Goal: Information Seeking & Learning: Learn about a topic

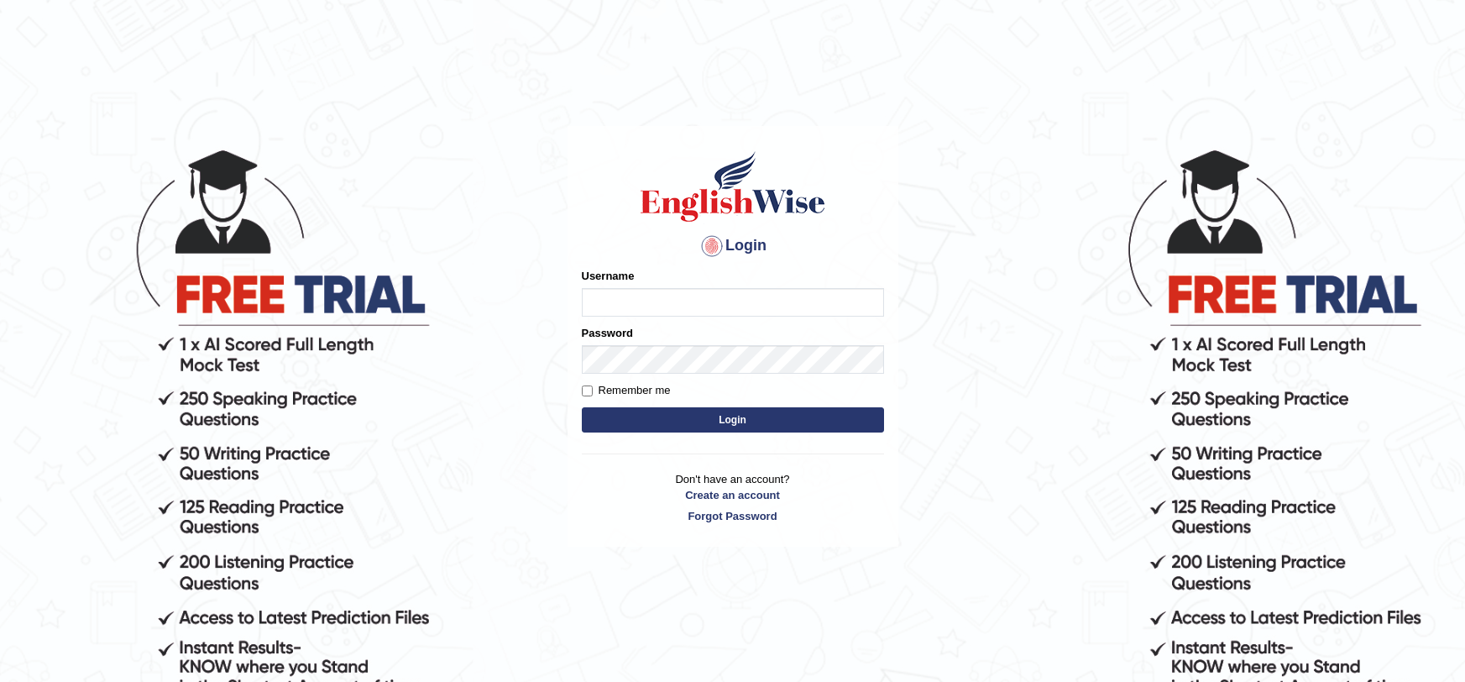
type input "t"
type input "TATAESTRELLA"
click at [582, 407] on button "Login" at bounding box center [733, 419] width 302 height 25
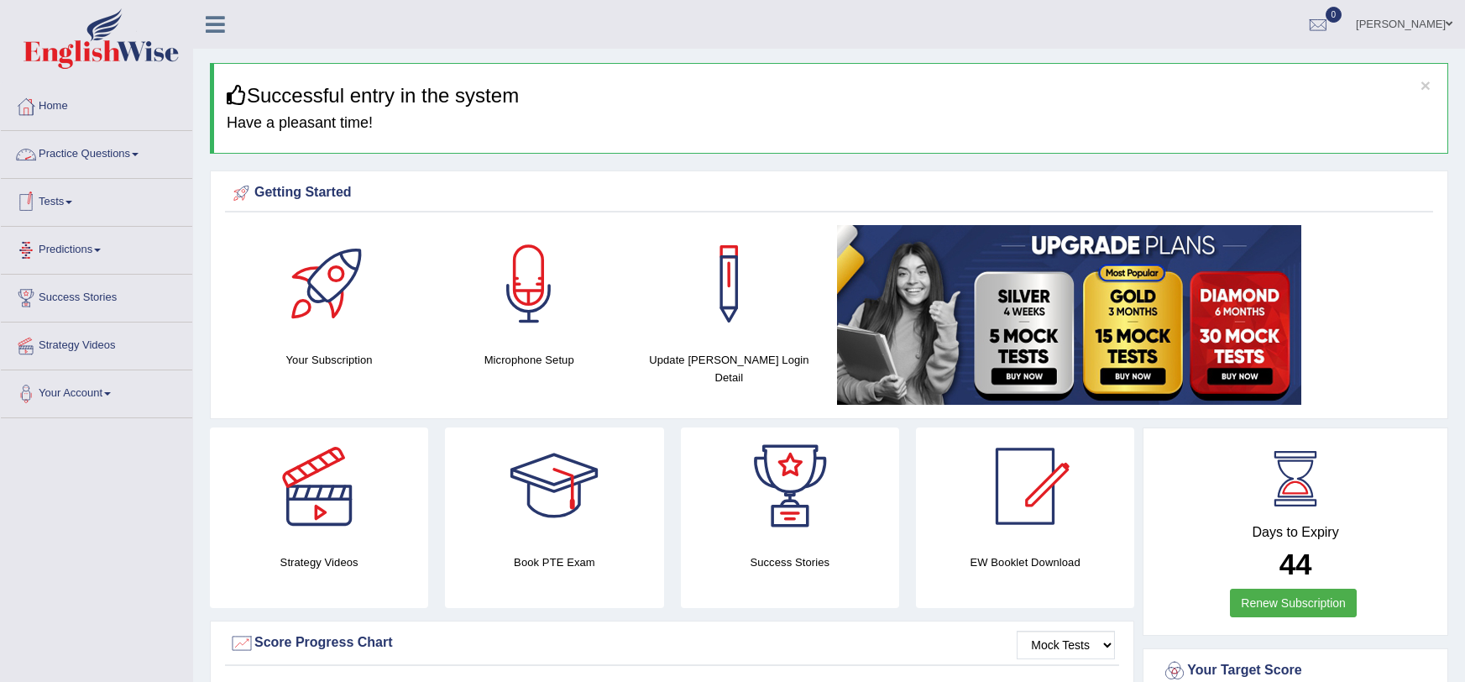
click at [78, 150] on link "Practice Questions" at bounding box center [96, 152] width 191 height 42
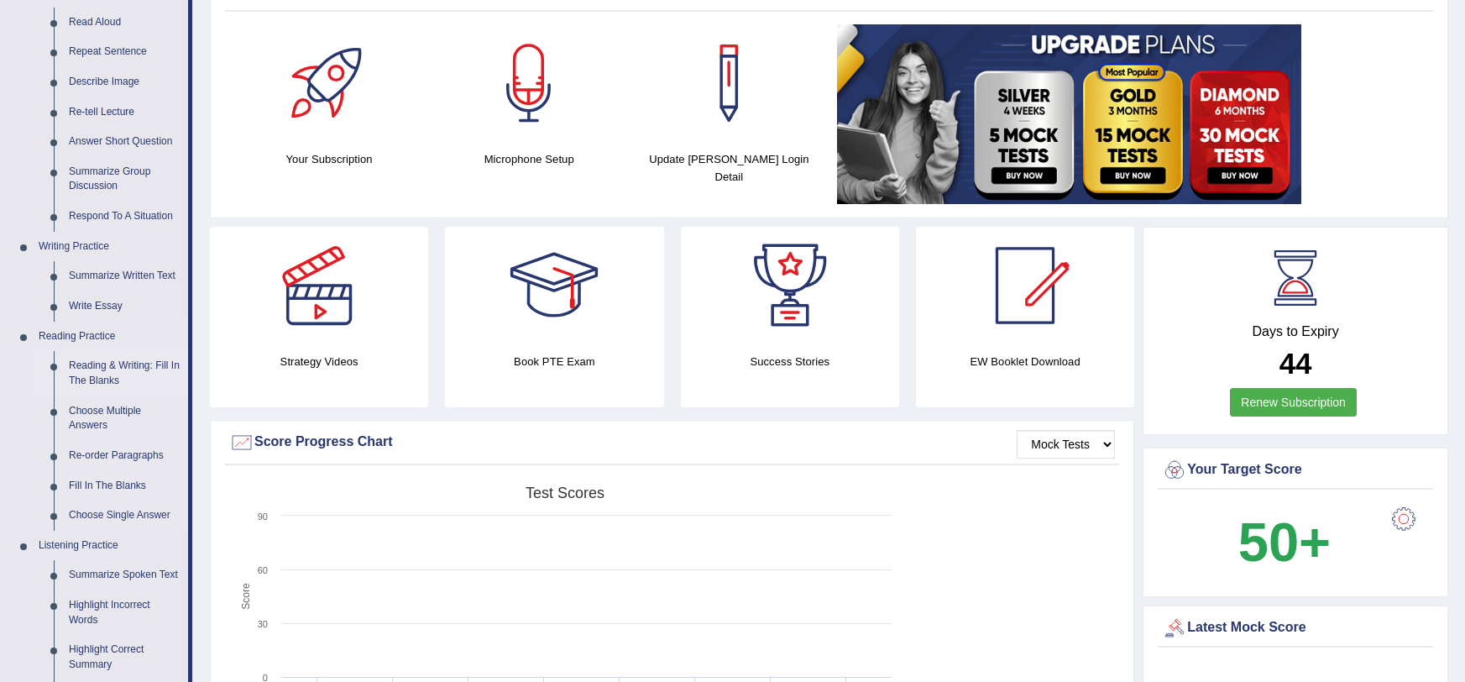
scroll to position [201, 0]
click at [72, 487] on link "Fill In The Blanks" at bounding box center [124, 486] width 127 height 30
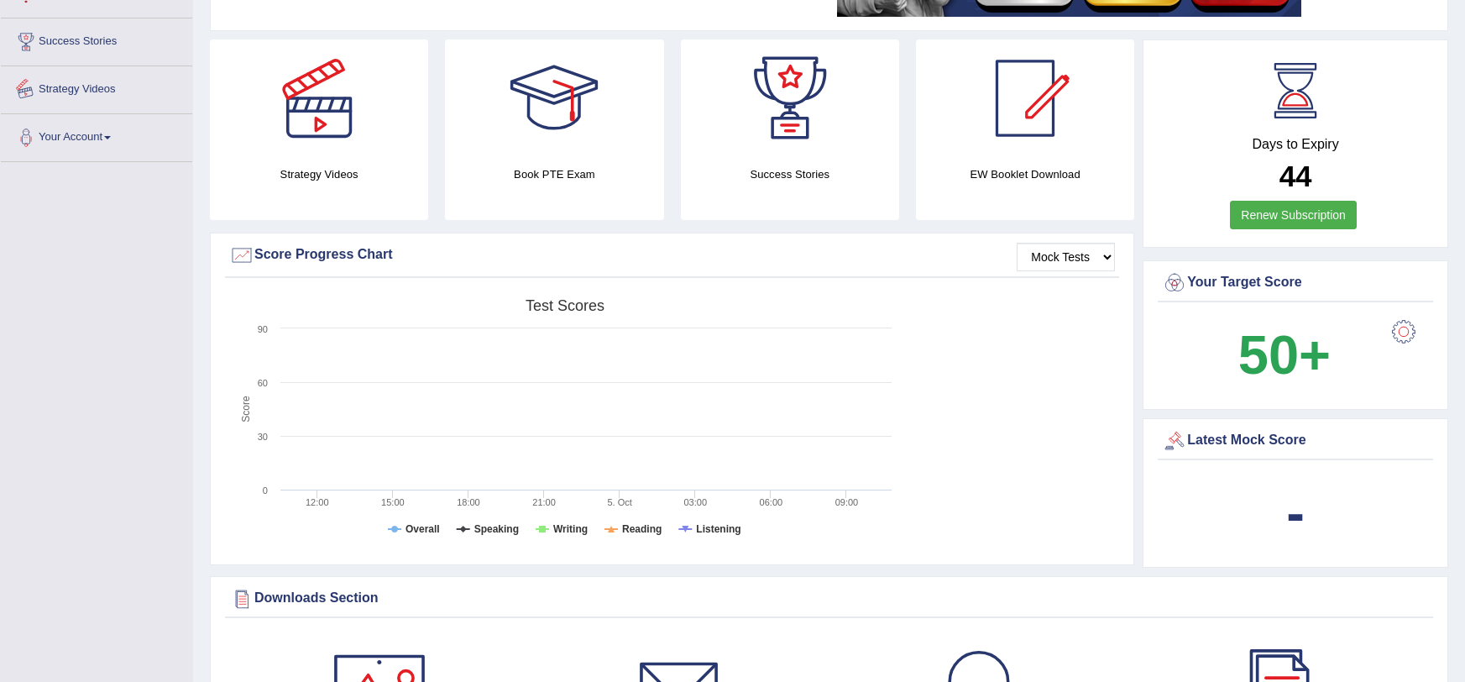
scroll to position [488, 0]
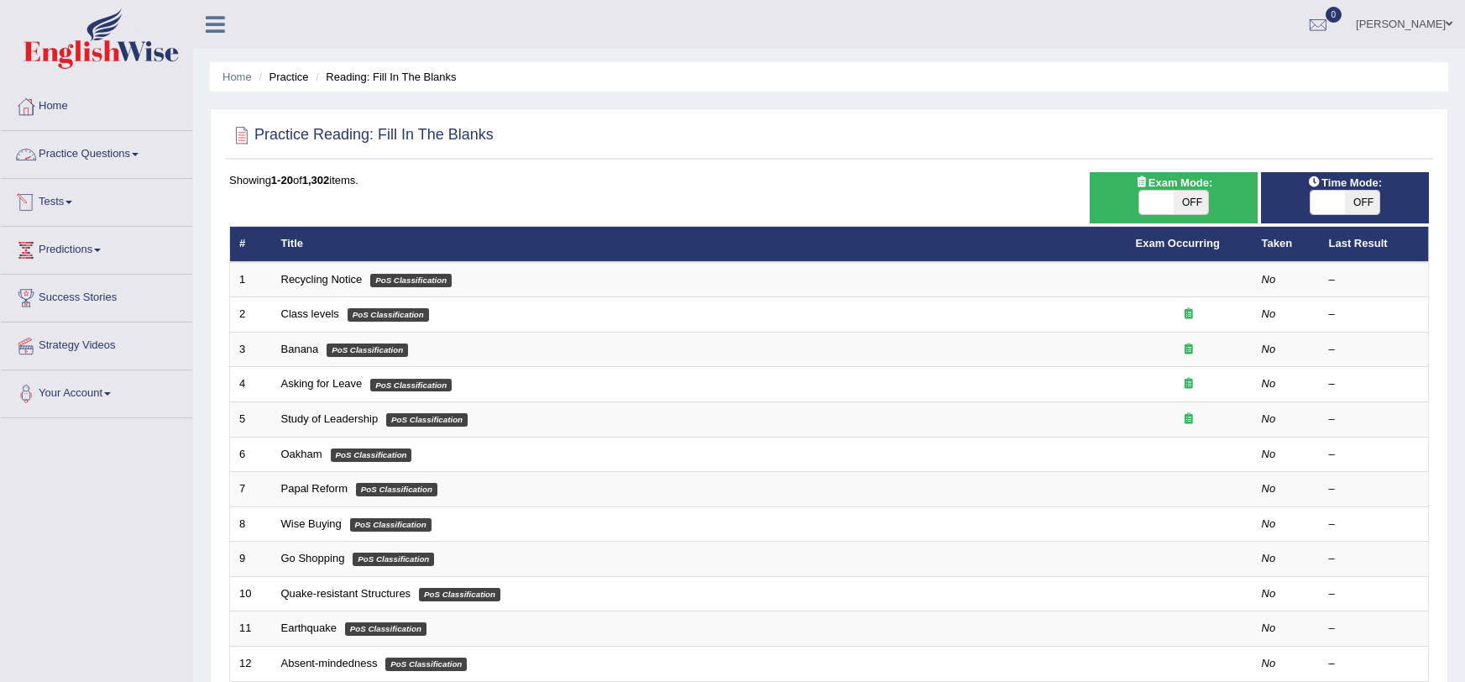
click at [44, 191] on link "Tests" at bounding box center [96, 200] width 191 height 42
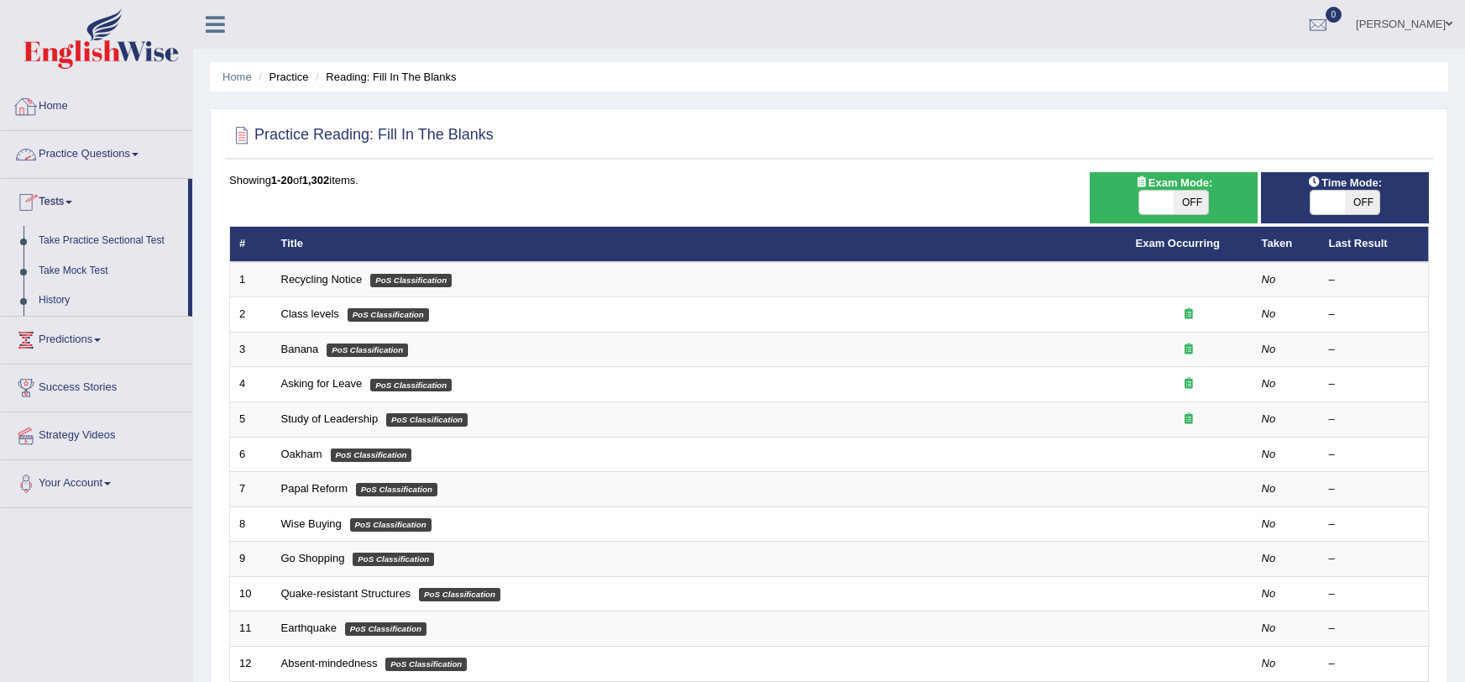
click at [61, 146] on link "Practice Questions" at bounding box center [96, 152] width 191 height 42
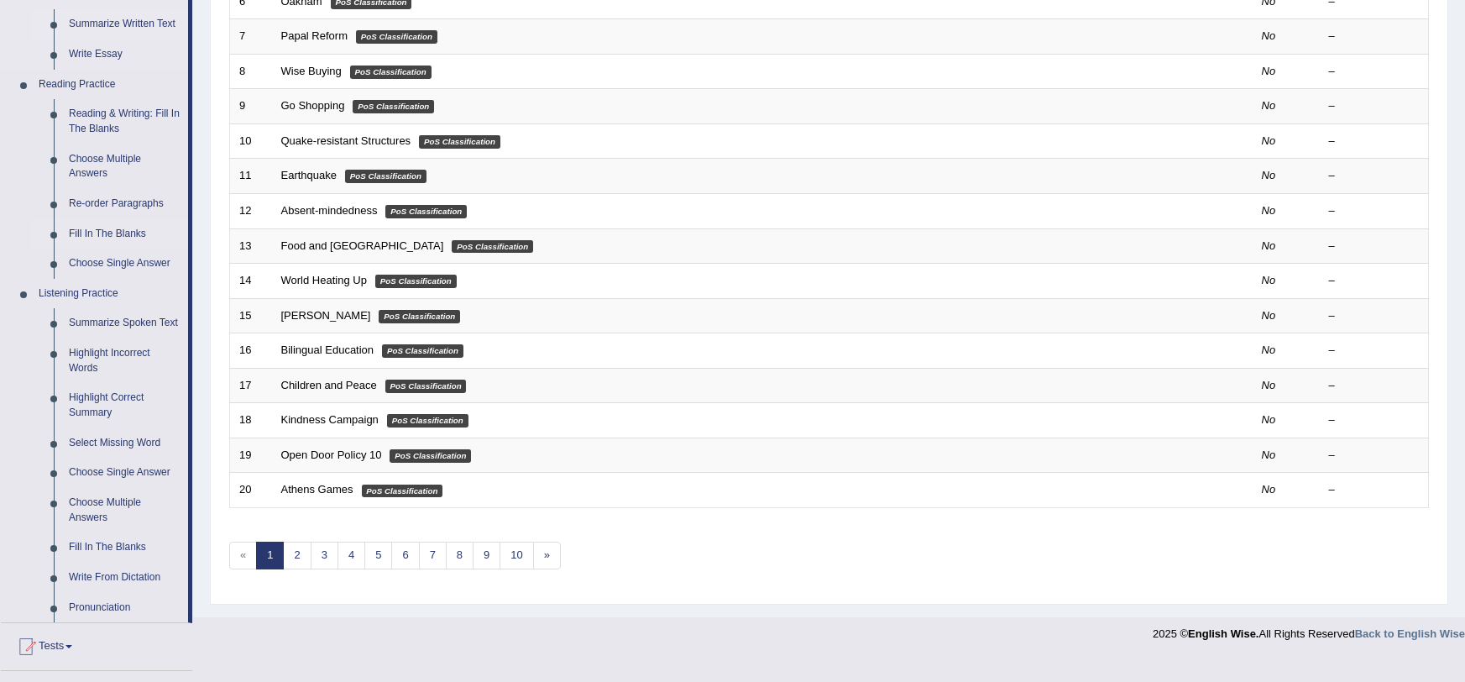
scroll to position [454, 0]
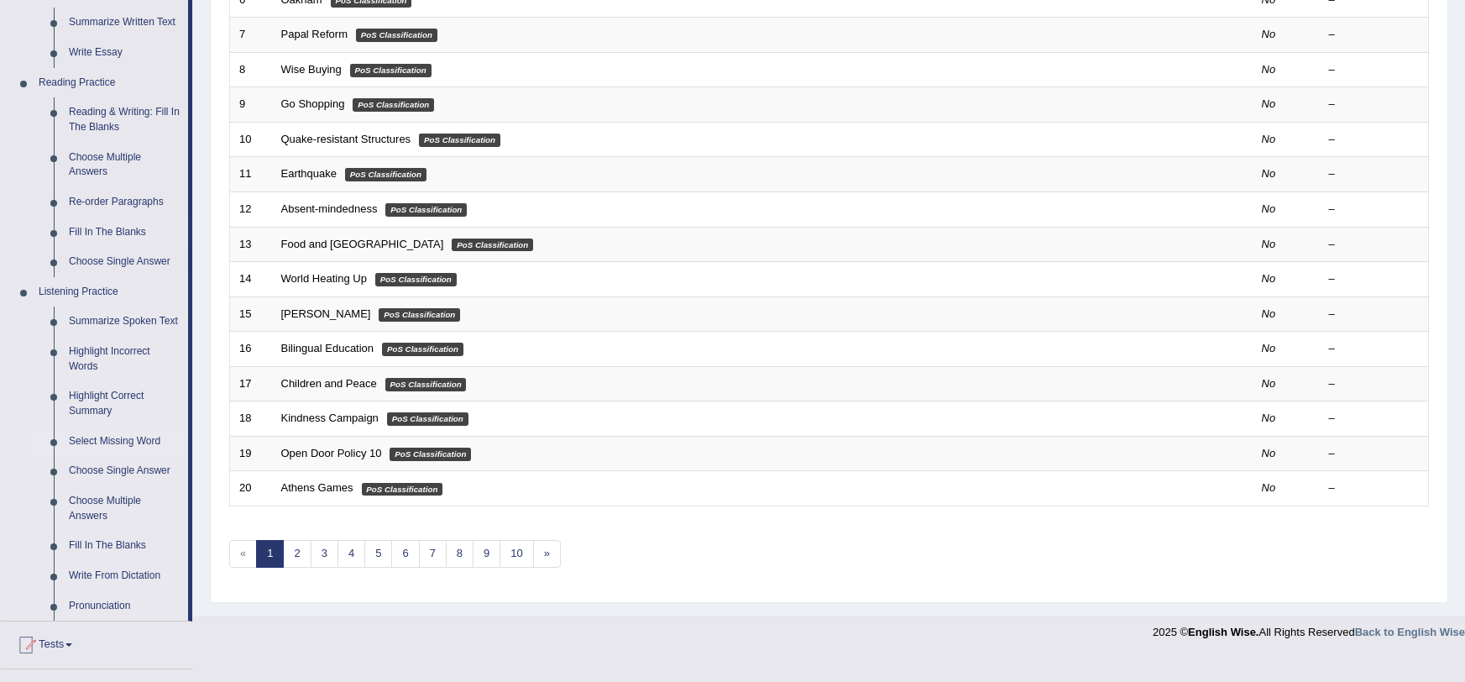
click at [75, 435] on link "Select Missing Word" at bounding box center [124, 441] width 127 height 30
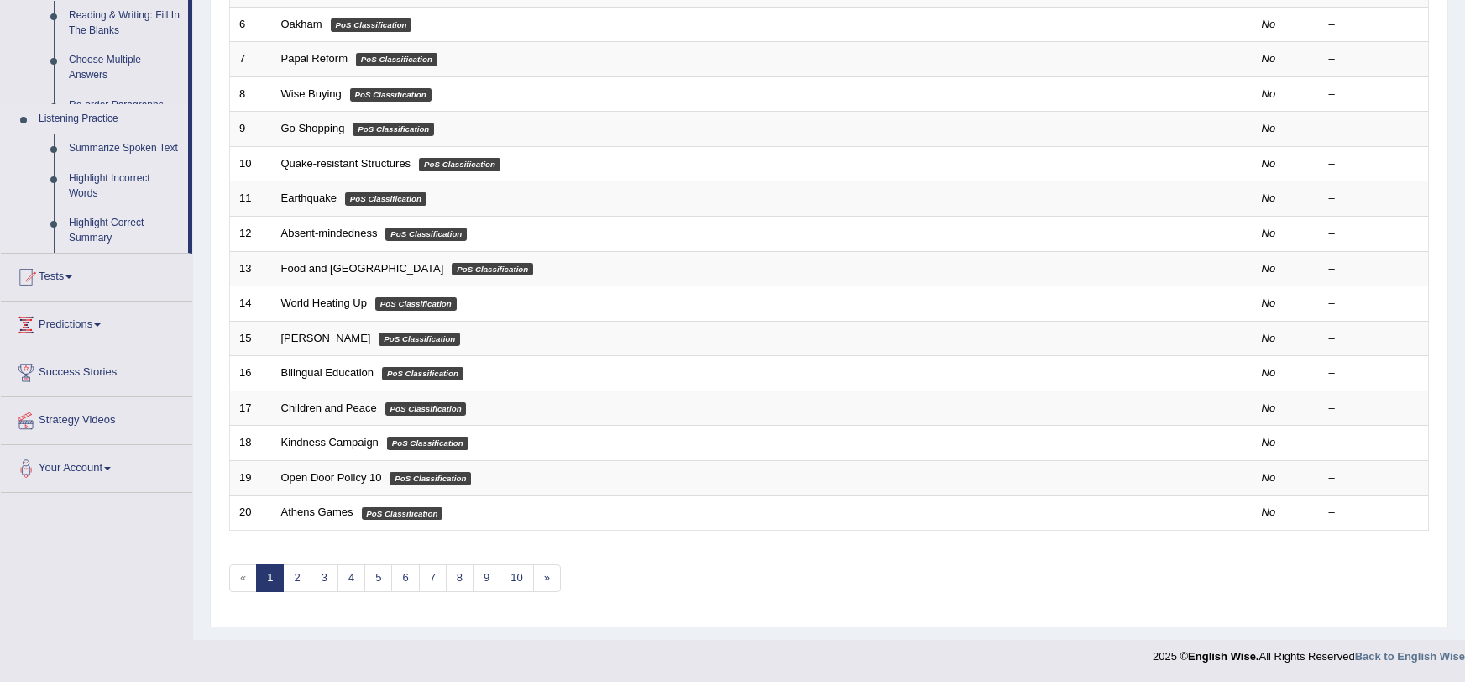
scroll to position [428, 0]
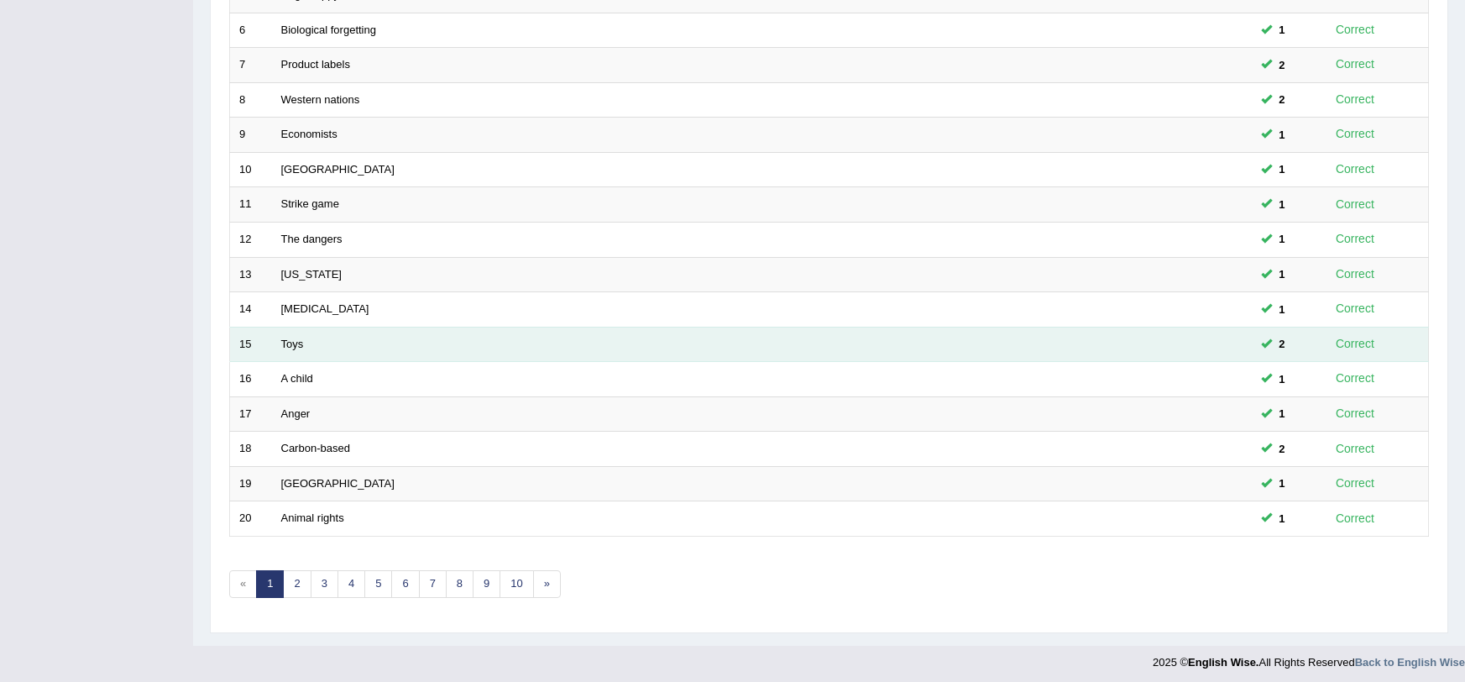
scroll to position [428, 0]
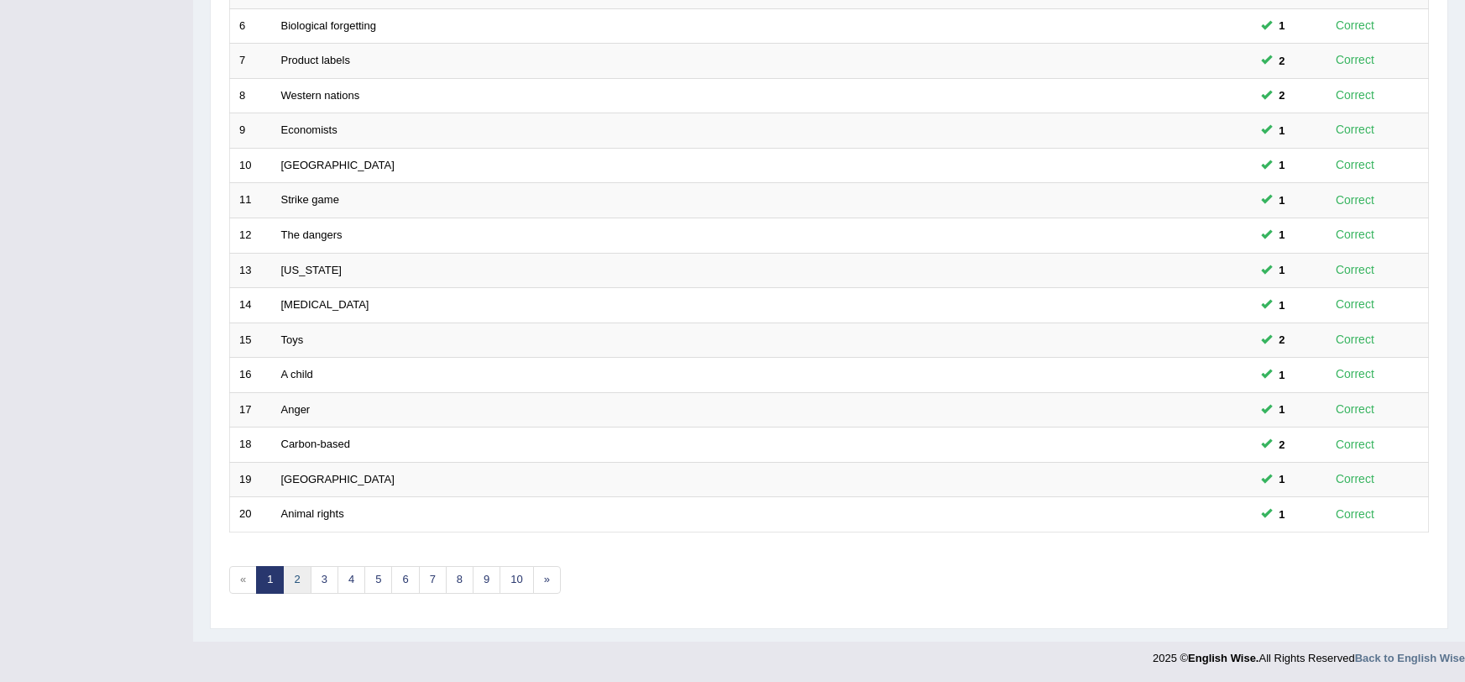
click at [286, 583] on link "2" at bounding box center [297, 580] width 28 height 28
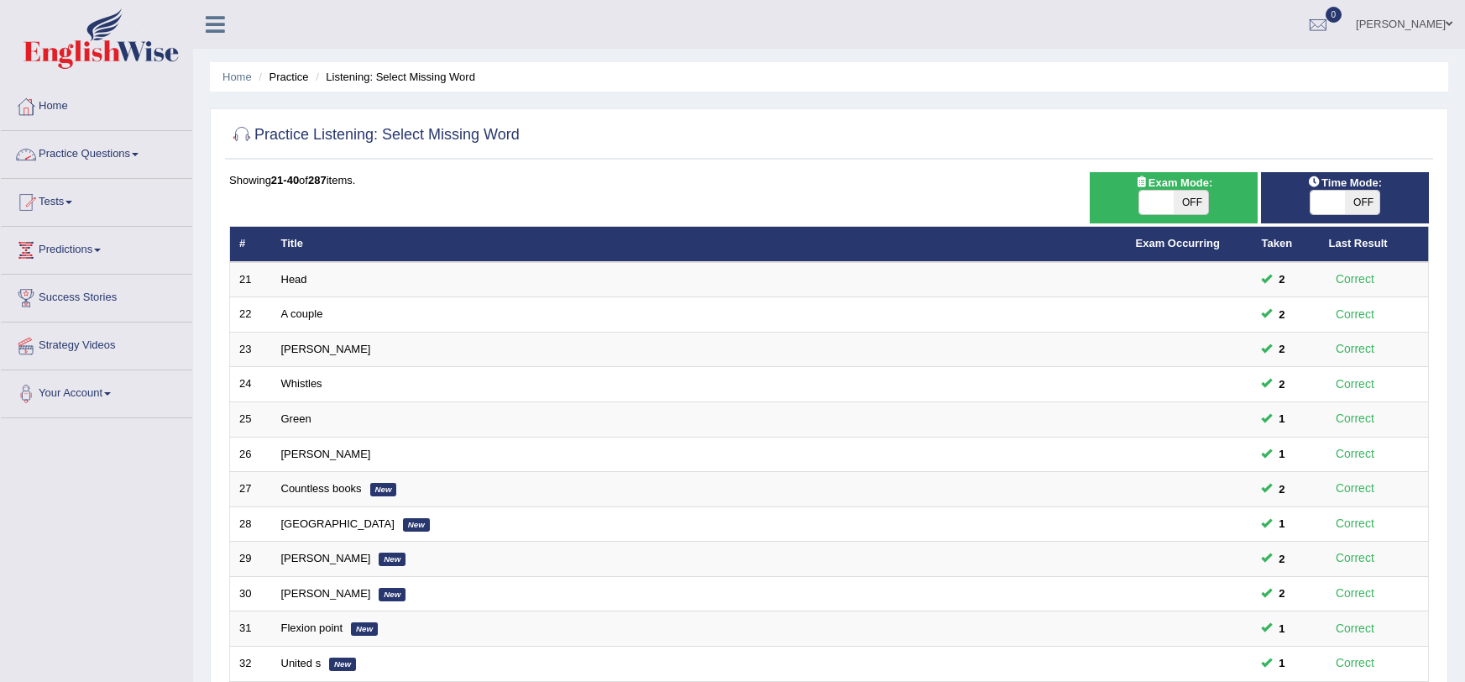
click at [25, 151] on div at bounding box center [25, 154] width 25 height 25
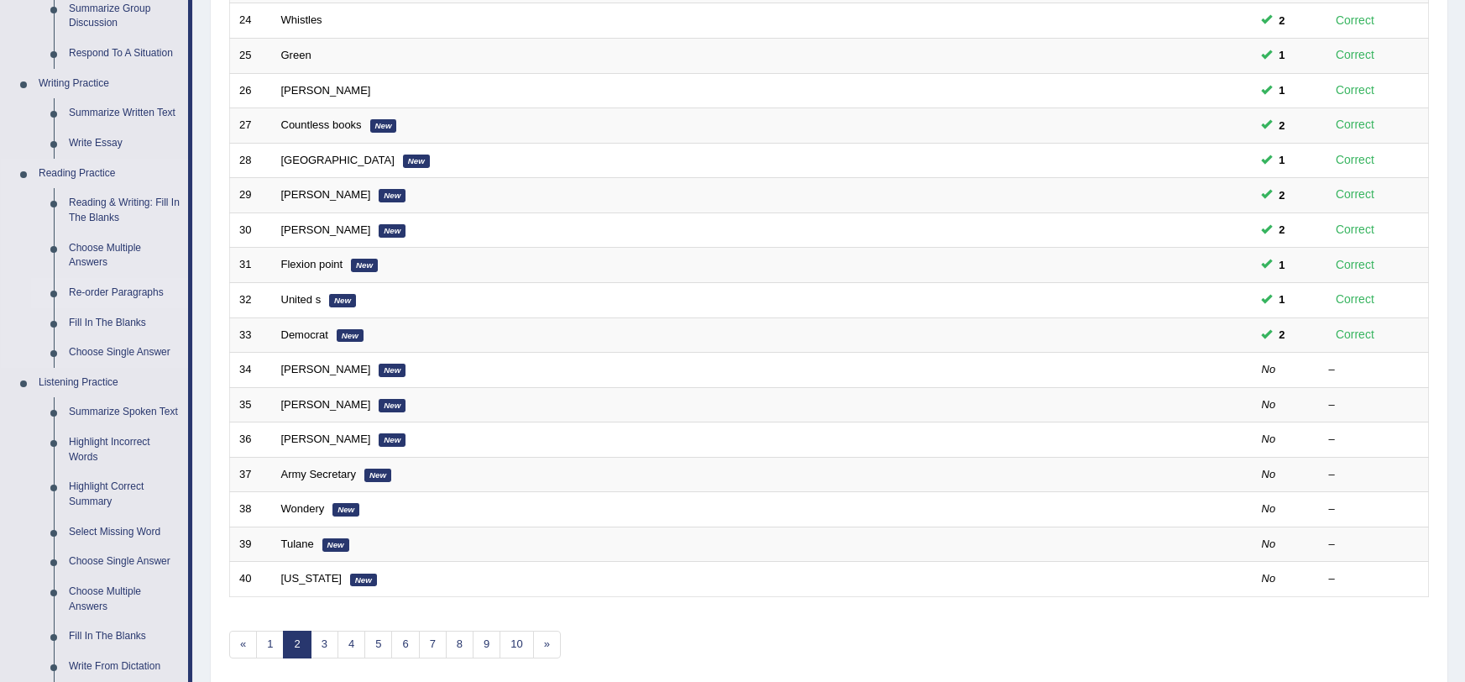
scroll to position [365, 0]
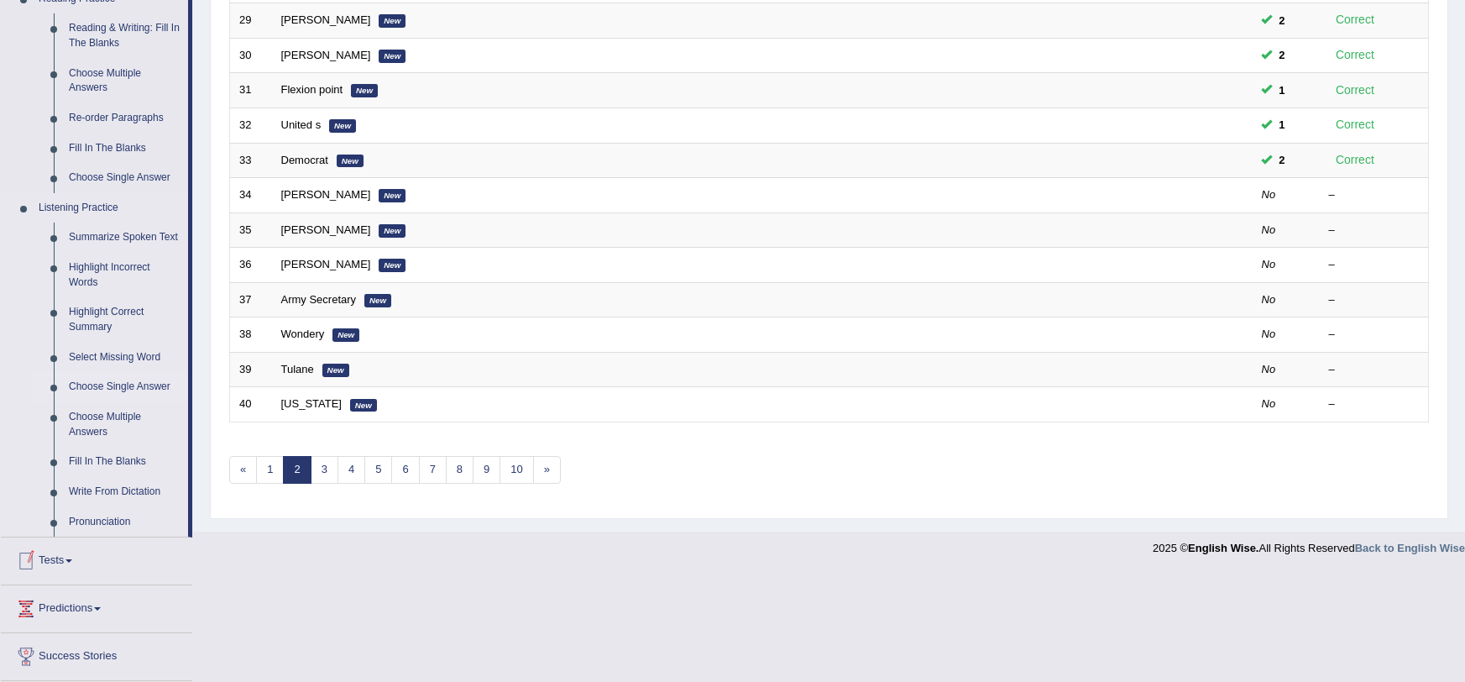
click at [98, 395] on link "Choose Single Answer" at bounding box center [124, 387] width 127 height 30
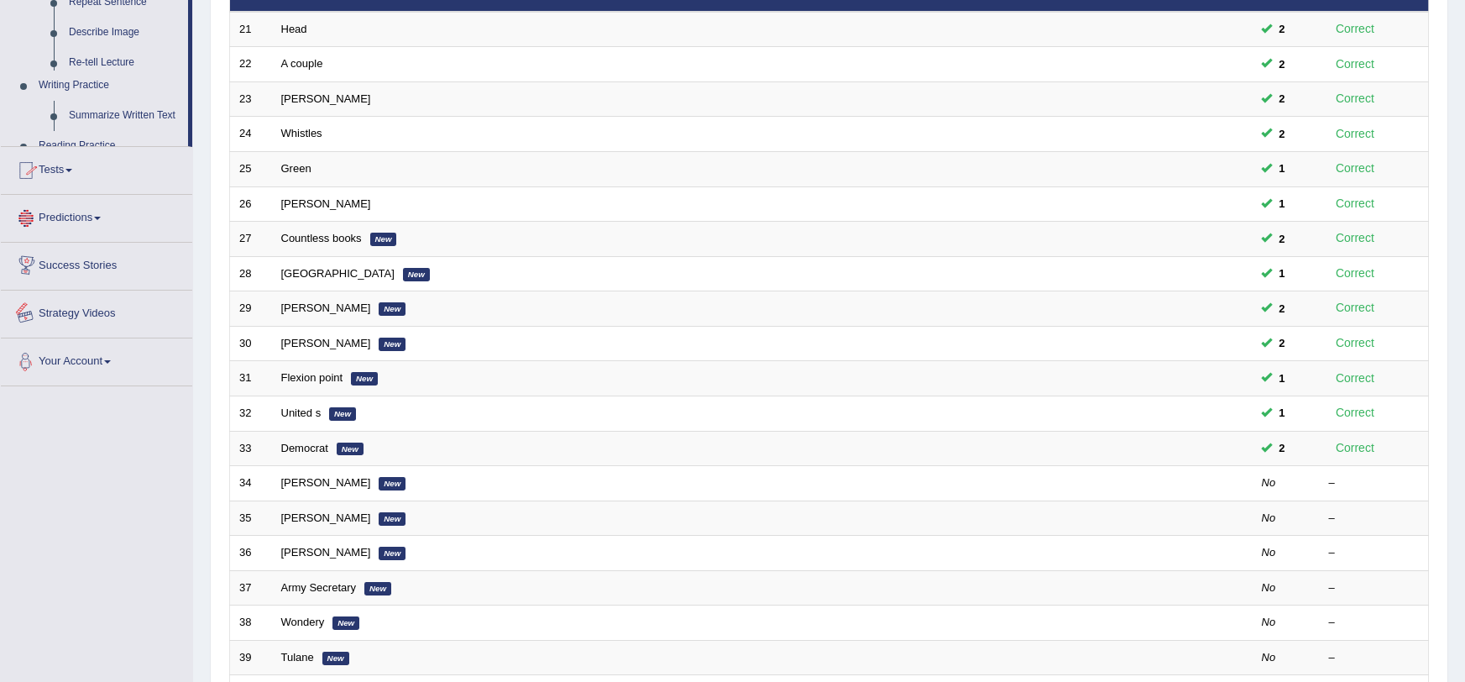
scroll to position [168, 0]
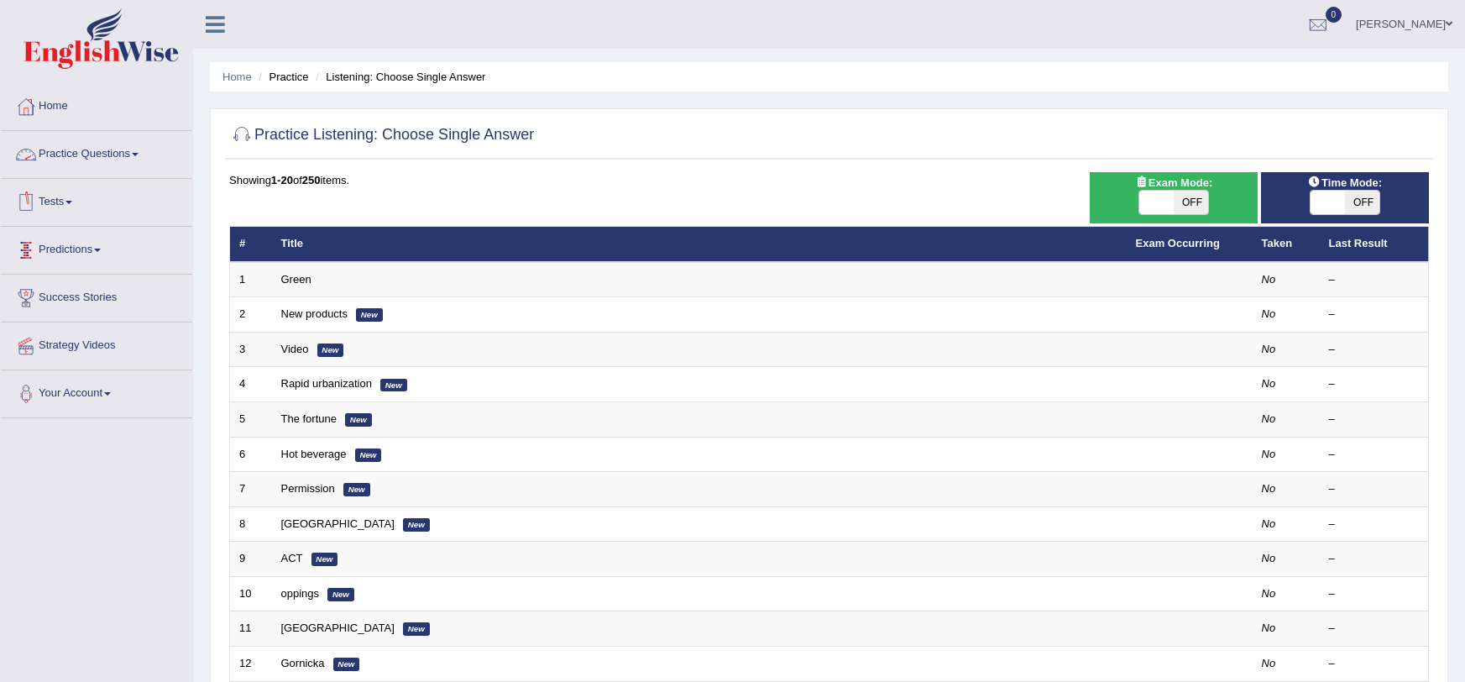
click at [73, 153] on link "Practice Questions" at bounding box center [96, 152] width 191 height 42
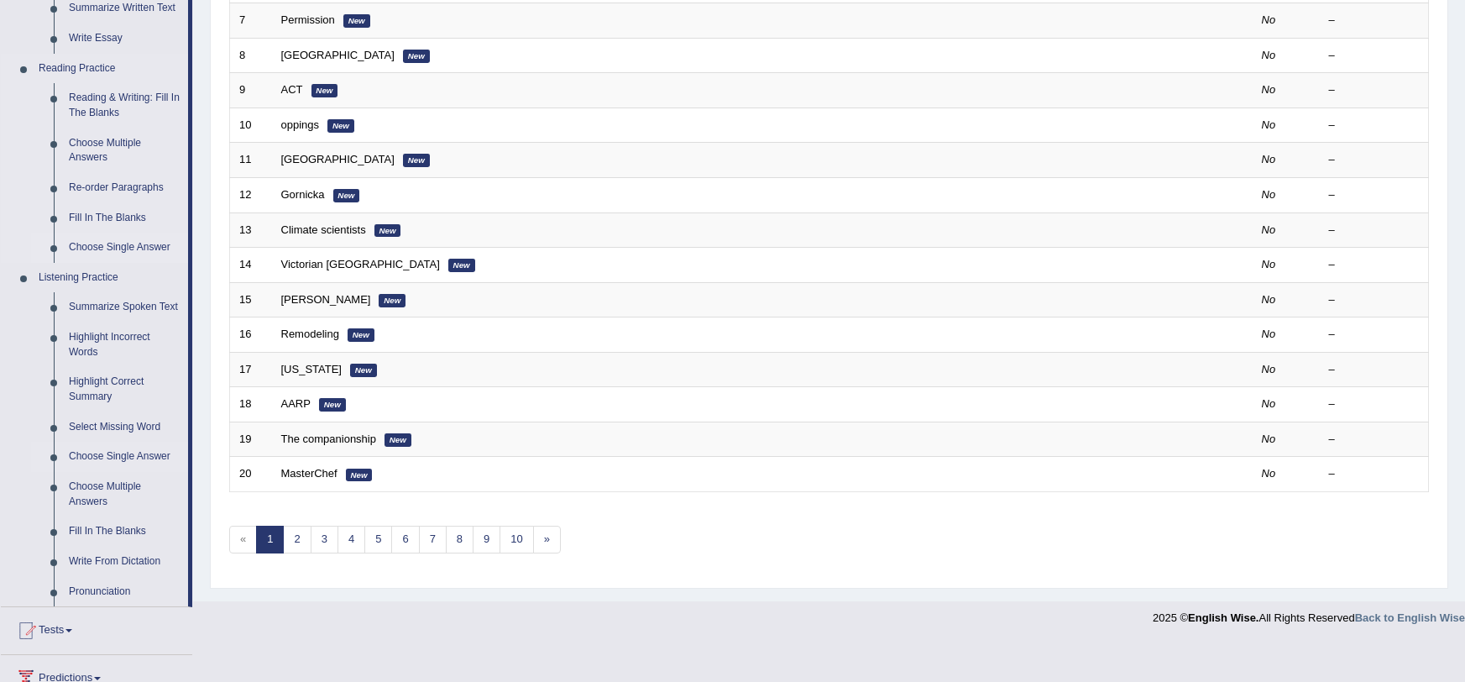
scroll to position [468, 0]
click at [86, 536] on link "Fill In The Blanks" at bounding box center [124, 532] width 127 height 30
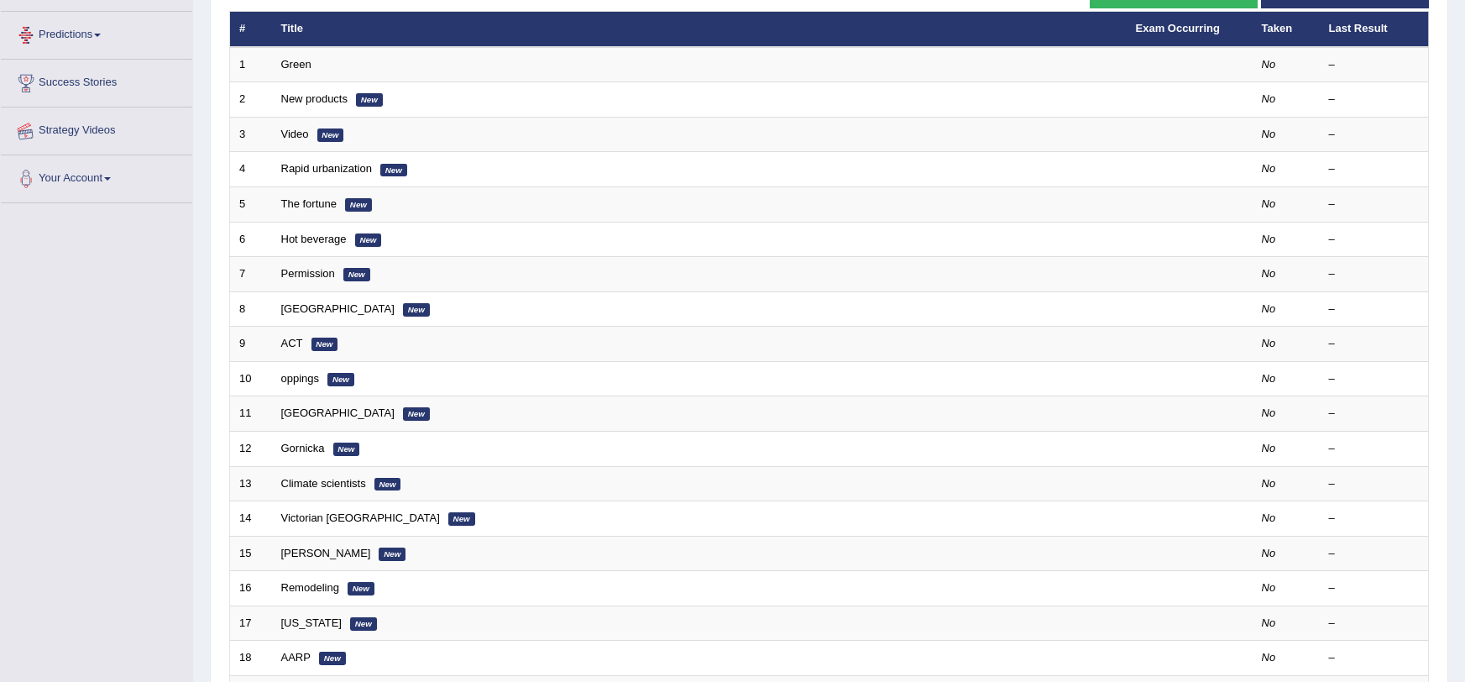
scroll to position [232, 0]
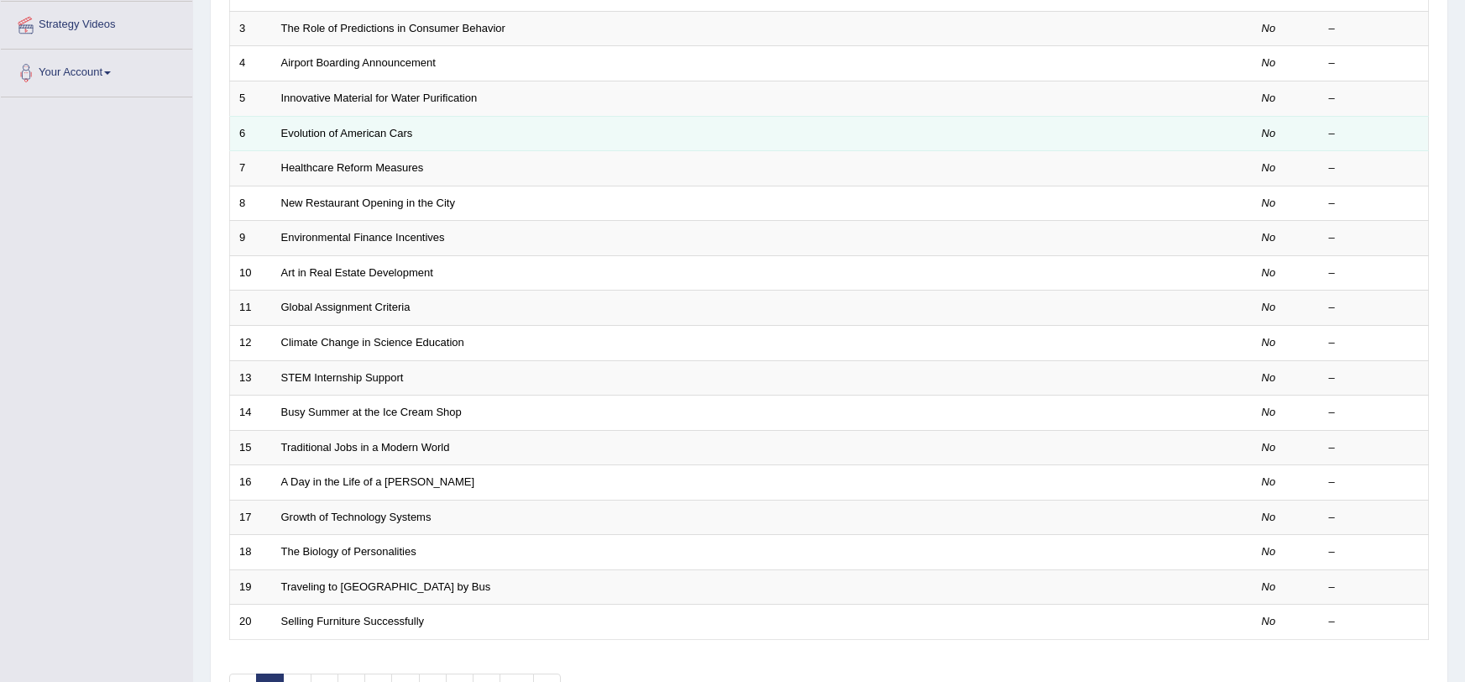
scroll to position [428, 0]
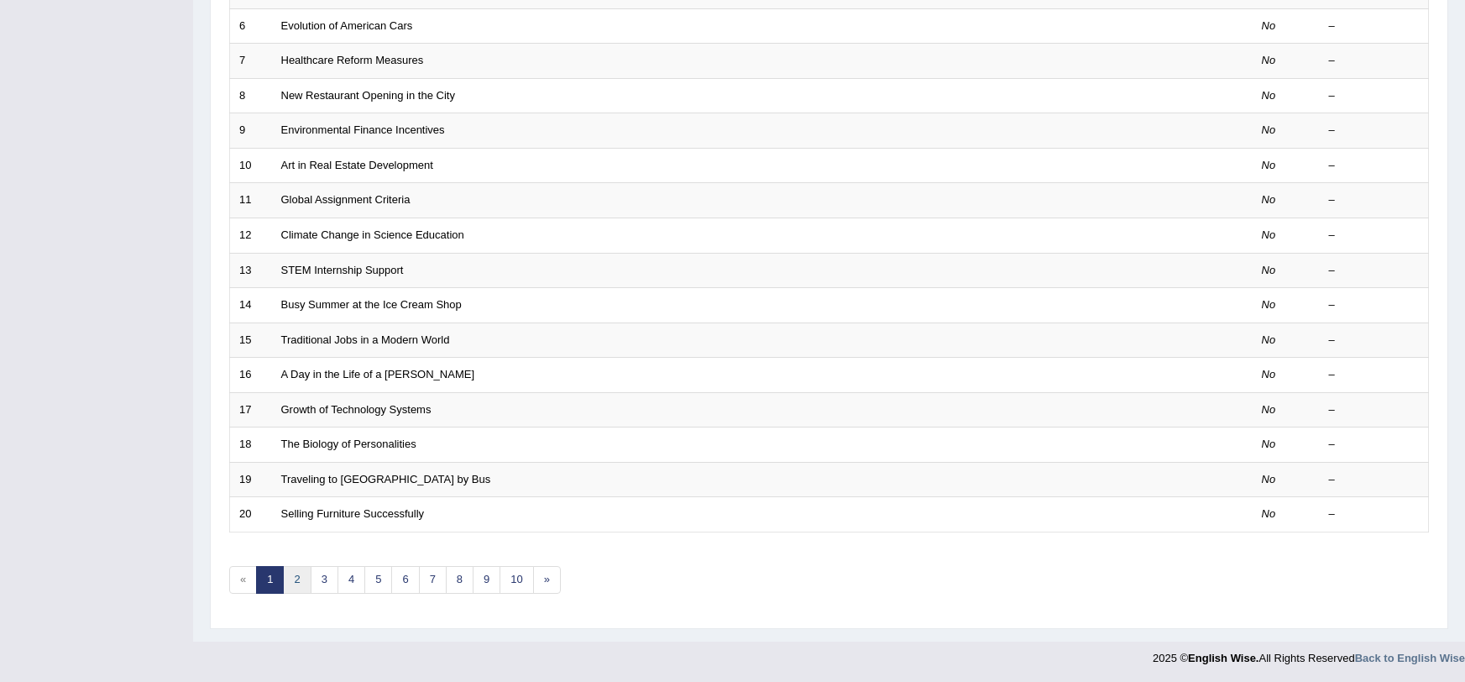
click at [293, 583] on link "2" at bounding box center [297, 580] width 28 height 28
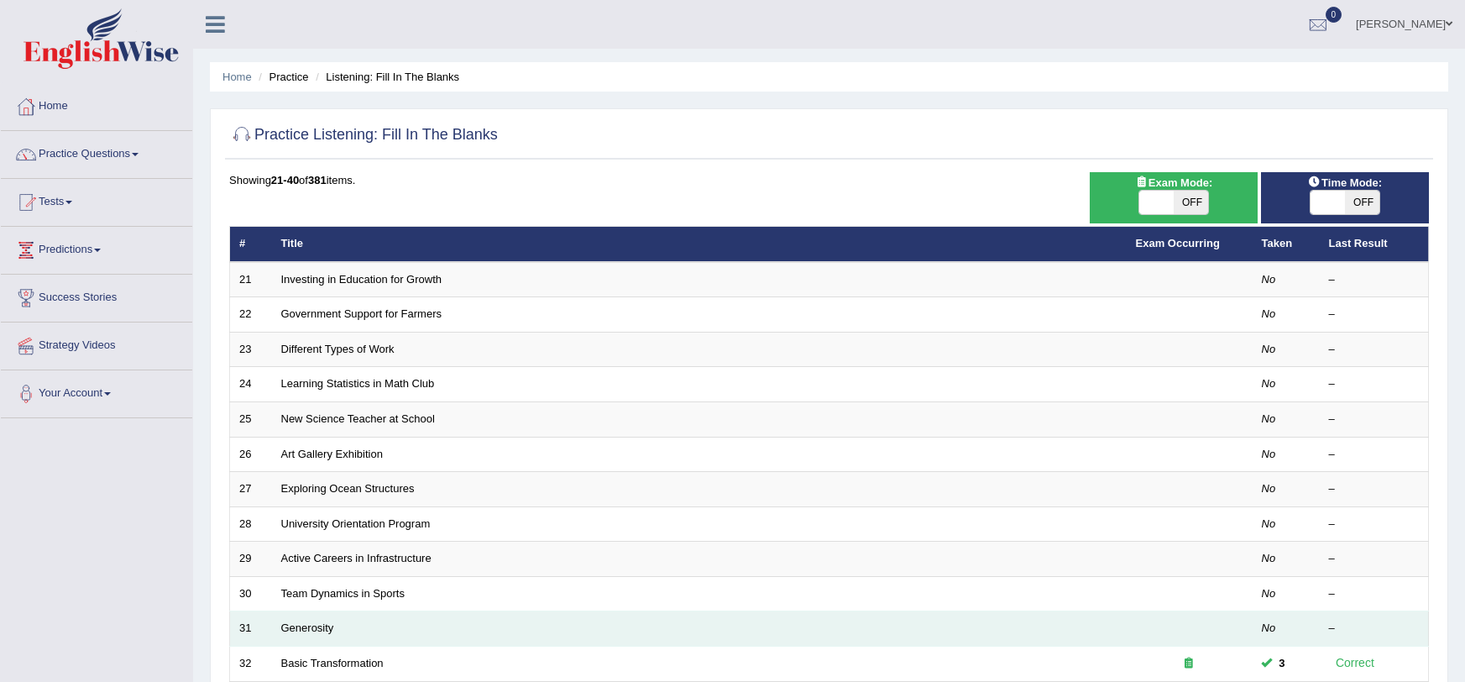
scroll to position [428, 0]
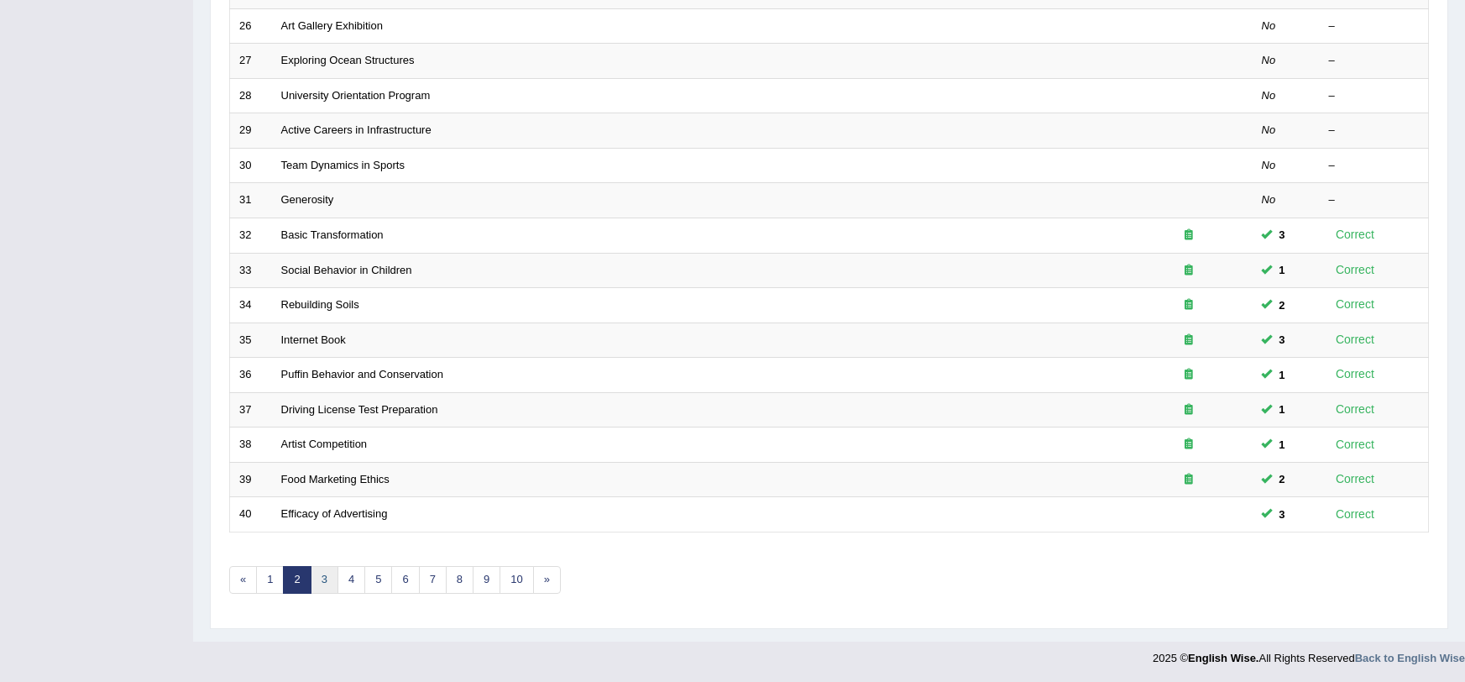
click at [319, 576] on link "3" at bounding box center [325, 580] width 28 height 28
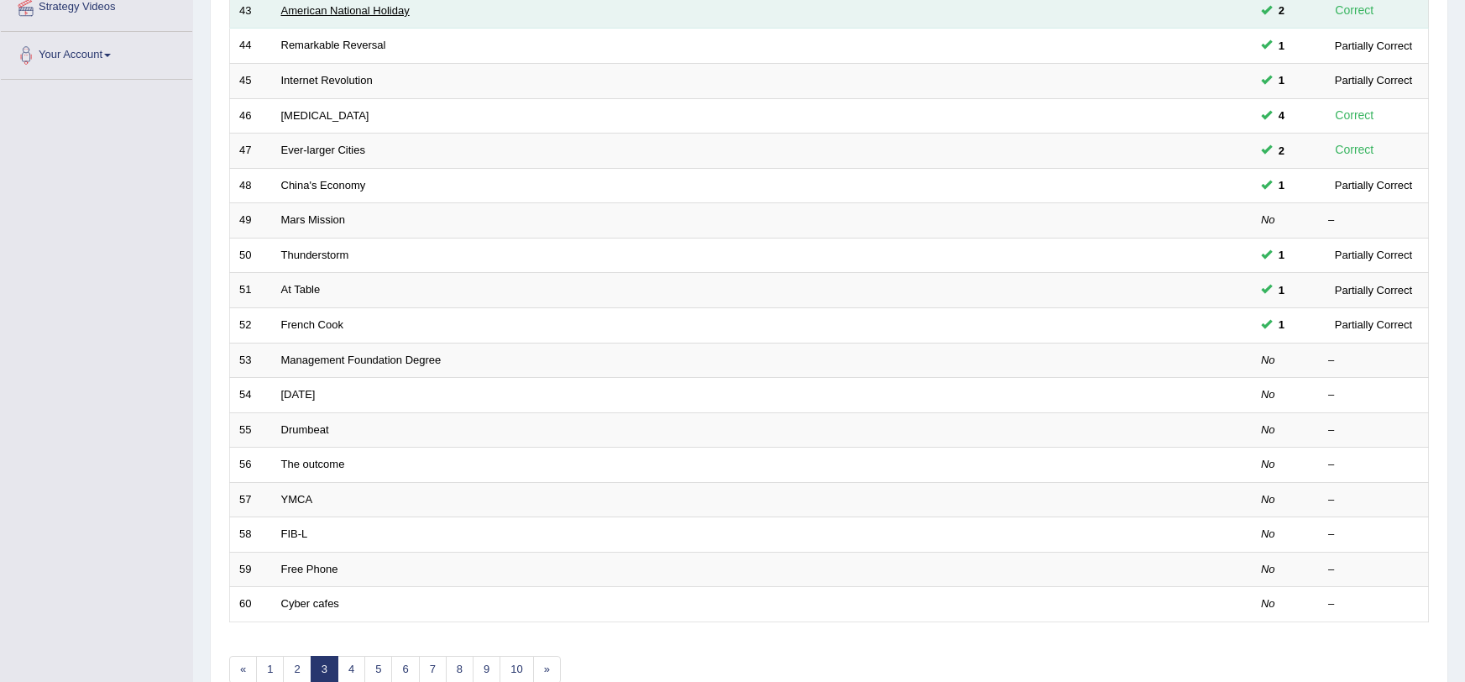
scroll to position [428, 0]
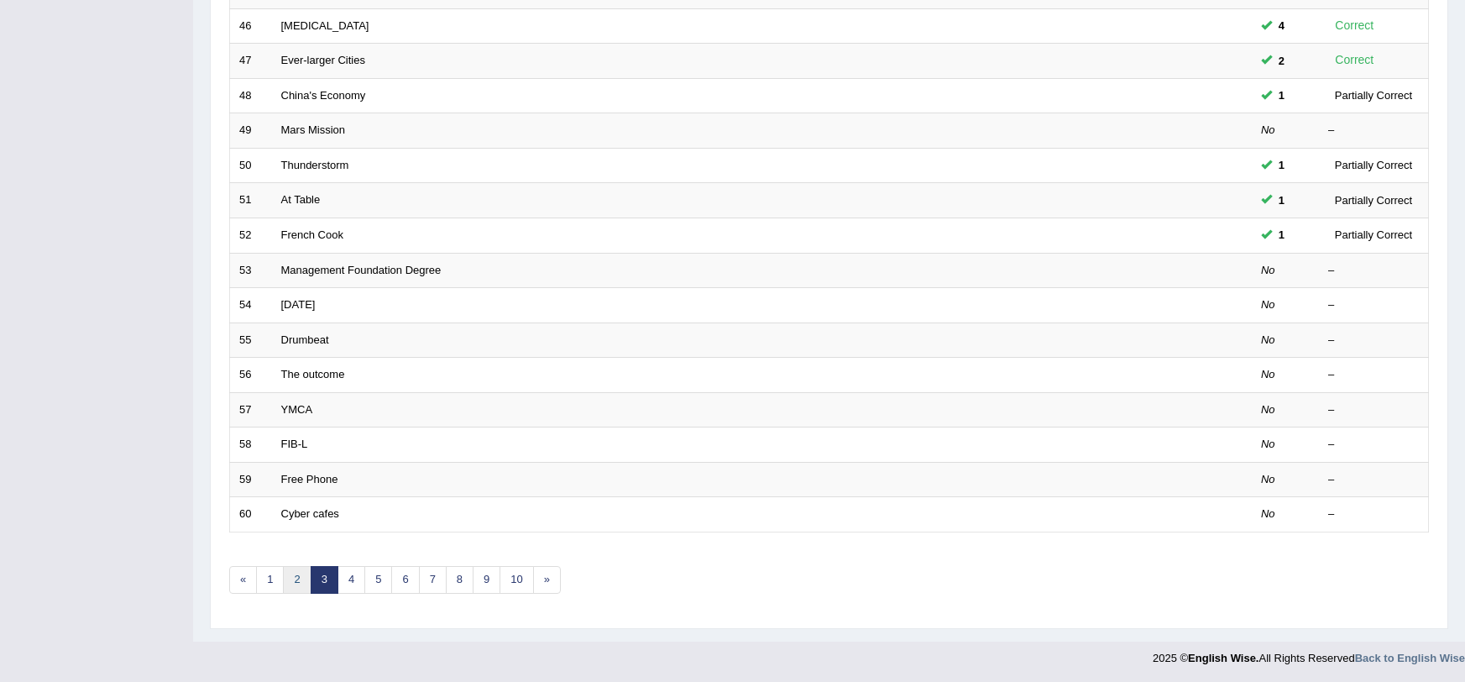
click at [304, 576] on link "2" at bounding box center [297, 580] width 28 height 28
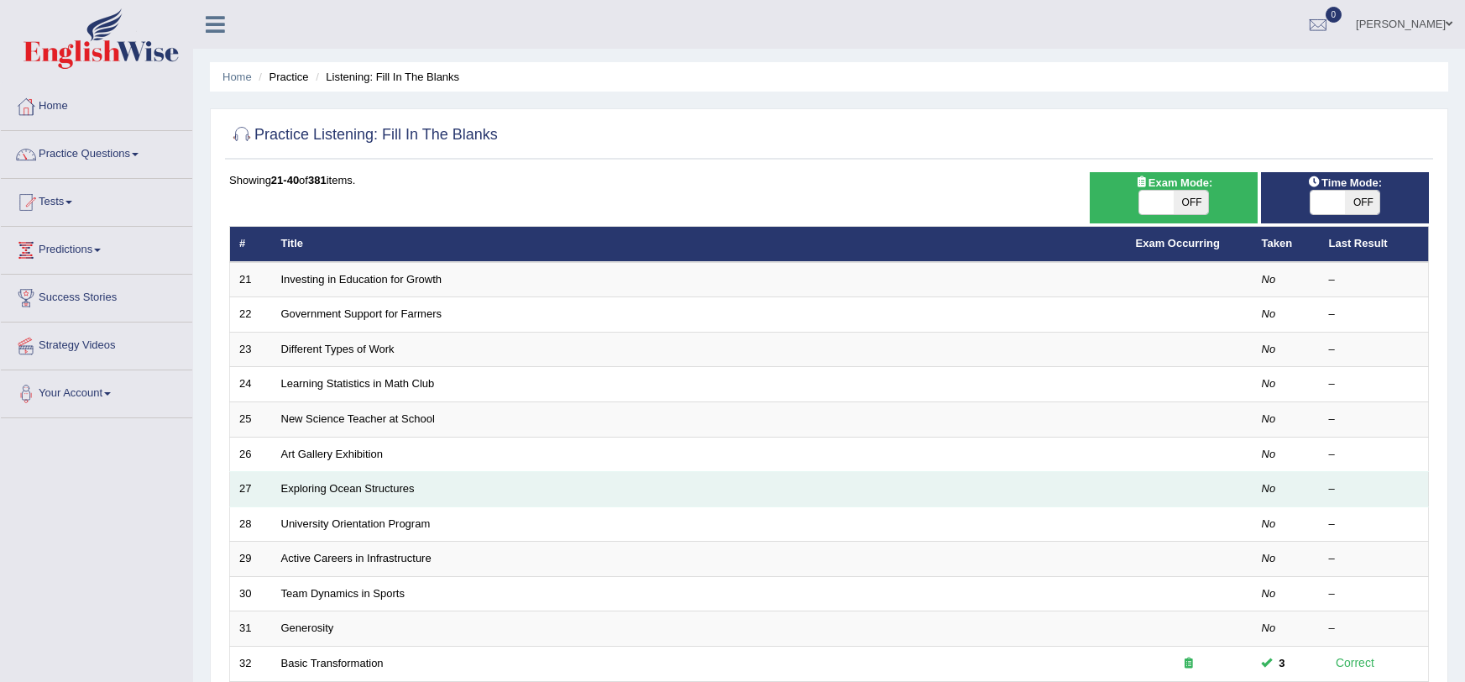
scroll to position [428, 0]
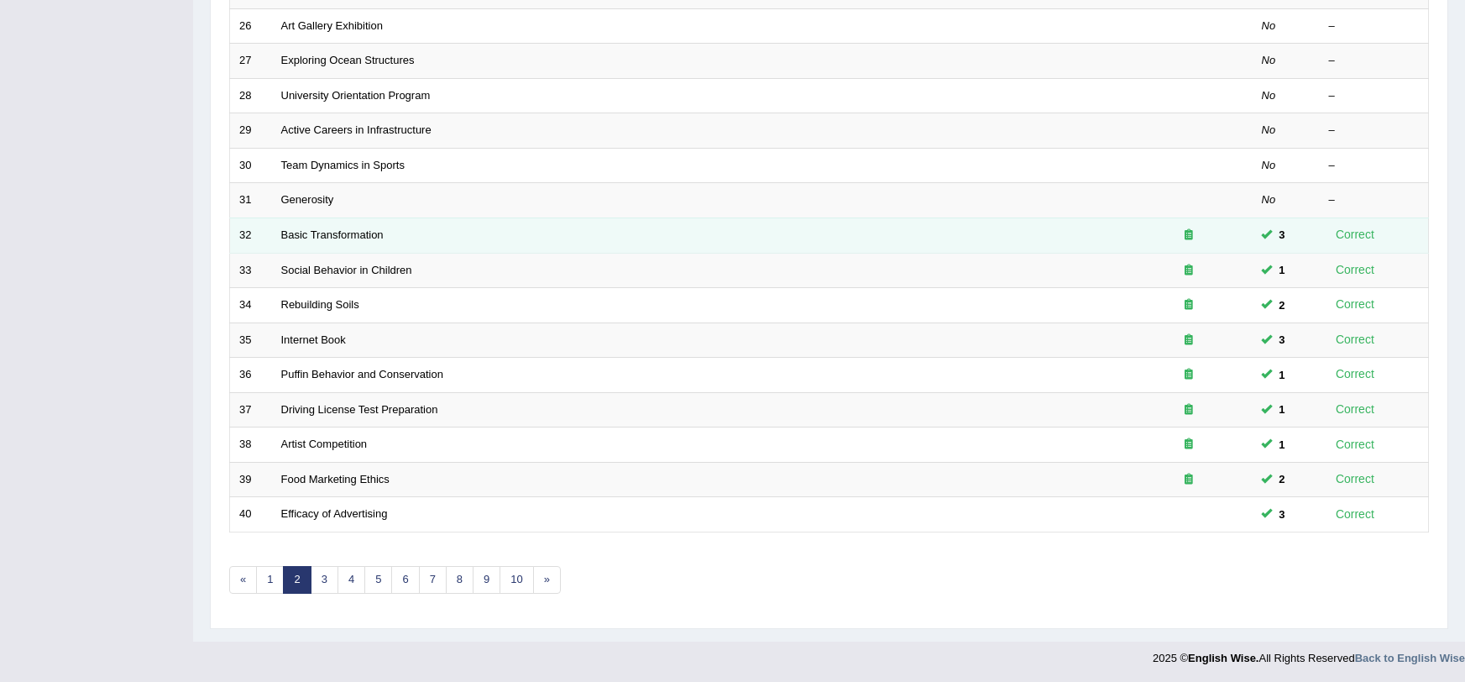
click at [749, 243] on td "Basic Transformation" at bounding box center [699, 234] width 855 height 35
click at [741, 234] on td "Basic Transformation" at bounding box center [699, 234] width 855 height 35
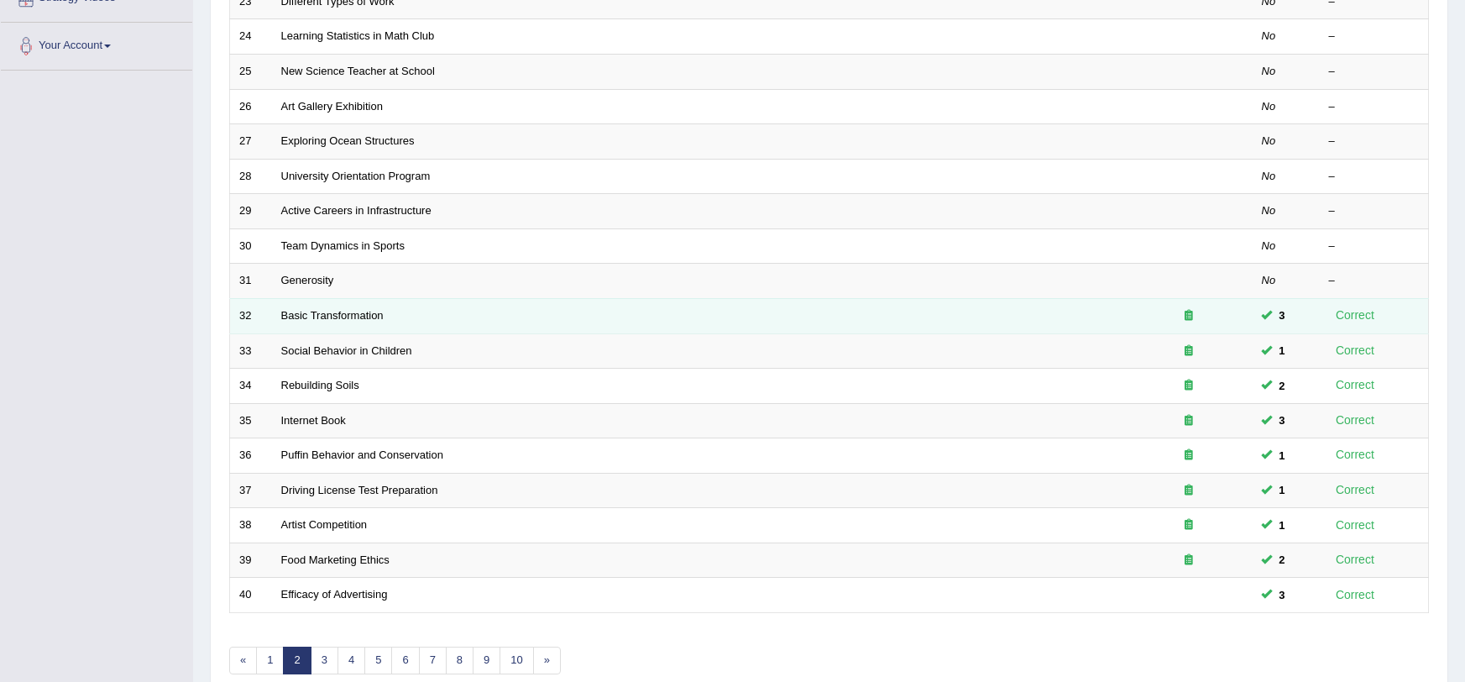
scroll to position [328, 0]
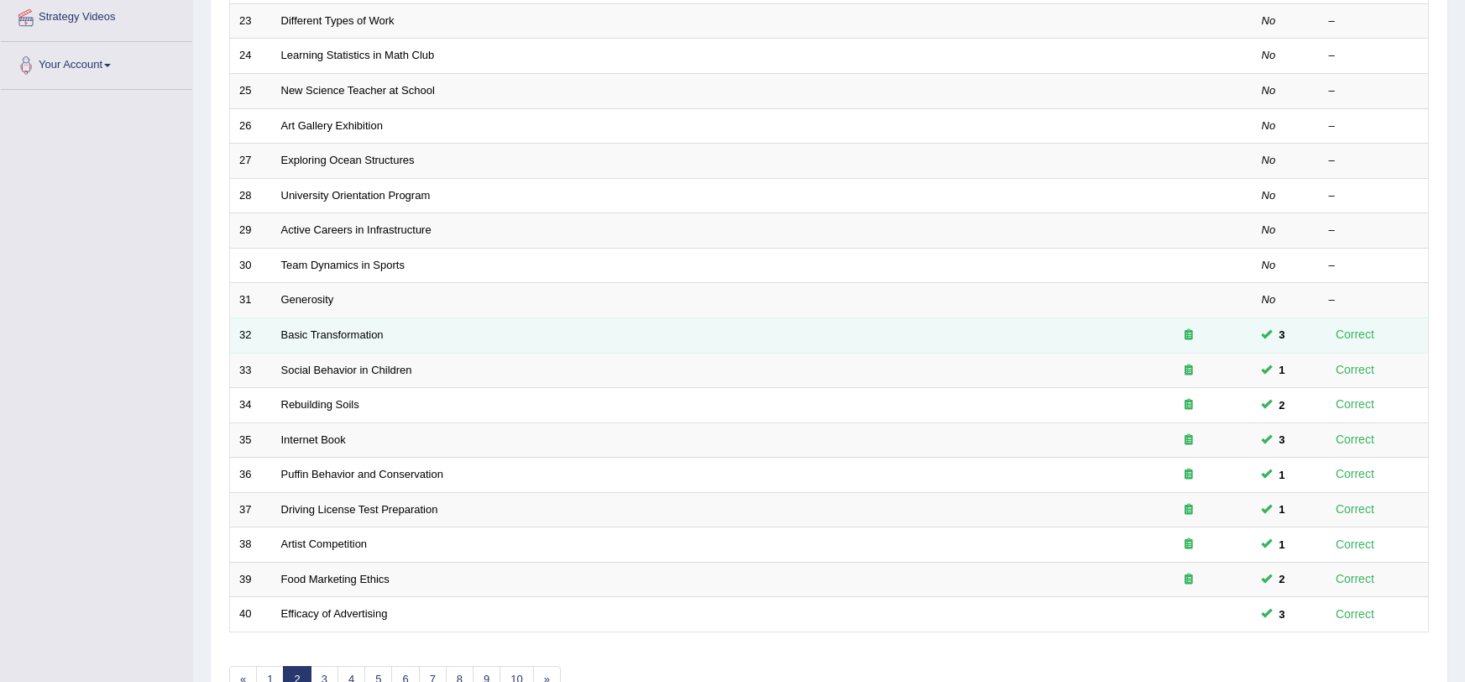
click at [1216, 327] on div at bounding box center [1189, 335] width 107 height 16
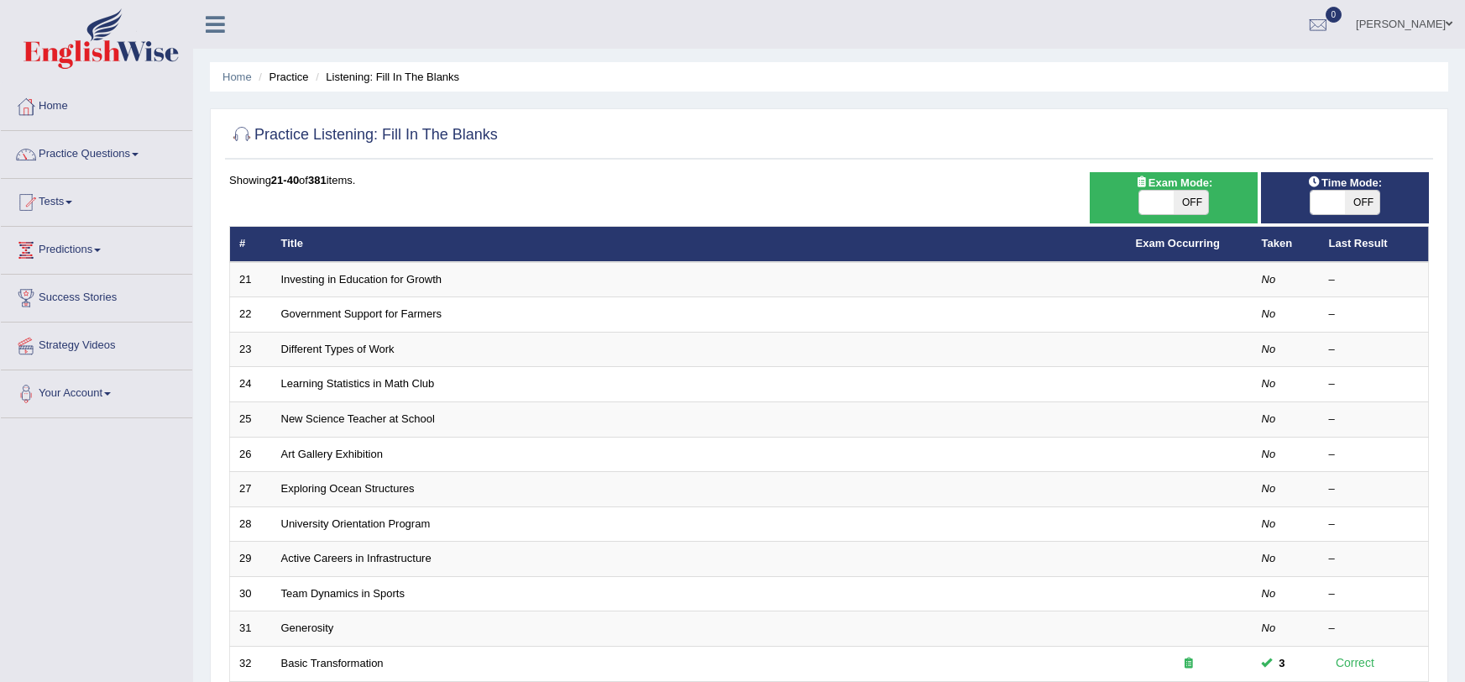
scroll to position [428, 0]
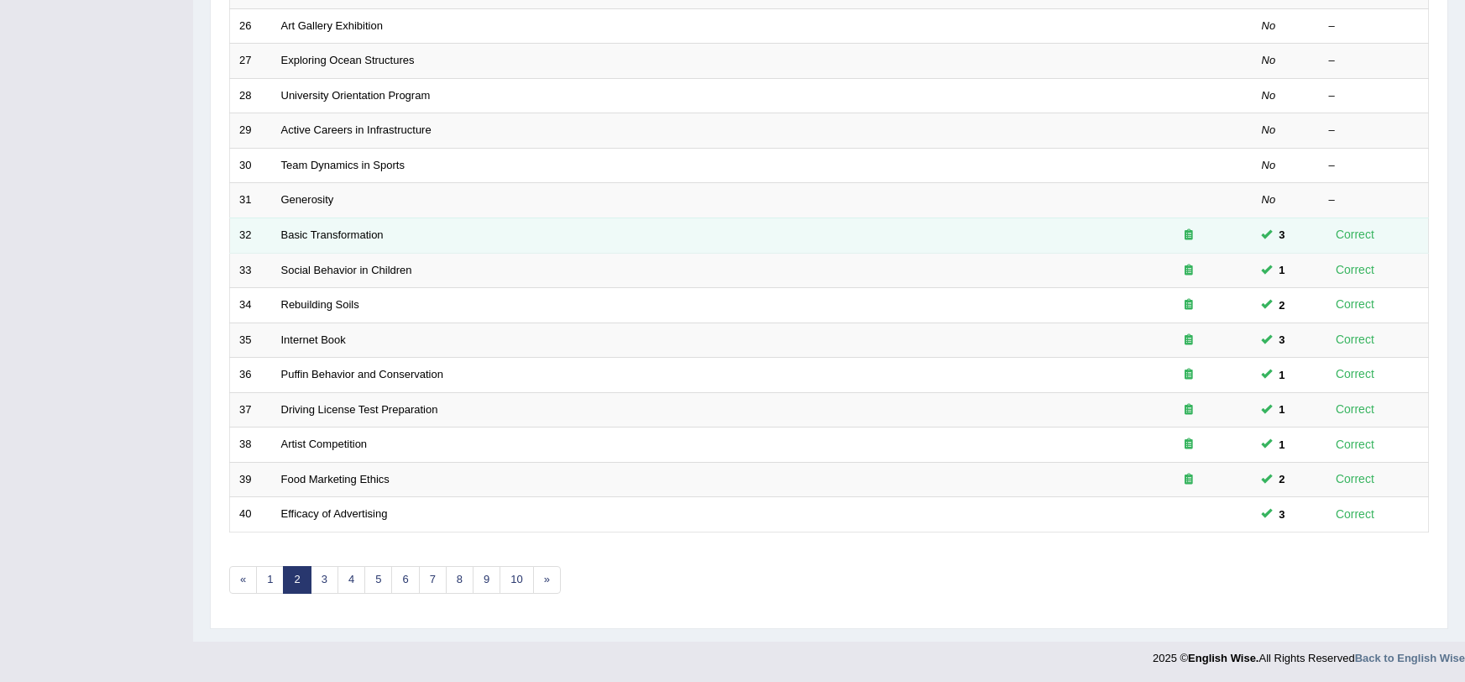
click at [1275, 226] on span "3" at bounding box center [1282, 235] width 19 height 18
click at [331, 228] on link "Basic Transformation" at bounding box center [332, 234] width 102 height 13
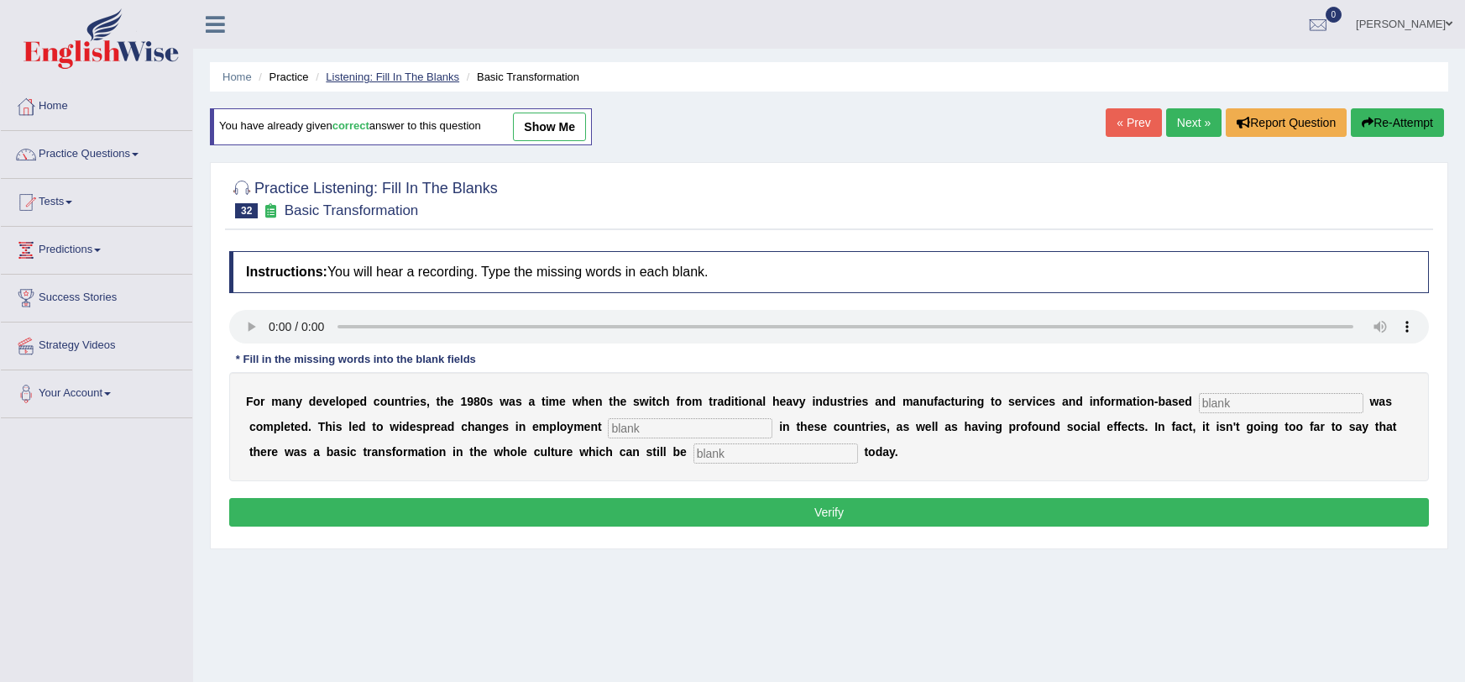
click at [365, 72] on link "Listening: Fill In The Blanks" at bounding box center [392, 77] width 133 height 13
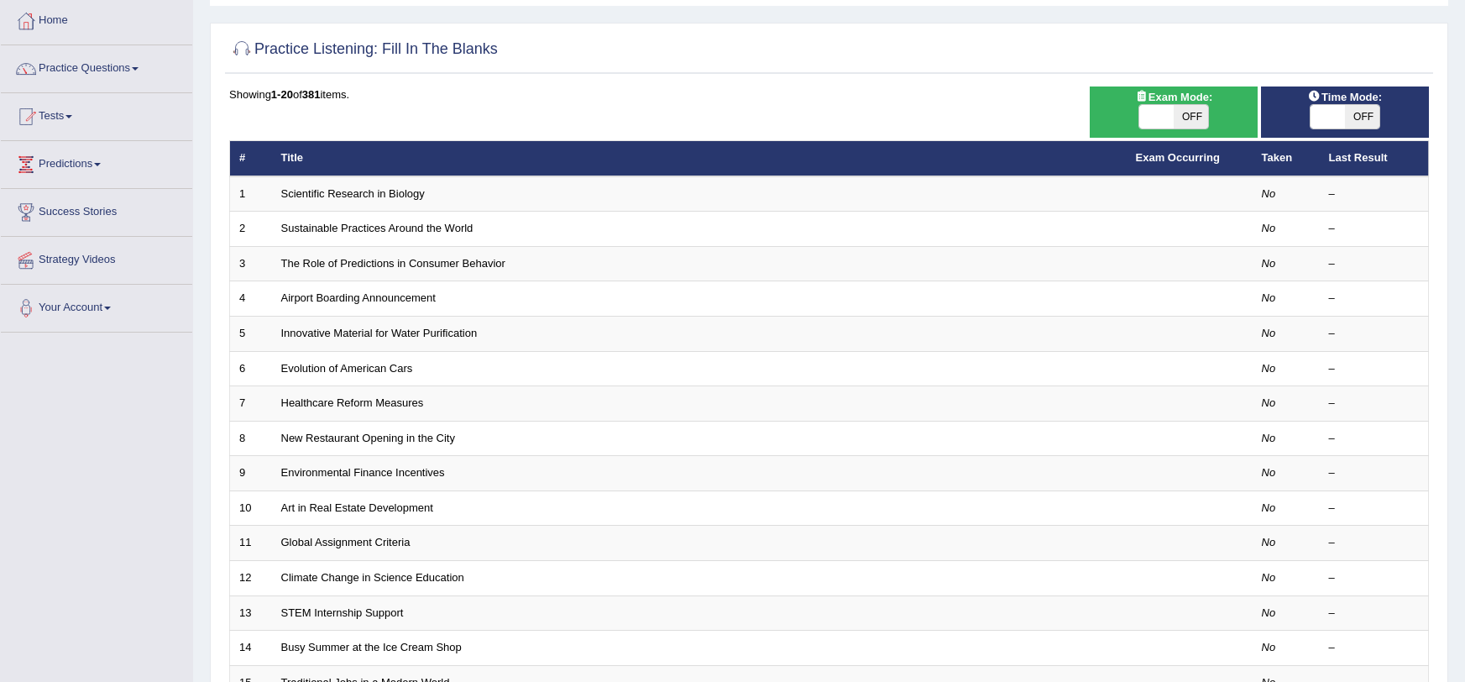
scroll to position [428, 0]
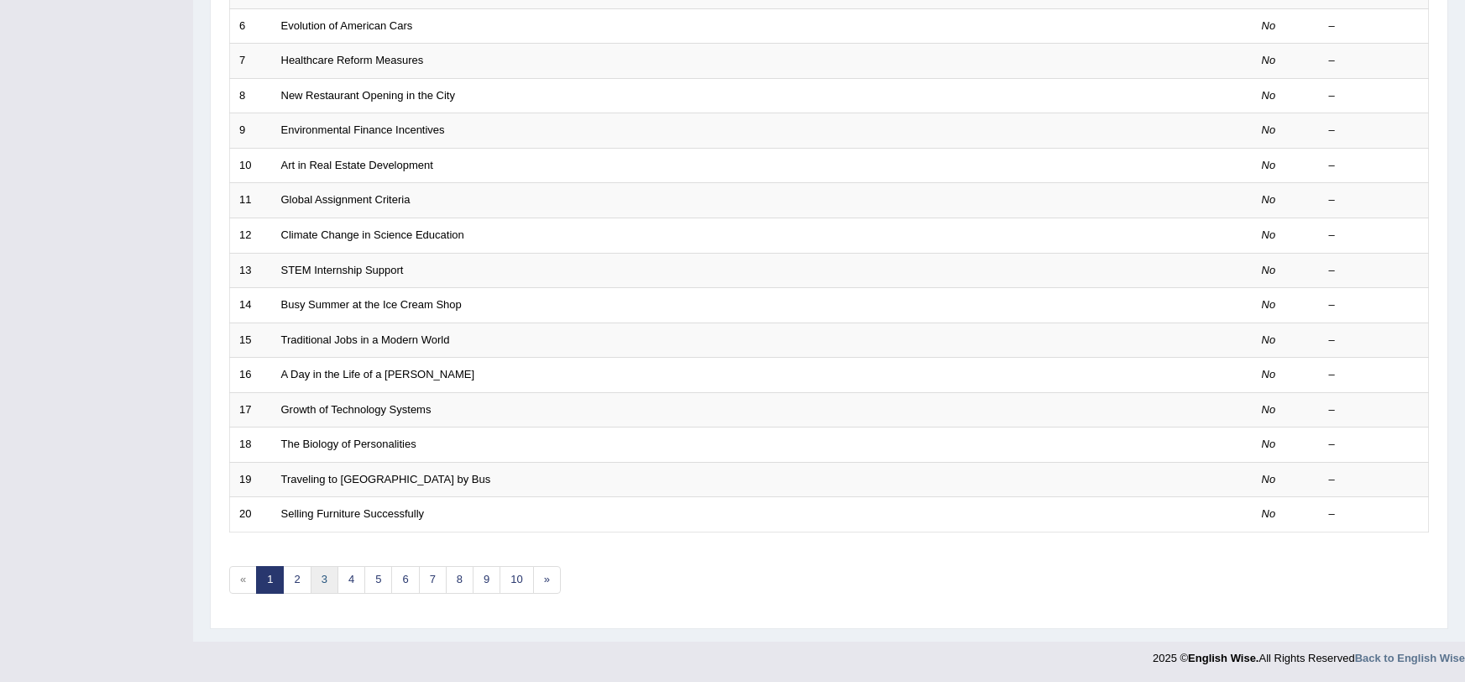
click at [319, 575] on link "3" at bounding box center [325, 580] width 28 height 28
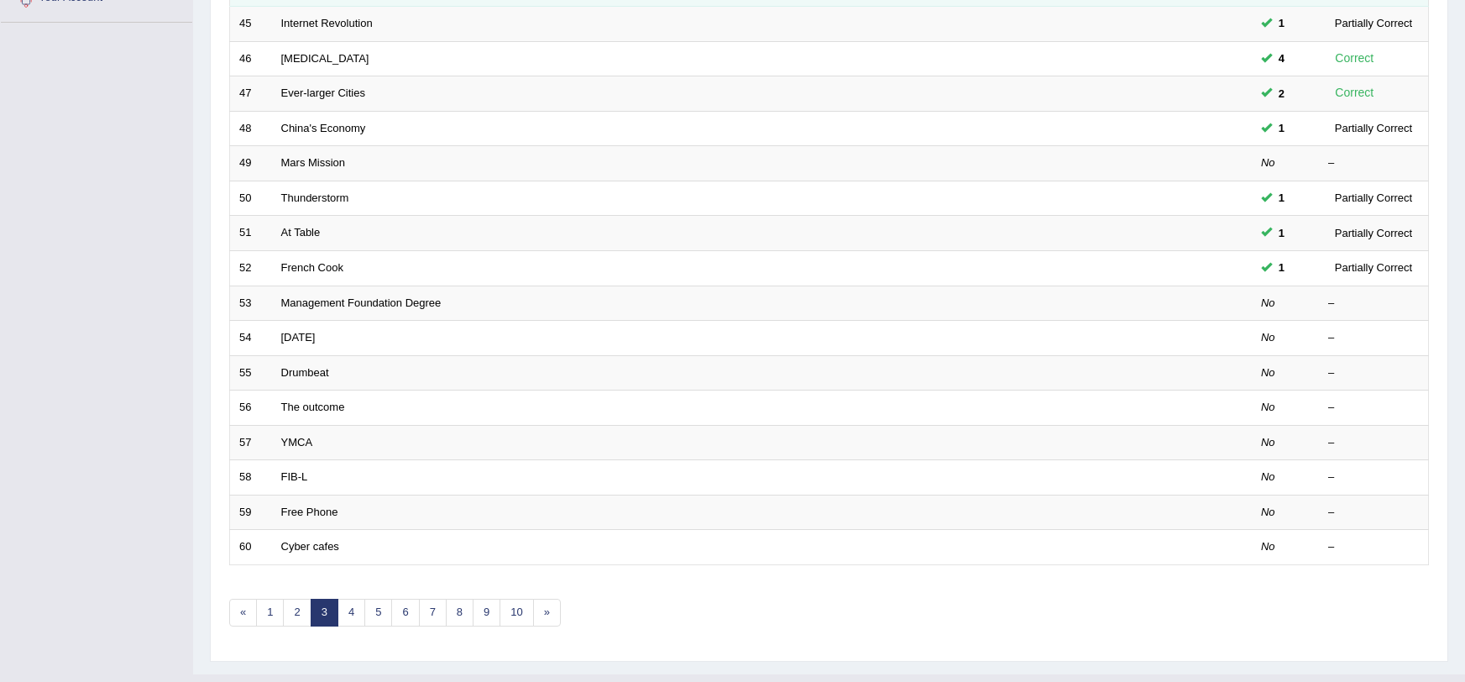
scroll to position [428, 0]
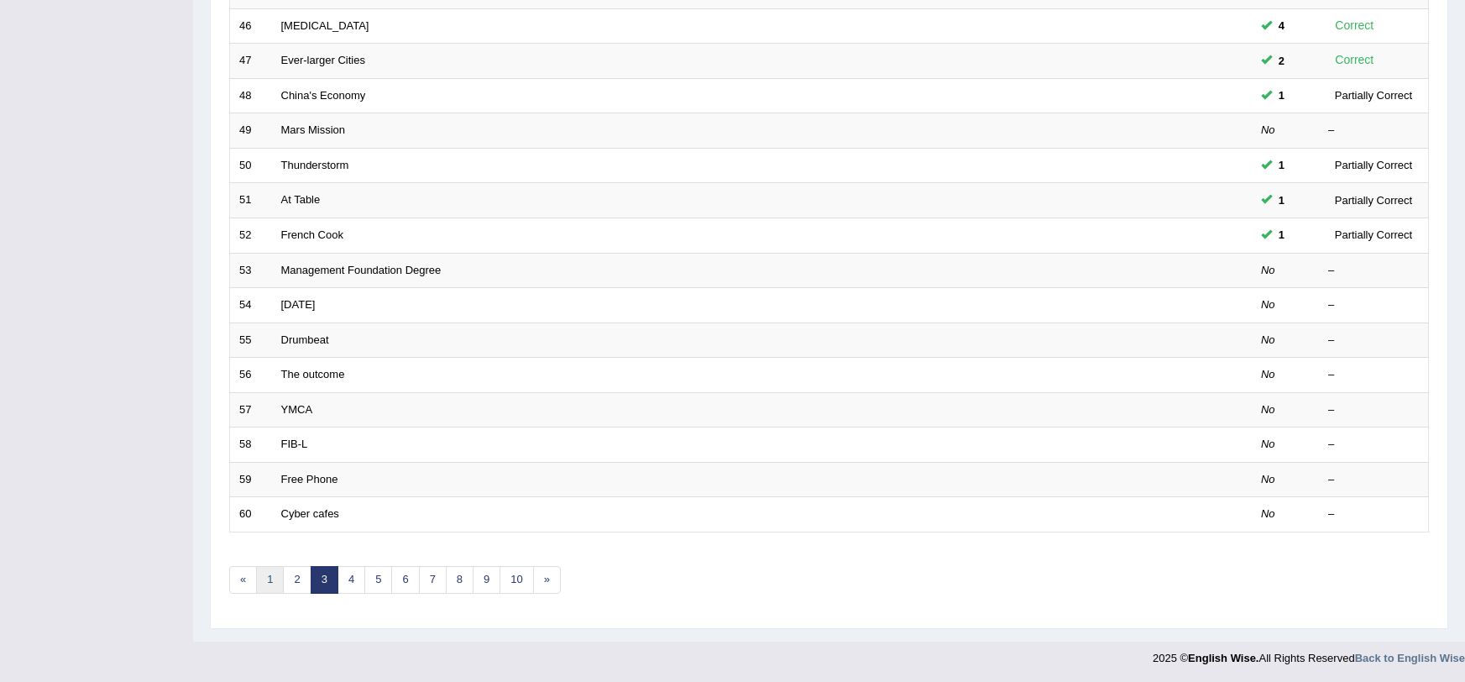
click at [265, 568] on link "1" at bounding box center [270, 580] width 28 height 28
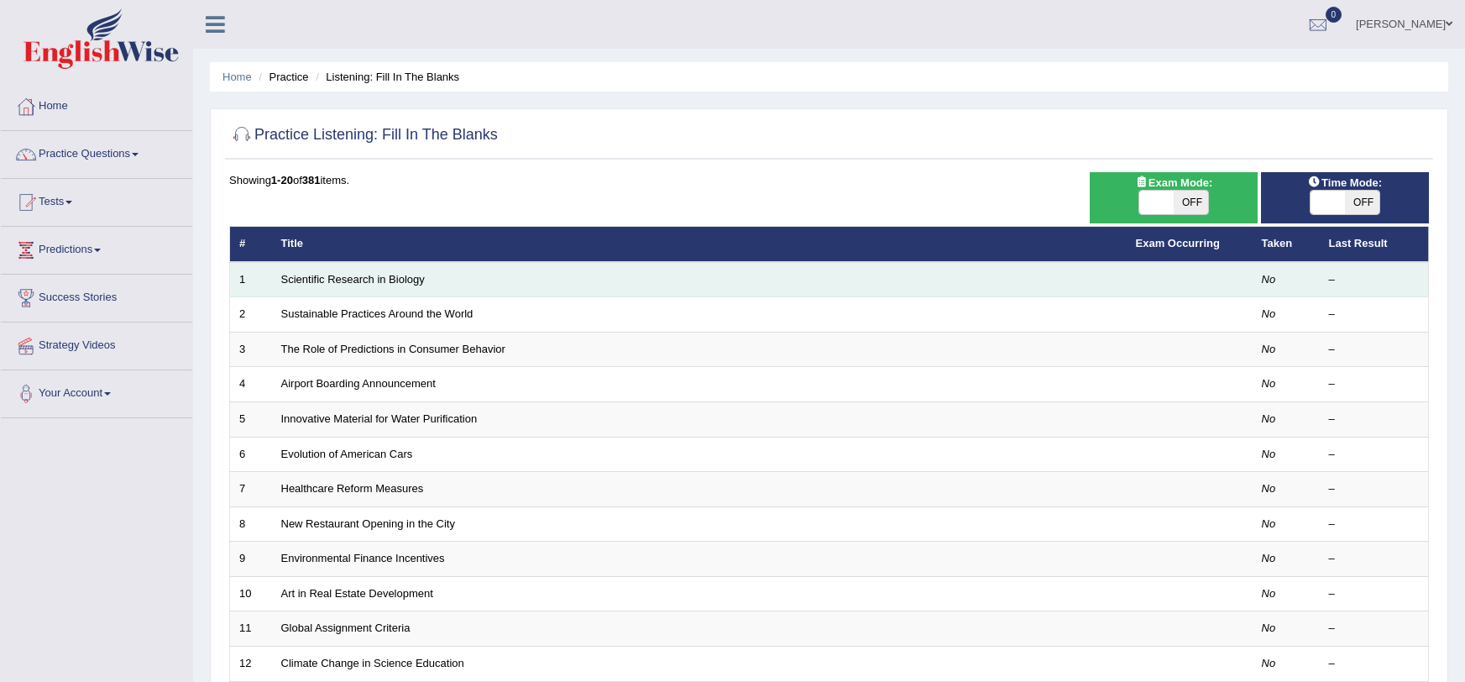
scroll to position [428, 0]
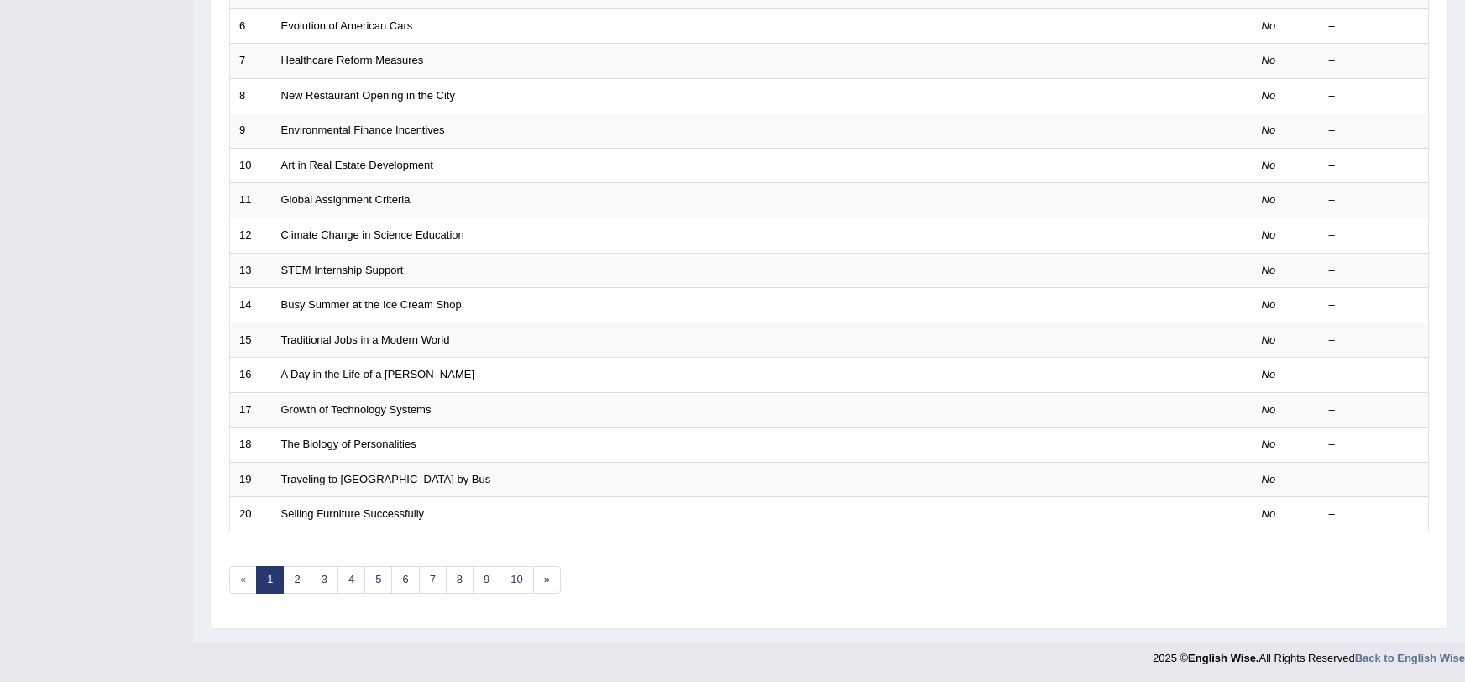
click at [258, 581] on link "1" at bounding box center [270, 580] width 28 height 28
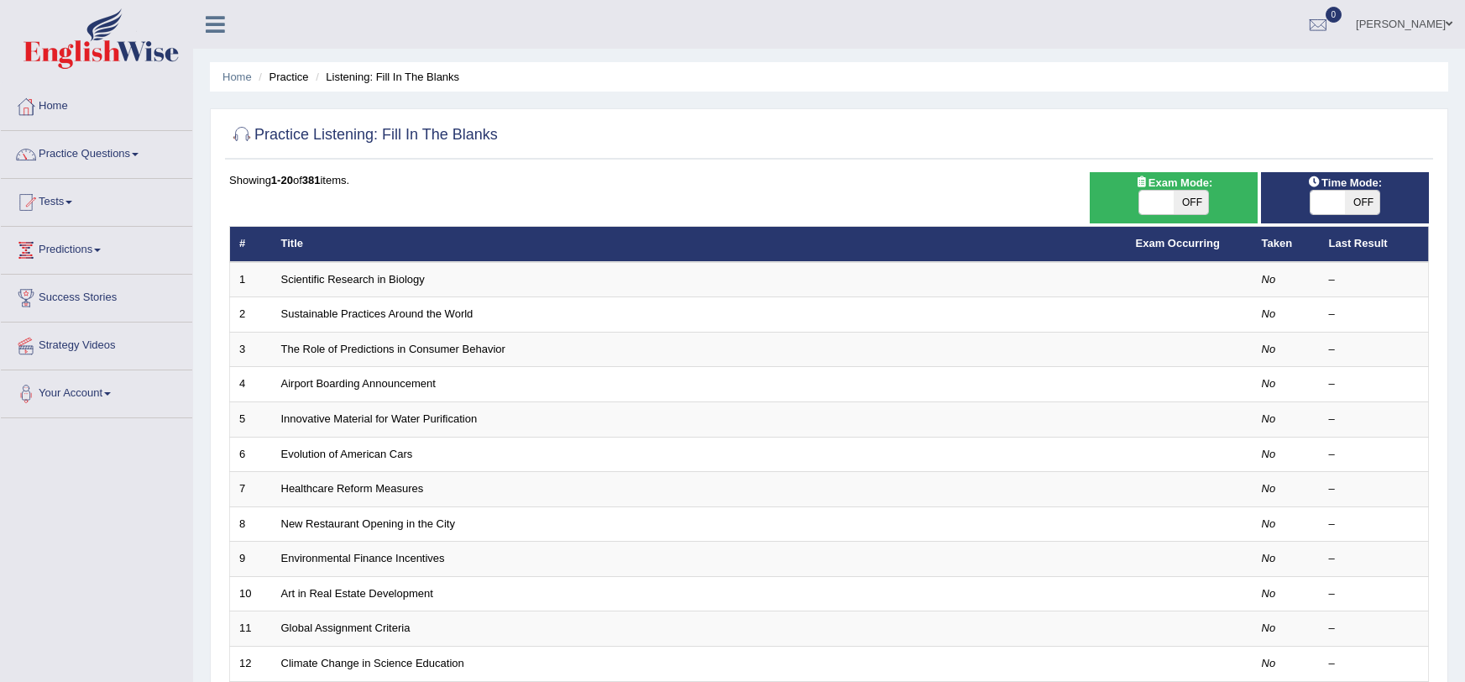
scroll to position [428, 0]
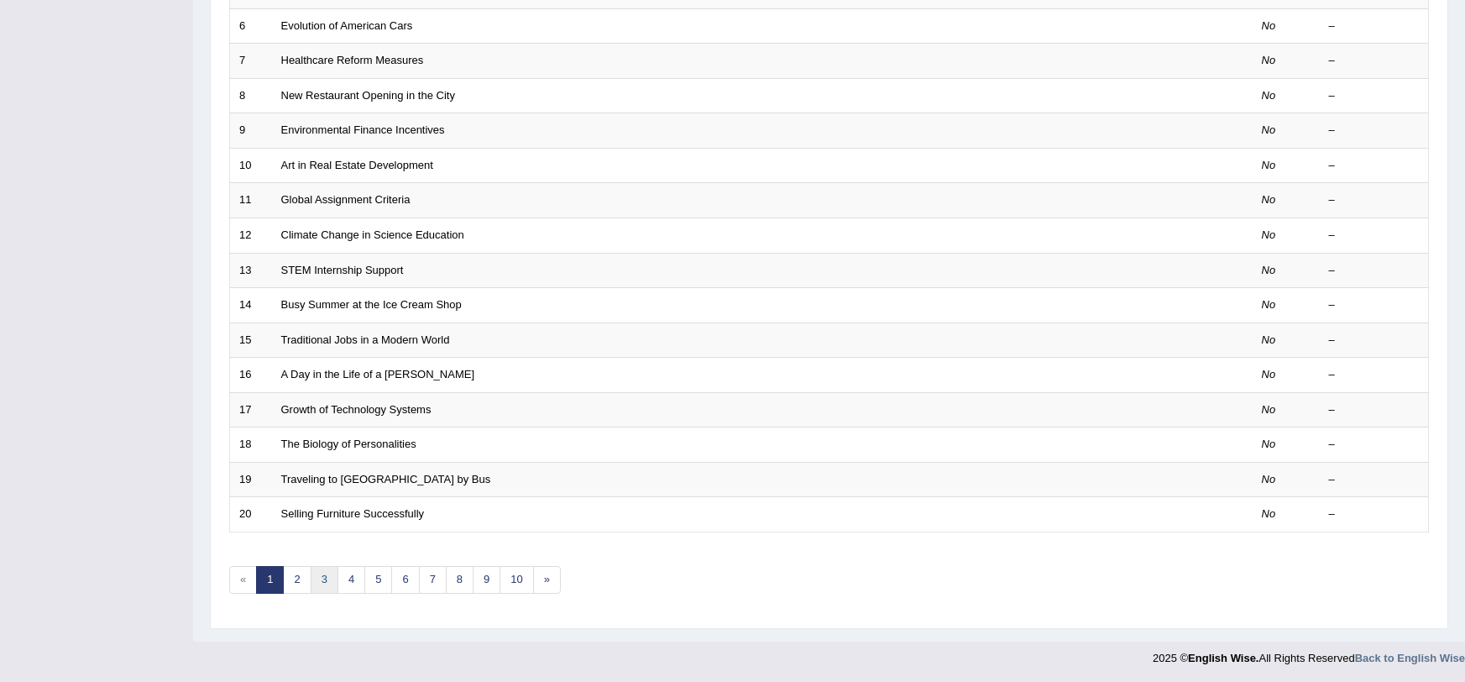
click at [311, 579] on link "3" at bounding box center [325, 580] width 28 height 28
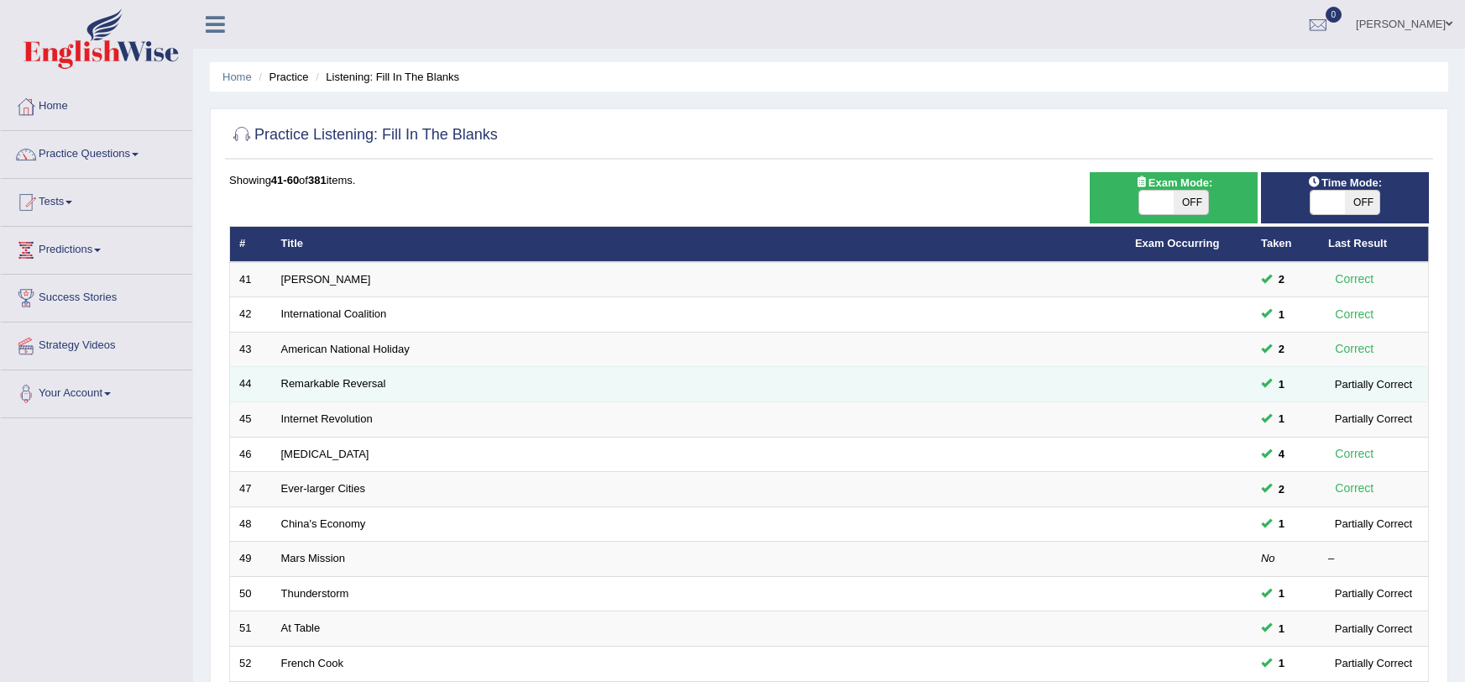
click at [844, 390] on td "Remarkable Reversal" at bounding box center [699, 384] width 854 height 35
click at [312, 378] on link "Remarkable Reversal" at bounding box center [333, 383] width 105 height 13
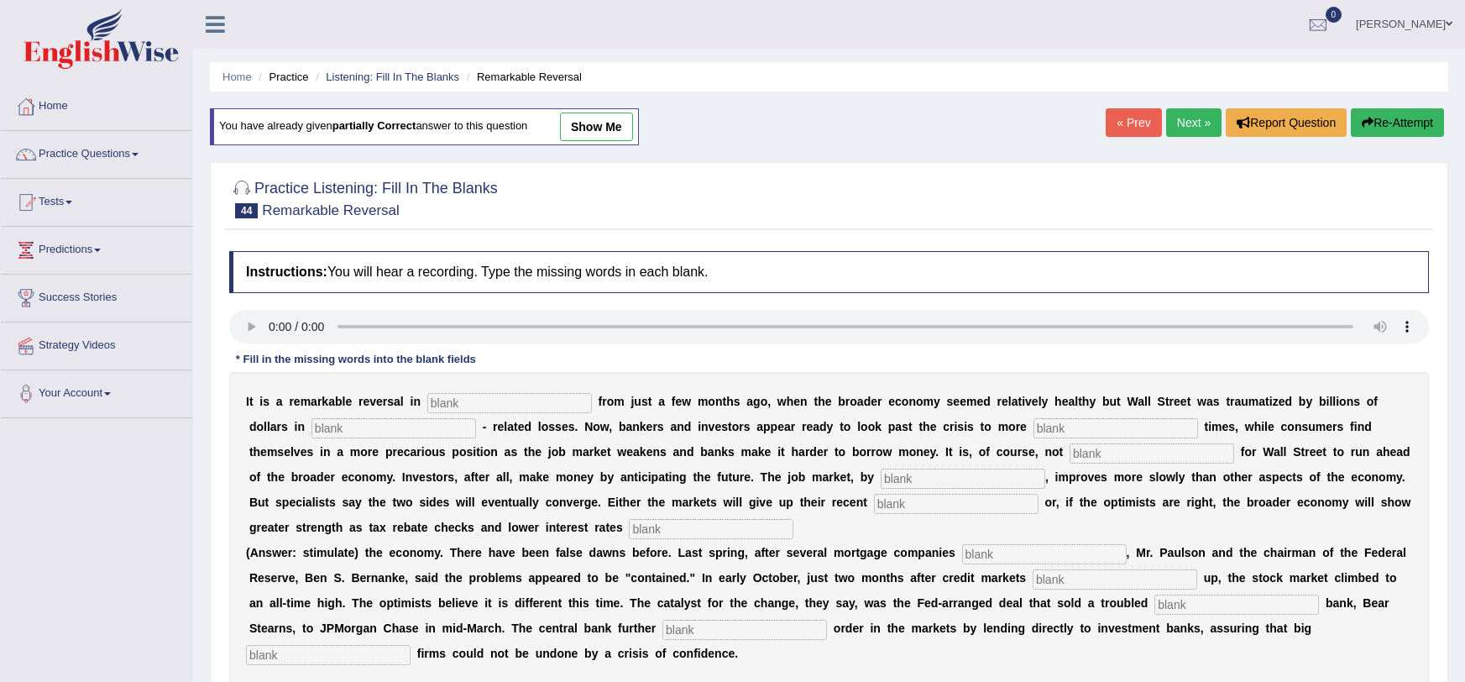
click at [442, 403] on input "text" at bounding box center [509, 403] width 165 height 20
type input "attitudes"
click at [311, 427] on input "text" at bounding box center [393, 428] width 165 height 20
click at [384, 419] on input "text" at bounding box center [393, 428] width 165 height 20
click at [367, 426] on input "morcage" at bounding box center [393, 428] width 165 height 20
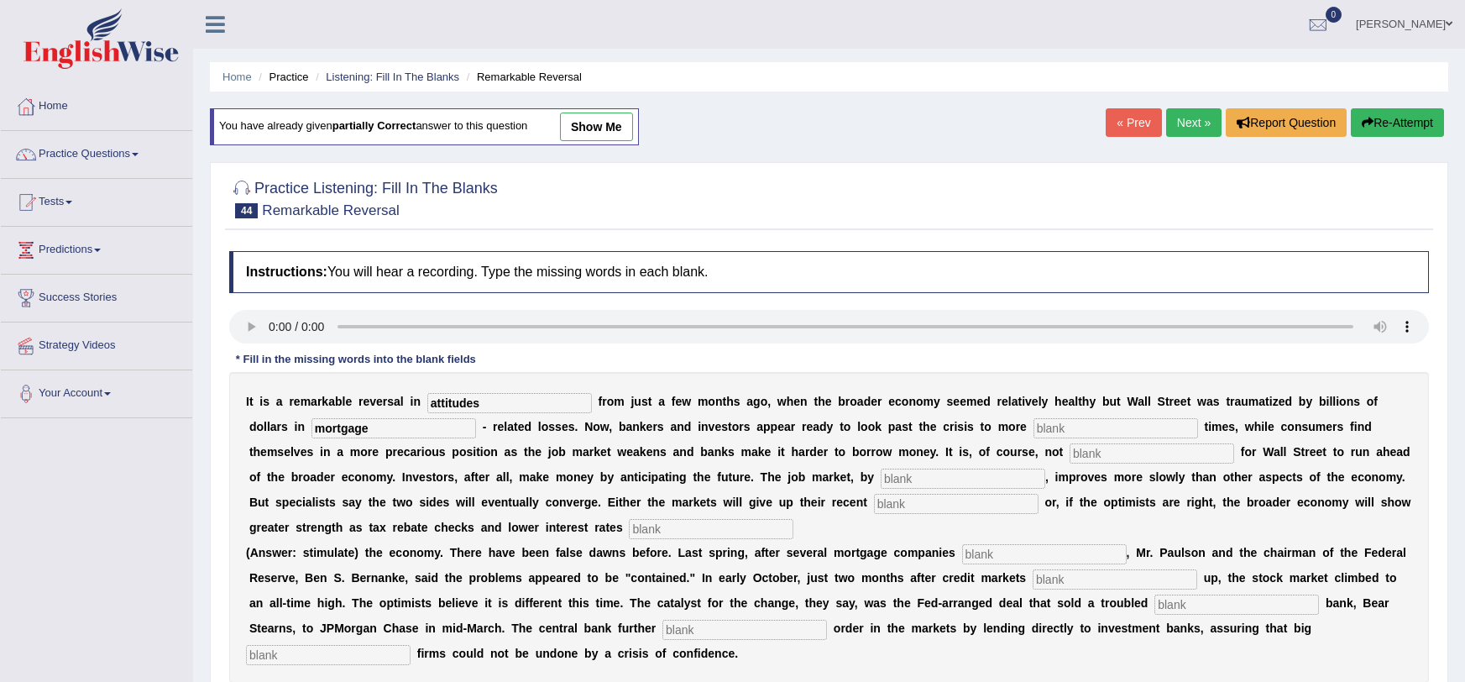
type input "mortgage"
click at [1033, 424] on input "text" at bounding box center [1115, 428] width 165 height 20
type input "p"
click at [1033, 427] on input "text" at bounding box center [1115, 428] width 165 height 20
type input "precarious"
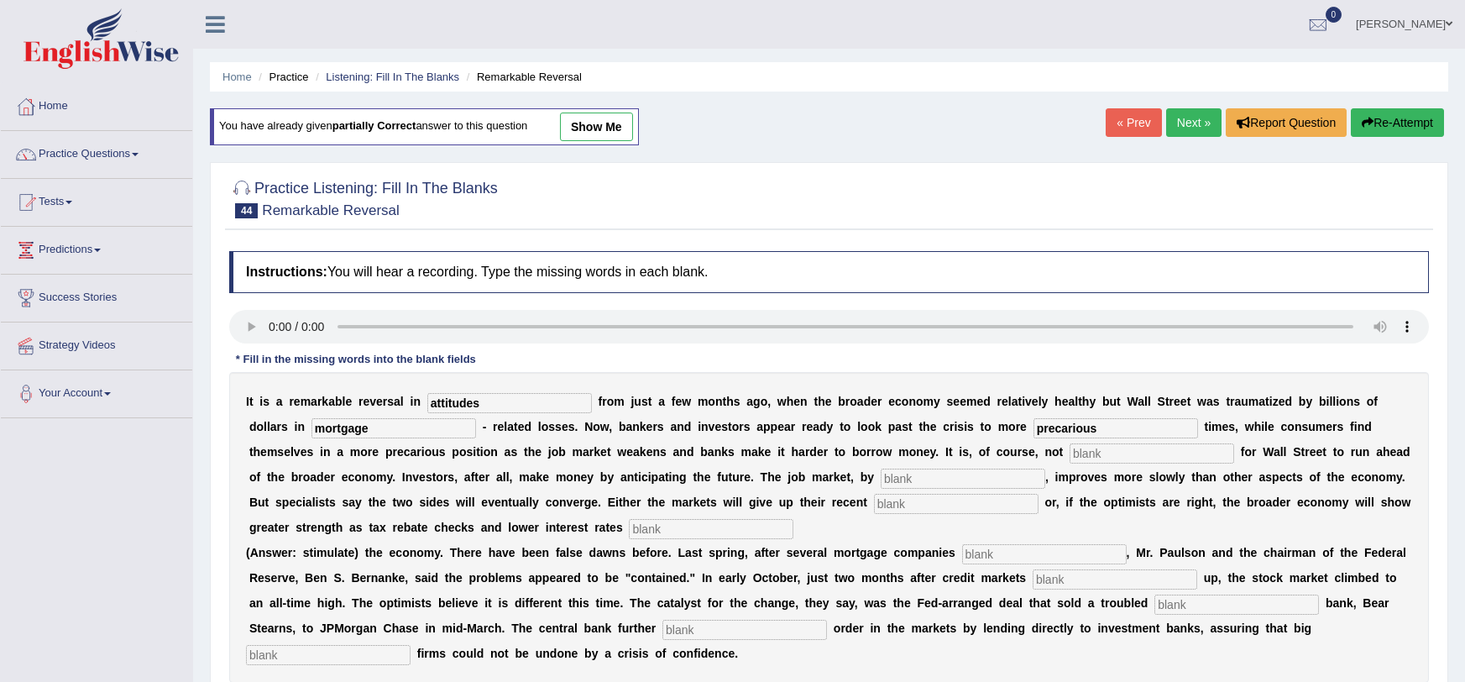
click at [1070, 444] on input "text" at bounding box center [1152, 453] width 165 height 20
type input "uncommon"
click at [881, 484] on input "text" at bounding box center [963, 478] width 165 height 20
type input "contrast"
click at [874, 501] on input "text" at bounding box center [956, 504] width 165 height 20
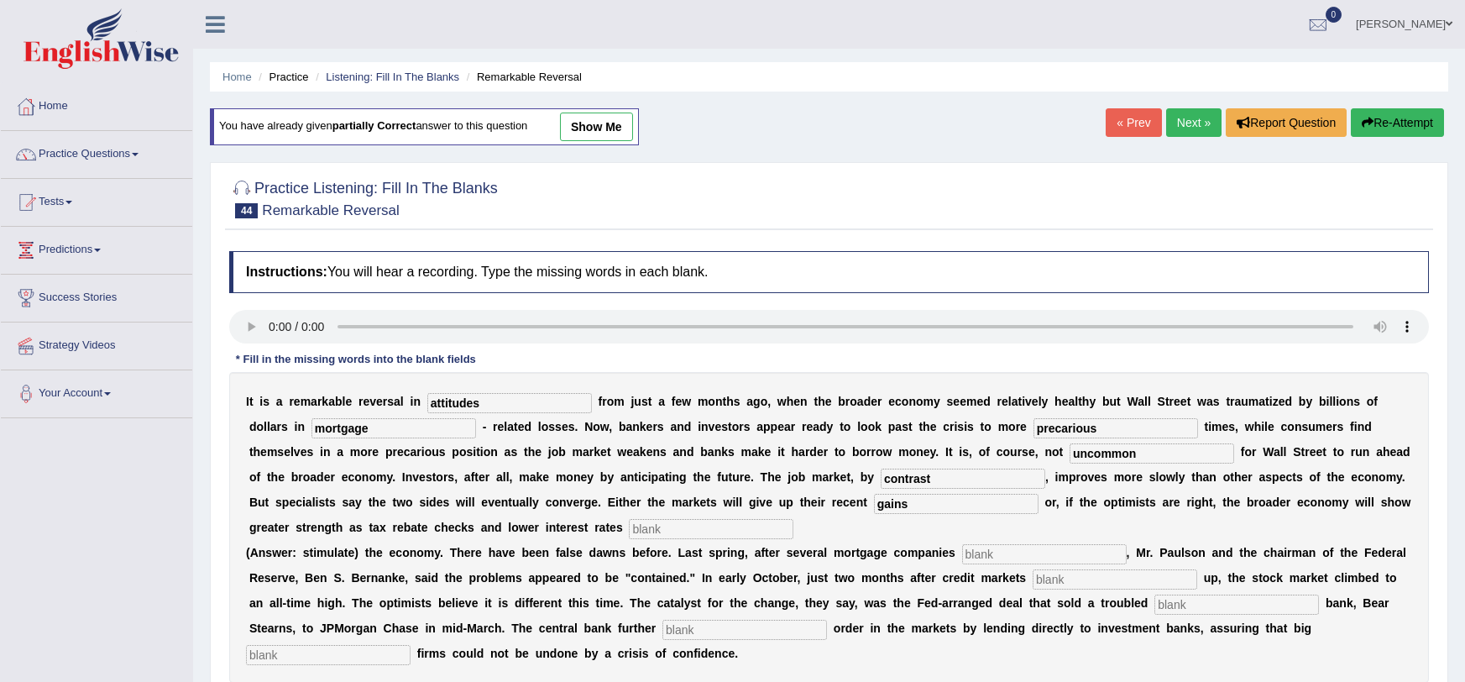
type input "gains"
click at [629, 524] on input "text" at bounding box center [711, 529] width 165 height 20
type input "stimulate"
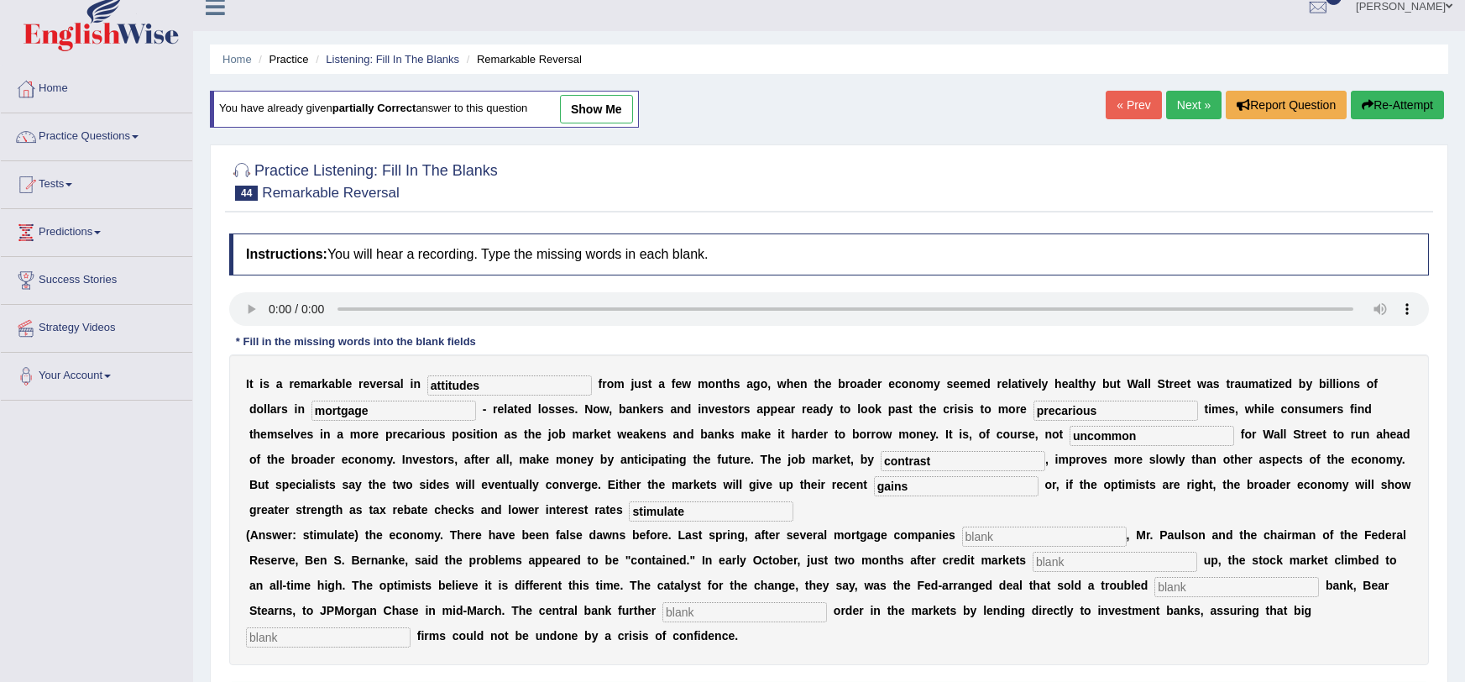
click at [953, 525] on div "I t i s a r e m a r k a b l e r e v e r s a l i n attitudes f r o m j u s t a f…" at bounding box center [829, 509] width 1200 height 311
click at [962, 539] on input "text" at bounding box center [1044, 536] width 165 height 20
type input "colapse"
click at [1033, 553] on input "text" at bounding box center [1115, 562] width 165 height 20
type input "froze"
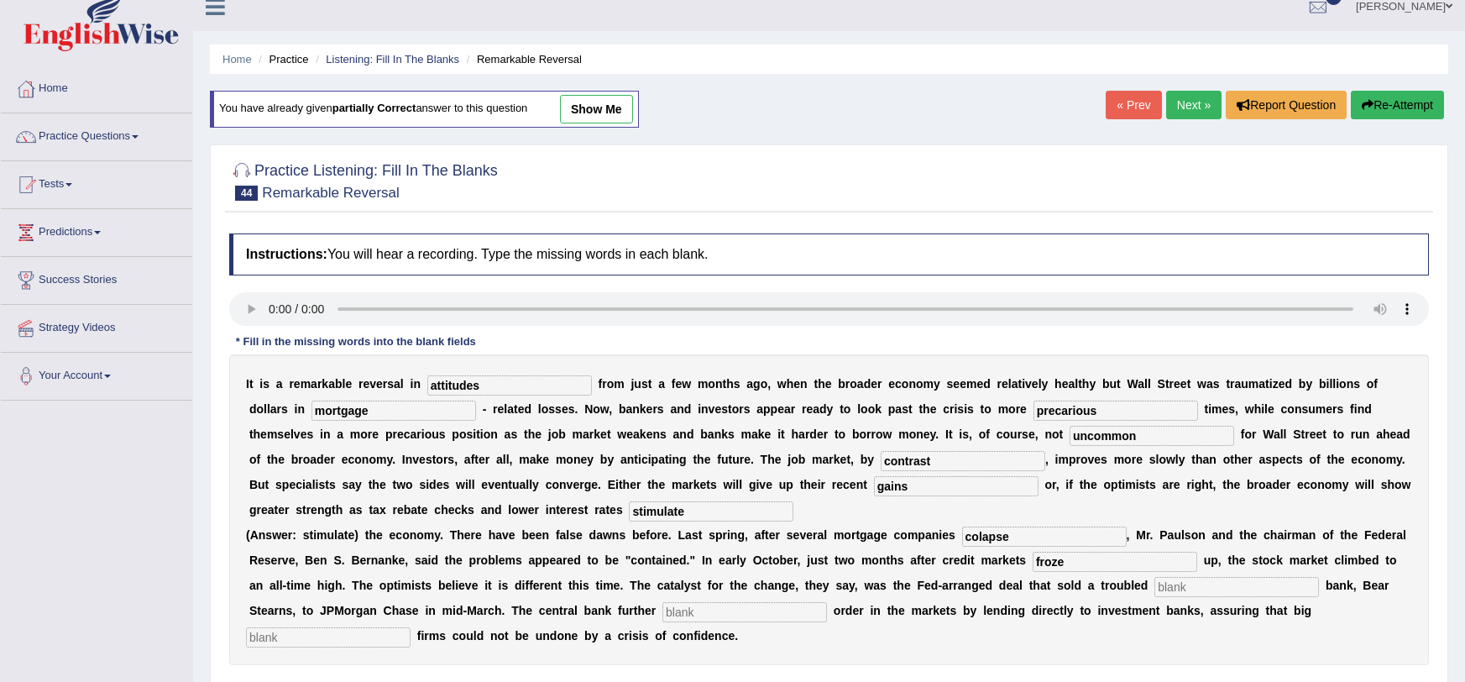
click at [1154, 591] on input "text" at bounding box center [1236, 587] width 165 height 20
type input "investment"
click at [662, 620] on input "text" at bounding box center [744, 612] width 165 height 20
type input "restored"
click at [411, 627] on input "text" at bounding box center [328, 637] width 165 height 20
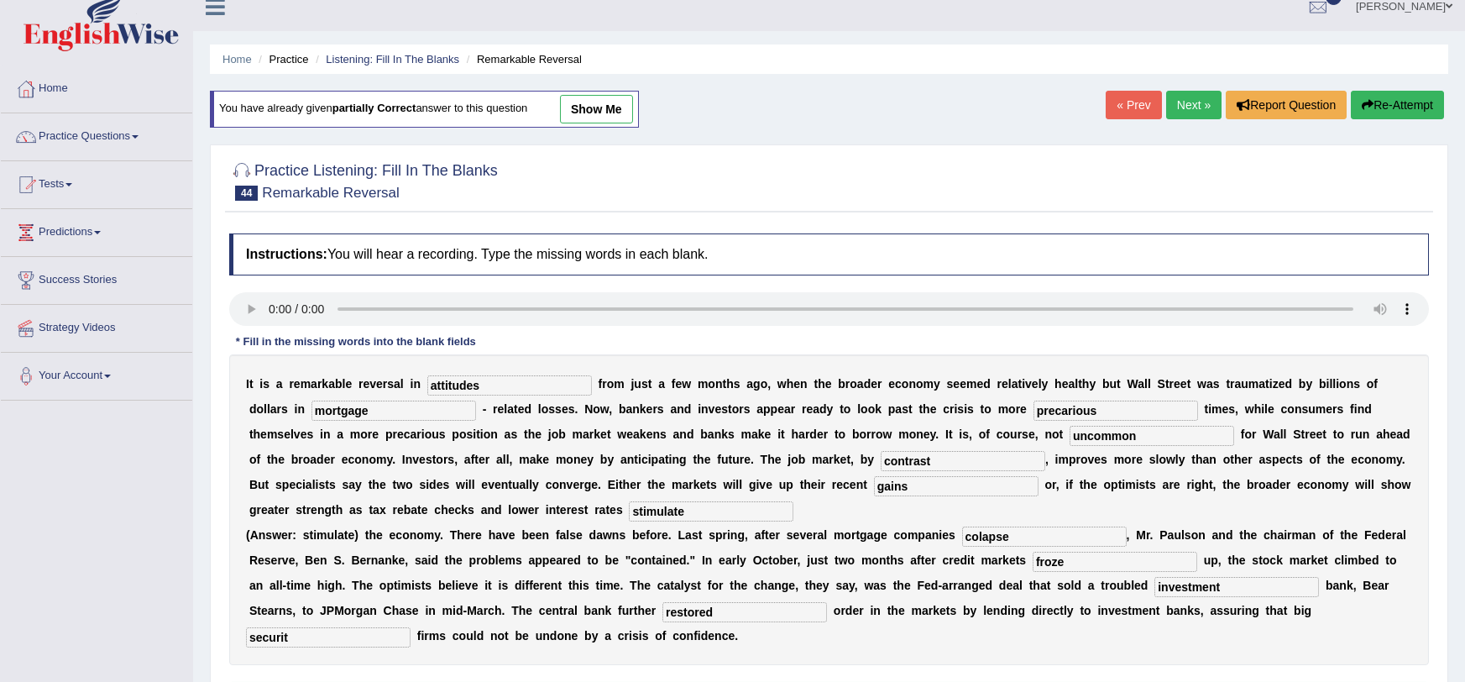
click at [411, 627] on input "securit" at bounding box center [328, 637] width 165 height 20
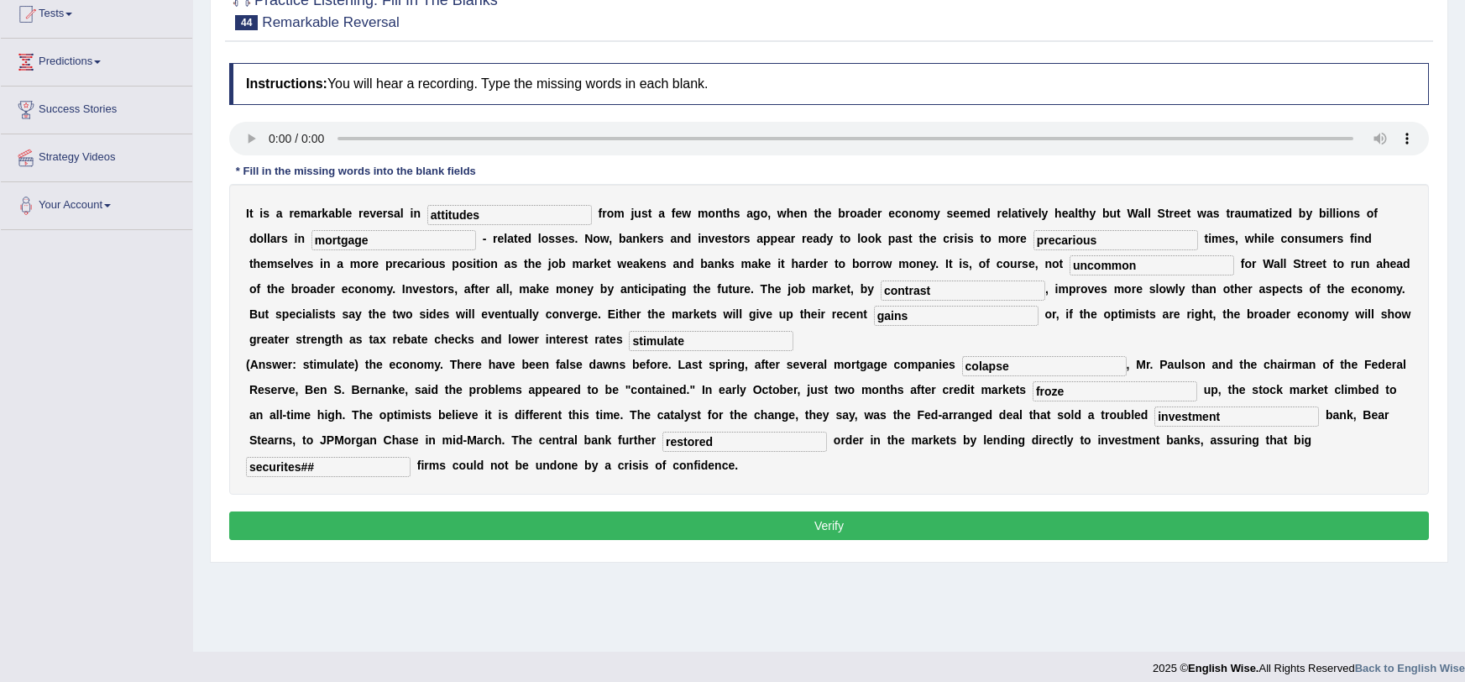
scroll to position [199, 0]
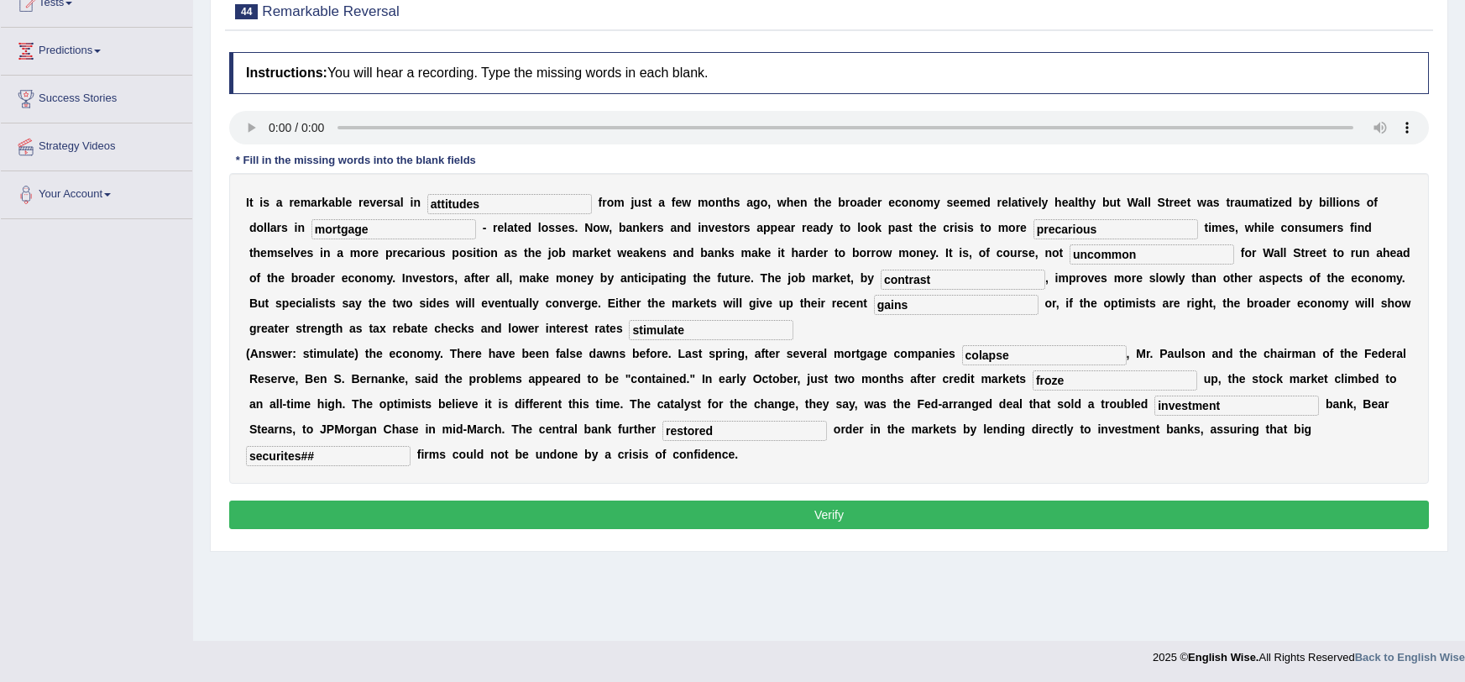
click at [411, 446] on input "securites##" at bounding box center [328, 456] width 165 height 20
click at [411, 446] on input "securit" at bounding box center [328, 456] width 165 height 20
type input "securities"
click at [1080, 515] on button "Verify" at bounding box center [829, 514] width 1200 height 29
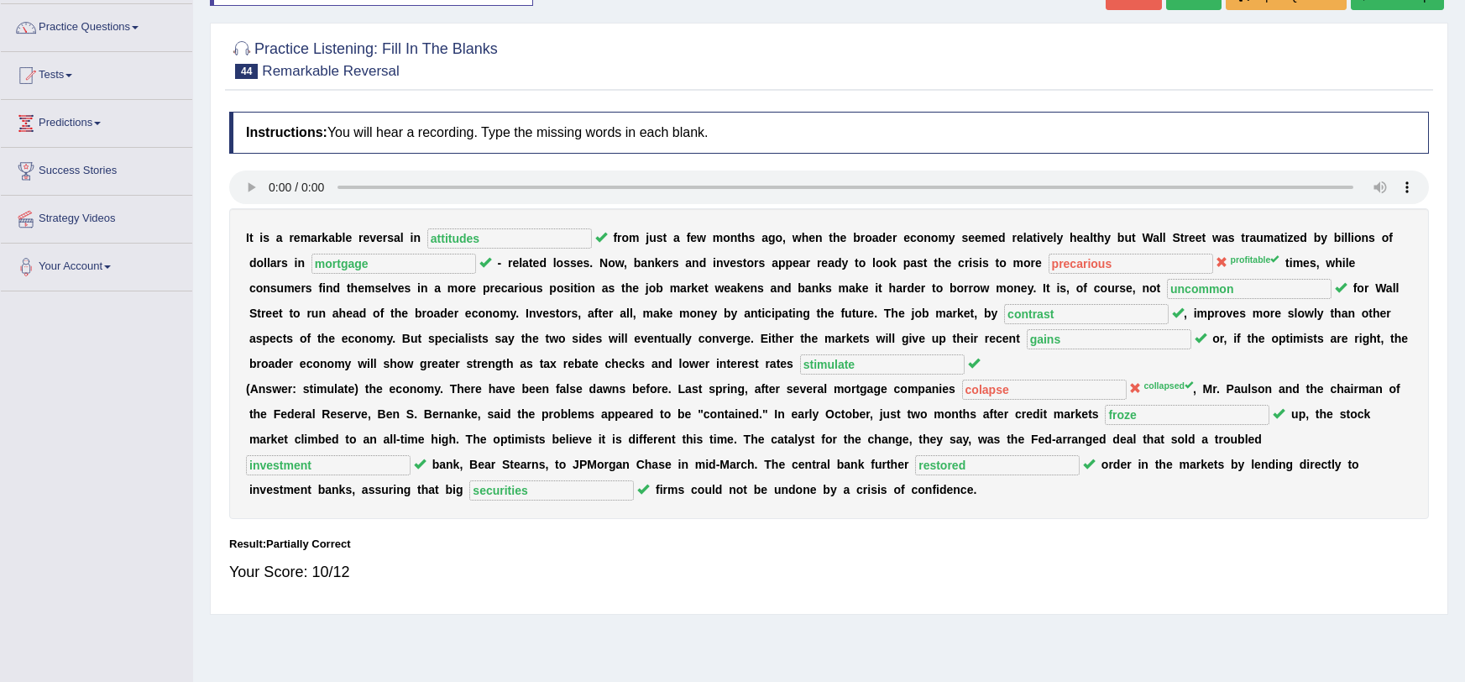
scroll to position [0, 0]
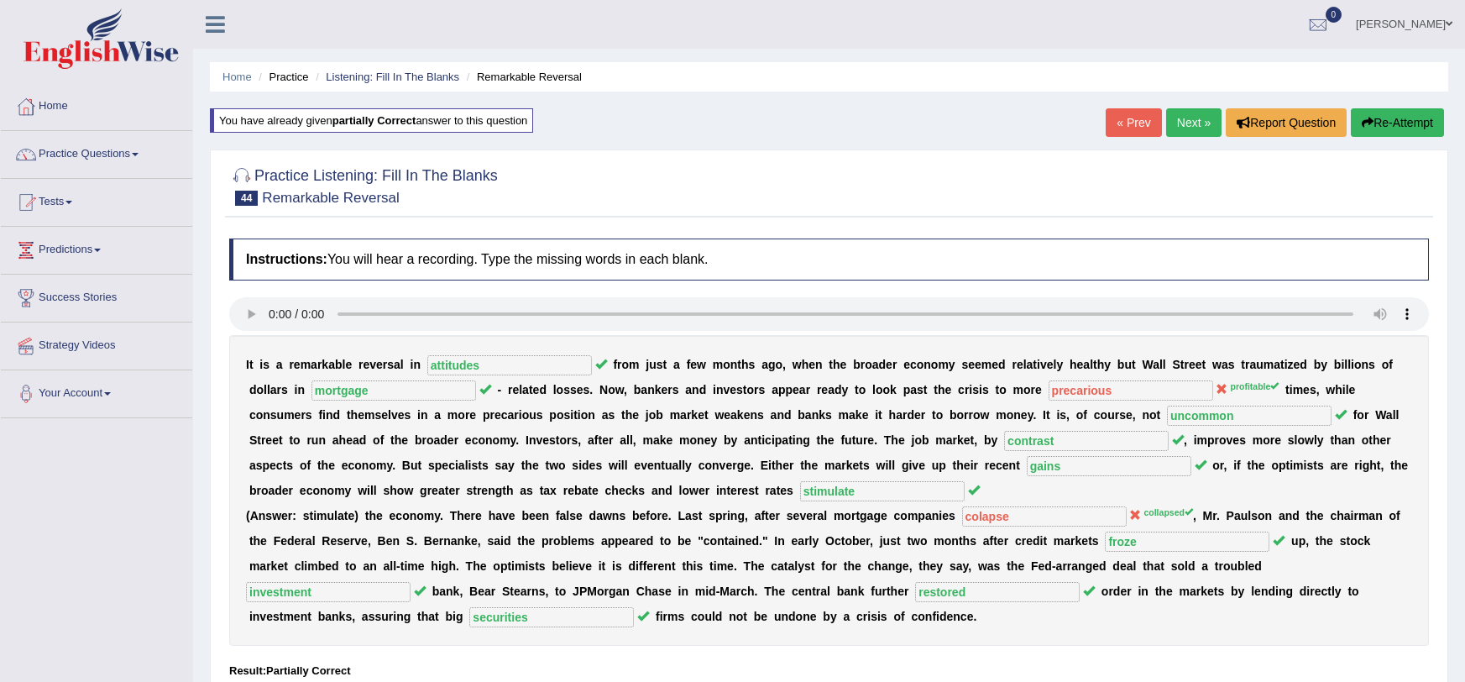
click at [1382, 123] on button "Re-Attempt" at bounding box center [1397, 122] width 93 height 29
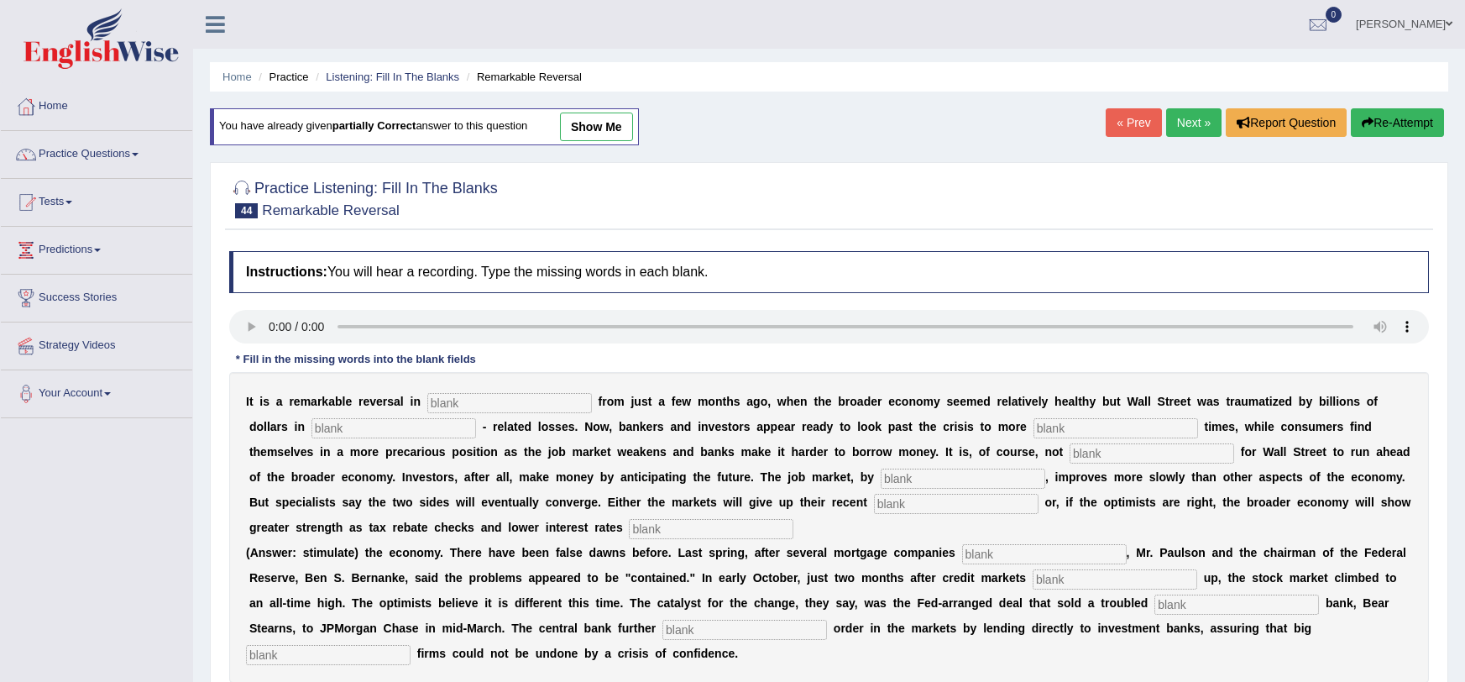
click at [504, 400] on input "text" at bounding box center [509, 403] width 165 height 20
type input "attitude"
click at [1033, 418] on input "text" at bounding box center [1115, 428] width 165 height 20
type input "profitable"
click at [311, 432] on input "text" at bounding box center [393, 428] width 165 height 20
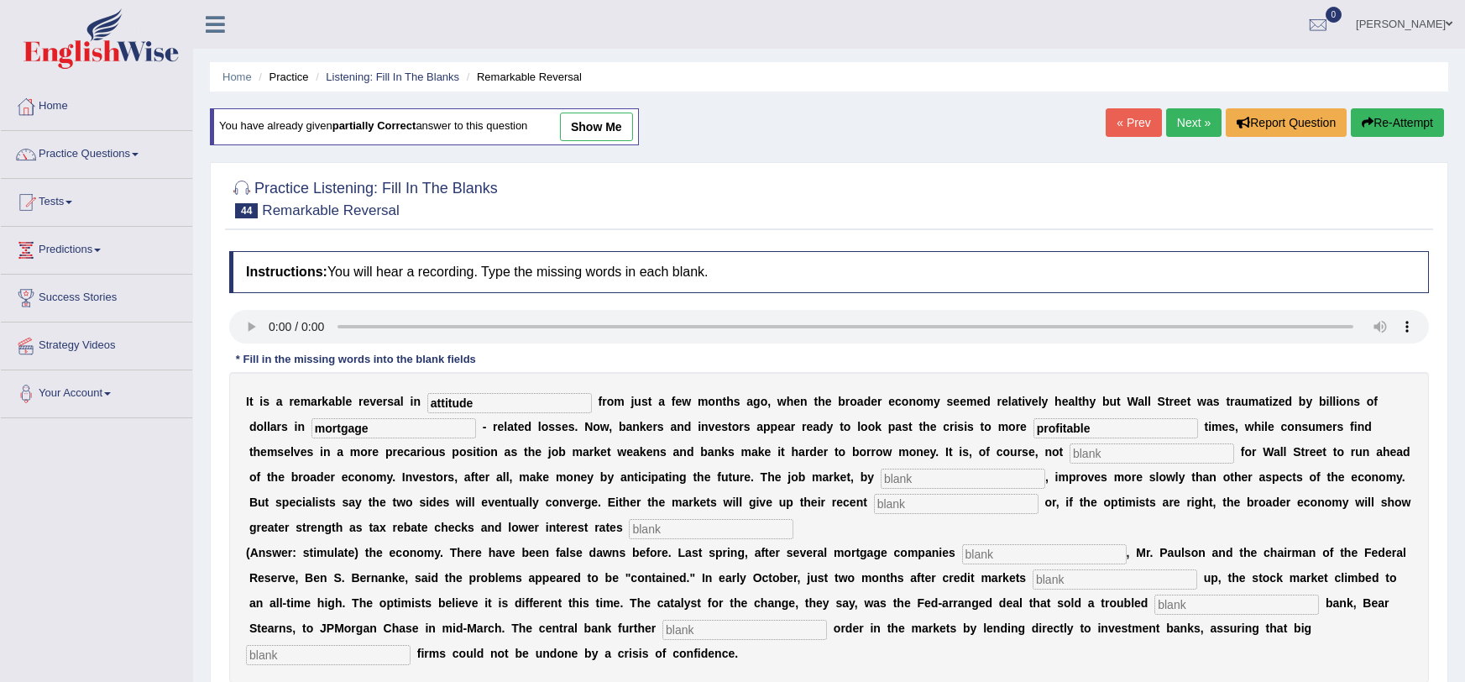
type input "mortgage"
click at [1070, 456] on input "text" at bounding box center [1152, 453] width 165 height 20
click at [1070, 443] on input "text" at bounding box center [1152, 453] width 165 height 20
type input "uncommon"
click at [881, 474] on input "text" at bounding box center [963, 478] width 165 height 20
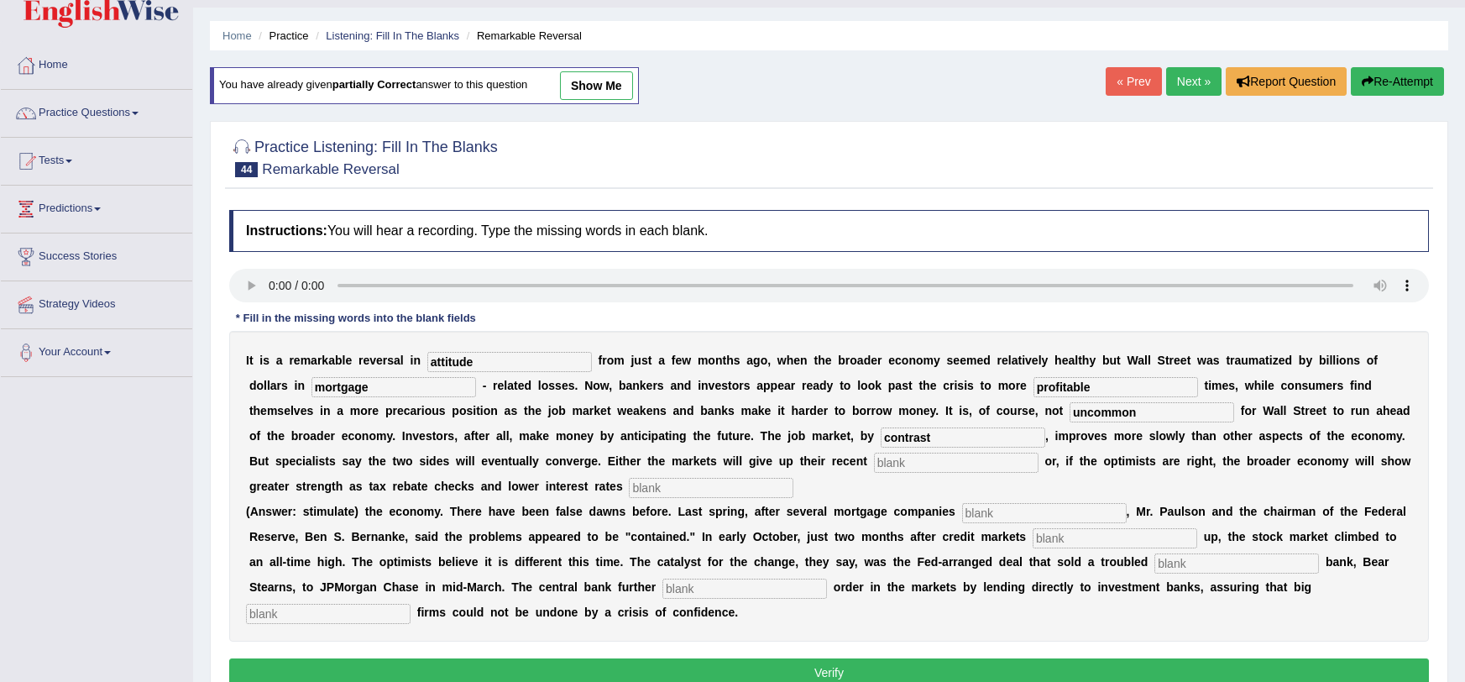
scroll to position [50, 0]
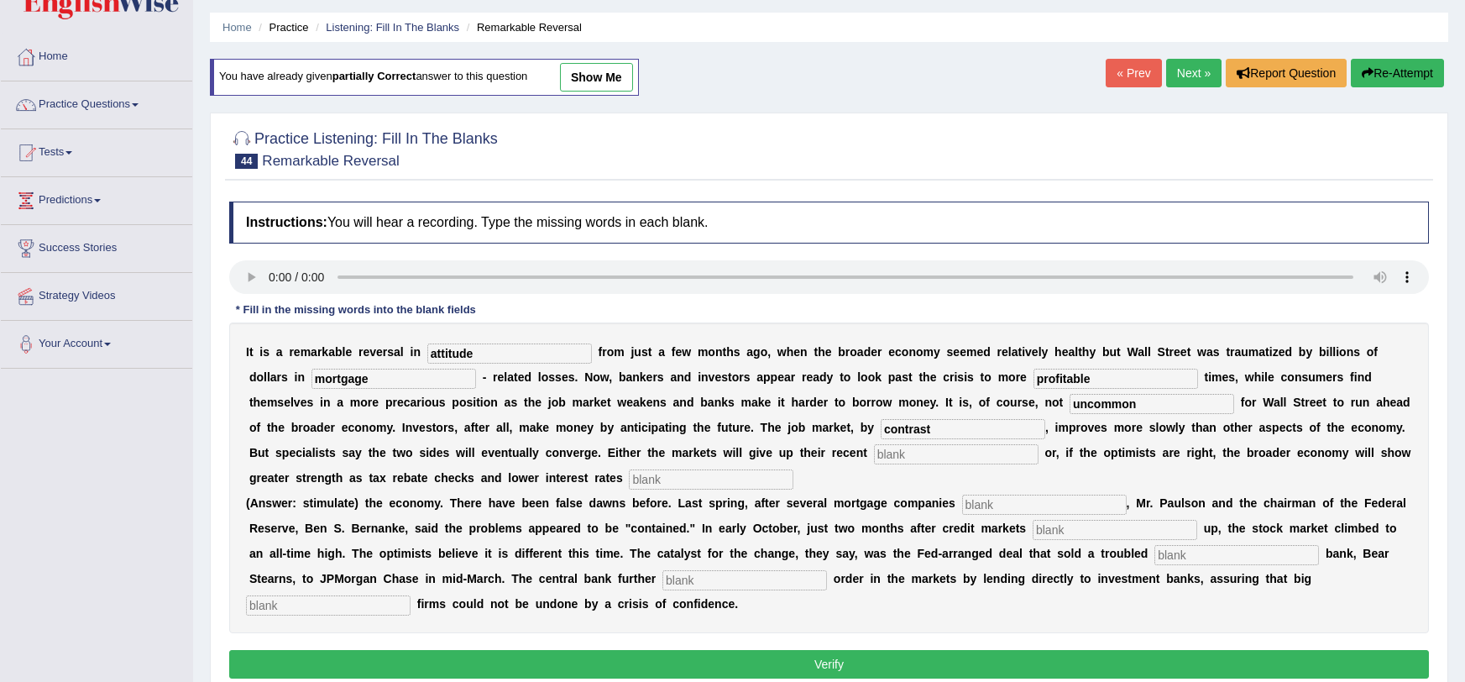
type input "contrast"
click at [874, 455] on input "text" at bounding box center [956, 454] width 165 height 20
type input "gains"
click at [426, 465] on div "I t i s a r e m a r k a b l e r e v e r s a l i n attitude f r o m j u s t a f …" at bounding box center [829, 477] width 1200 height 311
click at [629, 474] on input "text" at bounding box center [711, 479] width 165 height 20
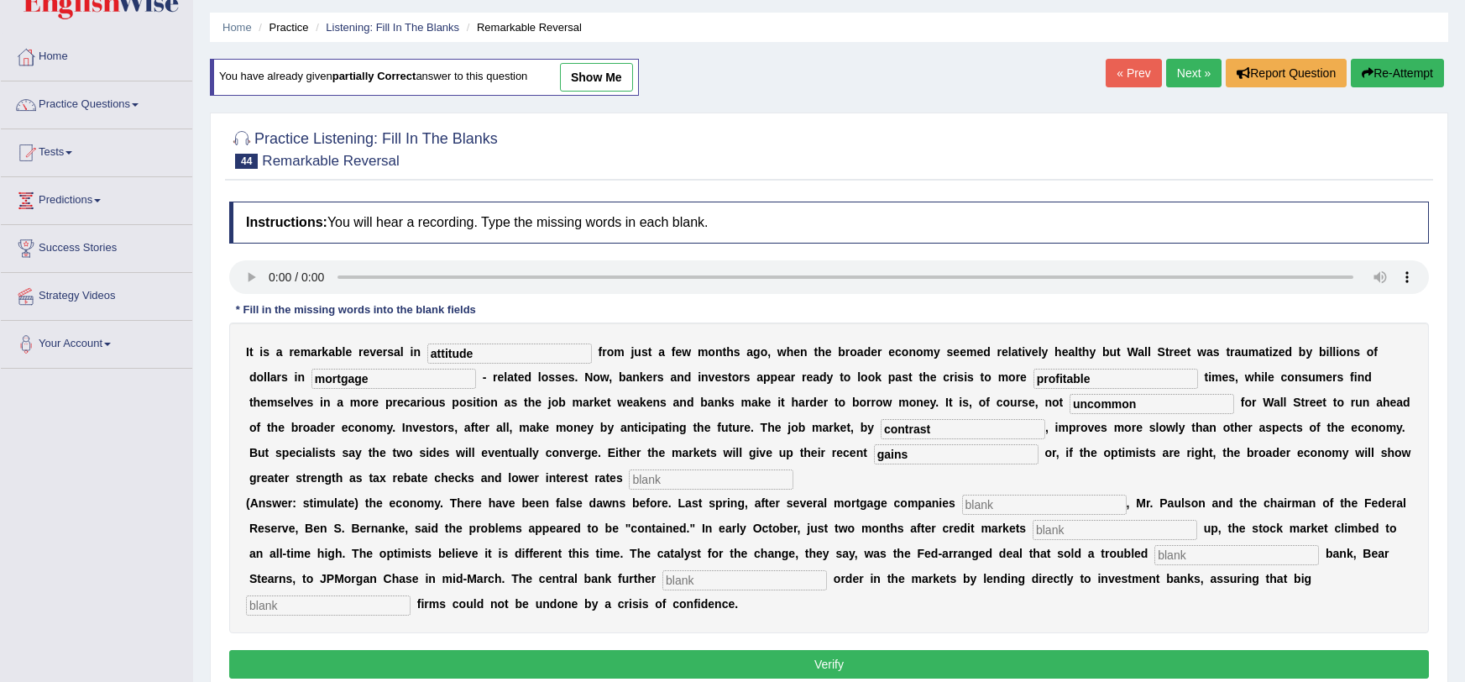
scroll to position [70, 0]
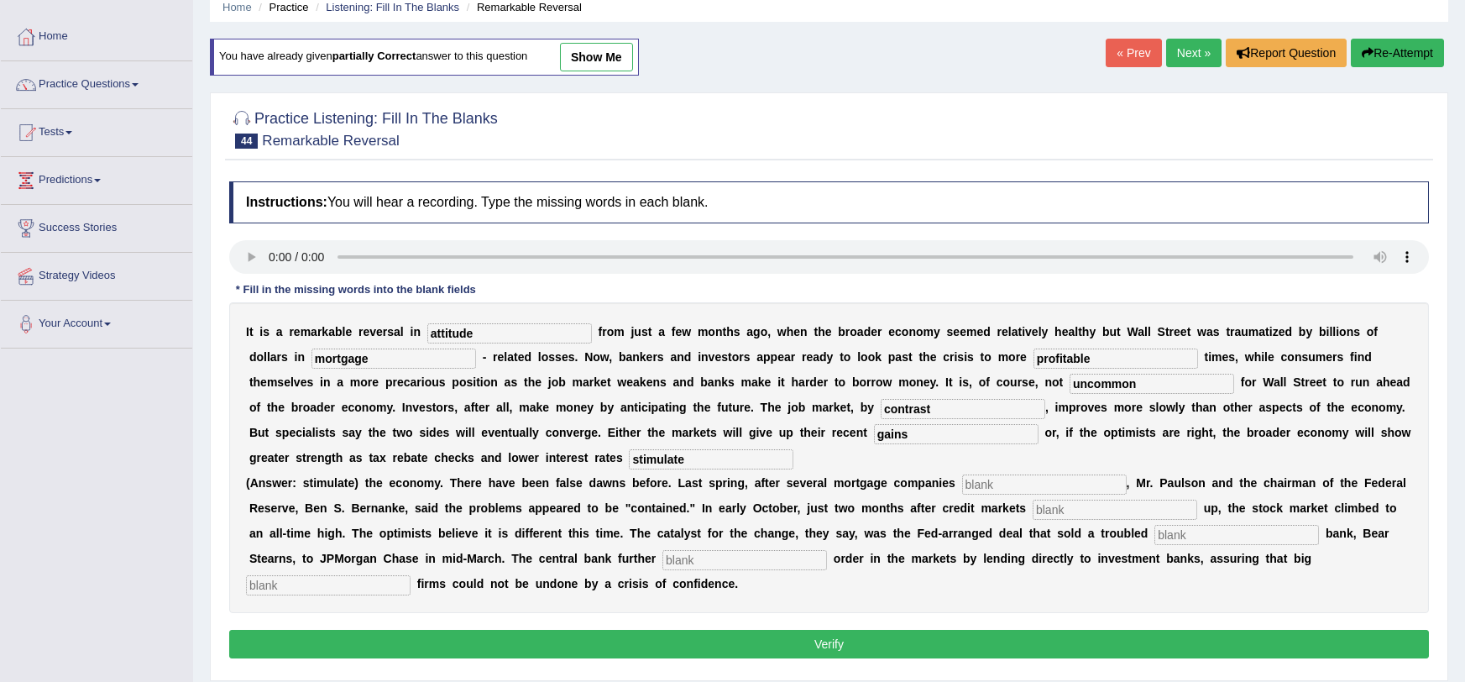
type input "stimulate"
click at [1004, 470] on div "I t i s a r e m a r k a b l e r e v e r s a l i n attitude f r o m j u s t a f …" at bounding box center [829, 457] width 1200 height 311
click at [992, 486] on input "text" at bounding box center [1044, 484] width 165 height 20
type input "collapsed"
click at [1033, 513] on input "text" at bounding box center [1115, 510] width 165 height 20
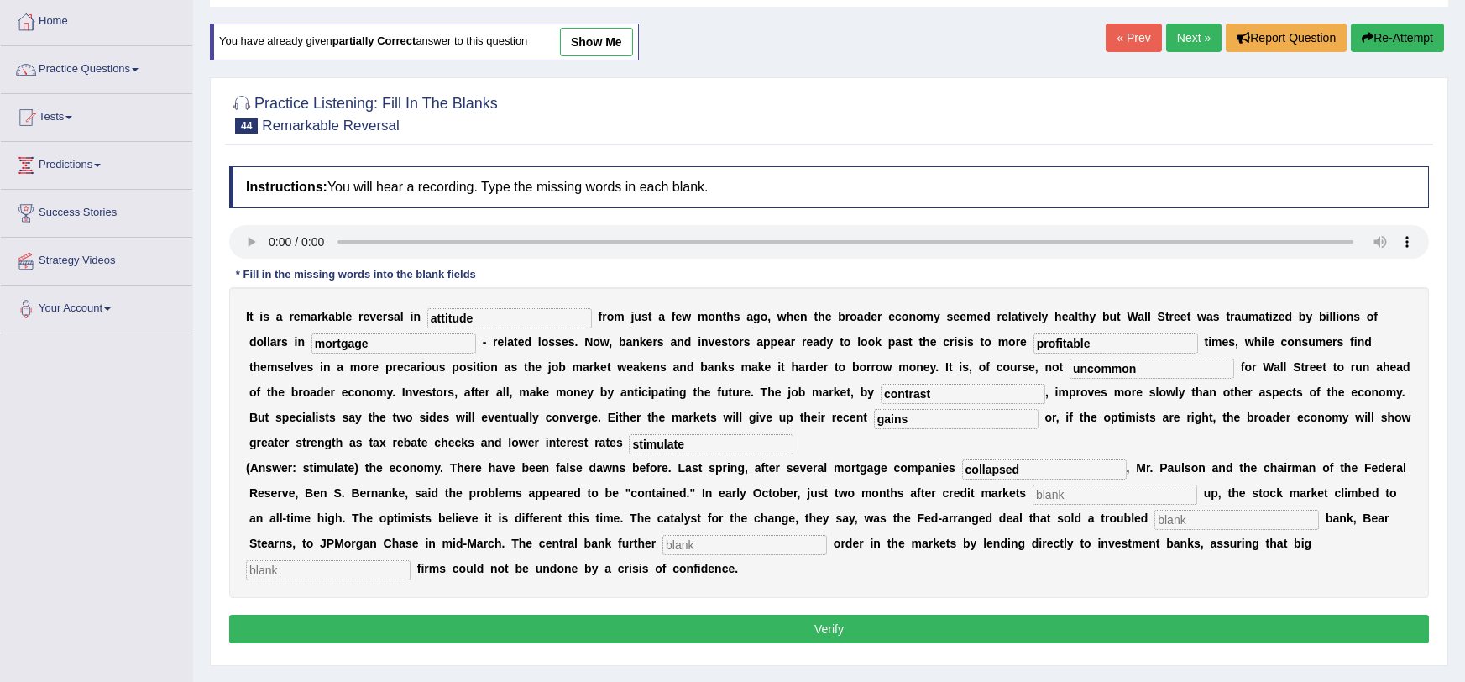
scroll to position [79, 0]
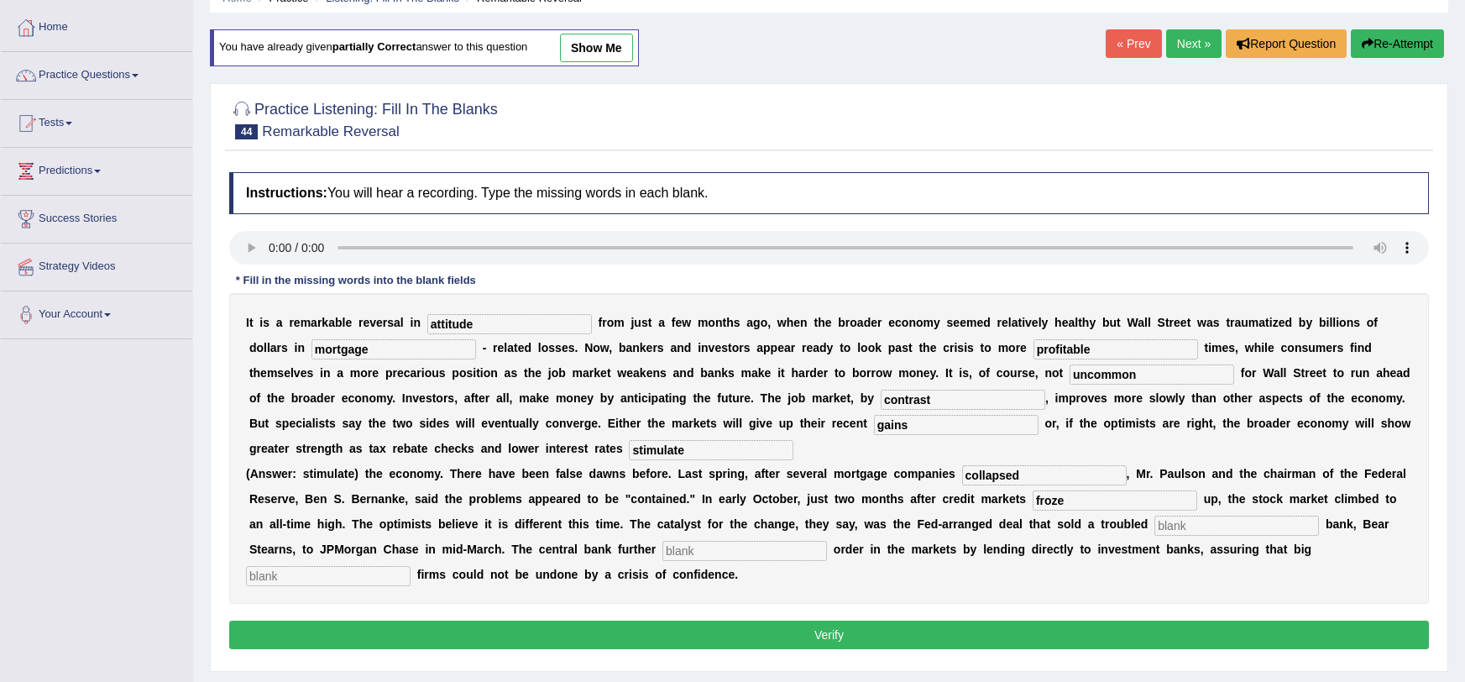
type input "froze"
click at [1154, 534] on input "text" at bounding box center [1236, 525] width 165 height 20
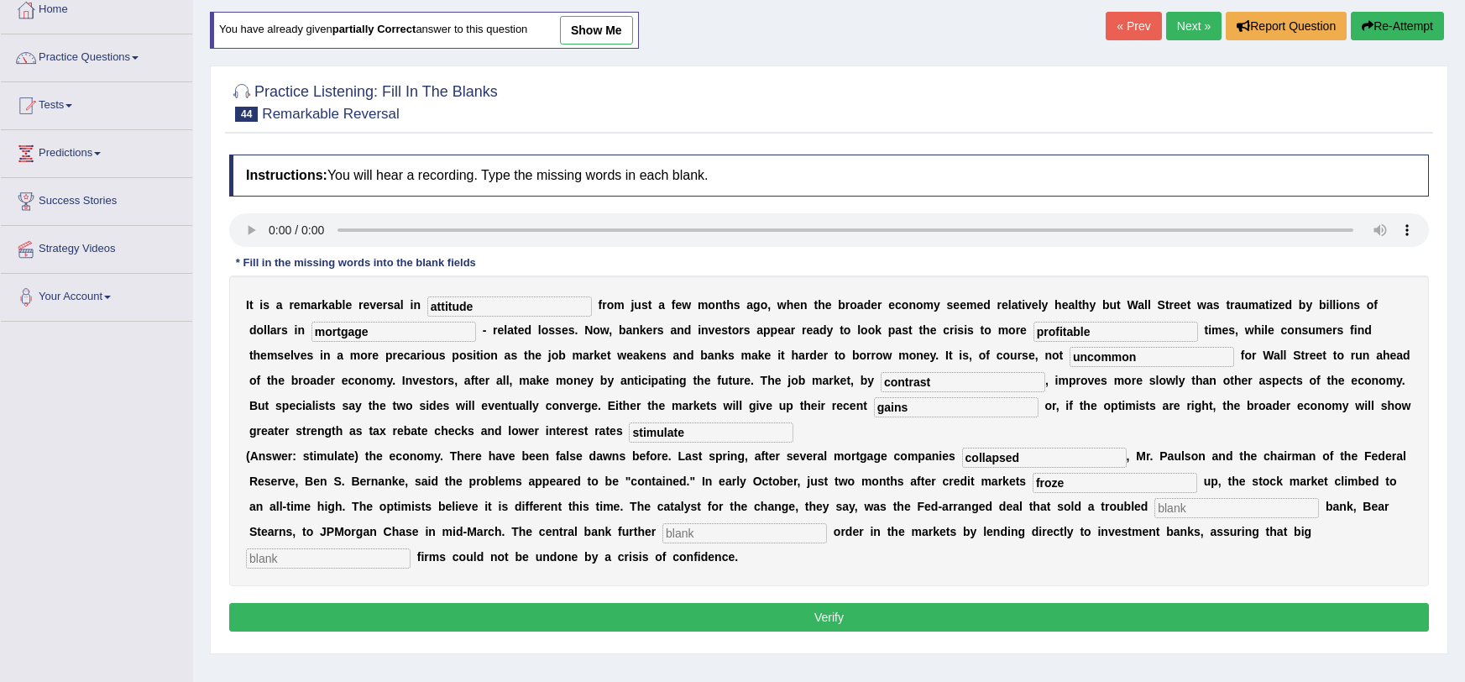
scroll to position [93, 0]
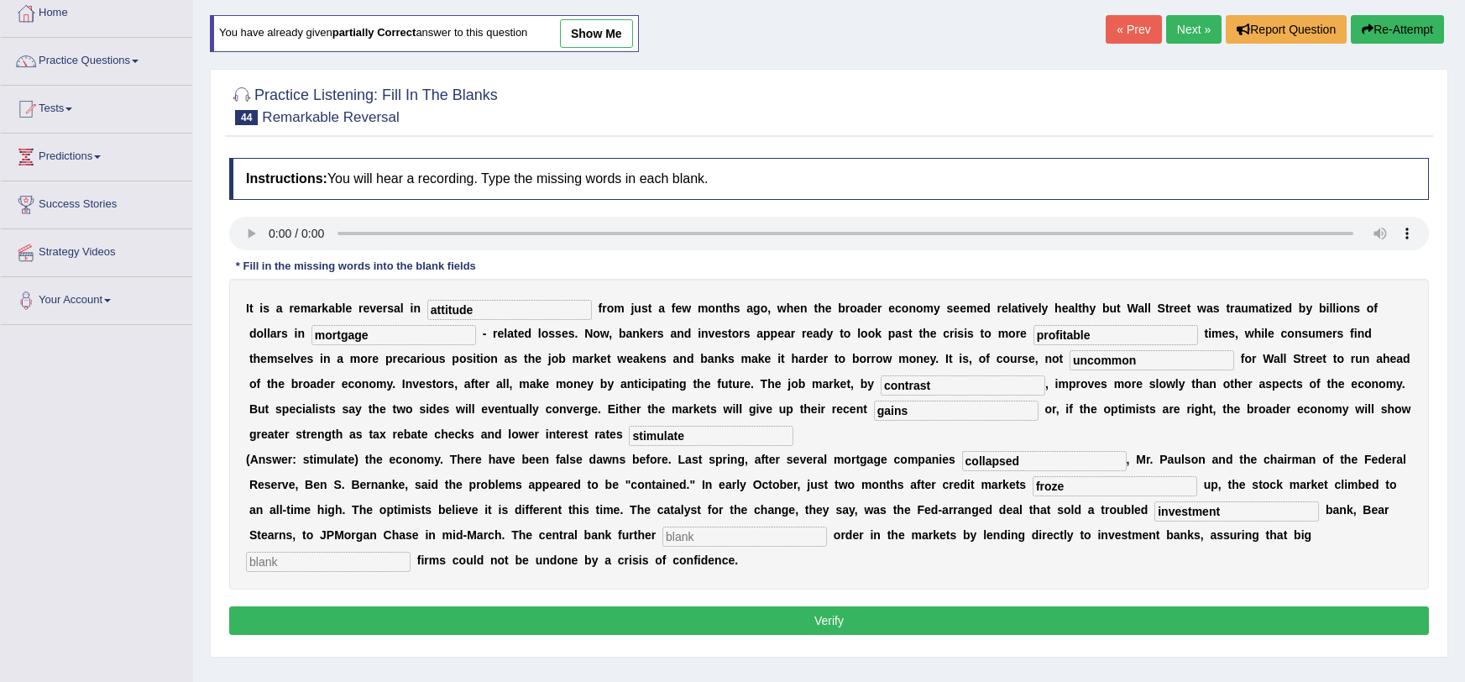
type input "investment"
click at [662, 530] on input "text" at bounding box center [744, 536] width 165 height 20
type input "restored"
click at [411, 552] on input "text" at bounding box center [328, 562] width 165 height 20
type input "securities"
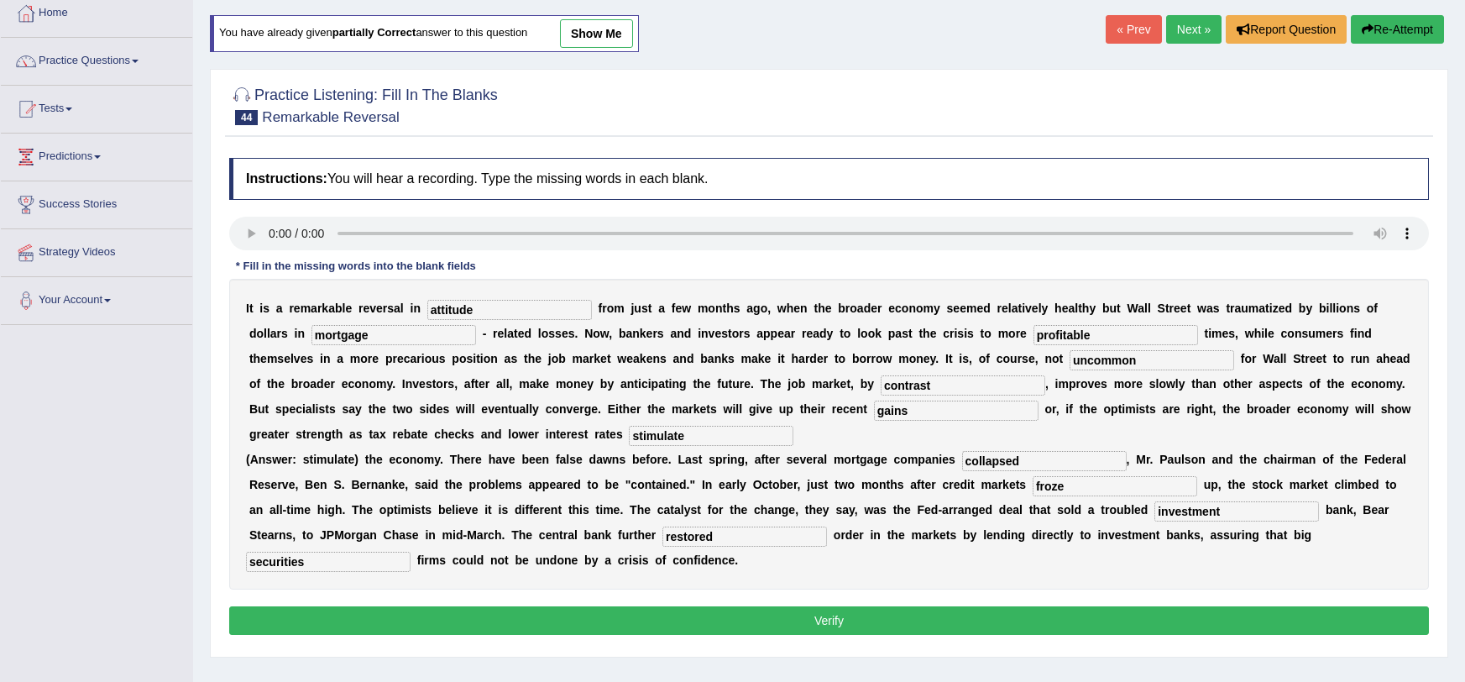
click at [977, 625] on button "Verify" at bounding box center [829, 620] width 1200 height 29
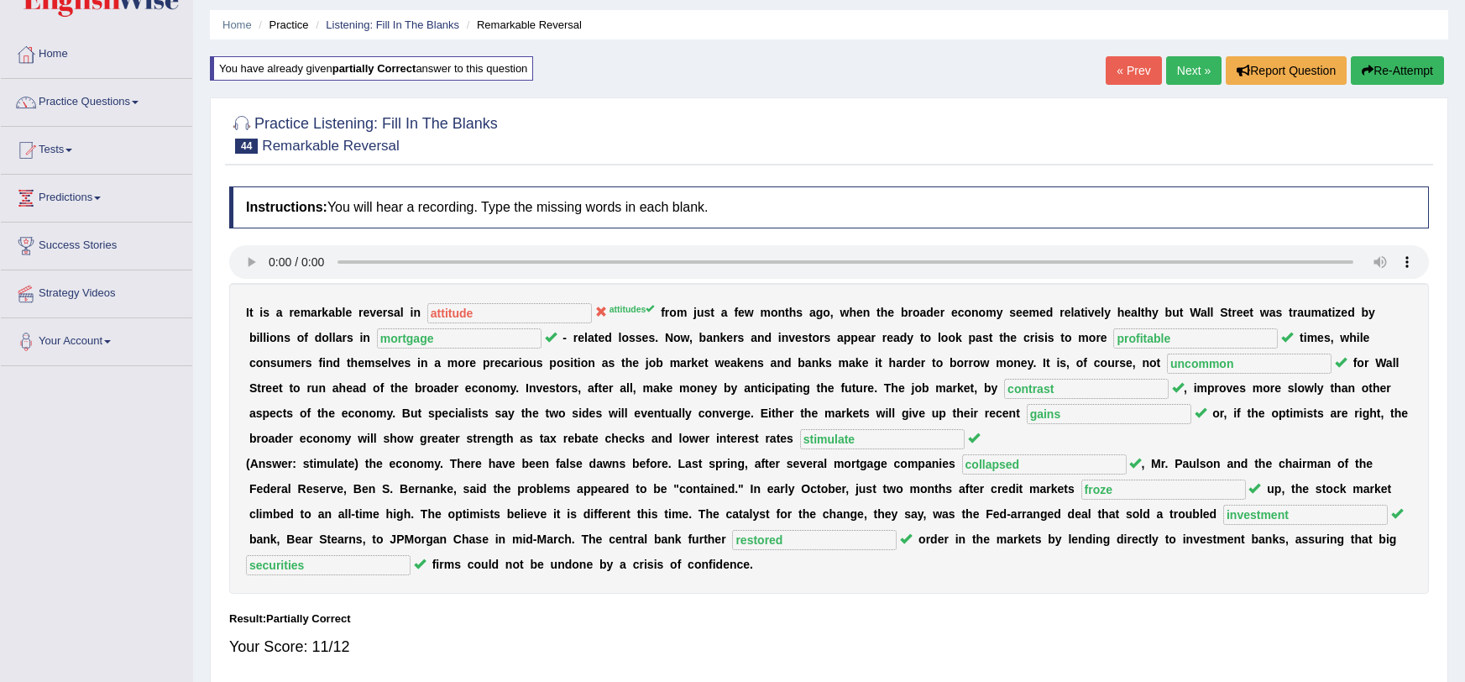
scroll to position [59, 0]
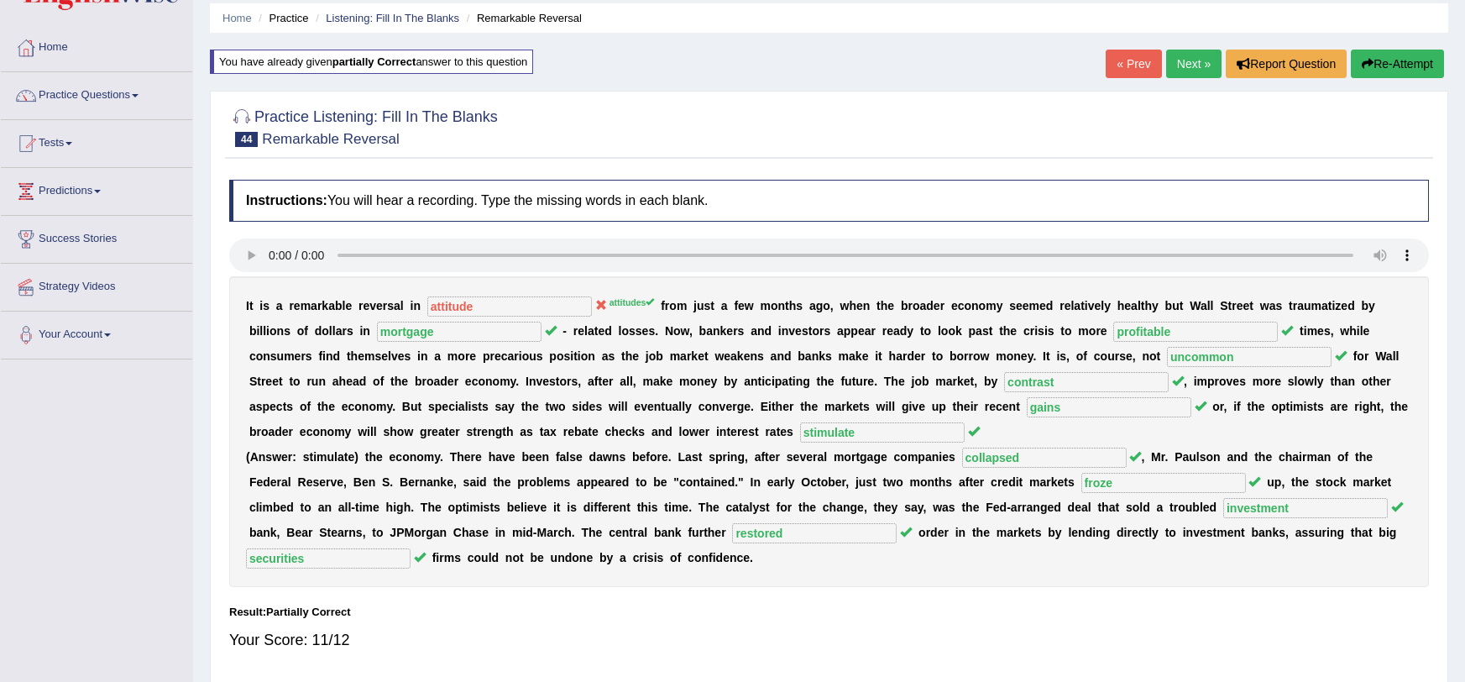
click at [1387, 65] on button "Re-Attempt" at bounding box center [1397, 64] width 93 height 29
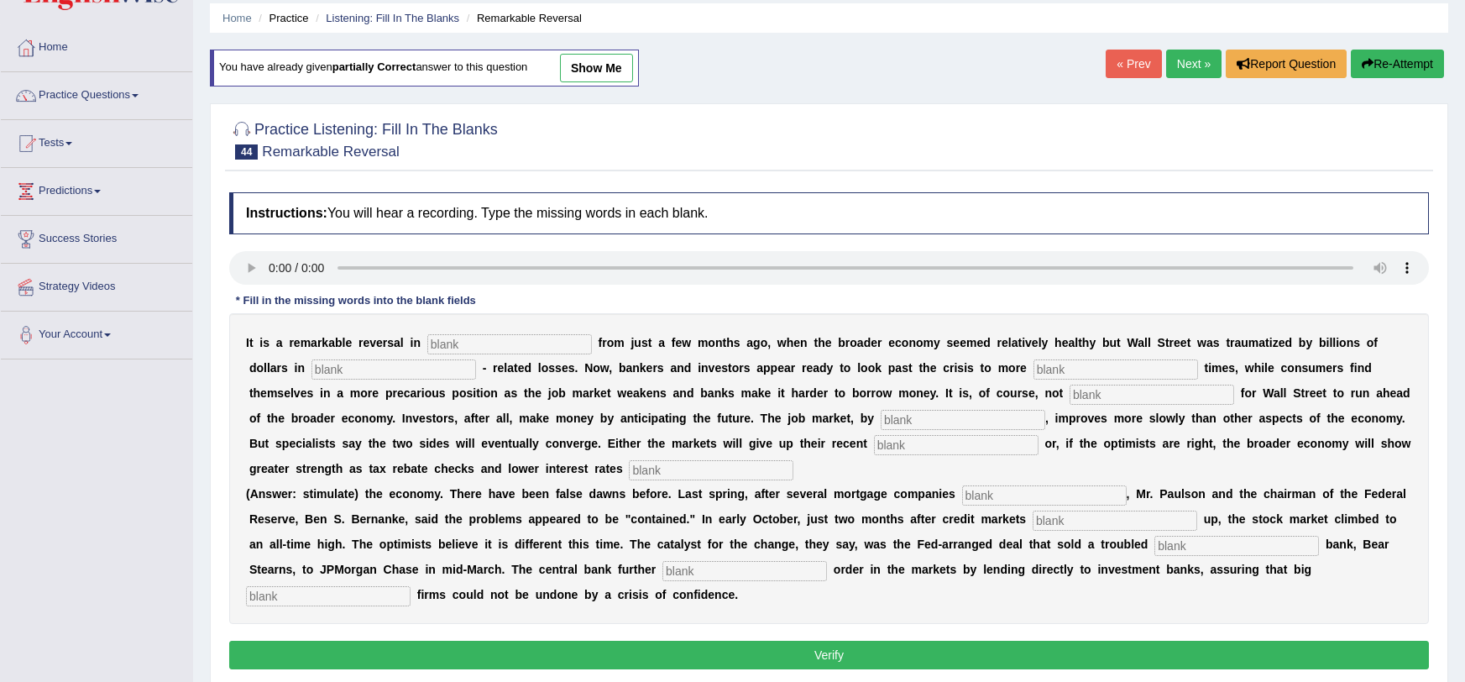
click at [546, 348] on input "text" at bounding box center [509, 344] width 165 height 20
type input "attitudes"
click at [1033, 373] on input "text" at bounding box center [1115, 369] width 165 height 20
click at [311, 363] on input "text" at bounding box center [393, 369] width 165 height 20
type input "mortgage"
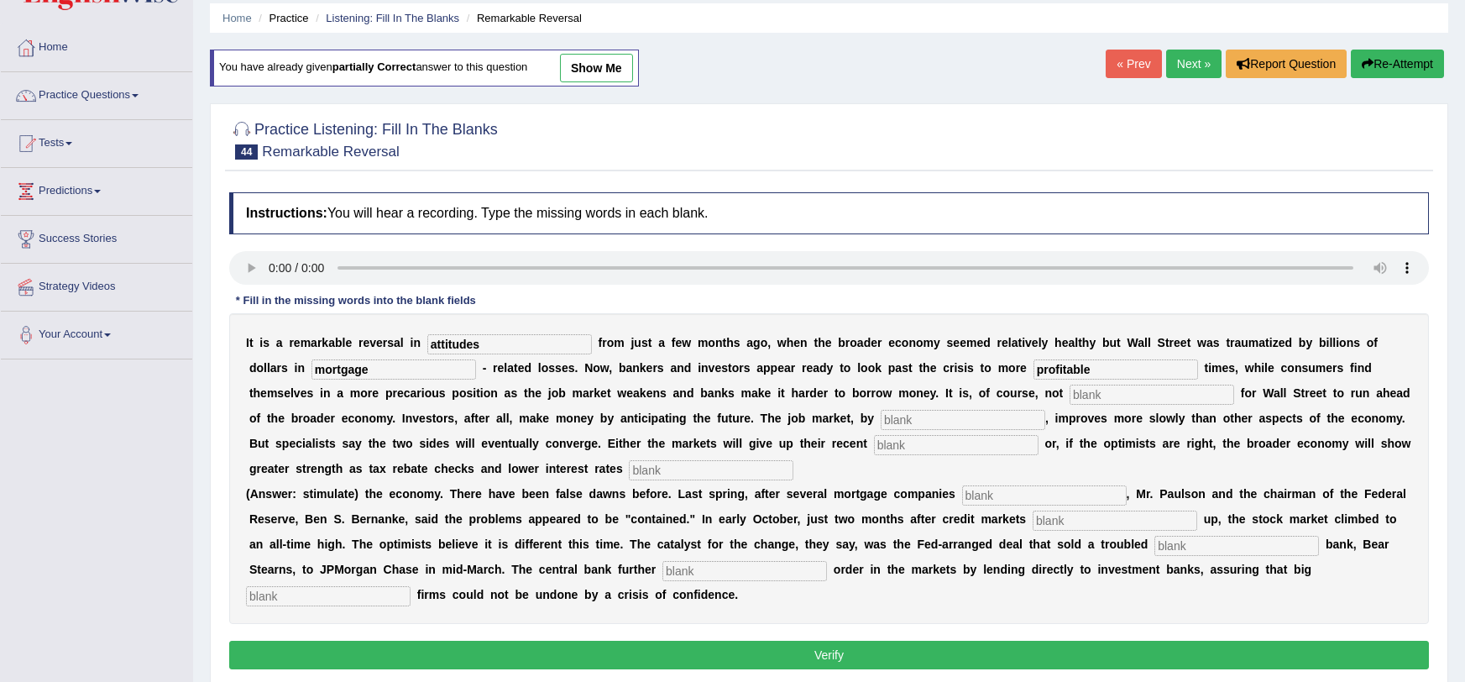
type input "profitable"
type input "uncommon"
type input "contrast"
type input "gains"
type input "stimulates"
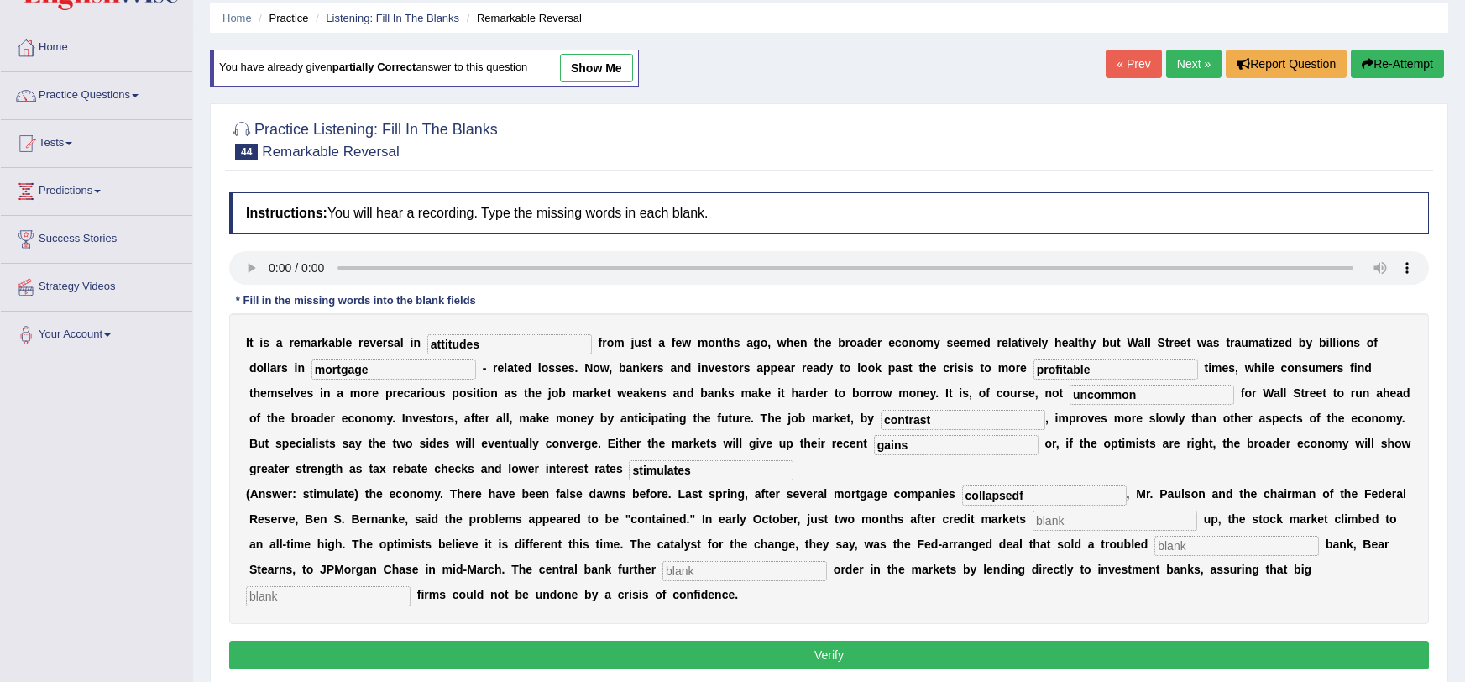
type input "collapsed"
type input "froze"
type input "investment"
type input "restored"
type input "securities"
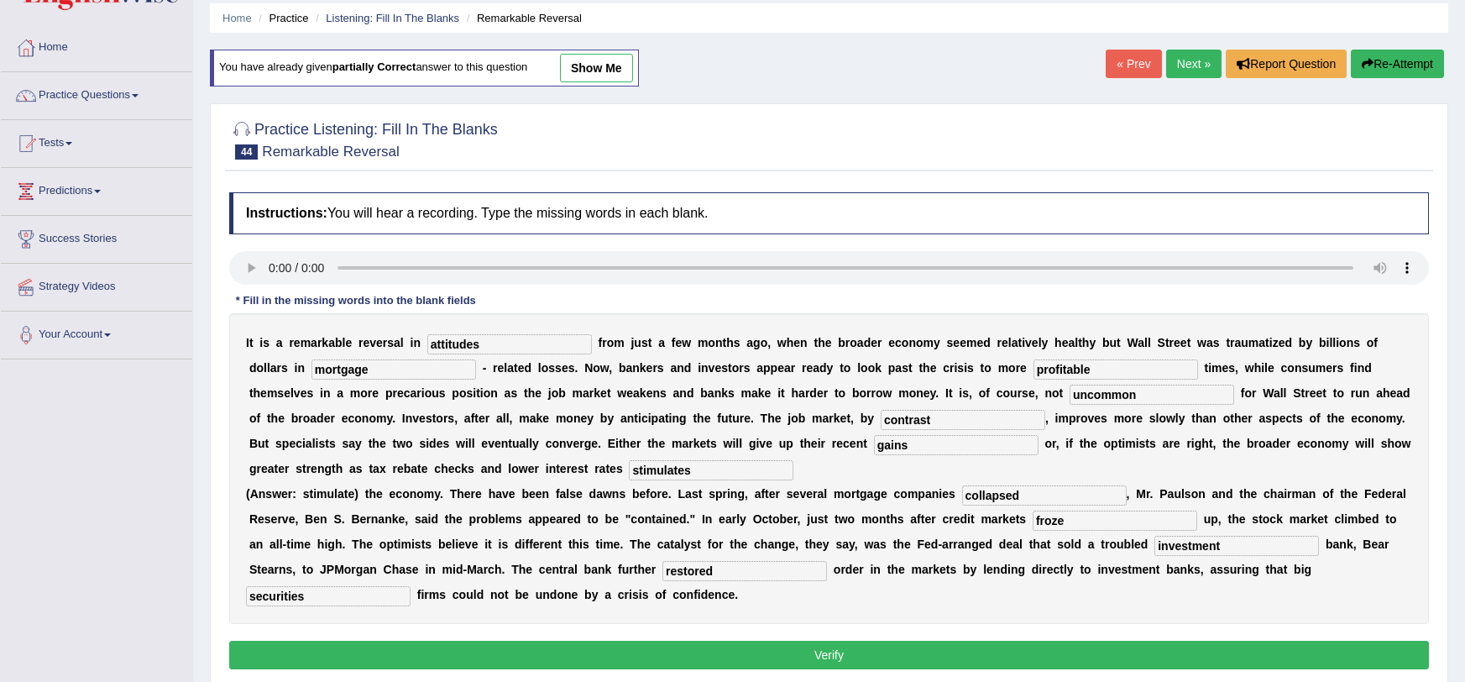
click at [590, 637] on div "Instructions: You will hear a recording. Type the missing words in each blank. …" at bounding box center [829, 433] width 1208 height 499
click at [594, 648] on button "Verify" at bounding box center [829, 655] width 1200 height 29
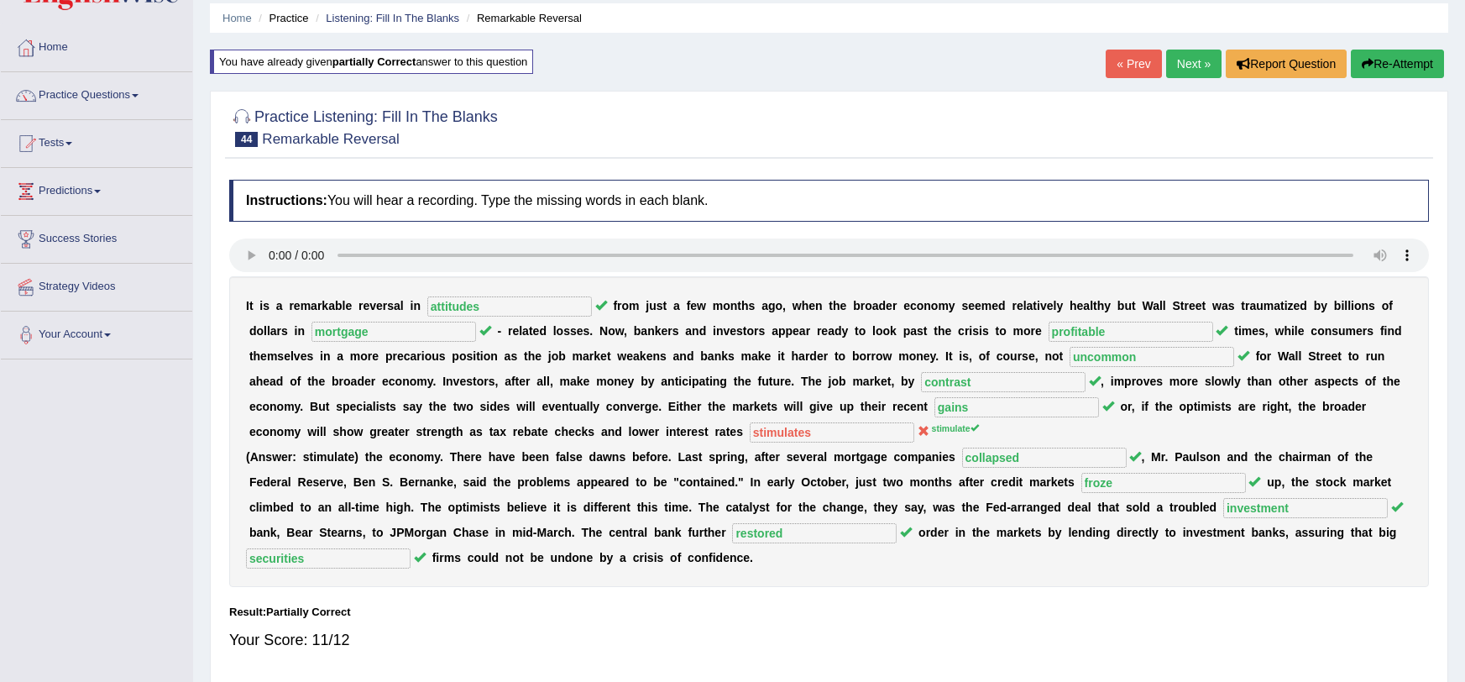
click at [1397, 56] on button "Re-Attempt" at bounding box center [1397, 64] width 93 height 29
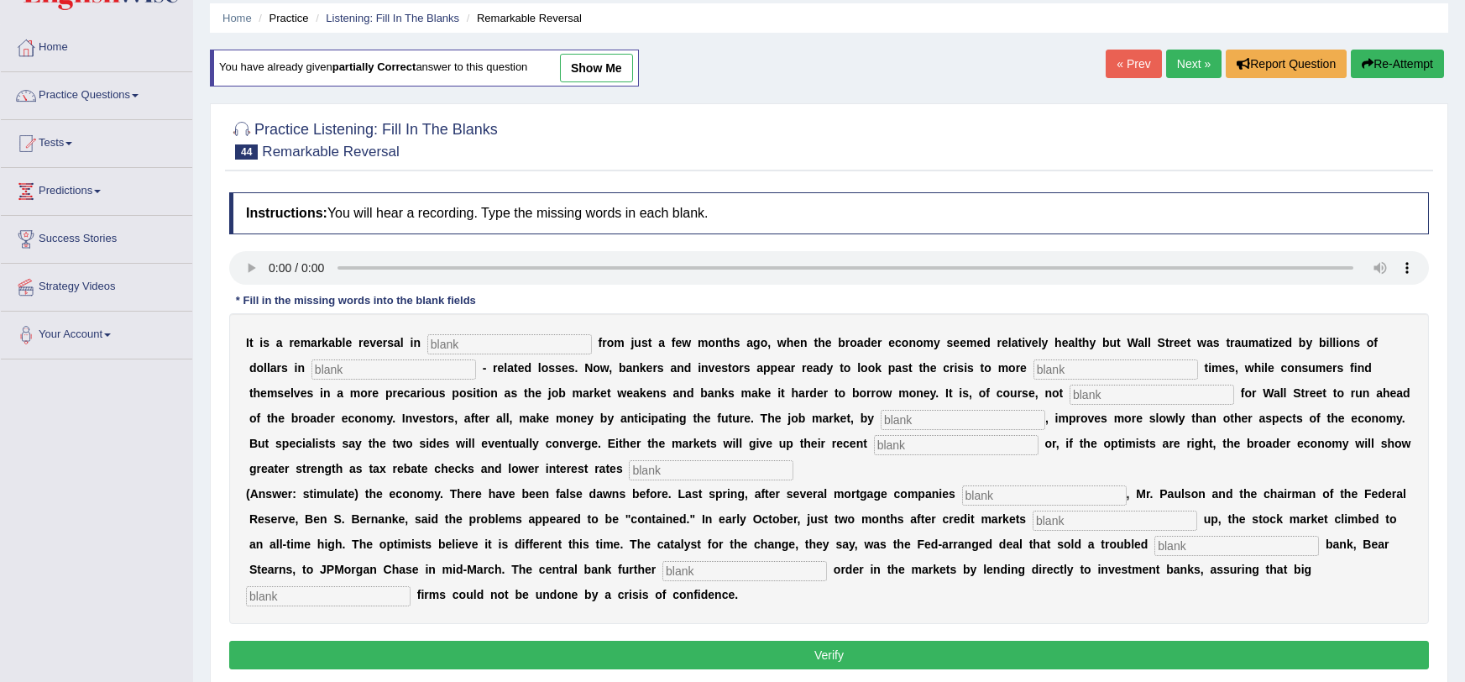
scroll to position [59, 0]
click at [535, 339] on input "text" at bounding box center [509, 344] width 165 height 20
type input "attitudes"
type input "mortgage"
type input "profitable"
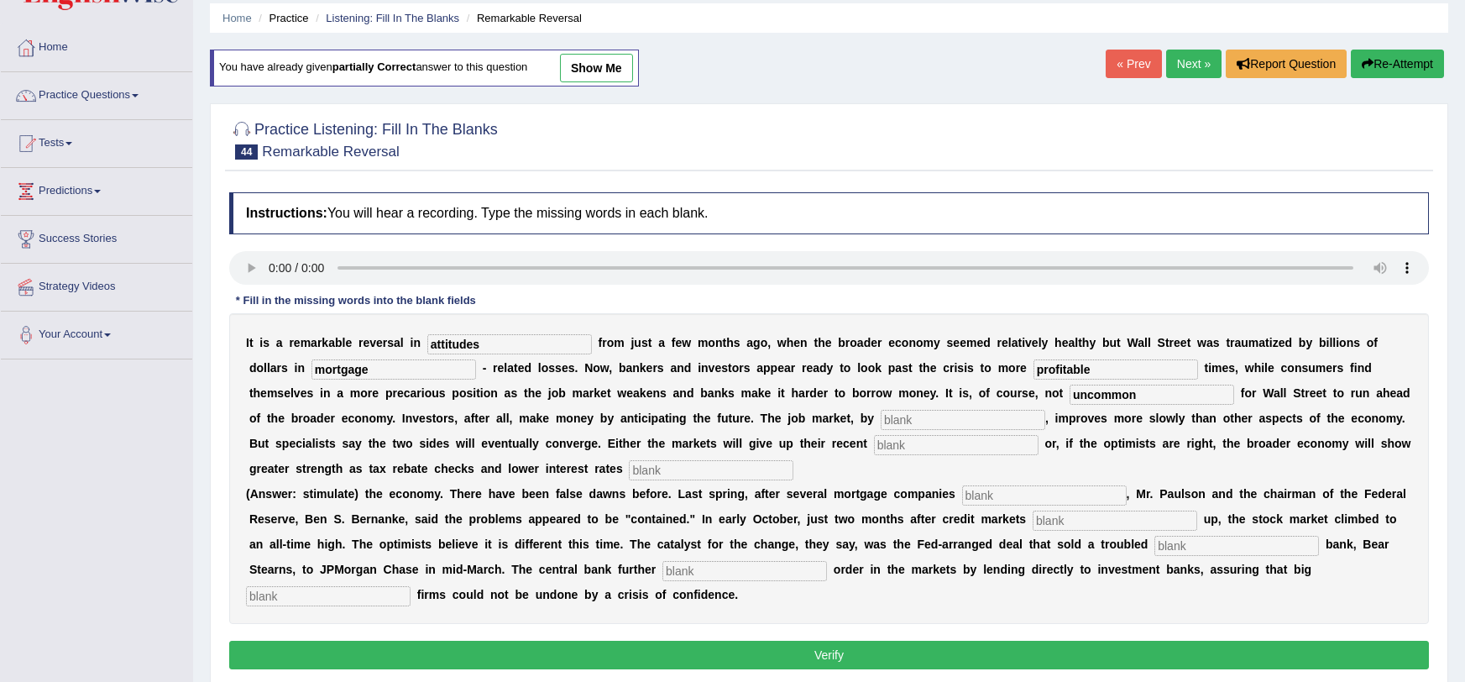
type input "uncommon"
click at [881, 415] on input "gain" at bounding box center [963, 420] width 165 height 20
type input "gains"
type input "s"
click at [881, 418] on input "gains" at bounding box center [963, 420] width 165 height 20
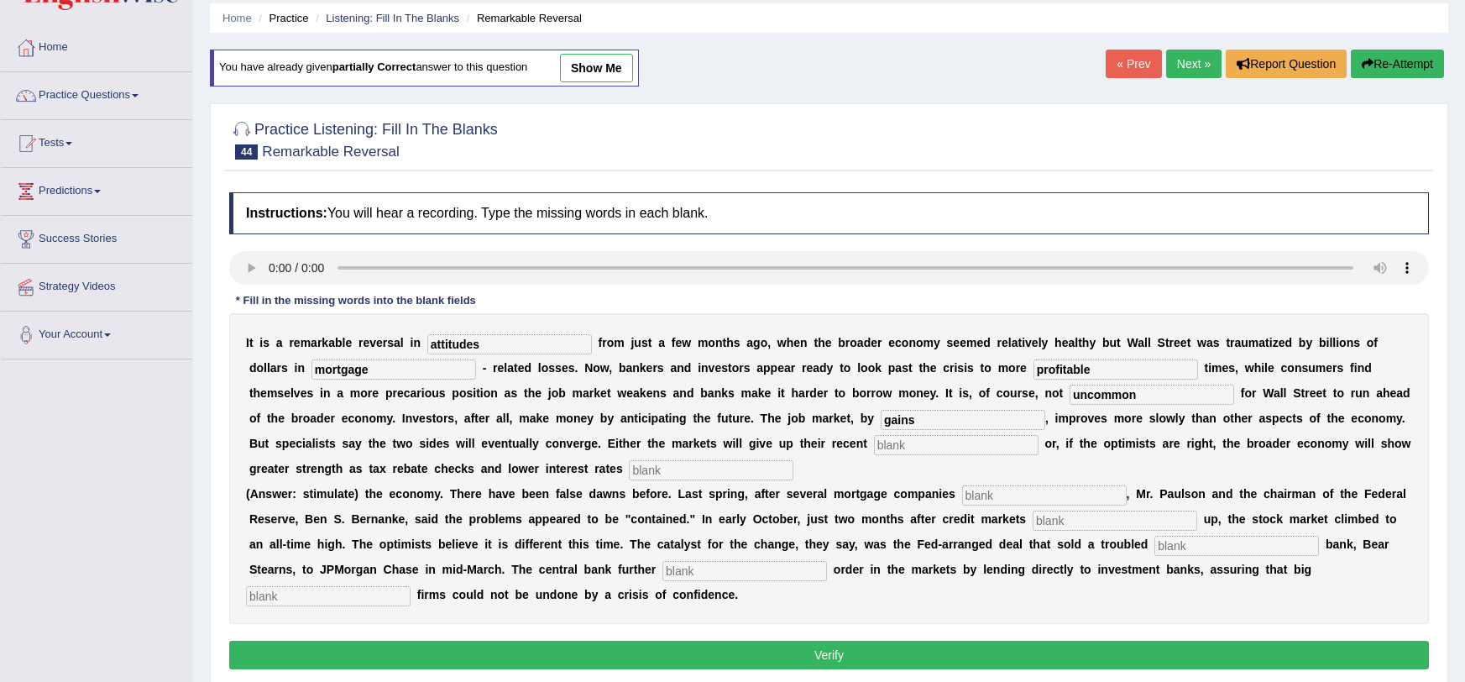
click at [881, 418] on input "gains" at bounding box center [963, 420] width 165 height 20
type input "contrast"
type input "gains"
type input "stimulates"
type input "collapsed"
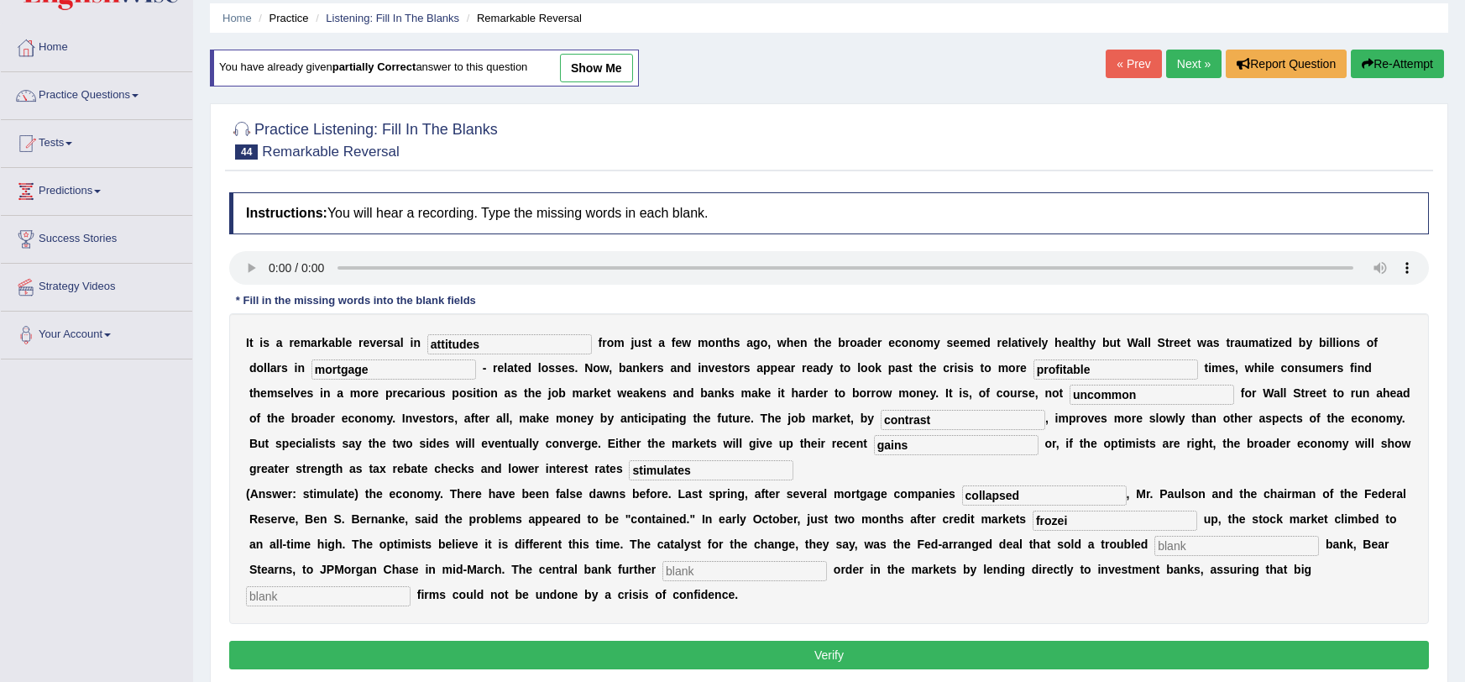
type input "froze"
type input "investment"
type input "restored"
type input "securitues"
click at [827, 640] on div "Instructions: You will hear a recording. Type the missing words in each blank. …" at bounding box center [829, 433] width 1208 height 499
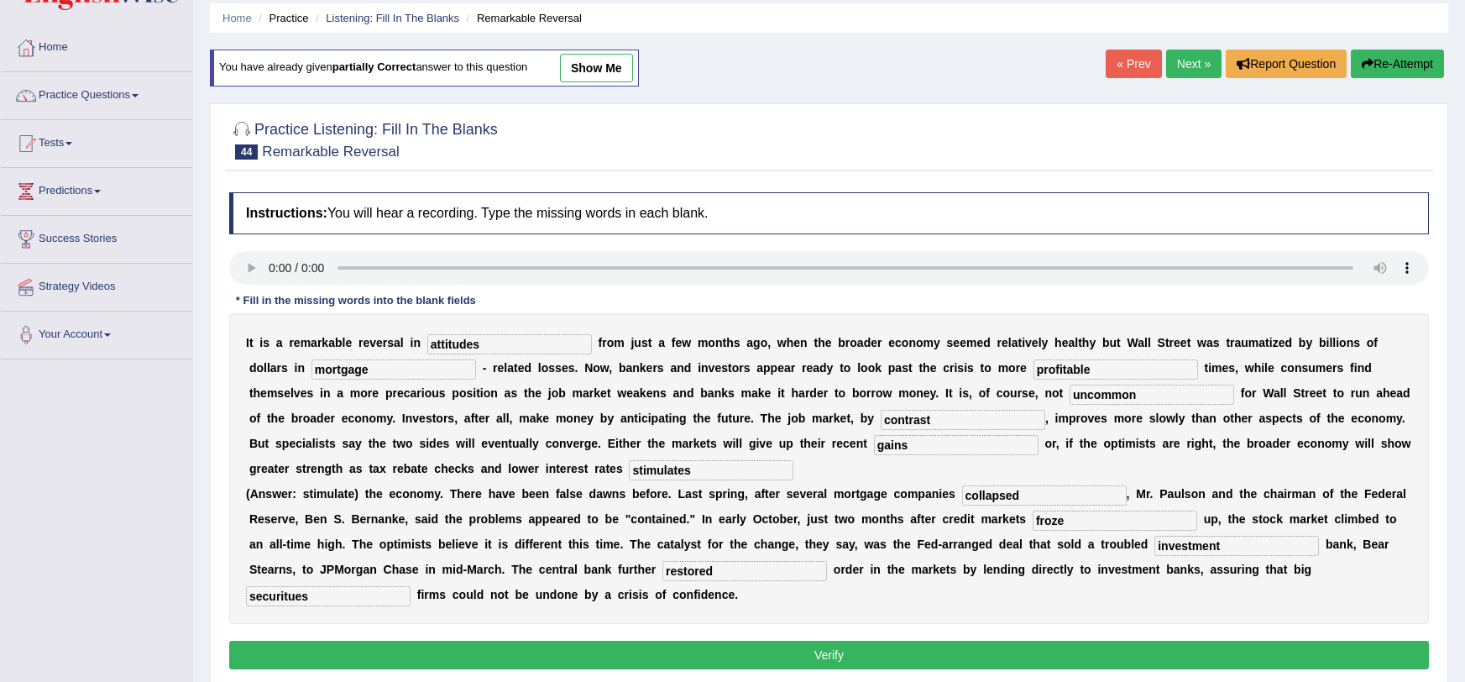
click at [825, 648] on button "Verify" at bounding box center [829, 655] width 1200 height 29
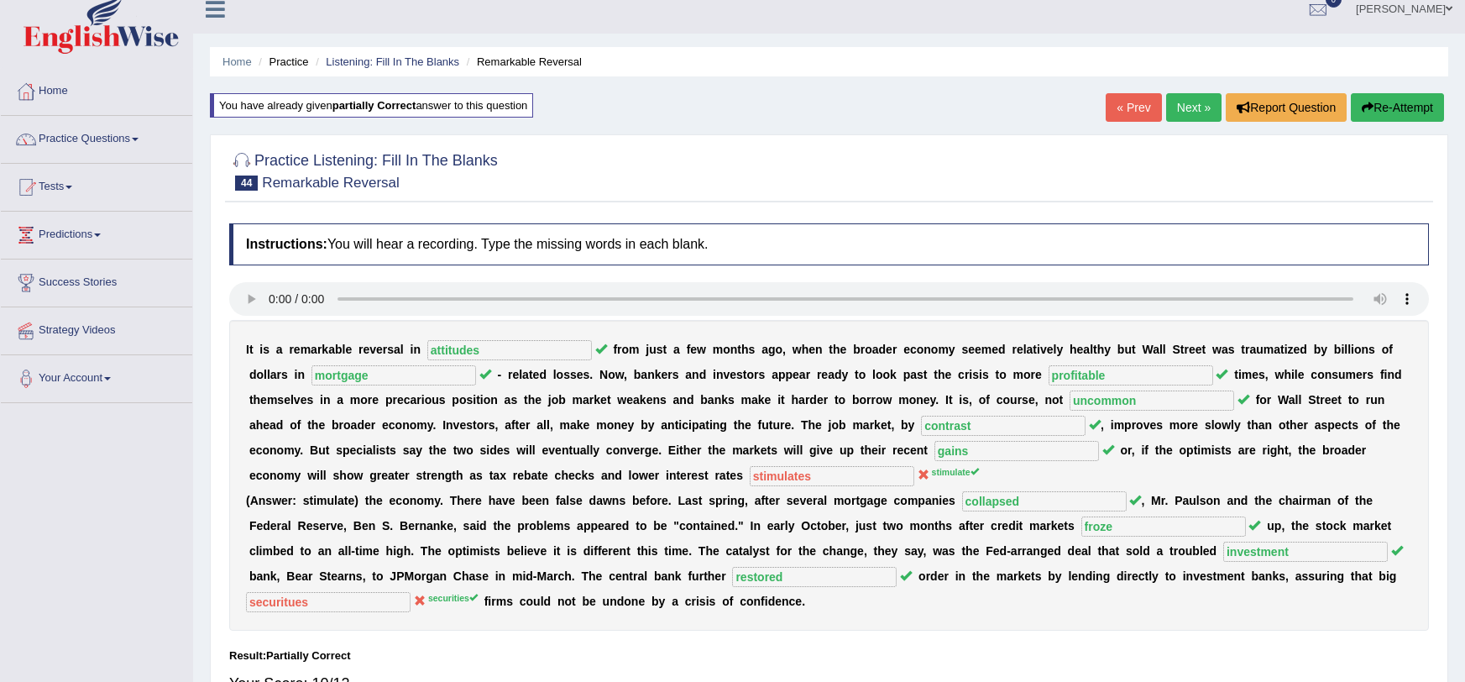
scroll to position [24, 0]
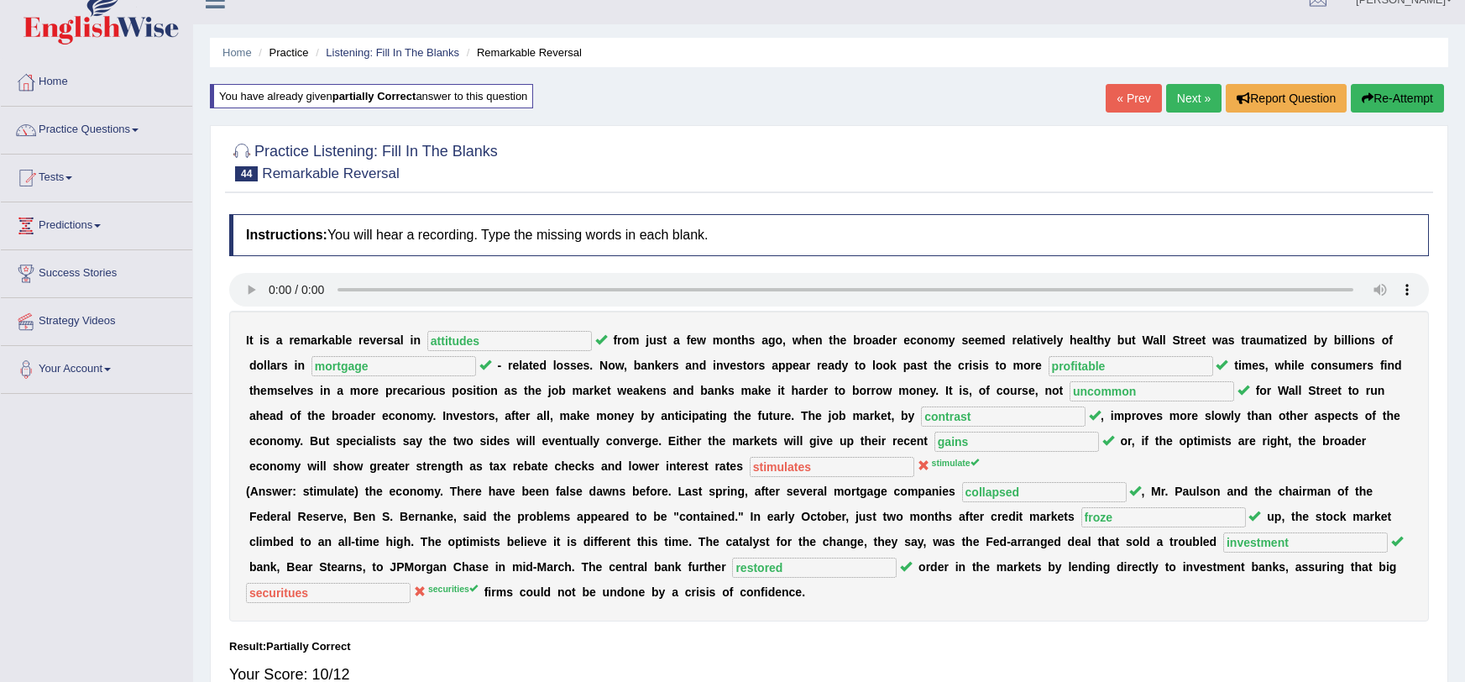
click at [1374, 101] on button "Re-Attempt" at bounding box center [1397, 98] width 93 height 29
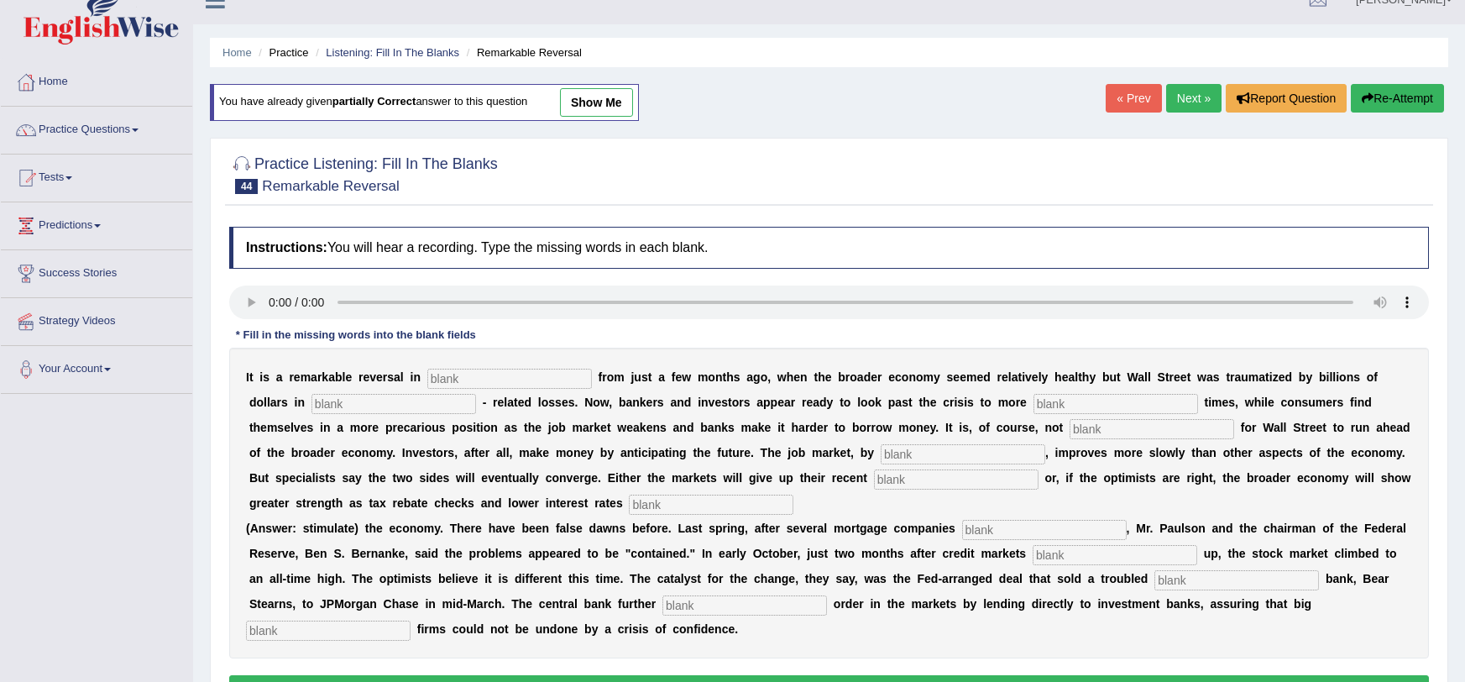
click at [505, 380] on input "text" at bounding box center [509, 379] width 165 height 20
type input "attitudes"
type input "mortgage"
type input "profitable"
type input "uncommon"
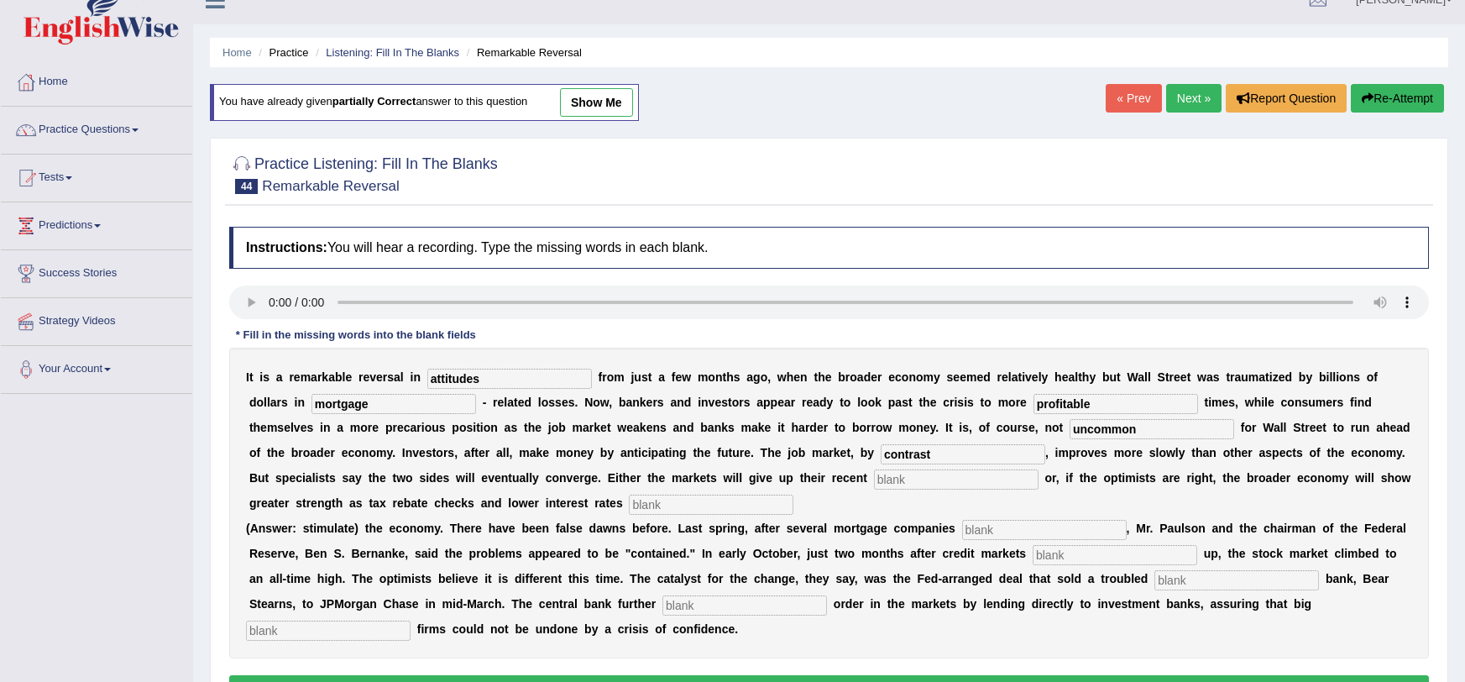
type input "contrast"
type input "gains"
type input "stimulate"
type input "collapsed"
click at [1033, 558] on input "investment" at bounding box center [1115, 555] width 165 height 20
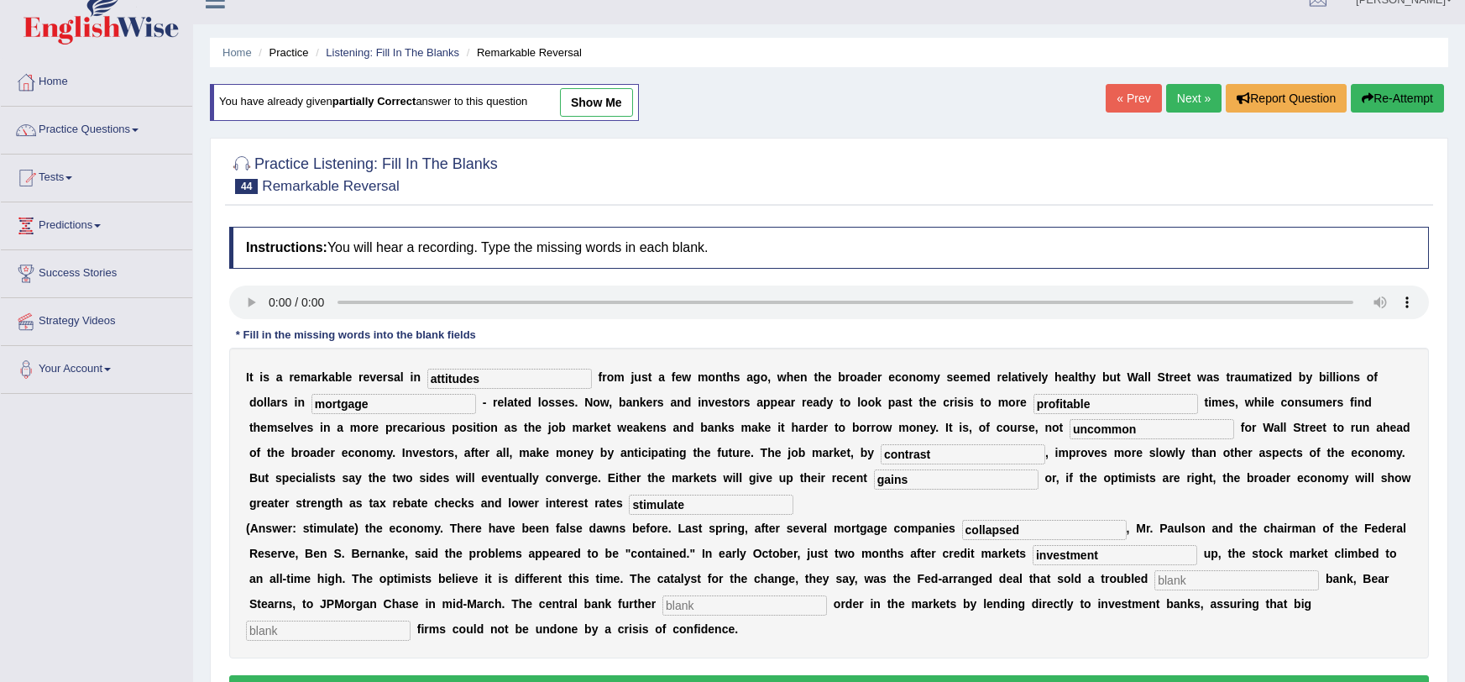
click at [1033, 558] on input "investment" at bounding box center [1115, 555] width 165 height 20
type input "froze"
type input "investment"
type input "restored"
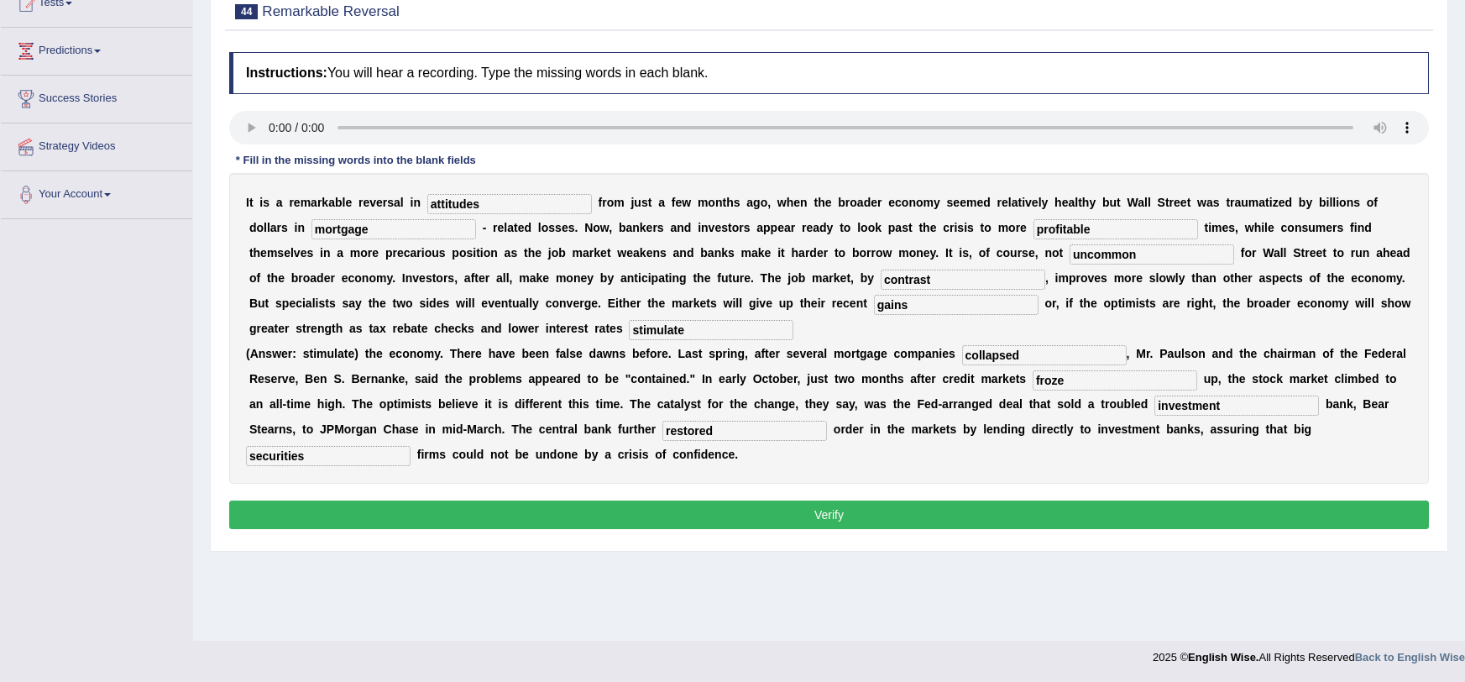
type input "securities"
click at [1062, 499] on div "Instructions: You will hear a recording. Type the missing words in each blank. …" at bounding box center [829, 293] width 1208 height 499
click at [1077, 523] on button "Verify" at bounding box center [829, 514] width 1200 height 29
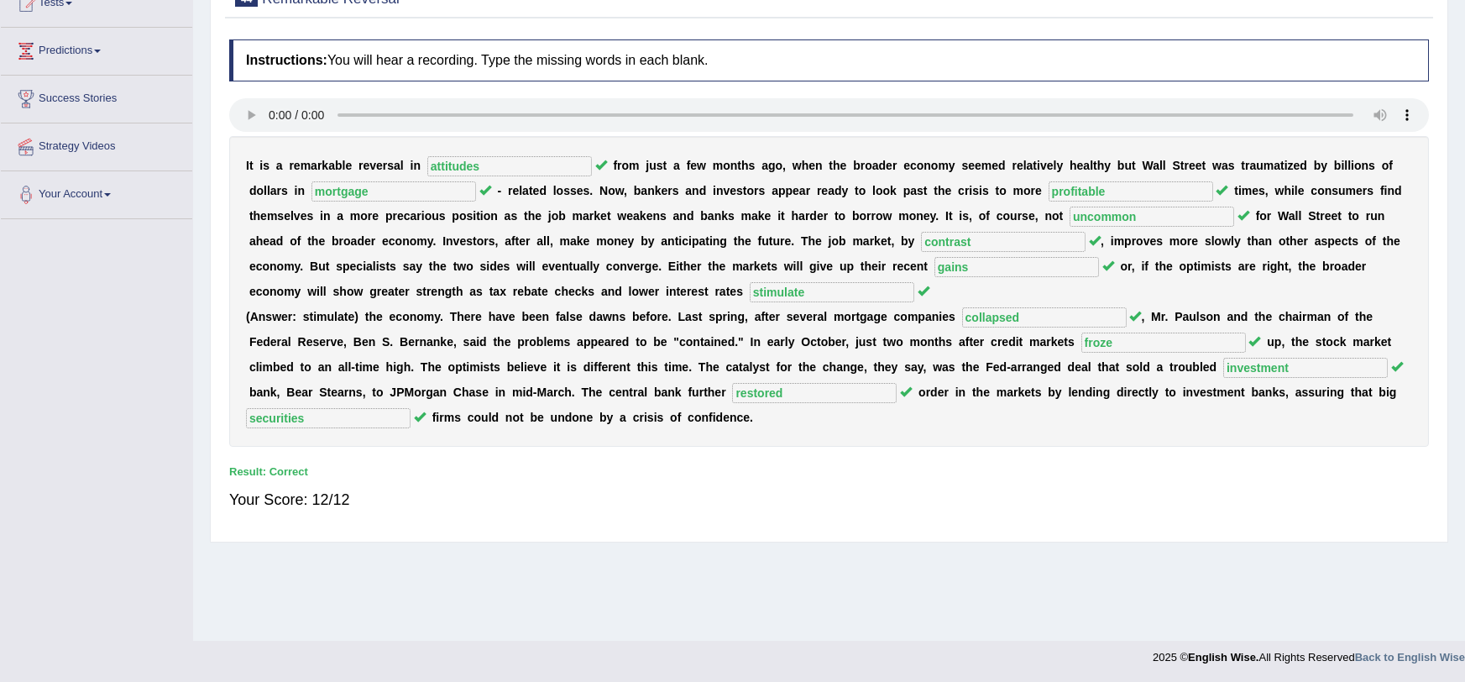
click at [980, 352] on div "Instructions: You will hear a recording. Type the missing words in each blank. …" at bounding box center [829, 282] width 1208 height 502
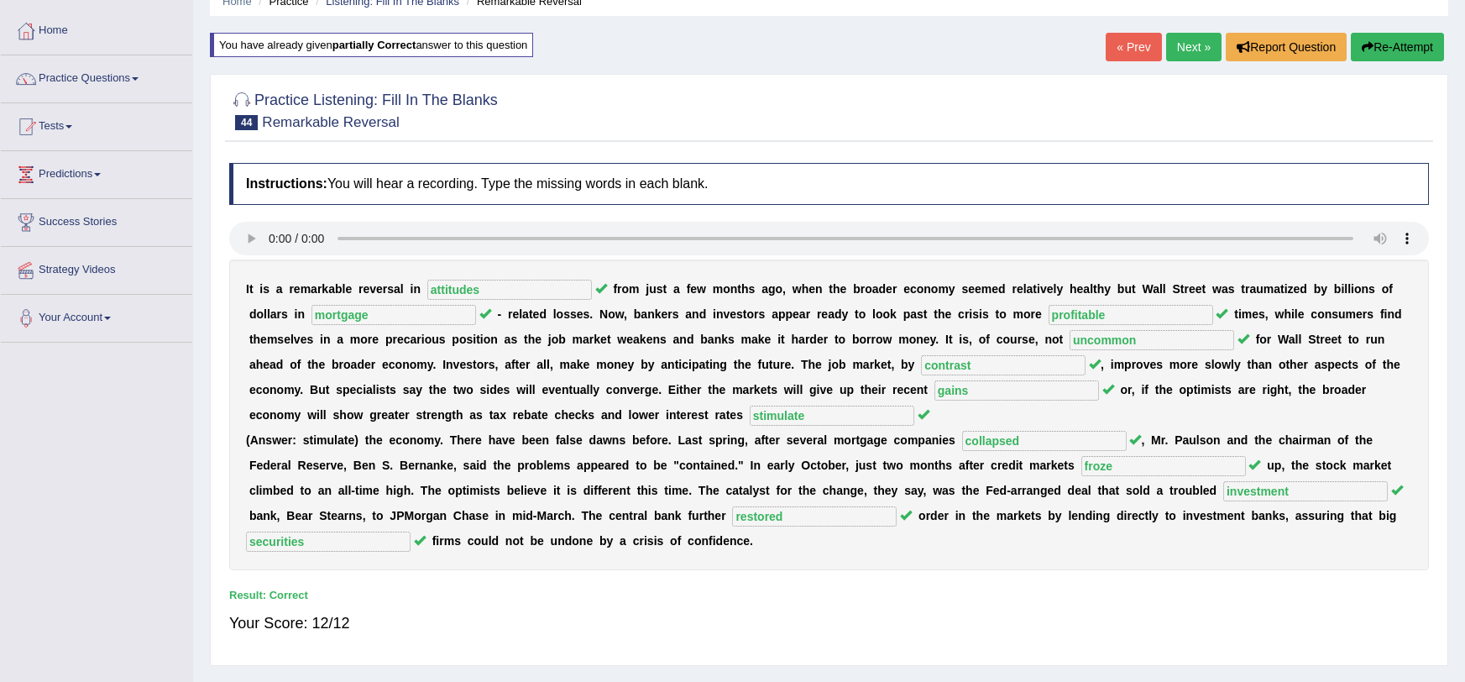
scroll to position [0, 0]
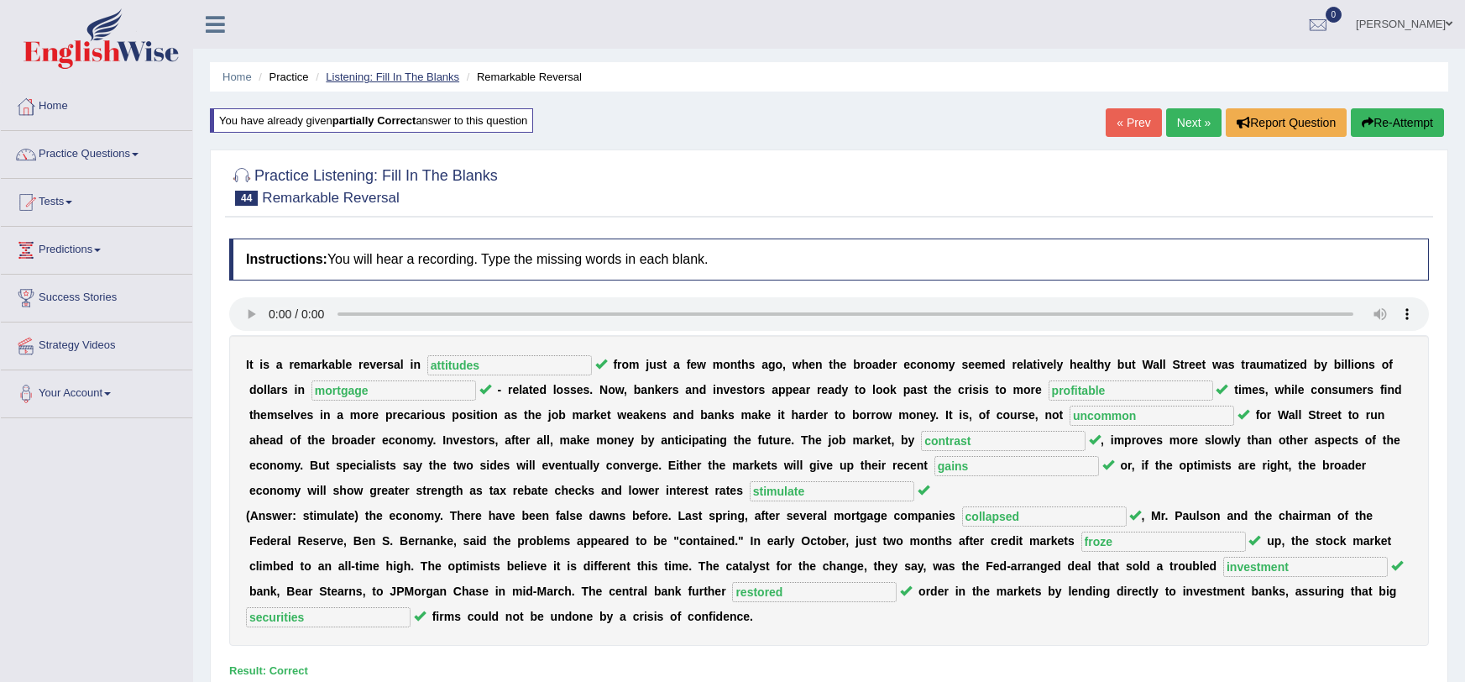
click at [369, 71] on link "Listening: Fill In The Blanks" at bounding box center [392, 77] width 133 height 13
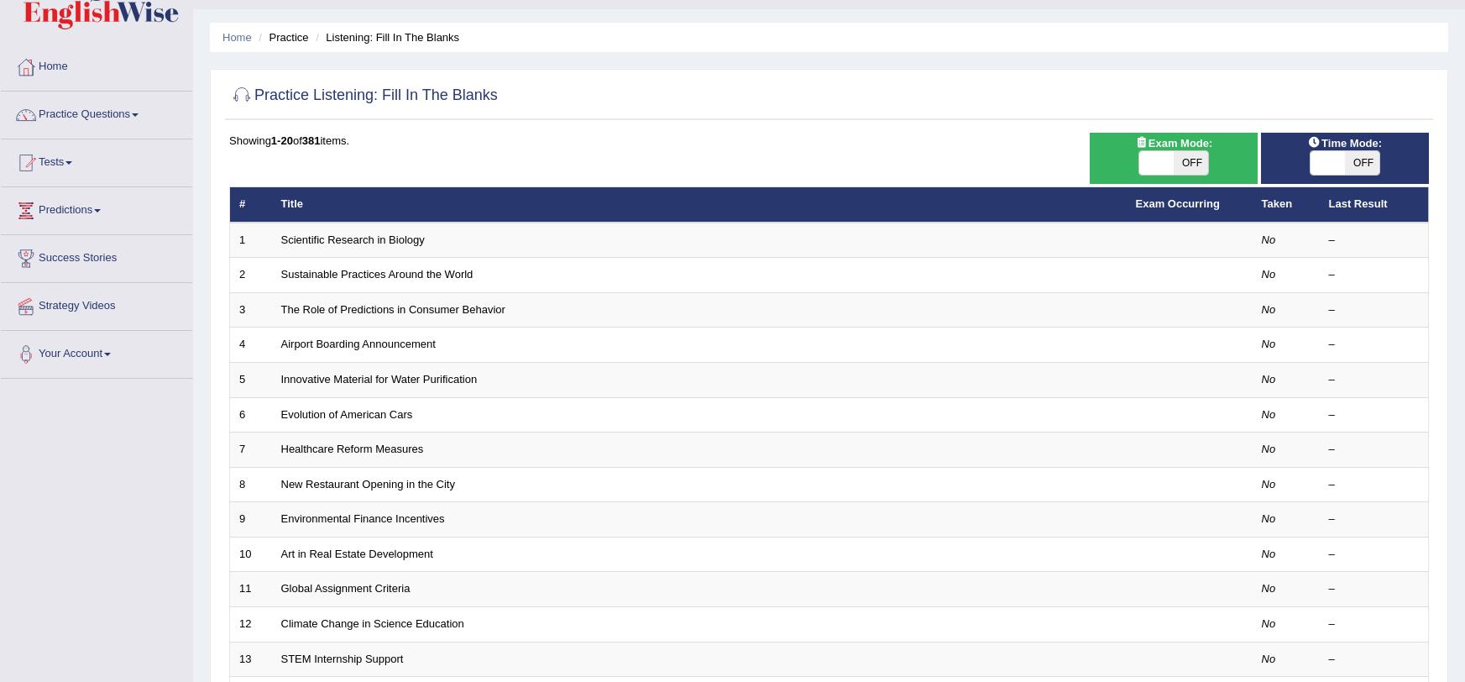
scroll to position [13, 0]
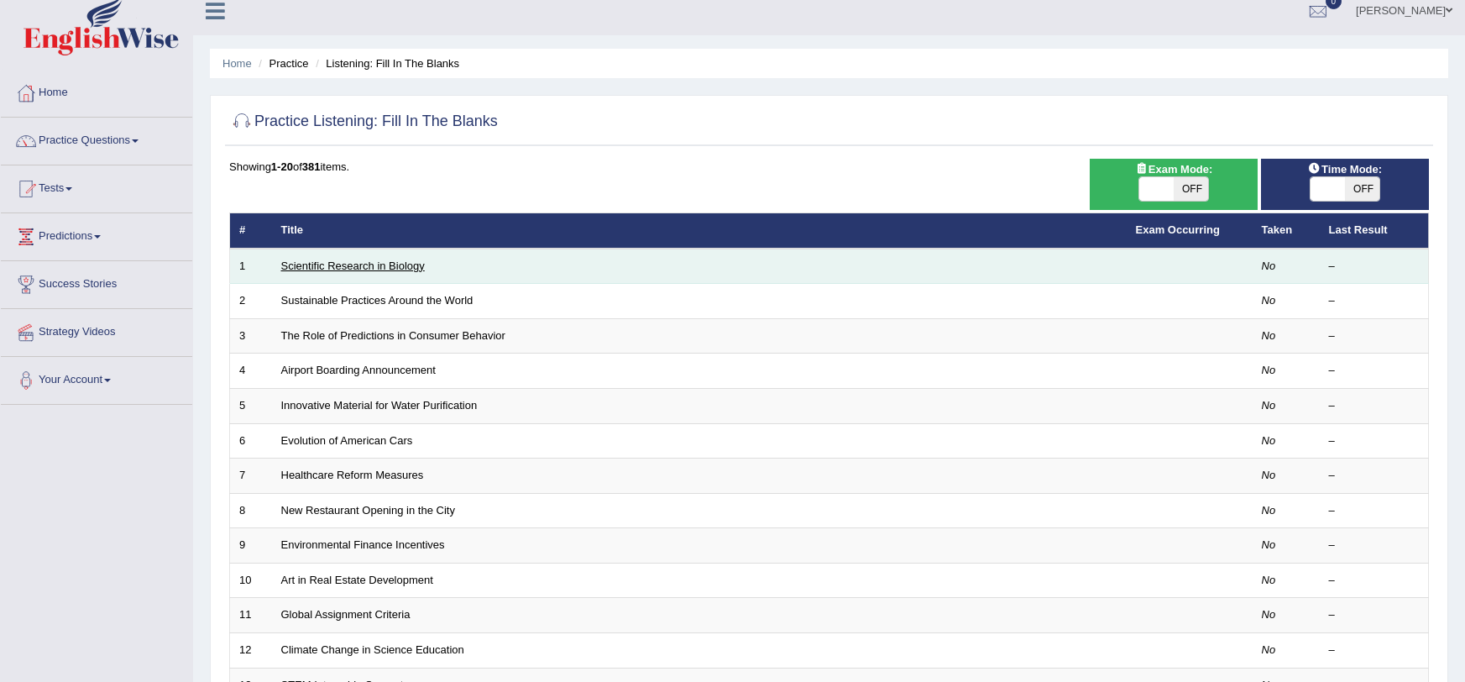
click at [362, 261] on link "Scientific Research in Biology" at bounding box center [353, 265] width 144 height 13
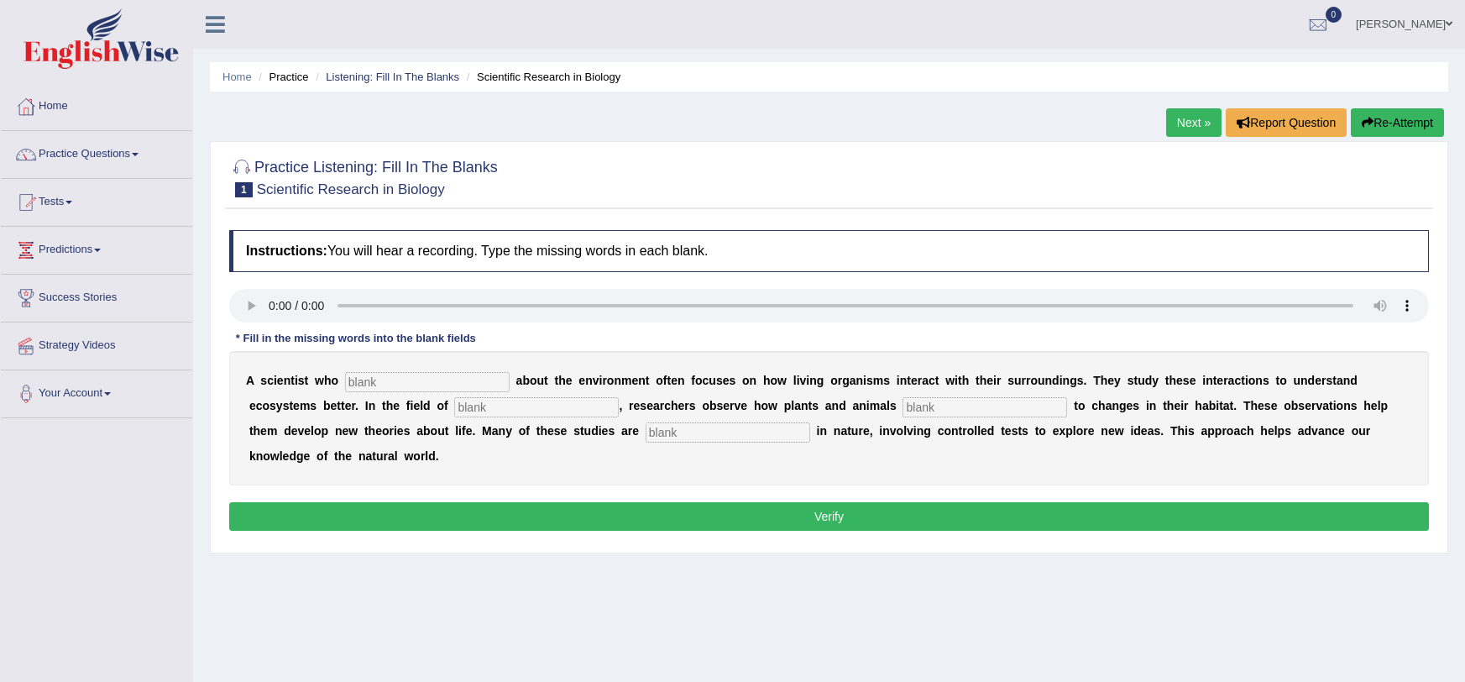
click at [358, 370] on div "A s c i e n t i s t w h o a b o u t t h e e n v i r o n m e n t o f t e n f o c…" at bounding box center [829, 418] width 1200 height 134
click at [358, 375] on input "text" at bounding box center [427, 382] width 165 height 20
type input "cares"
type input "biology"
click at [903, 411] on input "text" at bounding box center [985, 407] width 165 height 20
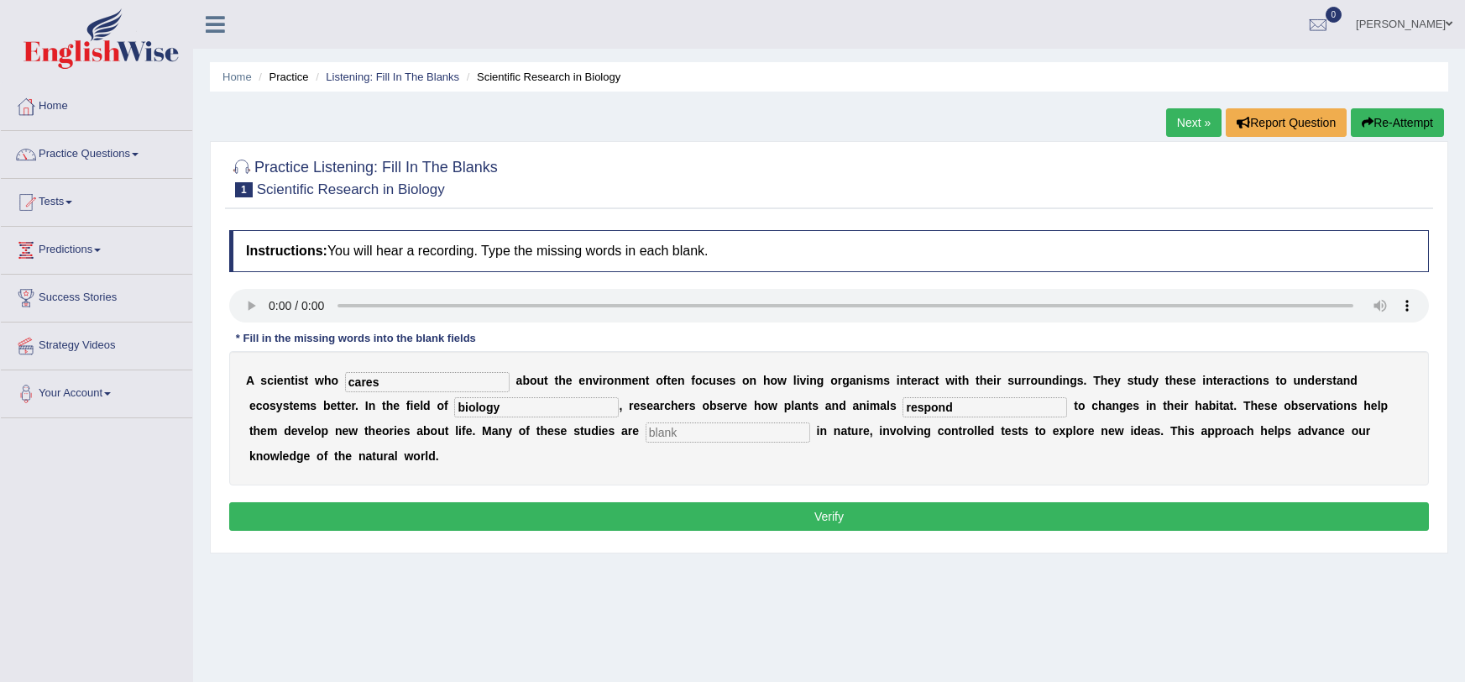
type input "respond"
click at [654, 423] on input "text" at bounding box center [728, 432] width 165 height 20
type input "experimental"
click at [721, 502] on button "Verify" at bounding box center [829, 516] width 1200 height 29
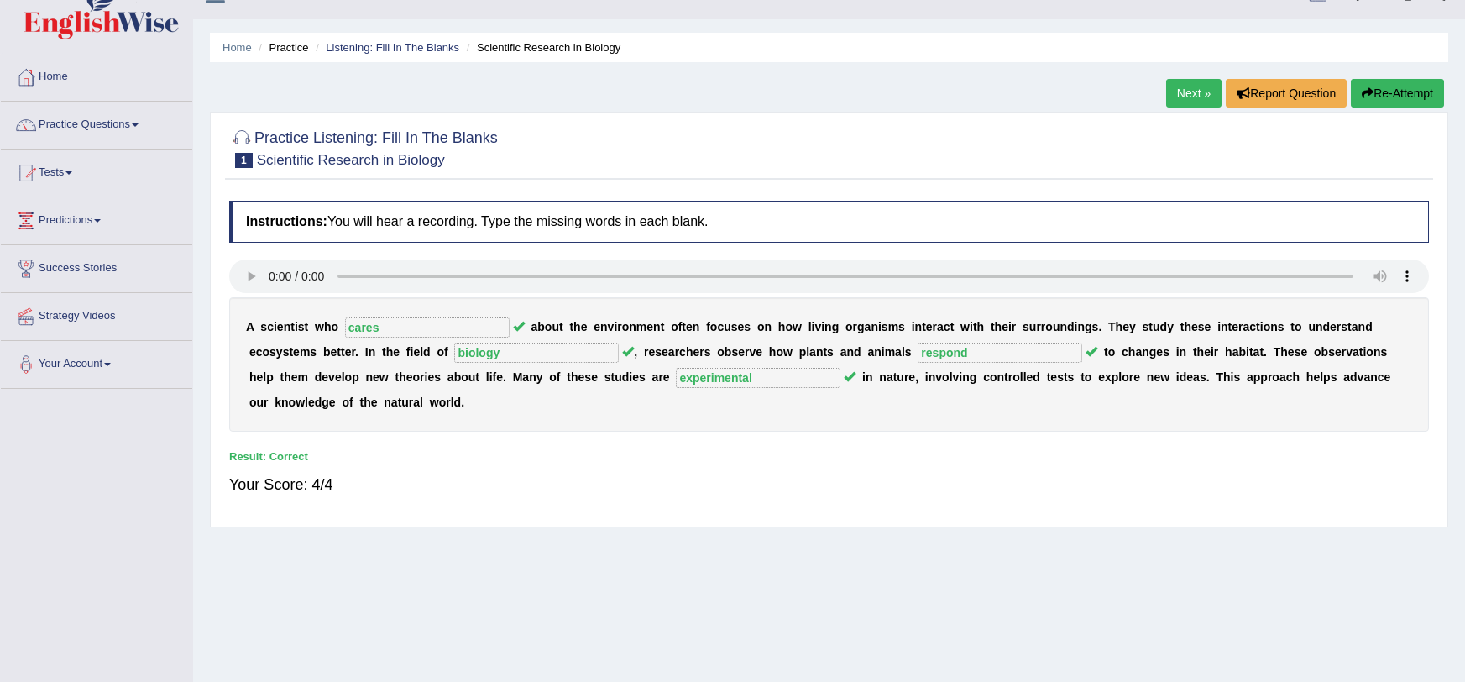
scroll to position [30, 0]
click at [1175, 91] on link "Next »" at bounding box center [1193, 92] width 55 height 29
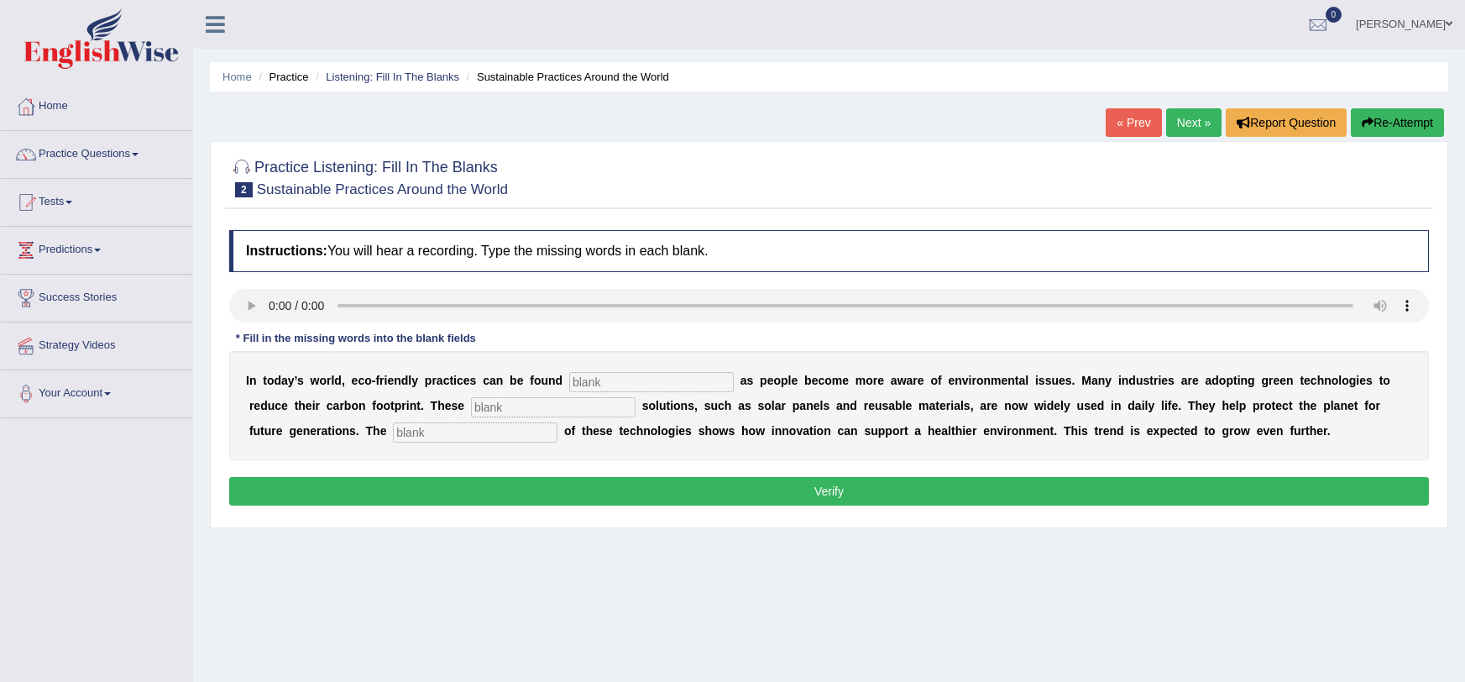
click at [572, 378] on input "text" at bounding box center [651, 382] width 165 height 20
type input "everywhere"
click at [471, 405] on input "text" at bounding box center [553, 407] width 165 height 20
type input "sustainable"
click at [393, 426] on input "text" at bounding box center [475, 432] width 165 height 20
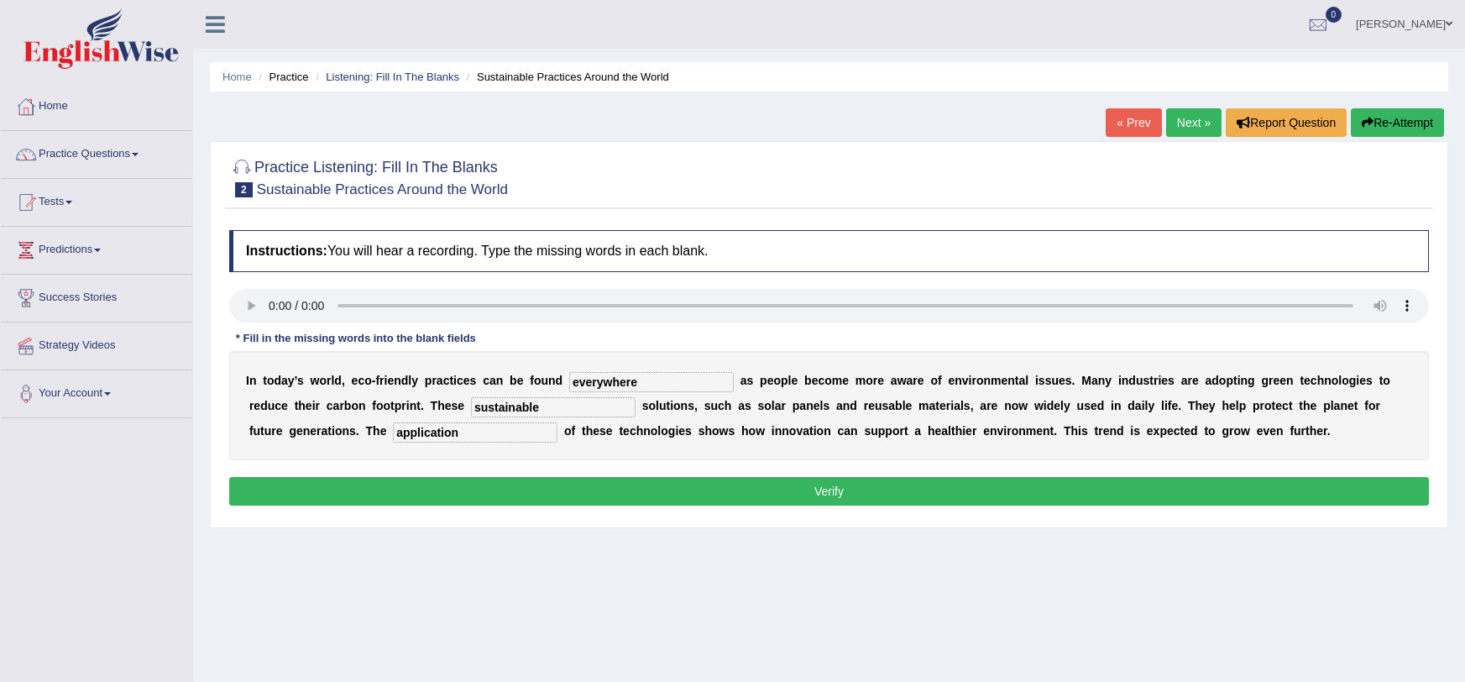
type input "application"
click at [388, 497] on button "Verify" at bounding box center [829, 491] width 1200 height 29
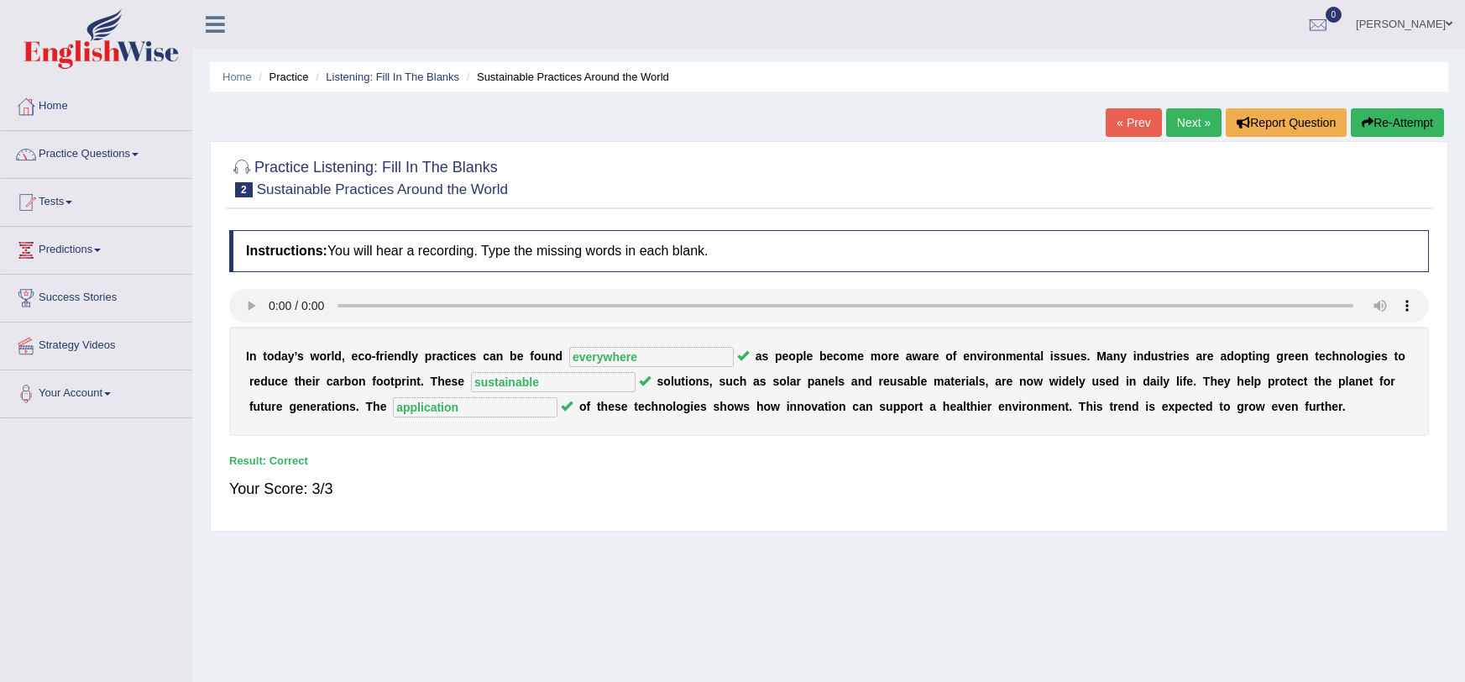
click at [1184, 118] on link "Next »" at bounding box center [1193, 122] width 55 height 29
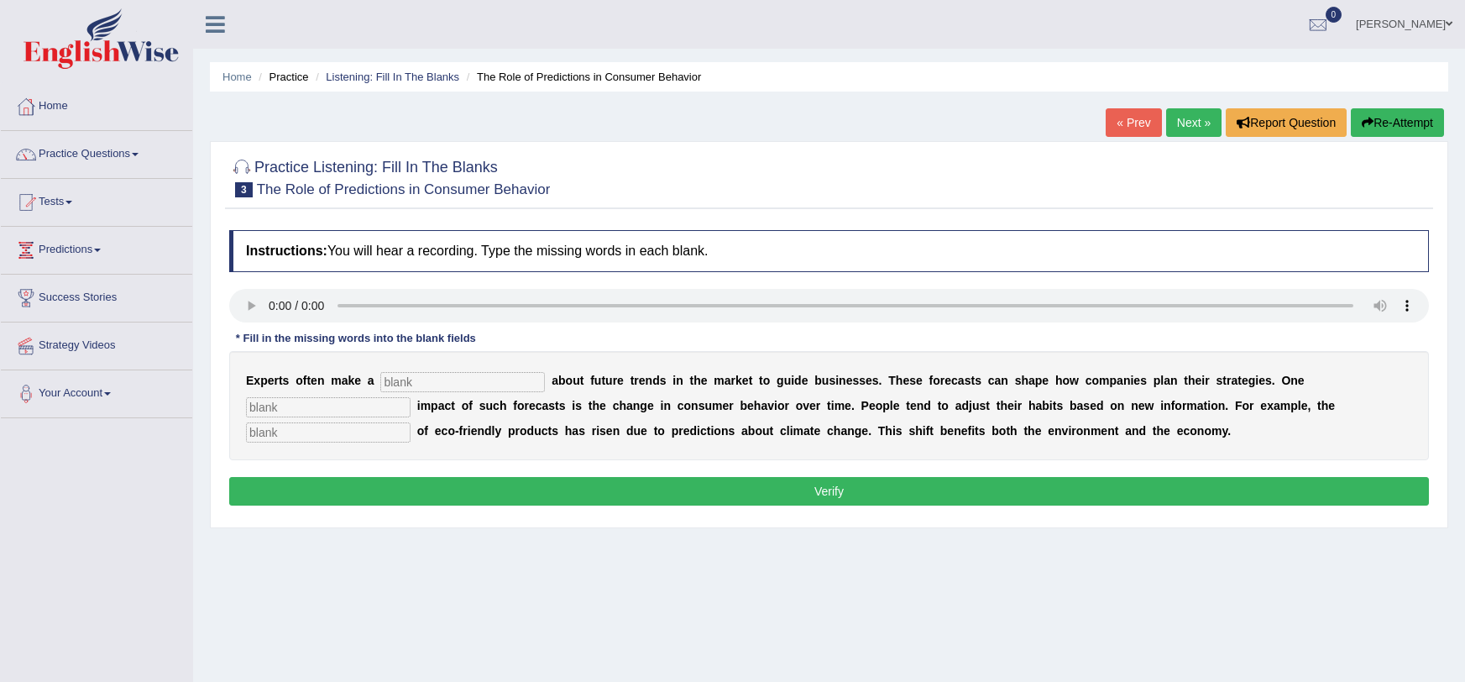
click at [408, 383] on input "text" at bounding box center [462, 382] width 165 height 20
click at [448, 383] on input "text" at bounding box center [462, 382] width 165 height 20
type input "pridiction"
click at [314, 405] on input "text" at bounding box center [328, 407] width 165 height 20
type input "o"
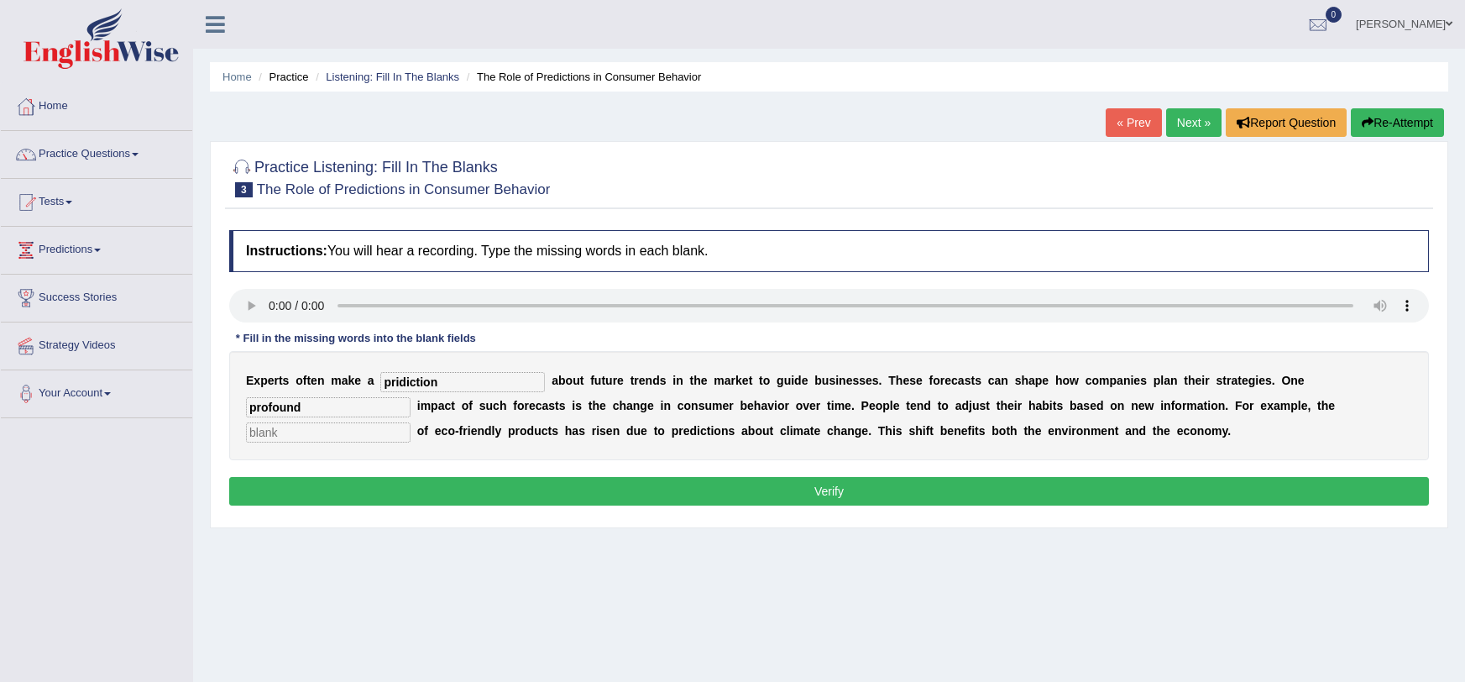
type input "profound"
click at [316, 442] on input "text" at bounding box center [328, 432] width 165 height 20
type input "consumption"
click at [404, 387] on input "pridiction" at bounding box center [462, 382] width 165 height 20
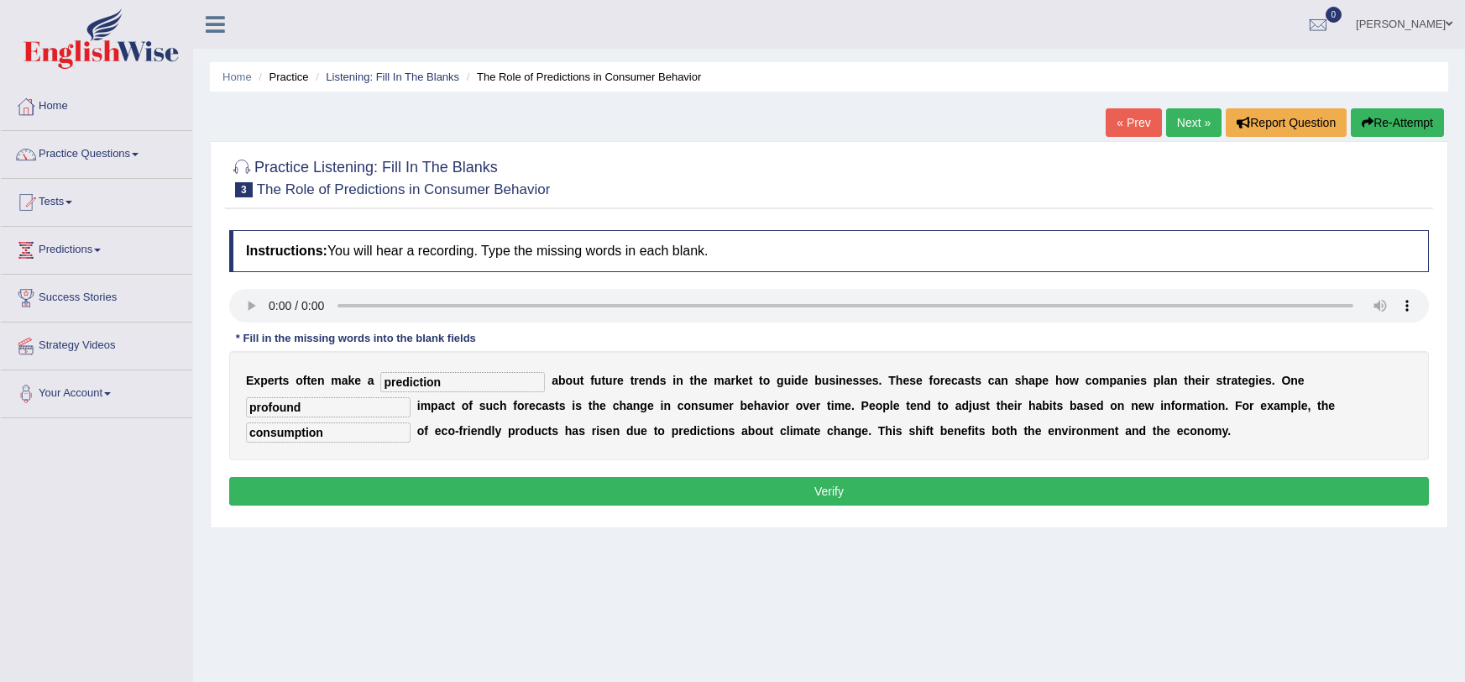
type input "prediction"
click at [437, 479] on button "Verify" at bounding box center [829, 491] width 1200 height 29
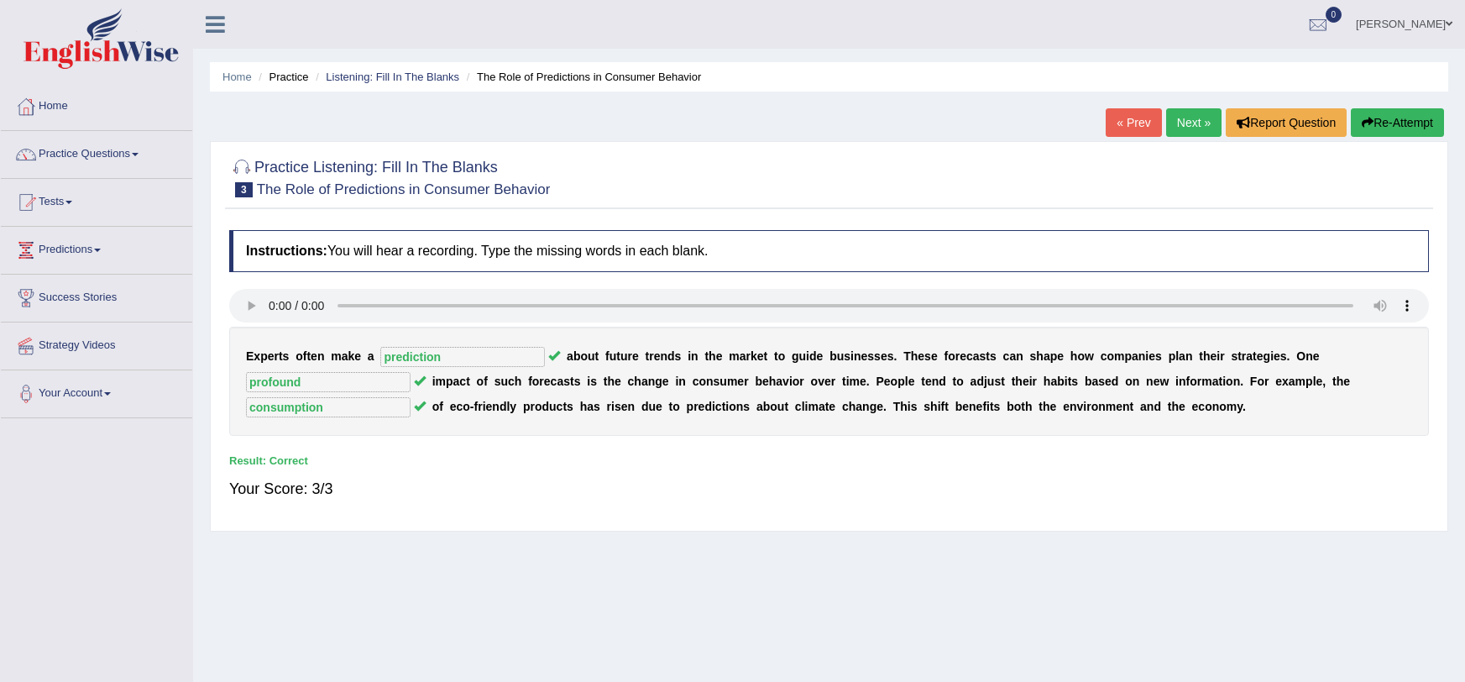
click at [1185, 122] on link "Next »" at bounding box center [1193, 122] width 55 height 29
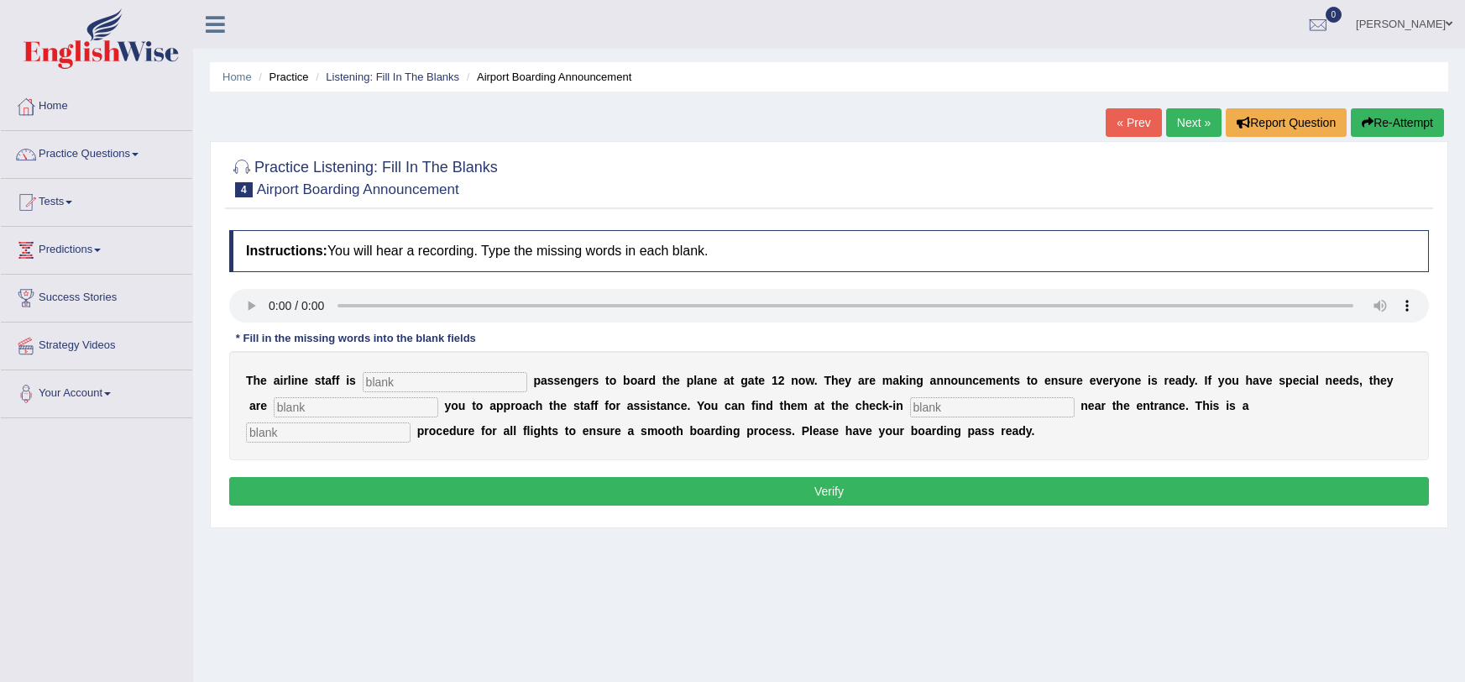
click at [392, 387] on input "text" at bounding box center [445, 382] width 165 height 20
type input "inviting"
click at [377, 408] on input "text" at bounding box center [356, 407] width 165 height 20
type input "requiring"
click at [926, 413] on input "text" at bounding box center [992, 407] width 165 height 20
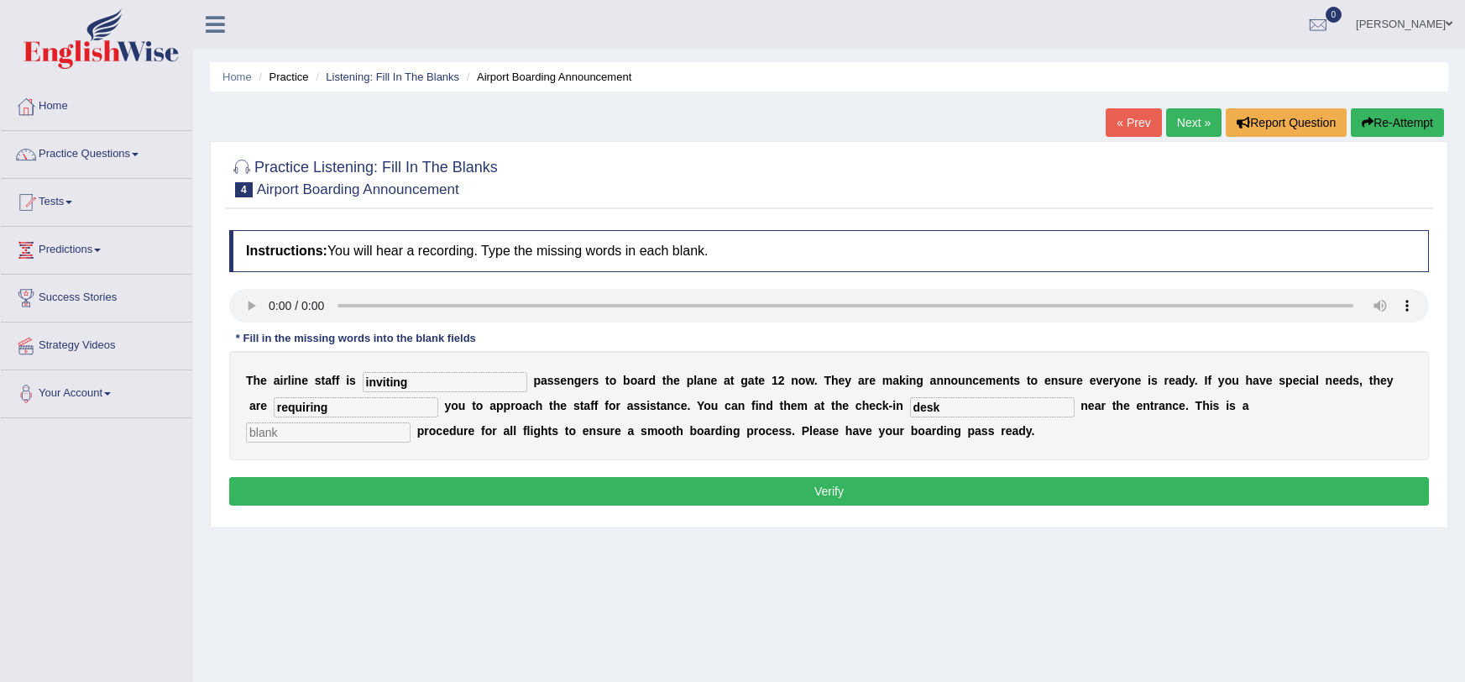
type input "desk"
click at [411, 422] on input "text" at bounding box center [328, 432] width 165 height 20
type input "regular"
click at [1073, 494] on button "Verify" at bounding box center [829, 491] width 1200 height 29
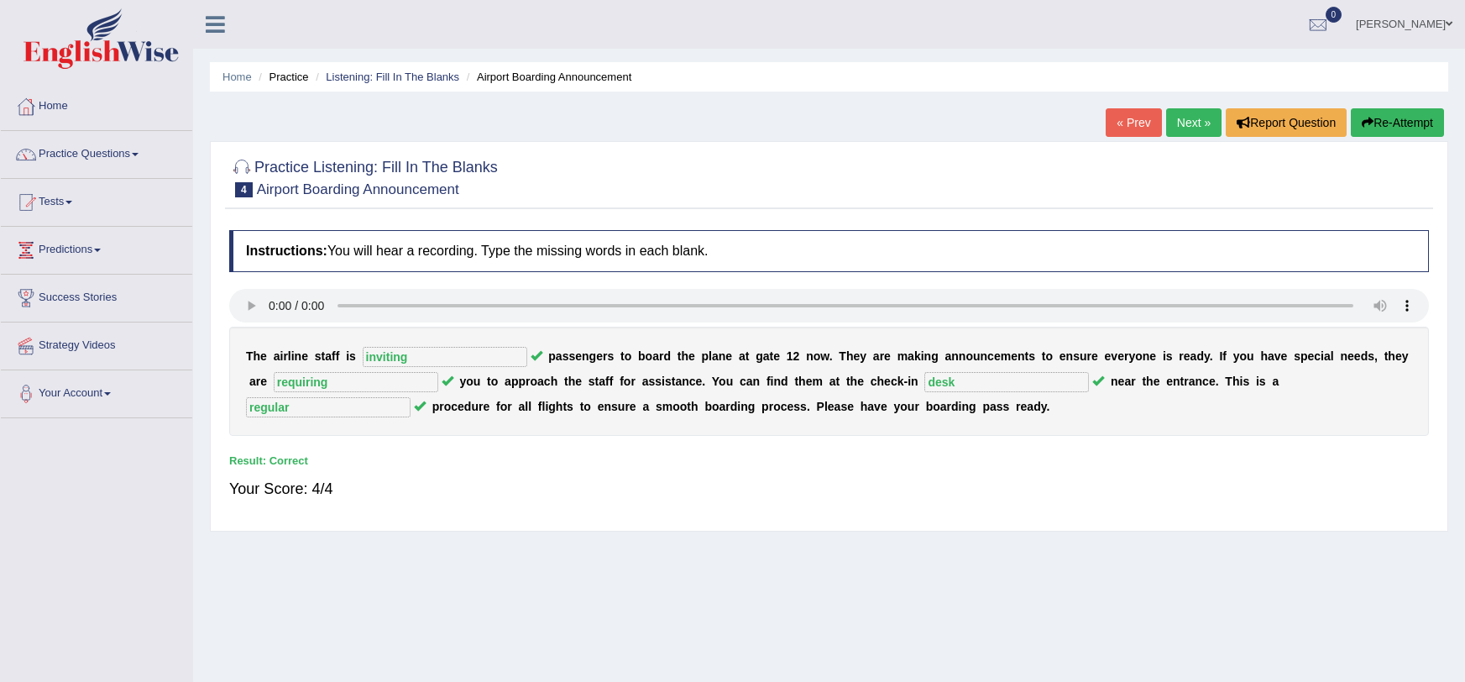
click at [1183, 124] on link "Next »" at bounding box center [1193, 122] width 55 height 29
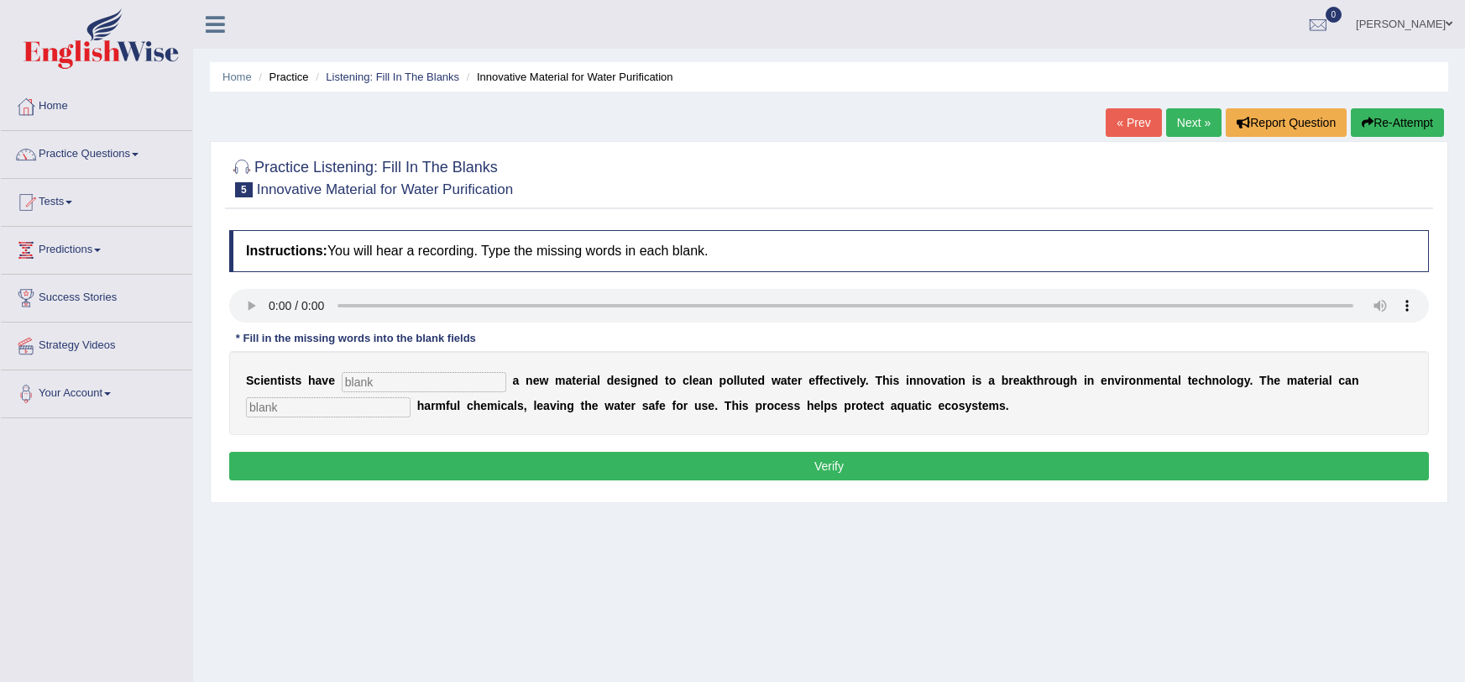
click at [409, 375] on input "text" at bounding box center [424, 382] width 165 height 20
type input "made"
click at [308, 406] on input "text" at bounding box center [328, 407] width 165 height 20
type input "absorb"
click at [301, 456] on button "Verify" at bounding box center [829, 466] width 1200 height 29
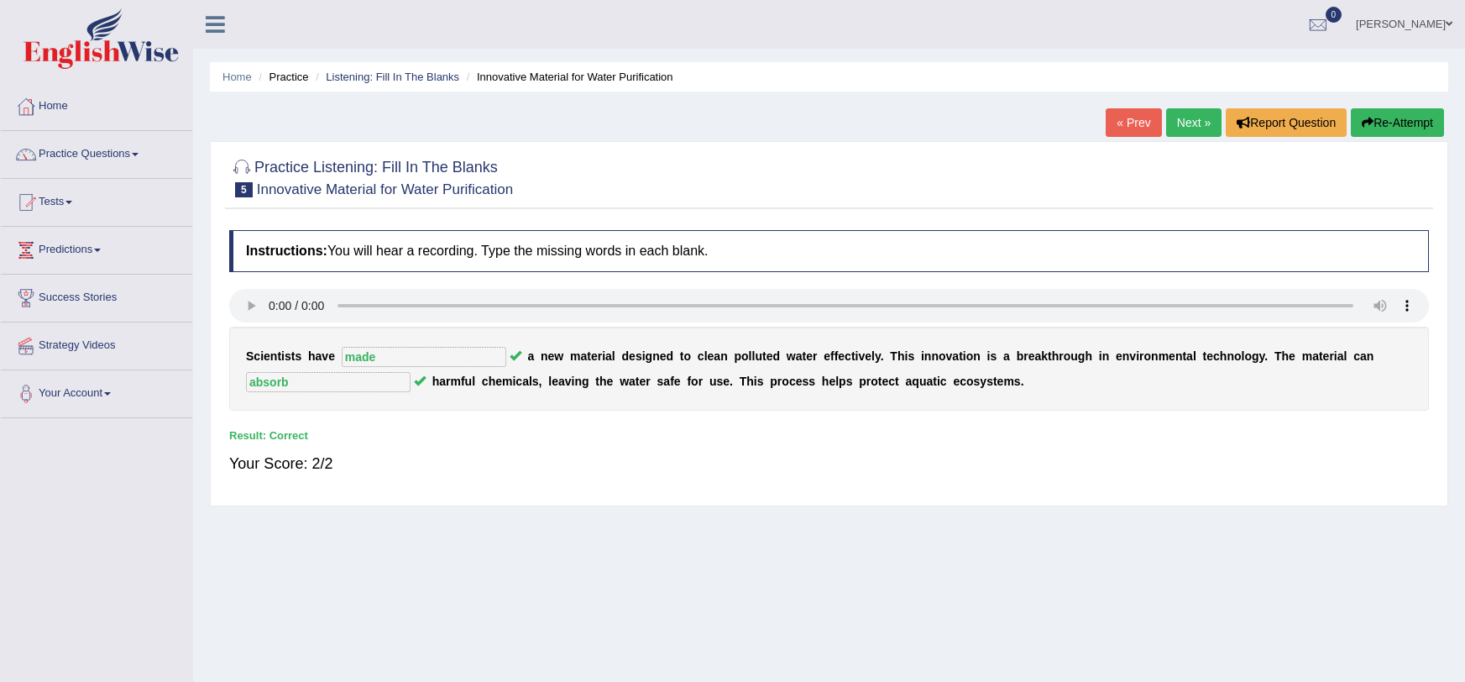
click at [1190, 112] on link "Next »" at bounding box center [1193, 122] width 55 height 29
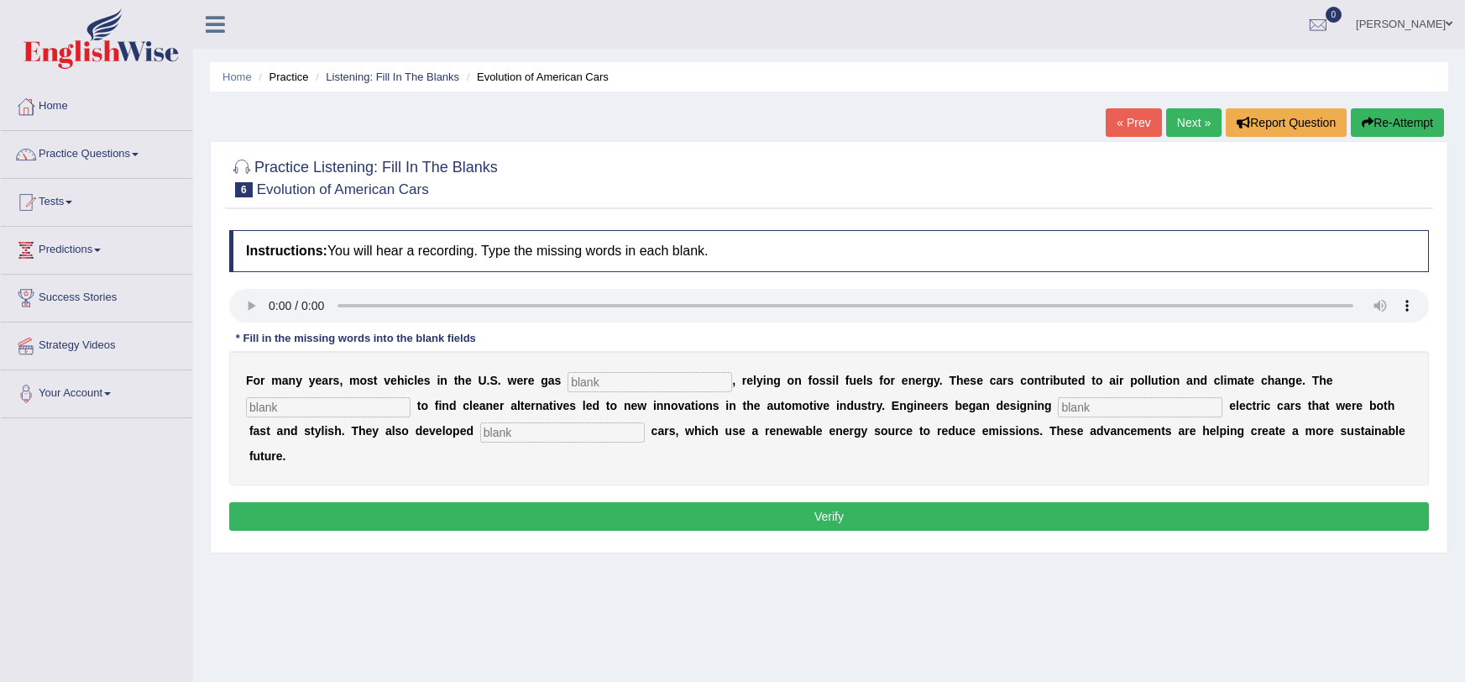
click at [568, 379] on input "text" at bounding box center [650, 382] width 165 height 20
type input "powered"
click at [337, 410] on input "text" at bounding box center [328, 407] width 165 height 20
type input "urgency"
click at [1058, 410] on input "text" at bounding box center [1140, 407] width 165 height 20
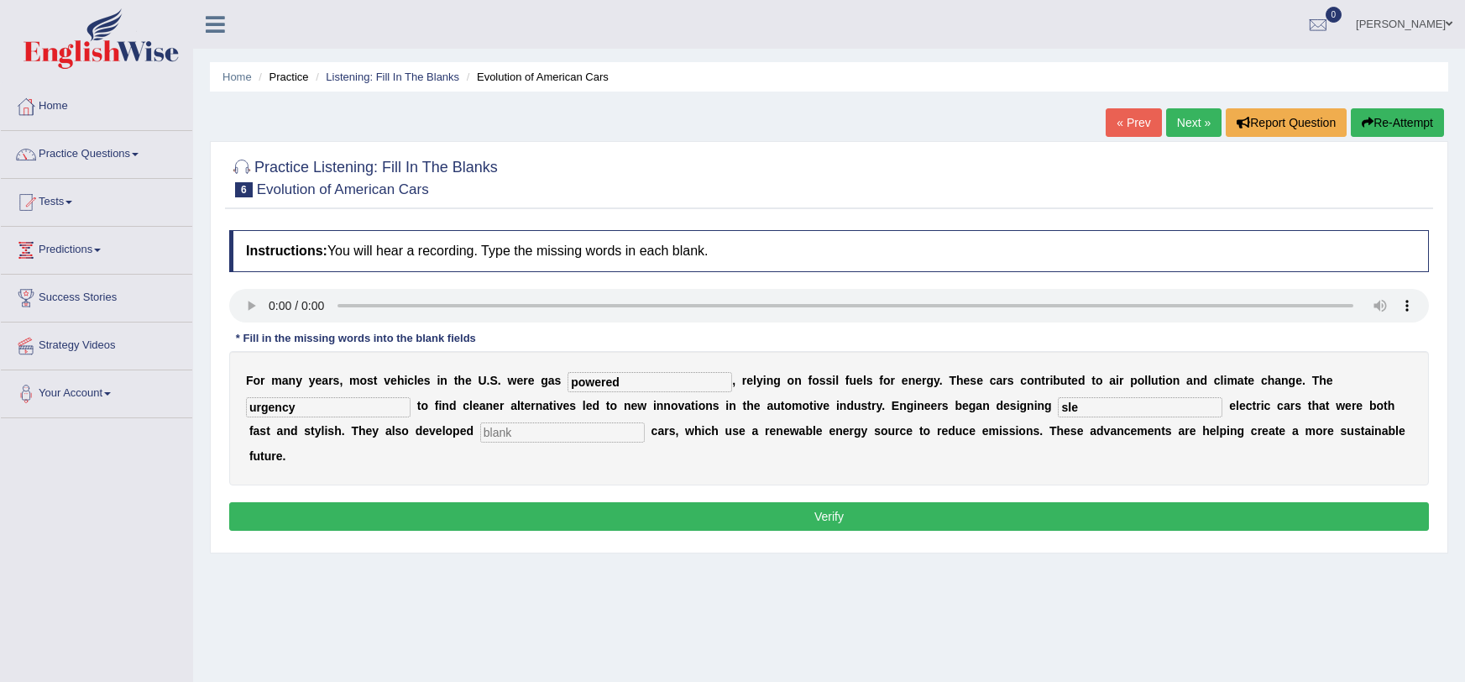
type input "sle"
click at [1058, 405] on input "sle" at bounding box center [1140, 407] width 165 height 20
type input "slick"
click at [480, 426] on input "text" at bounding box center [562, 432] width 165 height 20
type input "hydrogen"
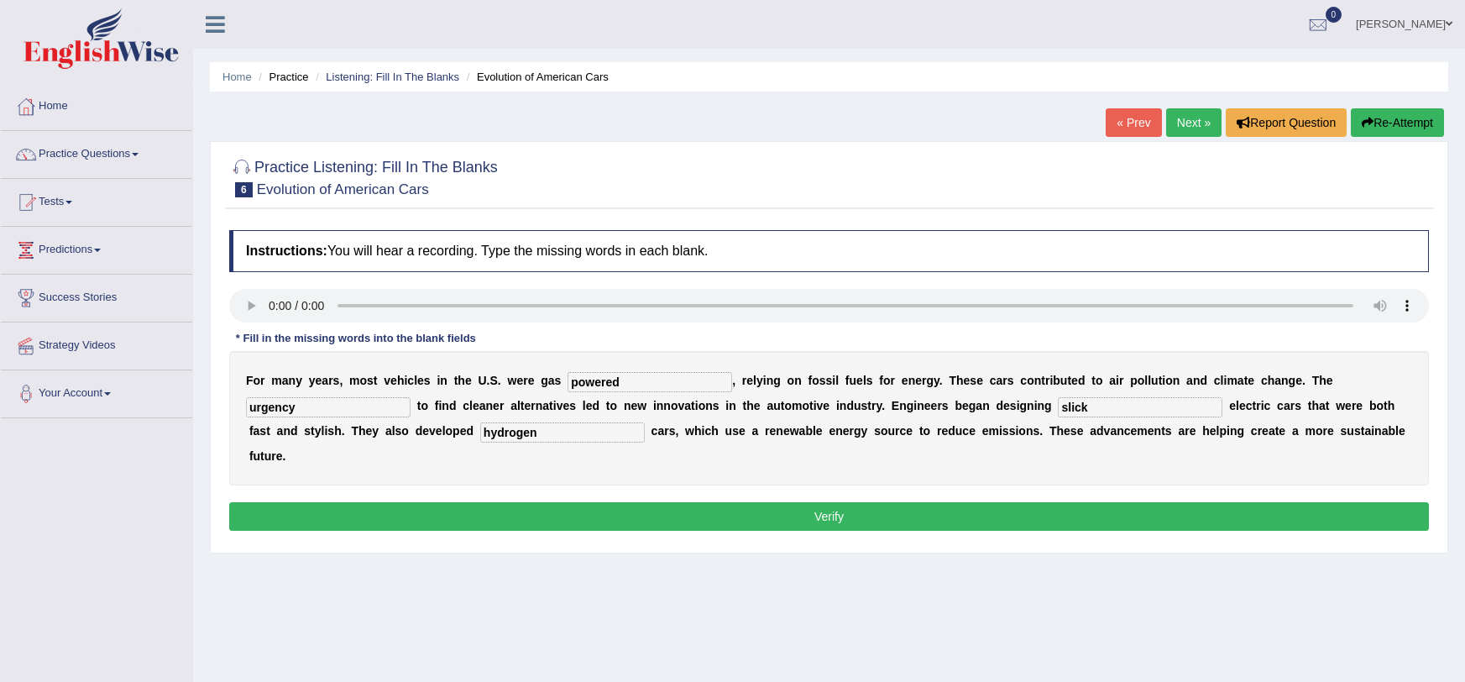
click at [494, 502] on button "Verify" at bounding box center [829, 516] width 1200 height 29
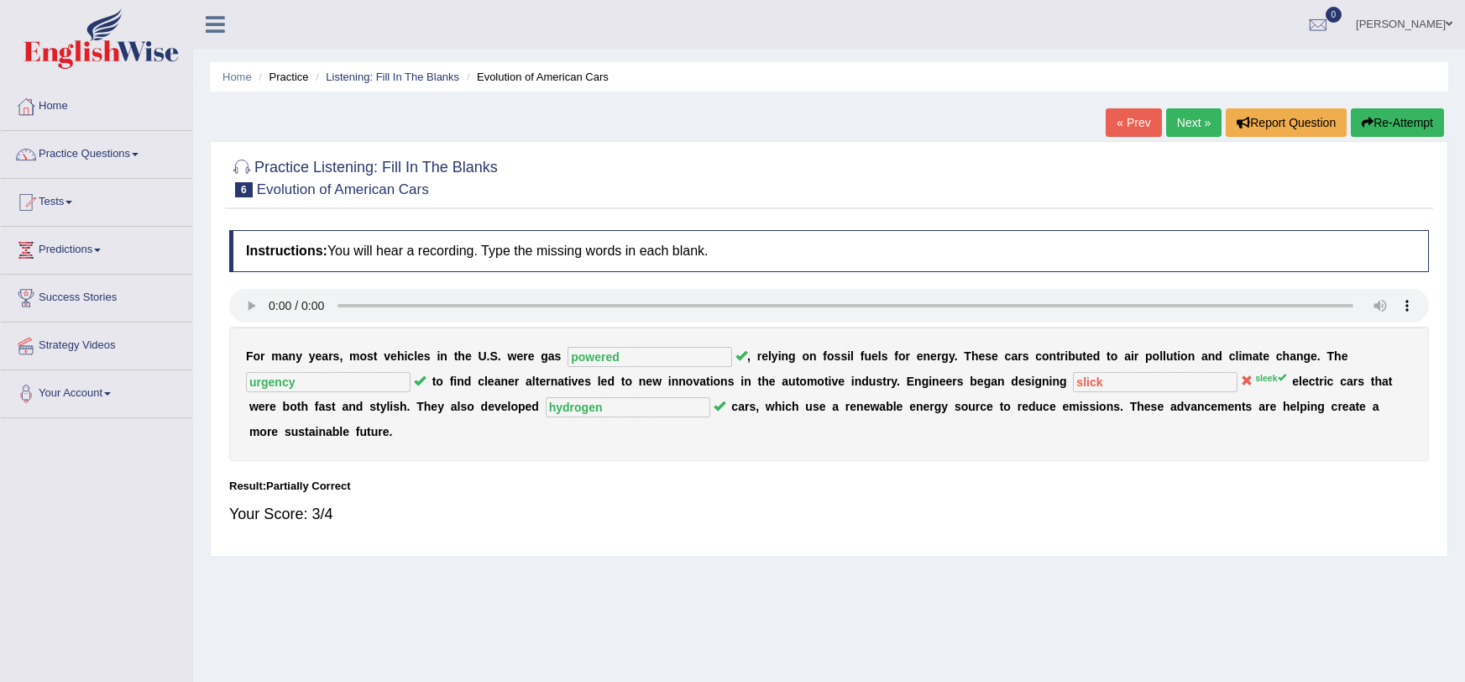
click at [1383, 118] on button "Re-Attempt" at bounding box center [1397, 122] width 93 height 29
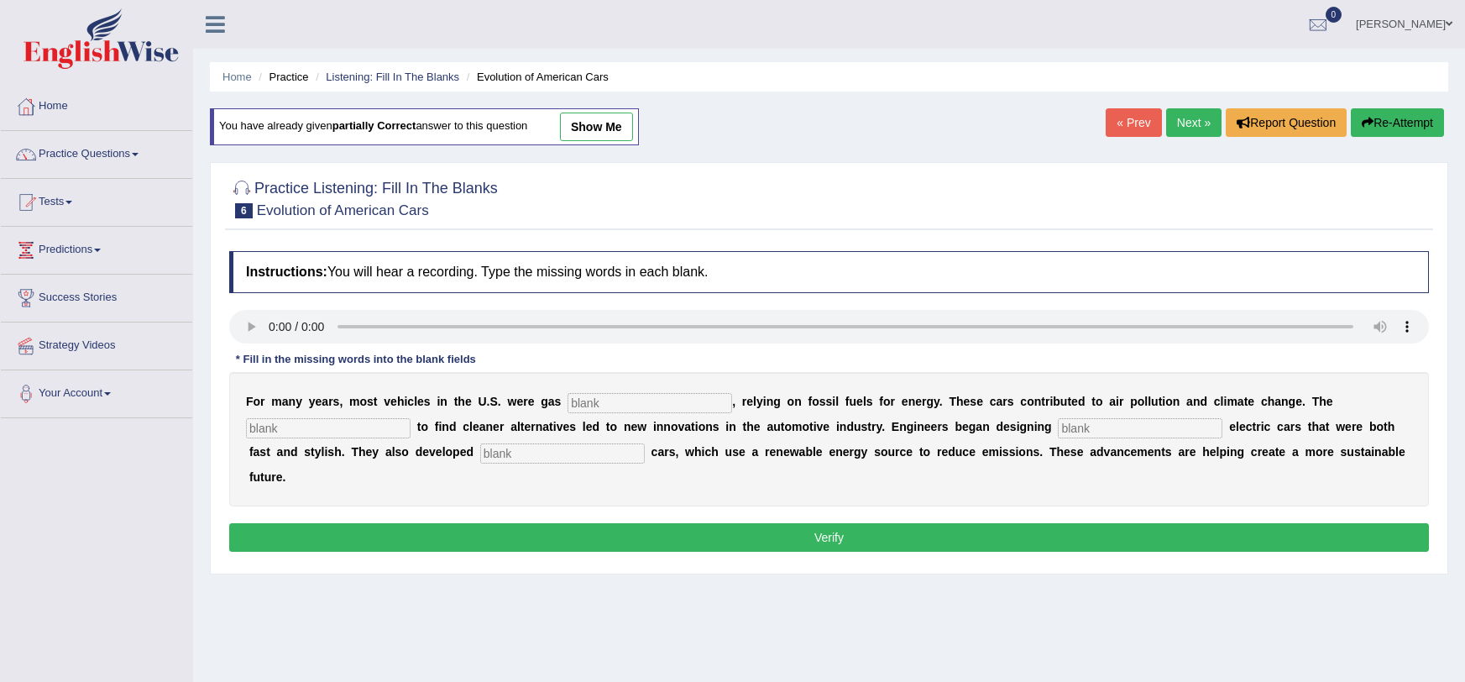
click at [582, 408] on input "text" at bounding box center [650, 403] width 165 height 20
type input "powered"
click at [1083, 421] on input "text" at bounding box center [1140, 428] width 165 height 20
type input "sleek"
click at [306, 420] on input "text" at bounding box center [328, 428] width 165 height 20
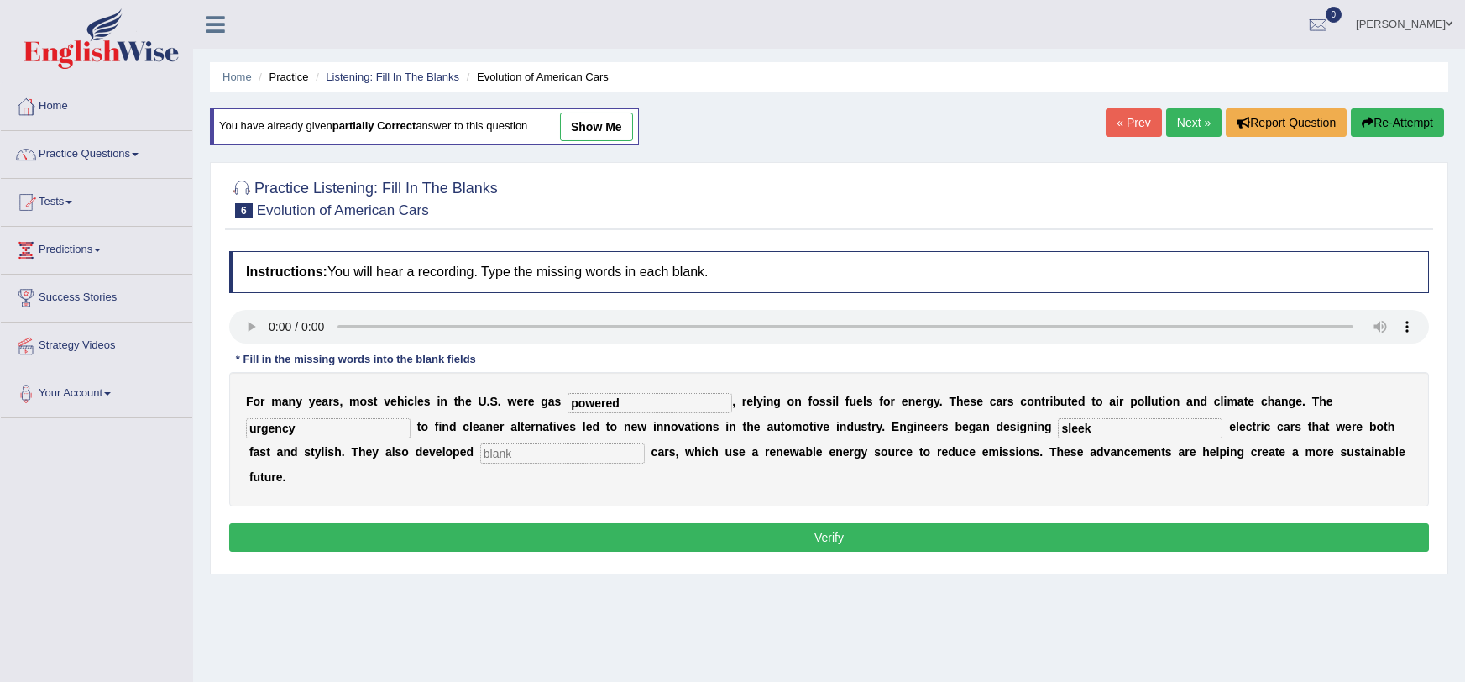
type input "urgency"
click at [556, 454] on input "text" at bounding box center [562, 453] width 165 height 20
type input "hydrogen"
click at [502, 480] on div "F o r m a n y y e a r s , m o s t v e h i c l e s i n t h e U . S . w e r e g a…" at bounding box center [829, 439] width 1200 height 134
click at [505, 523] on button "Verify" at bounding box center [829, 537] width 1200 height 29
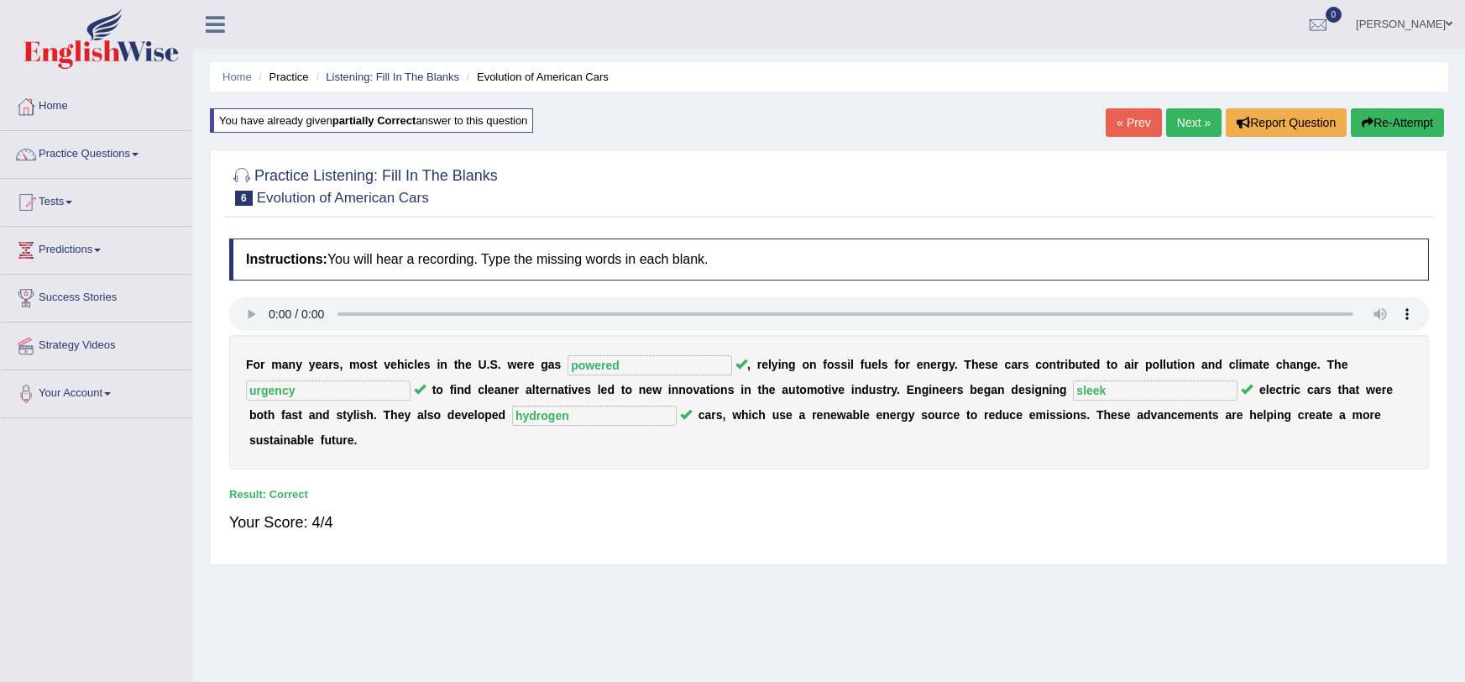
click at [1180, 131] on link "Next »" at bounding box center [1193, 122] width 55 height 29
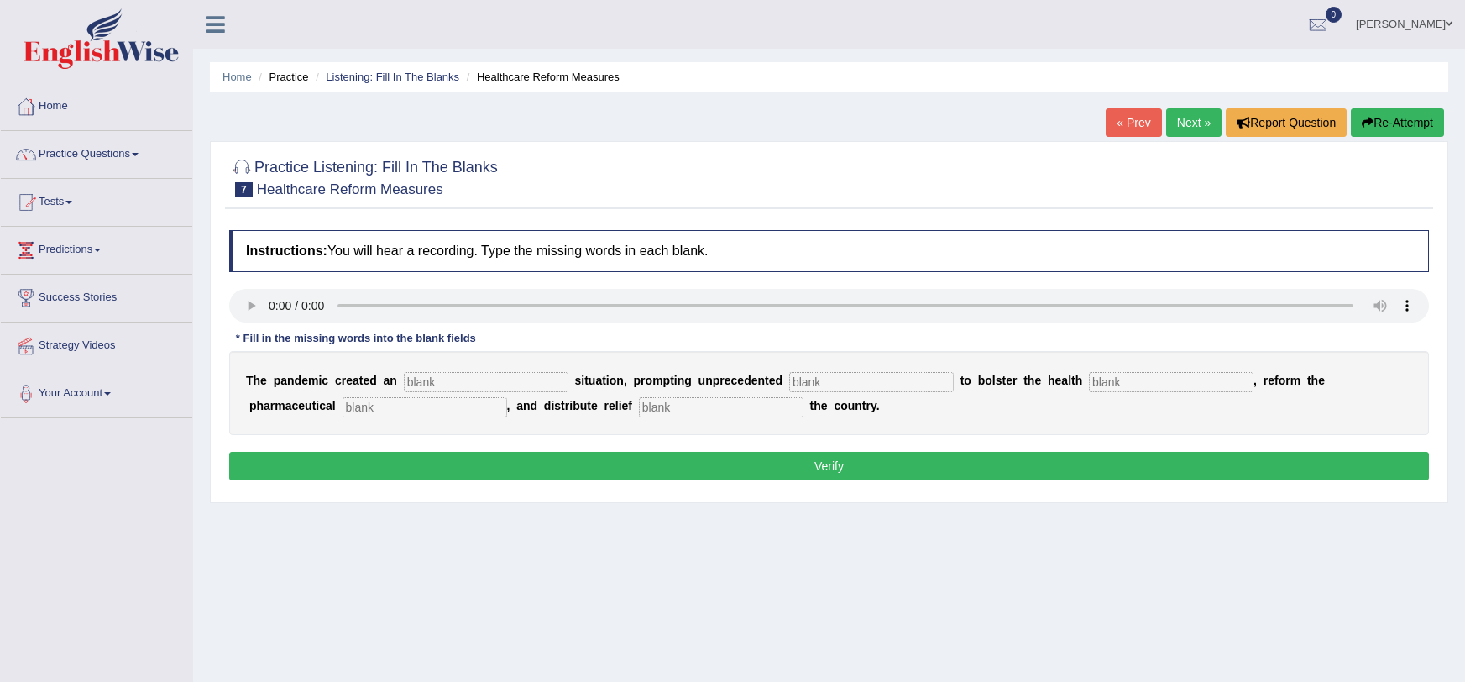
click at [845, 344] on div "Instructions: You will hear a recording. Type the missing words in each blank. …" at bounding box center [829, 358] width 1208 height 272
click at [469, 381] on input "text" at bounding box center [486, 382] width 165 height 20
type input "urgent"
click at [856, 386] on input "text" at bounding box center [871, 382] width 165 height 20
click at [818, 380] on input "text" at bounding box center [871, 382] width 165 height 20
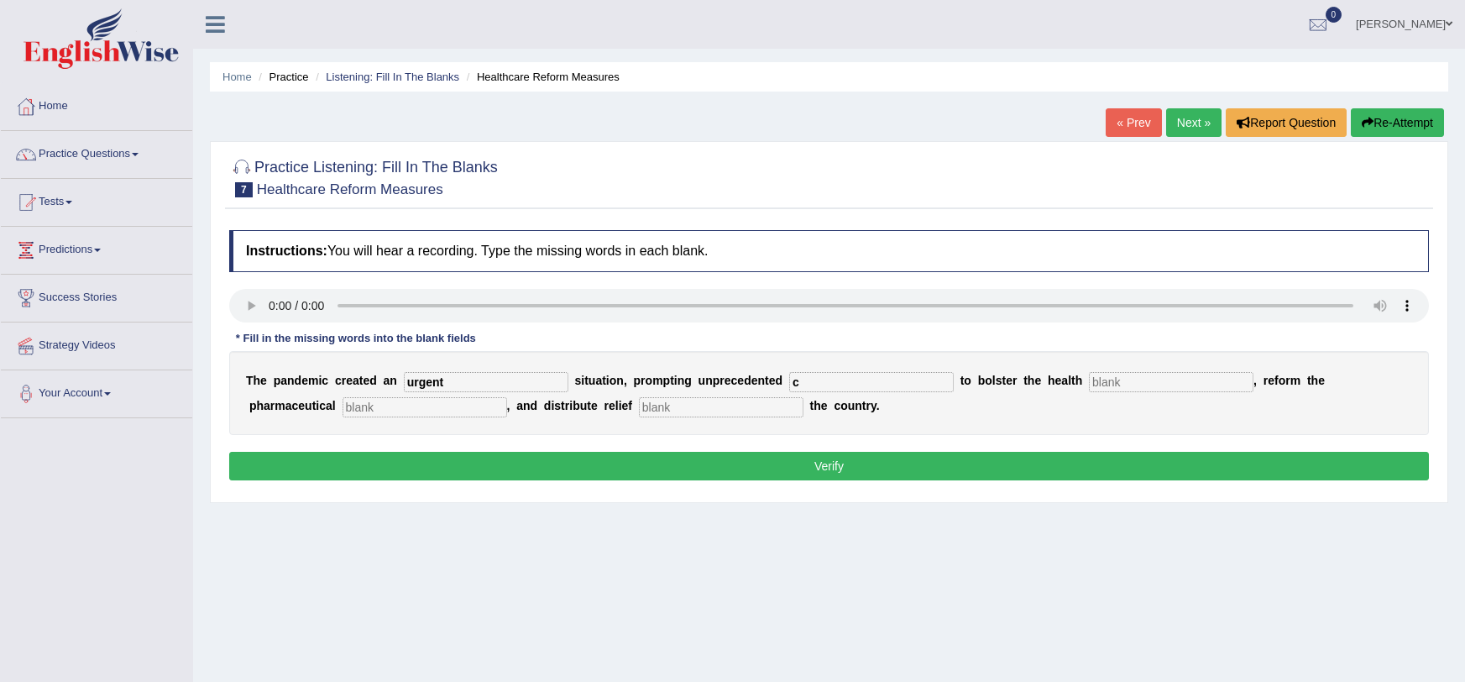
type input "c"
click at [820, 372] on input "c" at bounding box center [871, 382] width 165 height 20
type input "C"
type input "contribution"
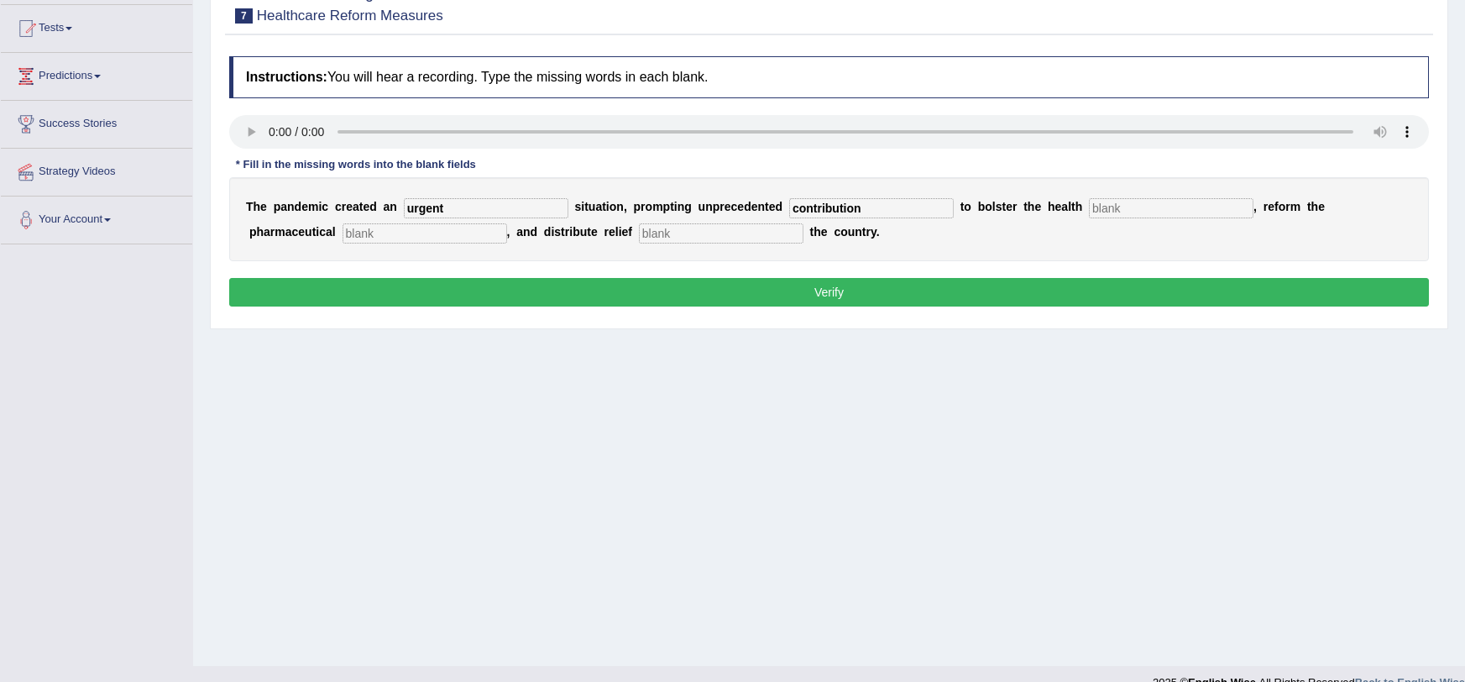
scroll to position [199, 0]
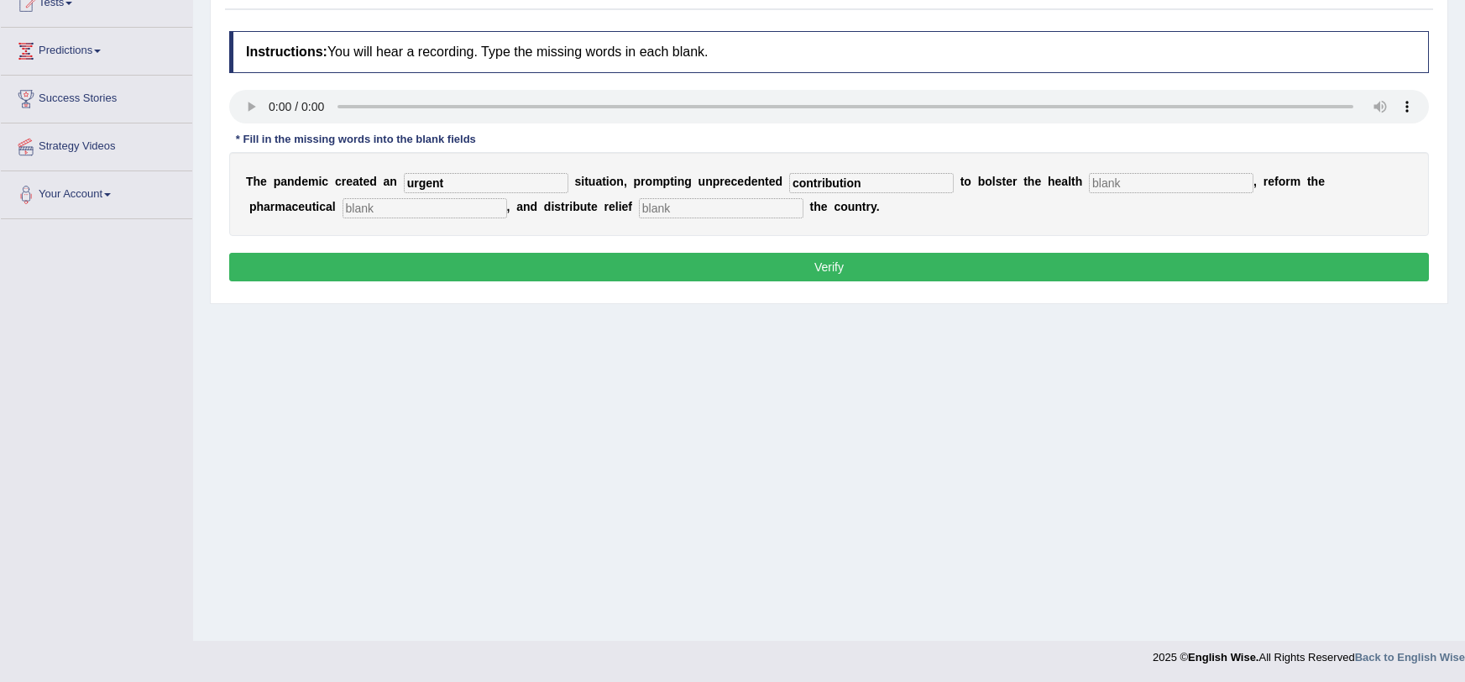
click at [1128, 185] on input "text" at bounding box center [1171, 183] width 165 height 20
type input "system"
click at [343, 205] on input "text" at bounding box center [425, 208] width 165 height 20
click at [343, 207] on input "text" at bounding box center [425, 208] width 165 height 20
type input "sector"
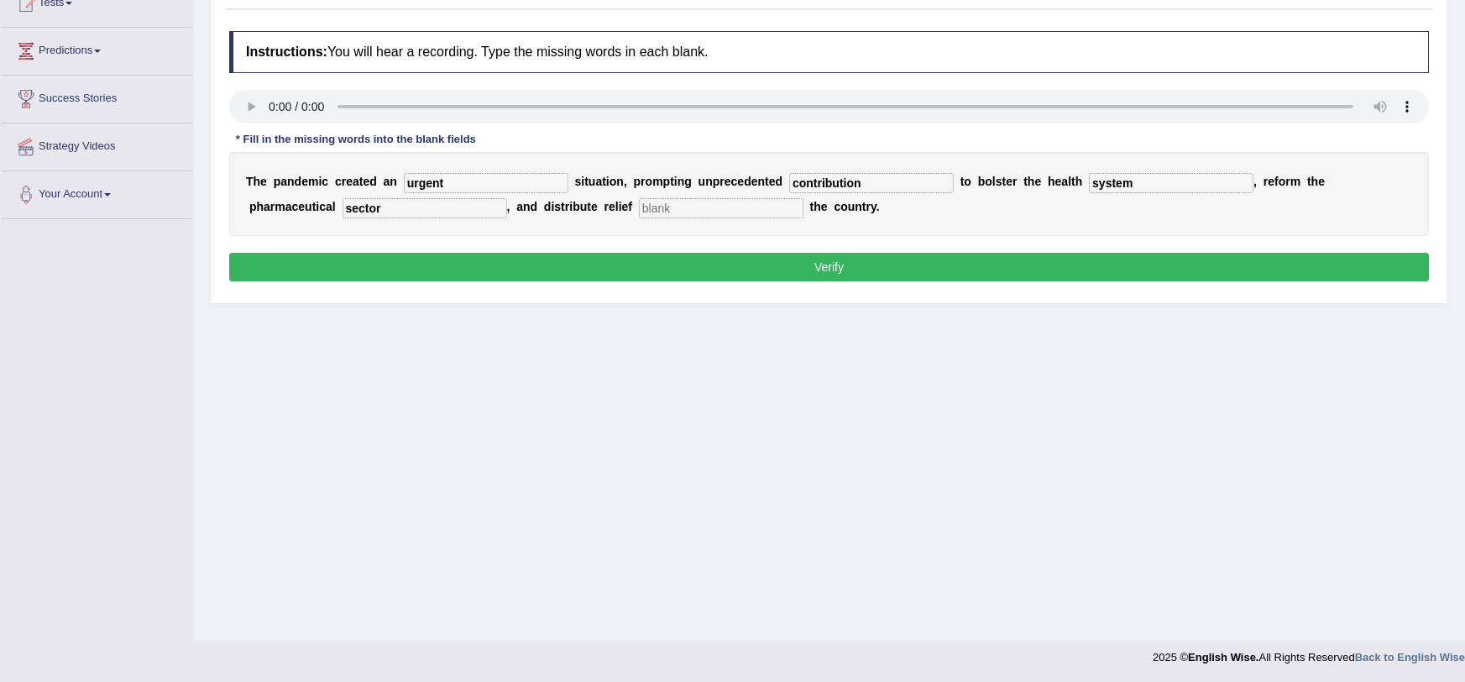
click at [639, 217] on input "text" at bounding box center [721, 208] width 165 height 20
type input "troughout"
click at [661, 264] on button "Verify" at bounding box center [829, 267] width 1200 height 29
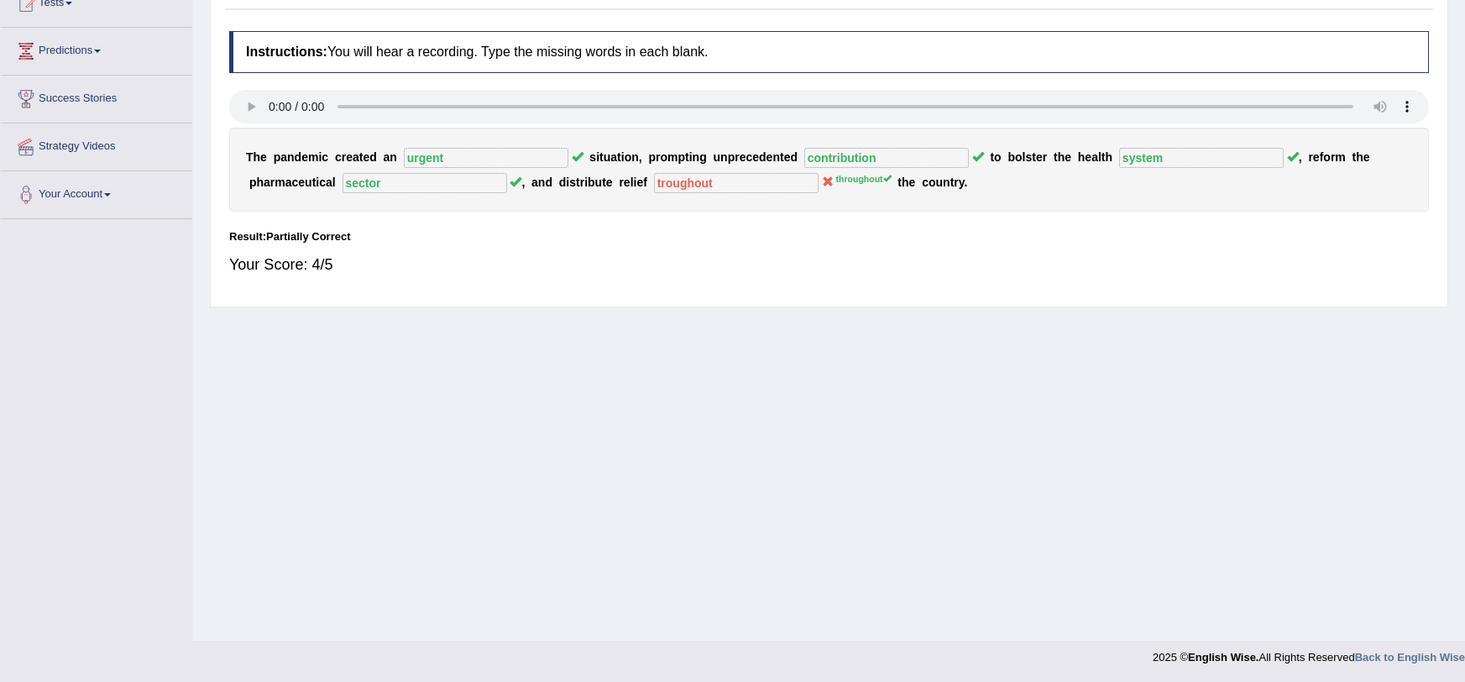
scroll to position [0, 0]
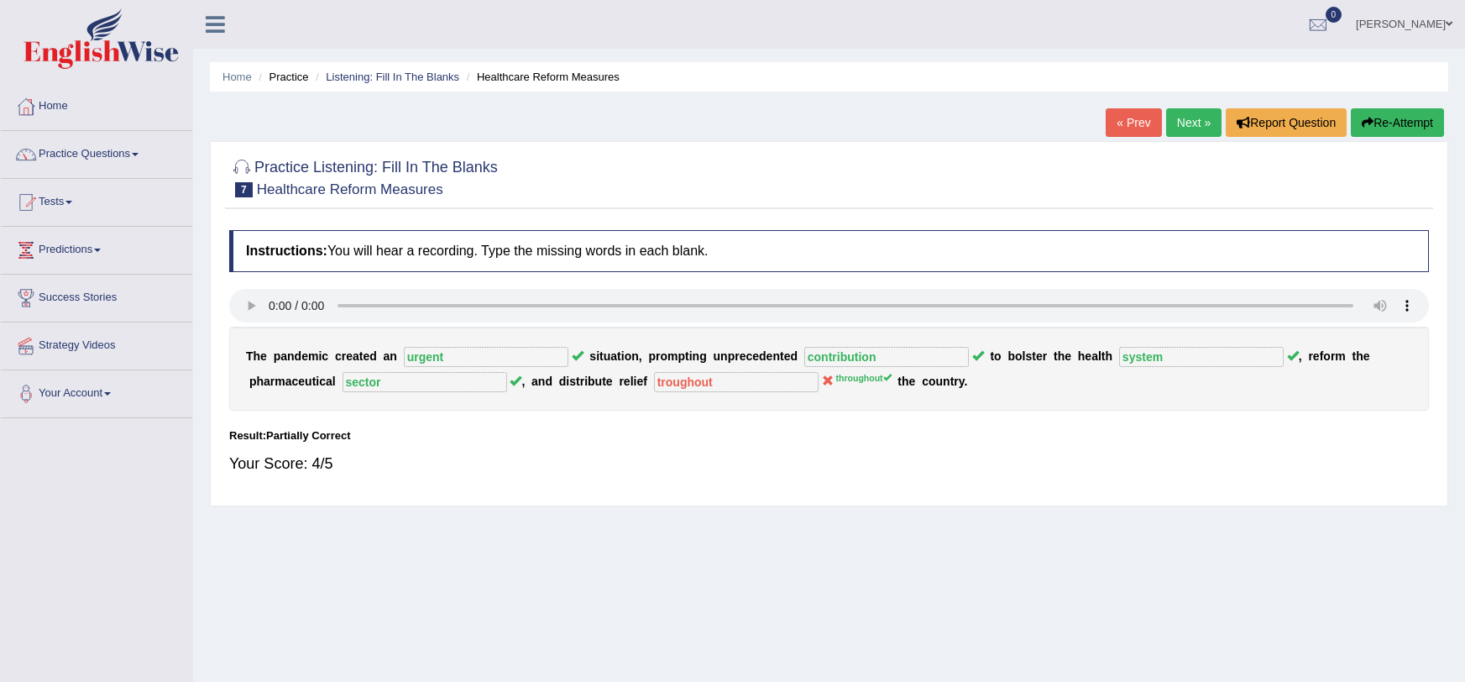
click at [1372, 119] on button "Re-Attempt" at bounding box center [1397, 122] width 93 height 29
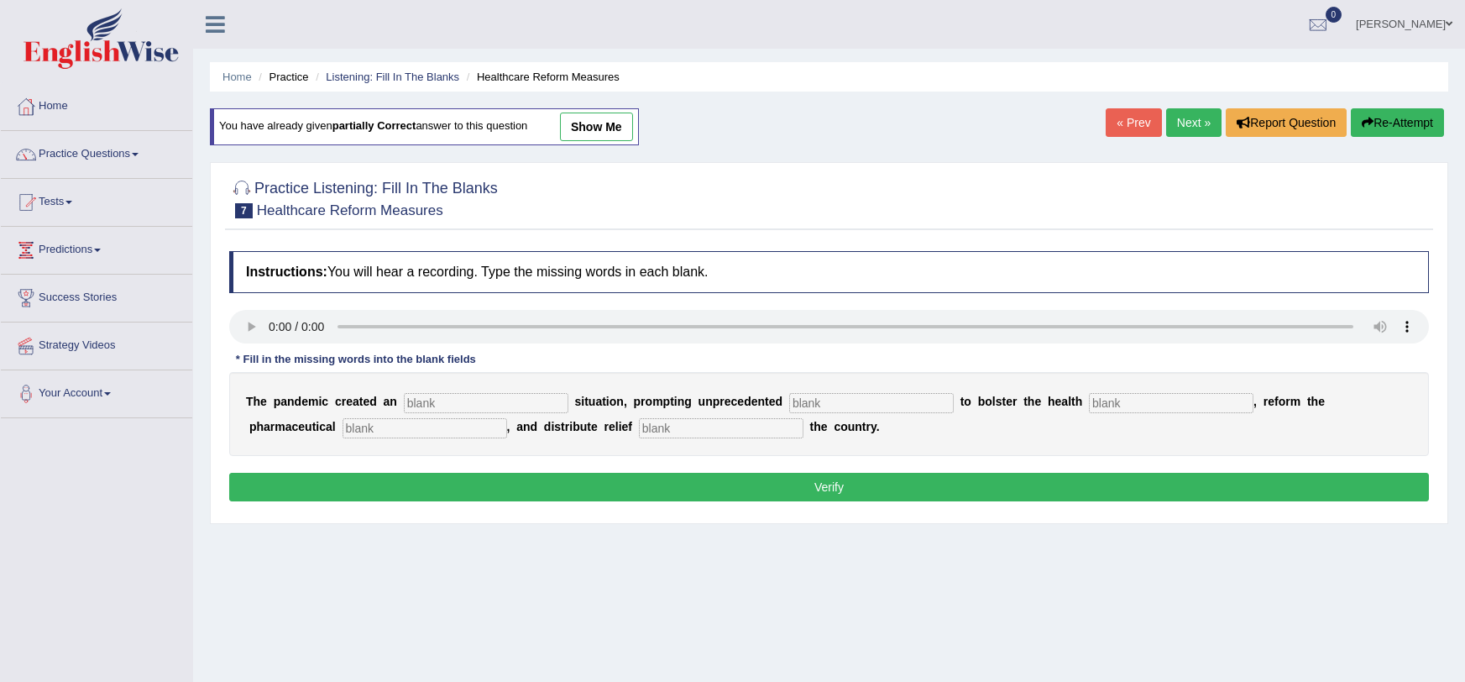
click at [472, 406] on input "text" at bounding box center [486, 403] width 165 height 20
type input "urgent"
type input "contribution"
click at [1159, 400] on input "text" at bounding box center [1171, 403] width 165 height 20
type input "system"
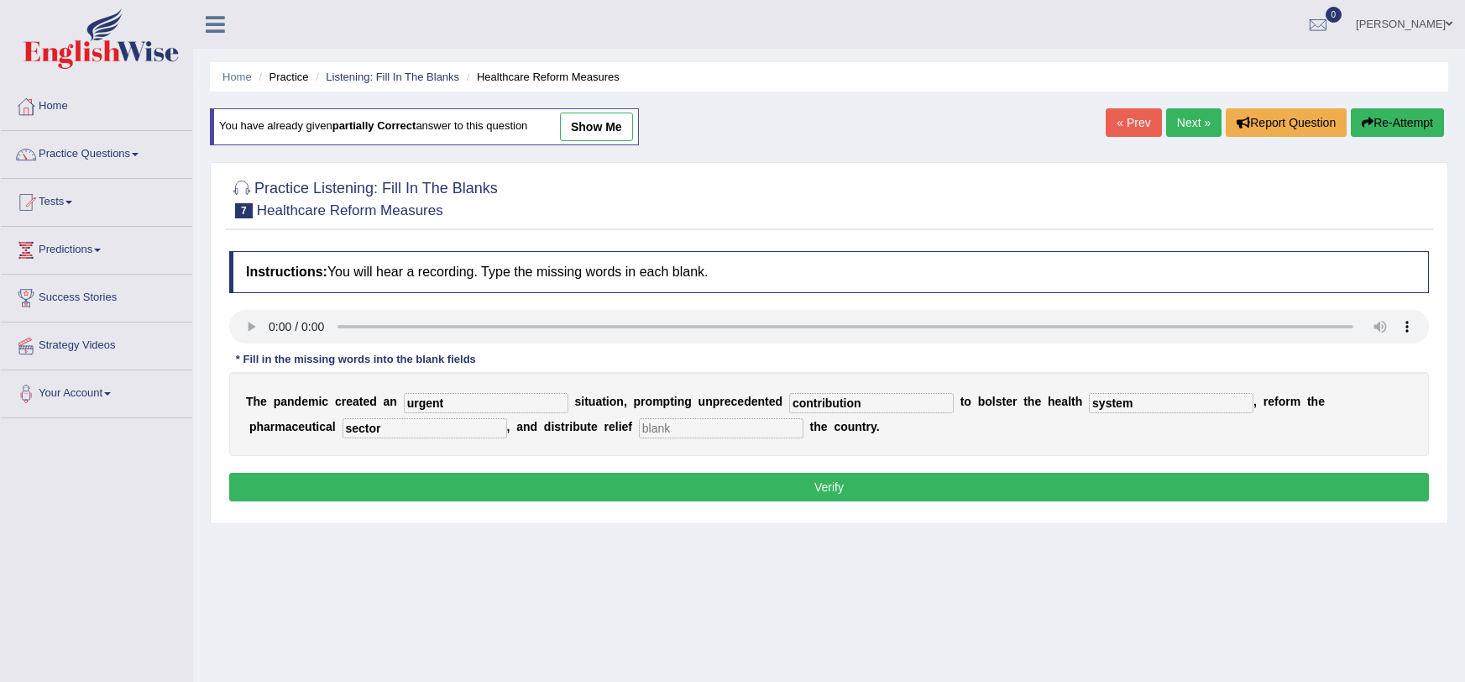
type input "sector"
type input "throughout"
click at [1027, 488] on button "Verify" at bounding box center [829, 487] width 1200 height 29
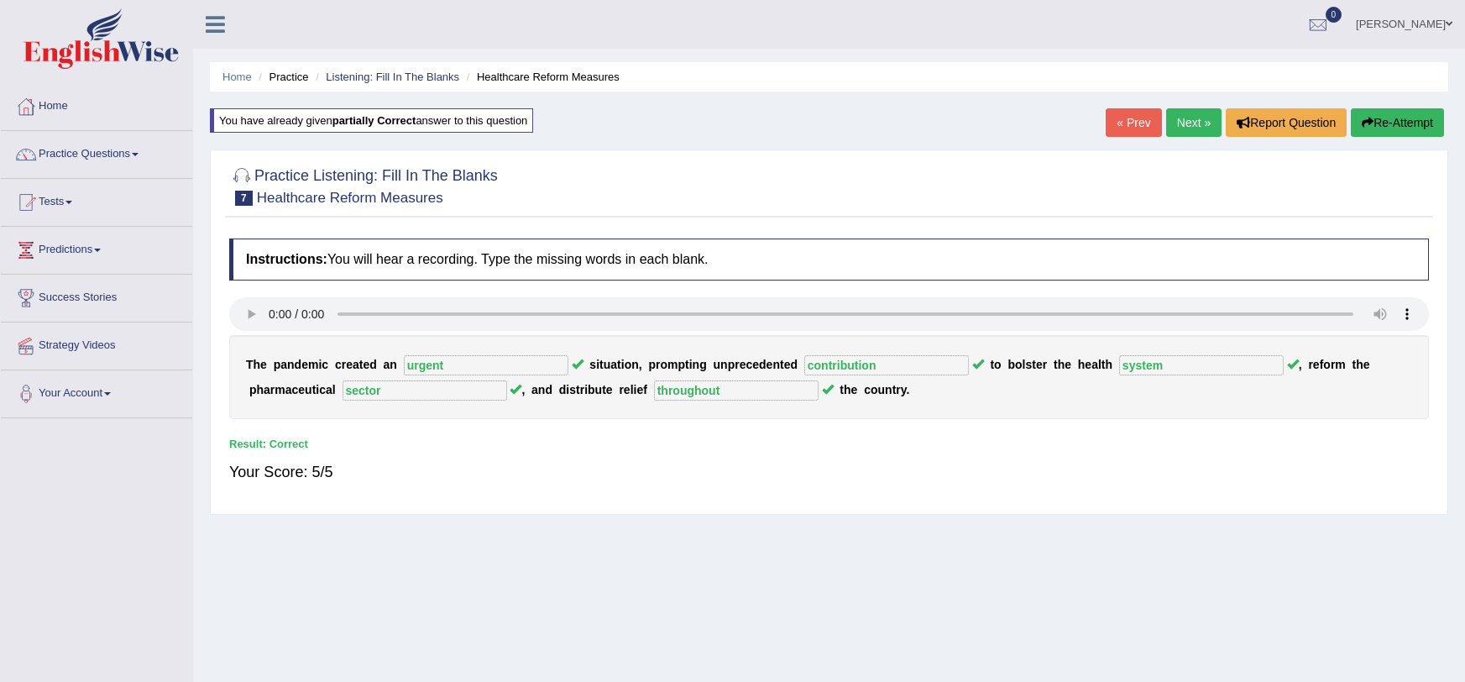
drag, startPoint x: 1027, startPoint y: 488, endPoint x: 1033, endPoint y: 476, distance: 13.5
click at [1033, 476] on div "Your Score: 5/5" at bounding box center [829, 472] width 1200 height 40
click at [1199, 121] on link "Next »" at bounding box center [1193, 122] width 55 height 29
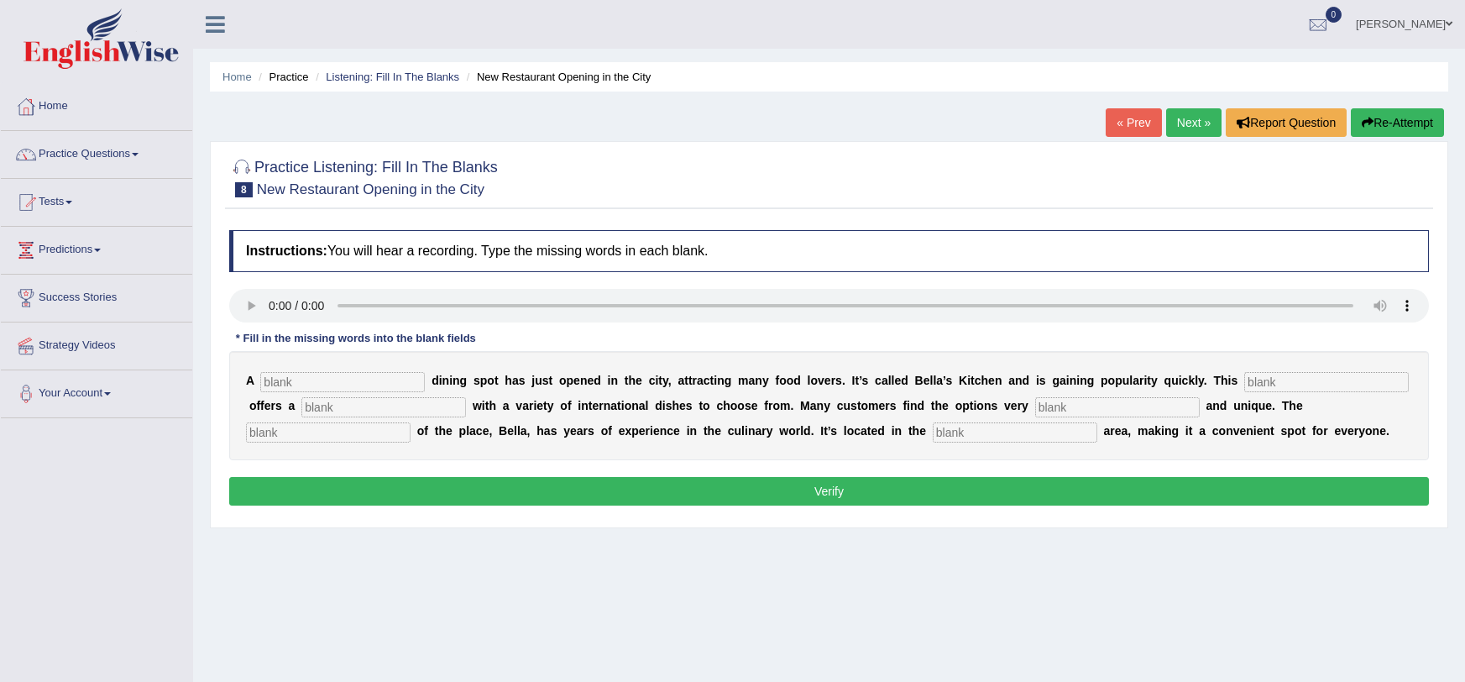
click at [285, 375] on input "text" at bounding box center [342, 382] width 165 height 20
type input "new"
click at [1244, 382] on input "text" at bounding box center [1326, 382] width 165 height 20
type input "restaurant"
click at [381, 413] on input "text" at bounding box center [383, 407] width 165 height 20
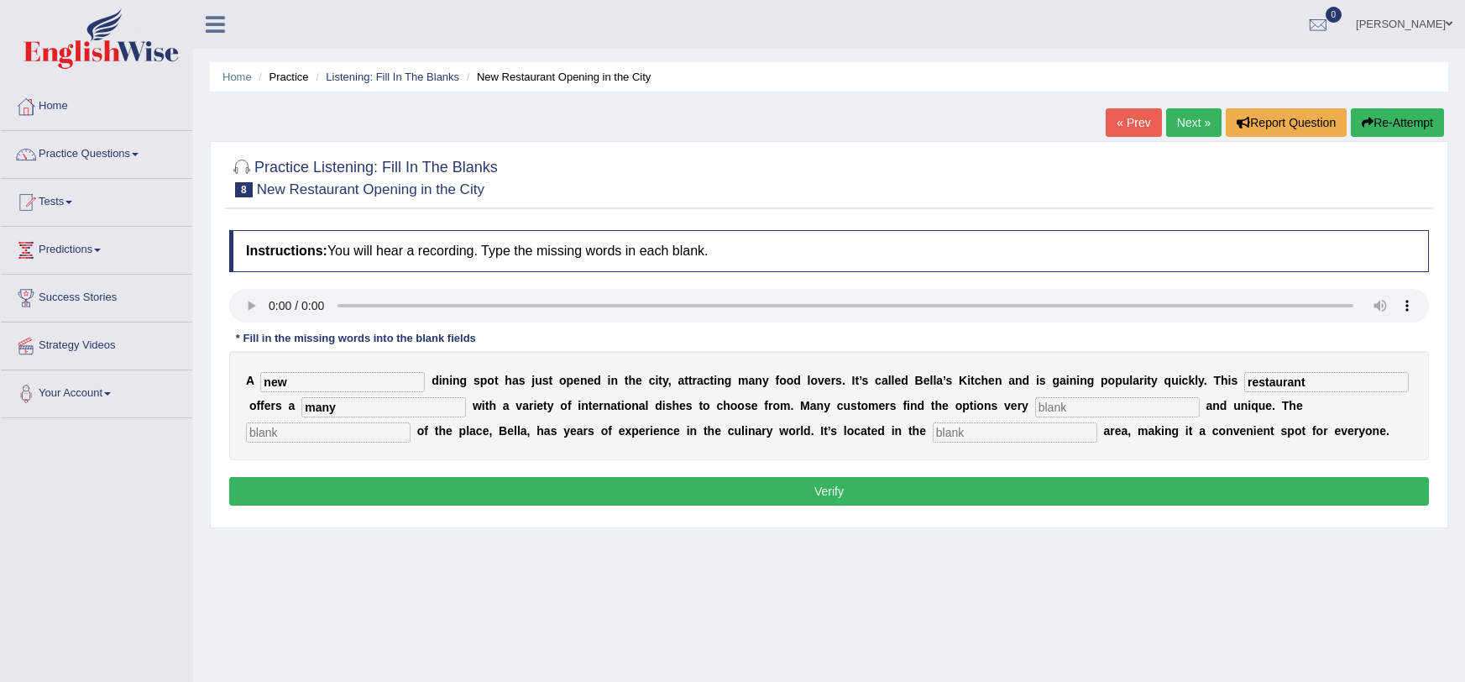
type input "many"
click at [1035, 413] on input "text" at bounding box center [1117, 407] width 165 height 20
click at [933, 434] on input "text" at bounding box center [1015, 432] width 165 height 20
type input "downtown"
click at [1035, 409] on input "text" at bounding box center [1117, 407] width 165 height 20
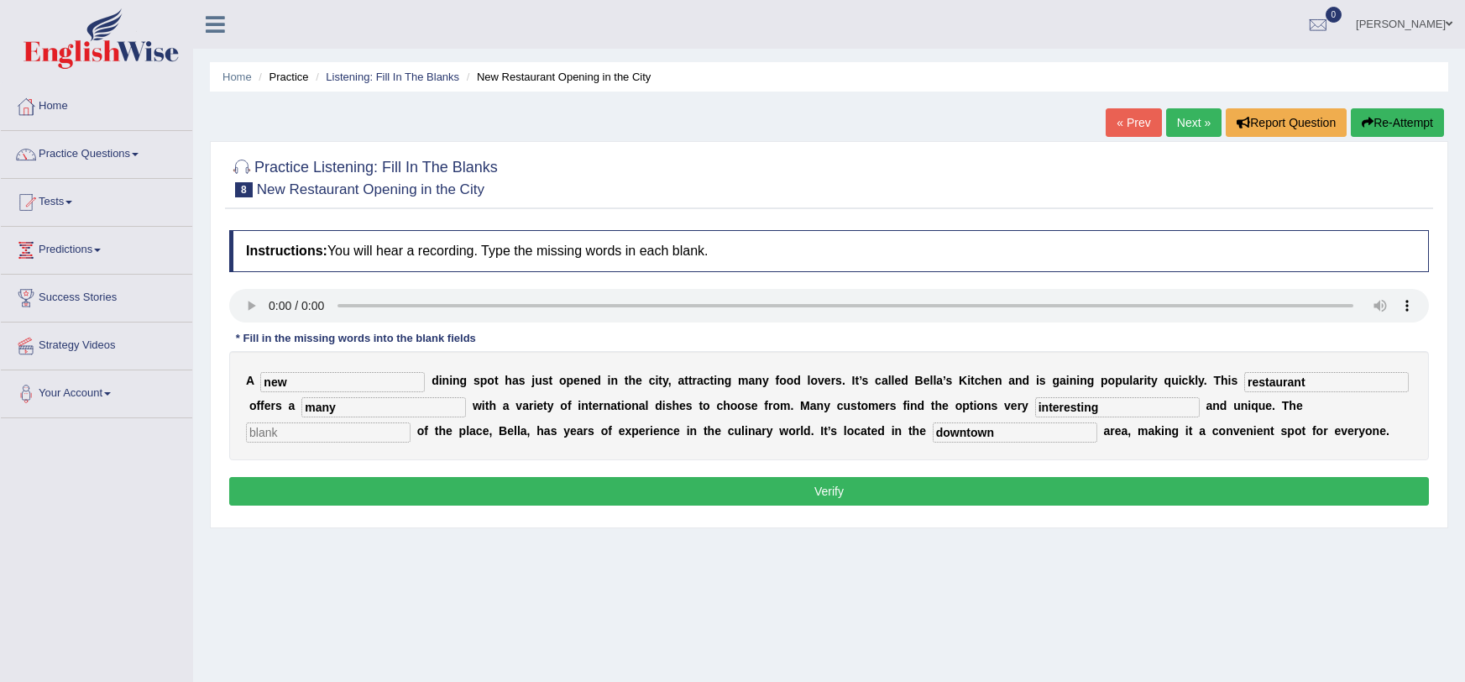
type input "interesting"
click at [355, 430] on input "text" at bounding box center [328, 432] width 165 height 20
type input "owner"
click at [447, 499] on button "Verify" at bounding box center [829, 491] width 1200 height 29
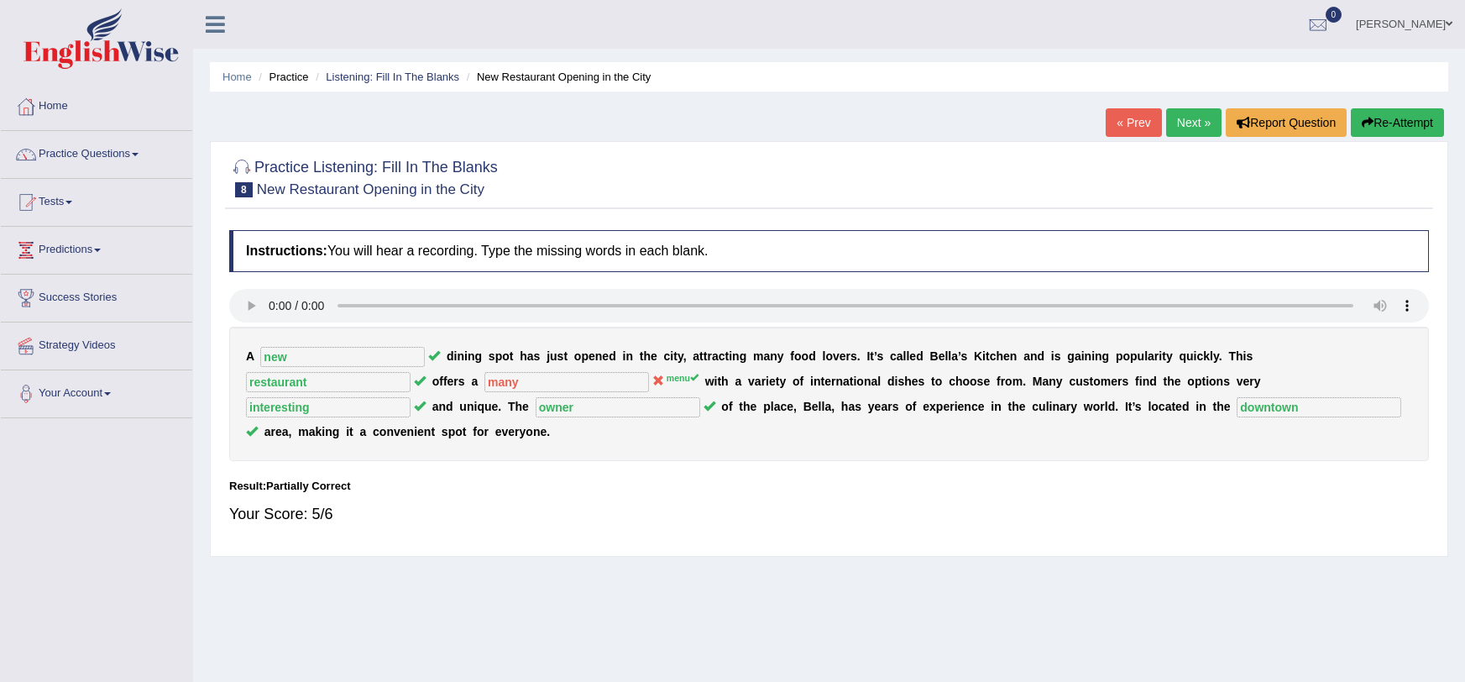
click at [1425, 113] on button "Re-Attempt" at bounding box center [1397, 122] width 93 height 29
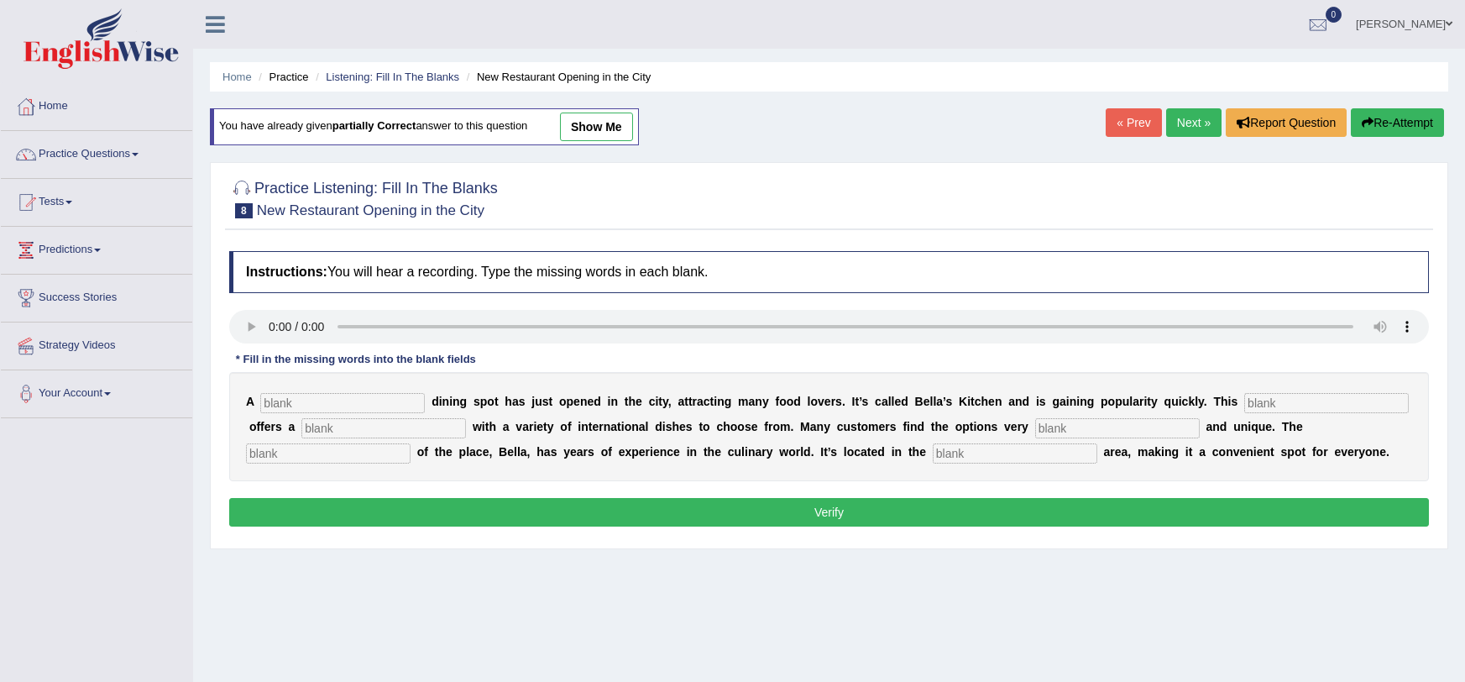
click at [379, 390] on div "A d i n i n g s p o t h a s j u s t o p e n e d i n t h e c i t y , a t t r a c…" at bounding box center [829, 426] width 1200 height 109
click at [376, 398] on input "text" at bounding box center [342, 403] width 165 height 20
type input "m"
type input "new"
type input "restaurant"
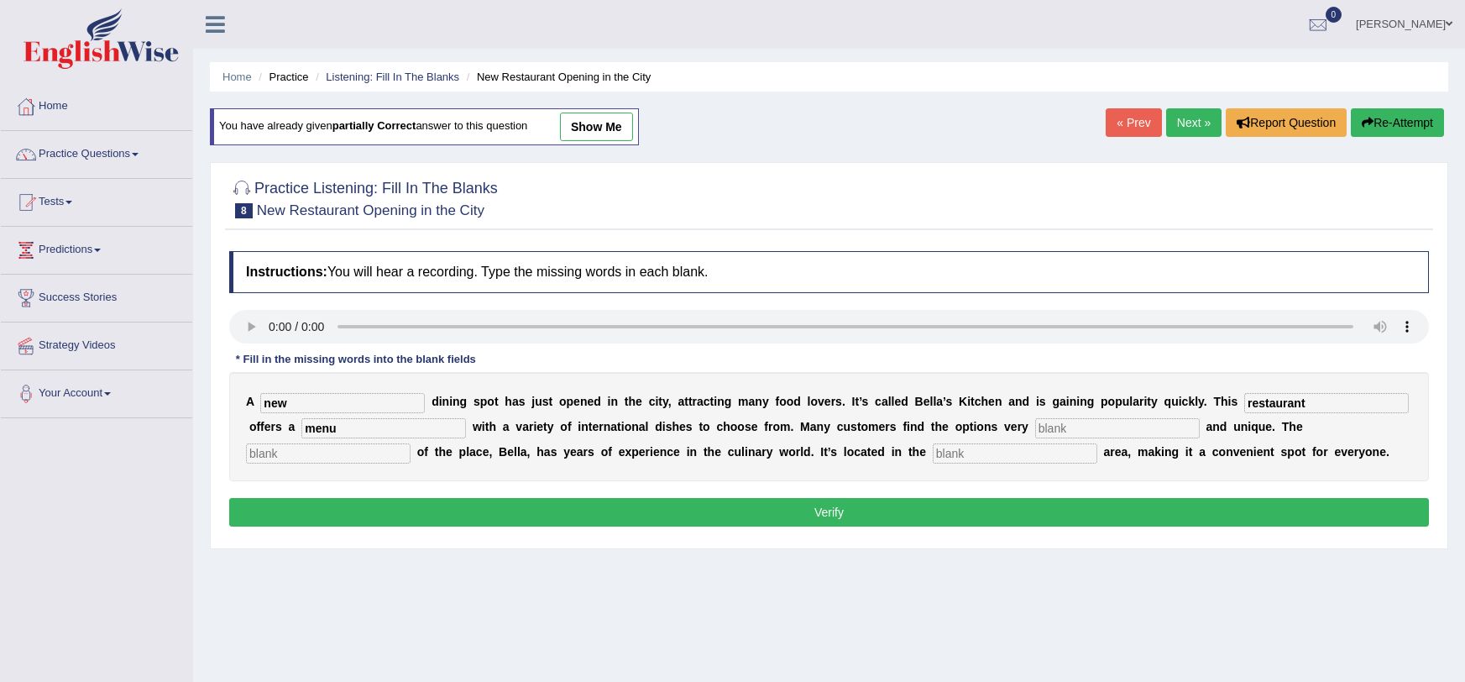
type input "menu"
type input "interesting"
type input "owner"
type input "downtown"
click at [559, 512] on button "Verify" at bounding box center [829, 512] width 1200 height 29
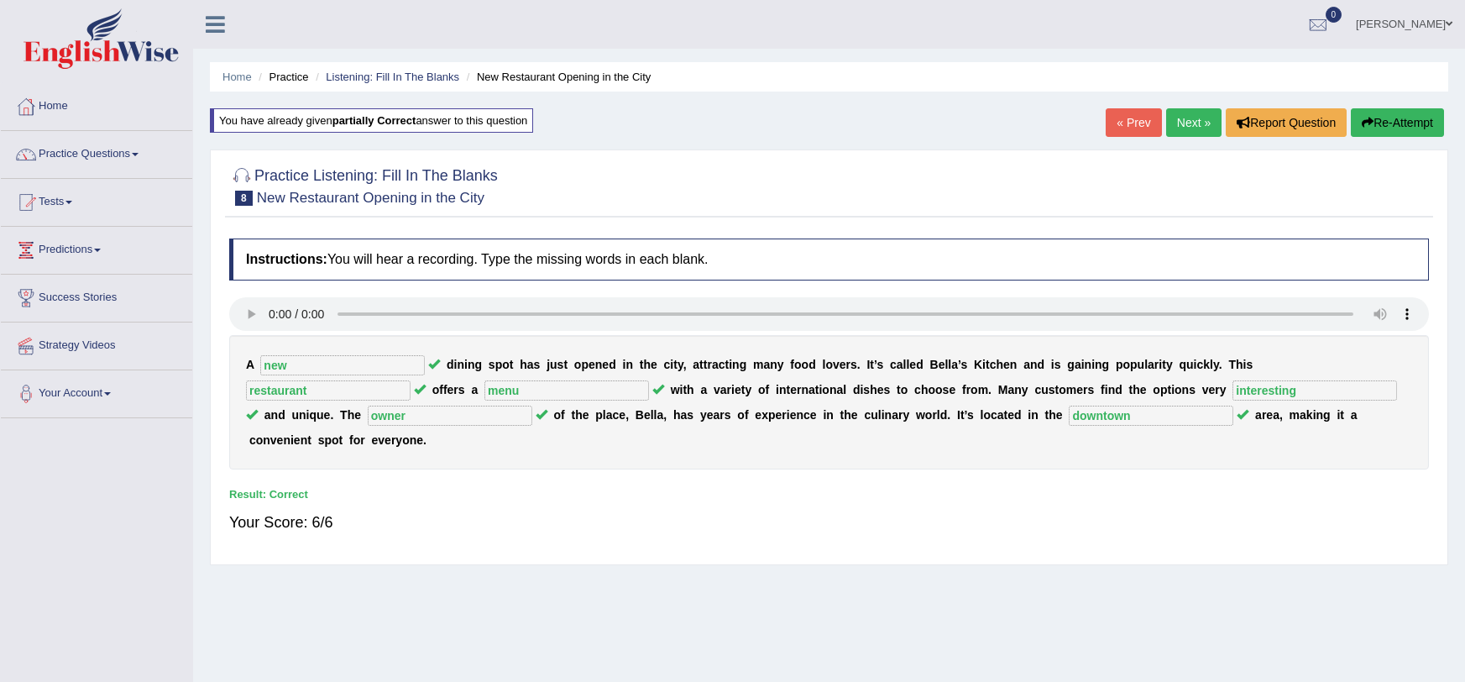
click at [1176, 115] on link "Next »" at bounding box center [1193, 122] width 55 height 29
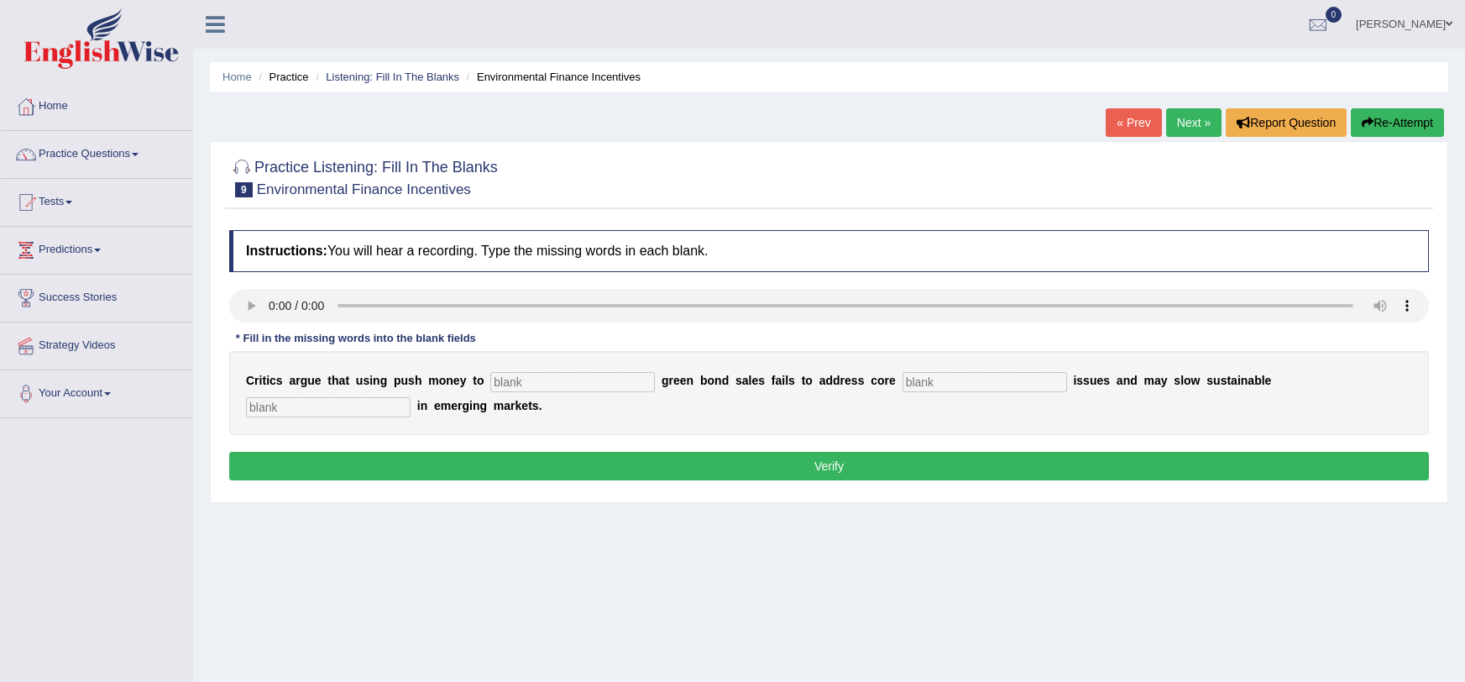
click at [573, 379] on input "text" at bounding box center [572, 382] width 165 height 20
click at [598, 364] on div "C r i t i c s a r g u e t h a t u s i n g p u s h m o n e y t o g r e e n b o n…" at bounding box center [829, 393] width 1200 height 84
click at [582, 385] on input "text" at bounding box center [572, 382] width 165 height 20
type input "boost"
click at [903, 386] on input "text" at bounding box center [985, 382] width 165 height 20
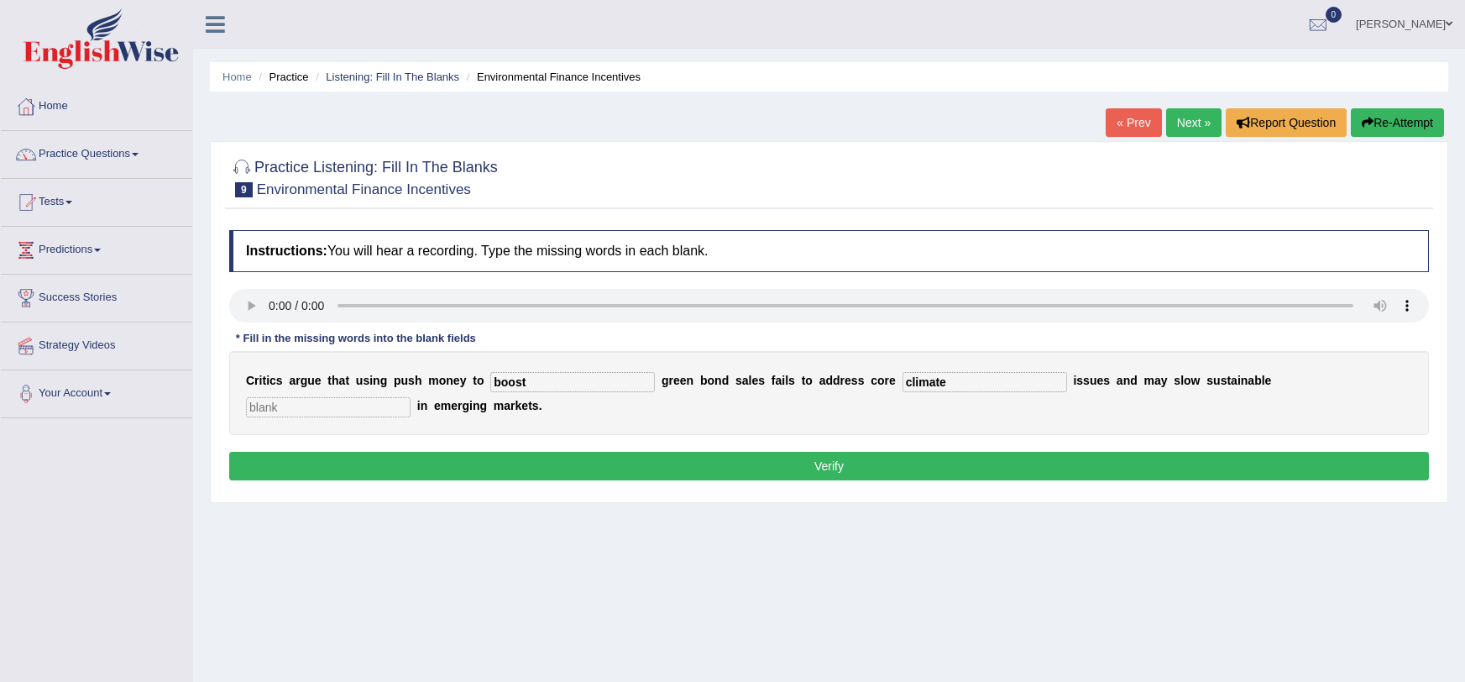
type input "climate"
type input "sustainable"
click at [943, 444] on div "Instructions: You will hear a recording. Type the missing words in each blank. …" at bounding box center [829, 358] width 1208 height 272
click at [941, 450] on div "Instructions: You will hear a recording. Type the missing words in each blank. …" at bounding box center [829, 358] width 1208 height 272
click at [939, 453] on button "Verify" at bounding box center [829, 466] width 1200 height 29
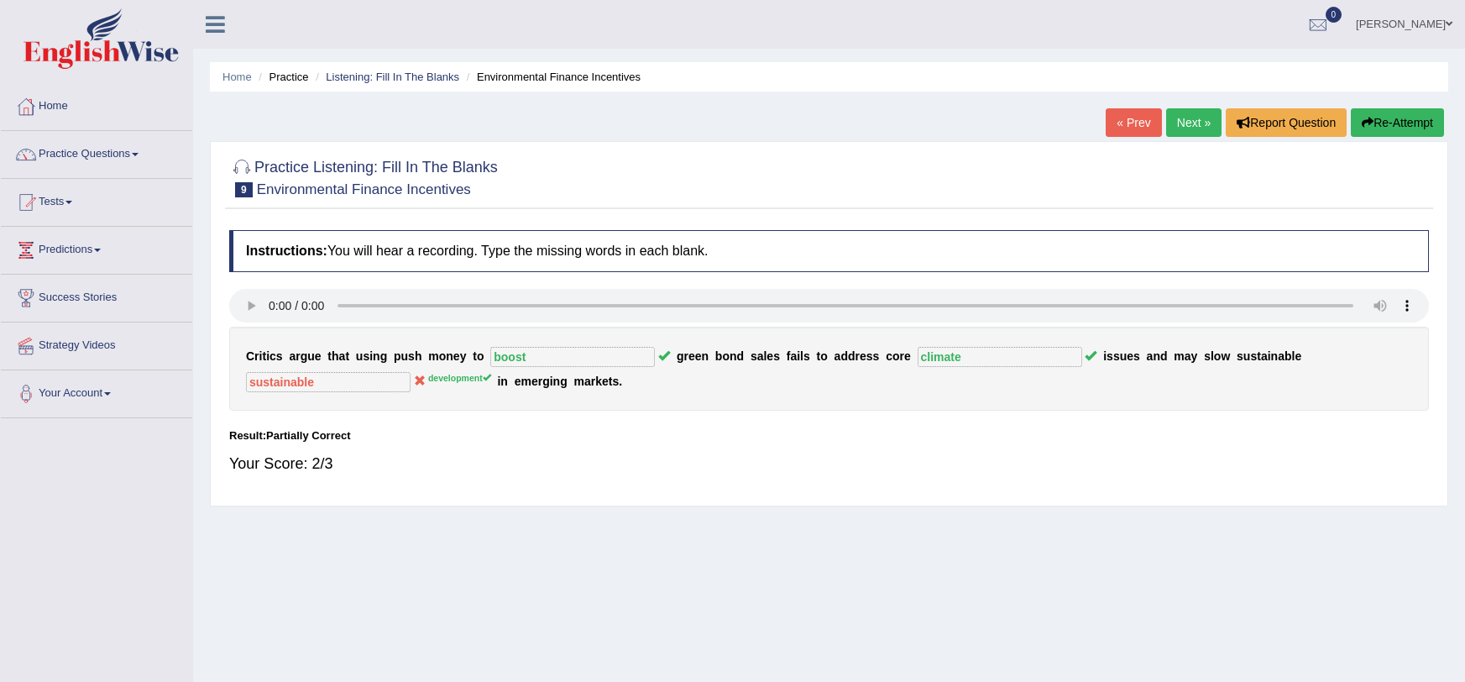
click at [1384, 113] on button "Re-Attempt" at bounding box center [1397, 122] width 93 height 29
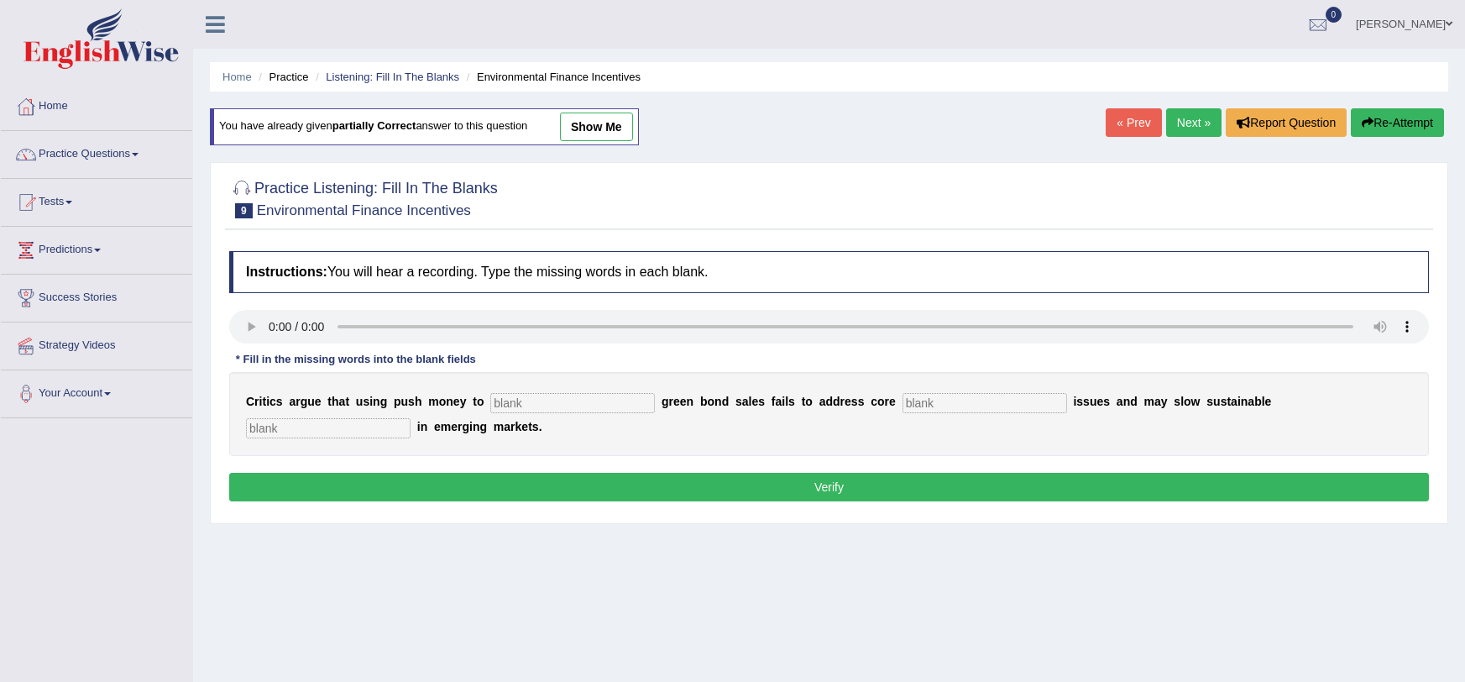
click at [562, 396] on input "text" at bounding box center [572, 403] width 165 height 20
type input "boost"
click at [903, 405] on input "text" at bounding box center [985, 403] width 165 height 20
click at [937, 401] on input "text" at bounding box center [985, 403] width 165 height 20
type input "climate"
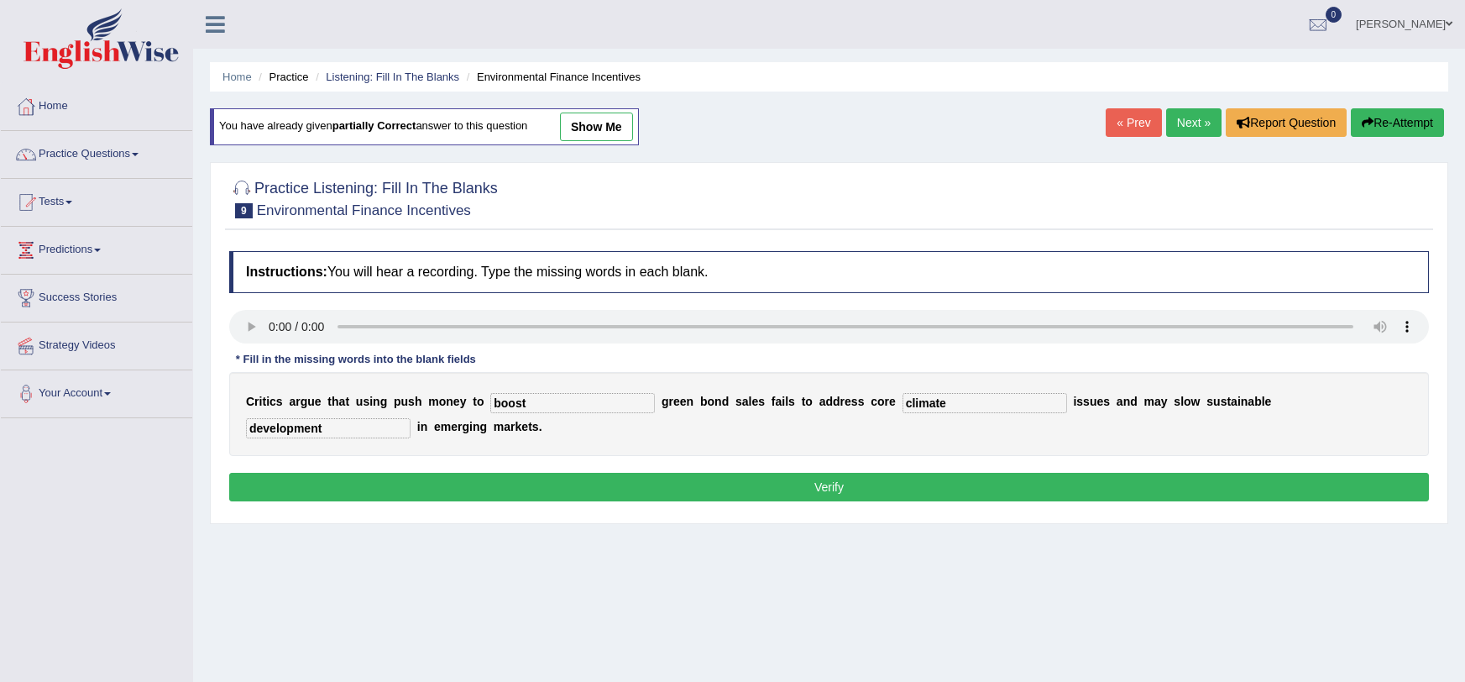
type input "development"
click at [1042, 478] on button "Verify" at bounding box center [829, 487] width 1200 height 29
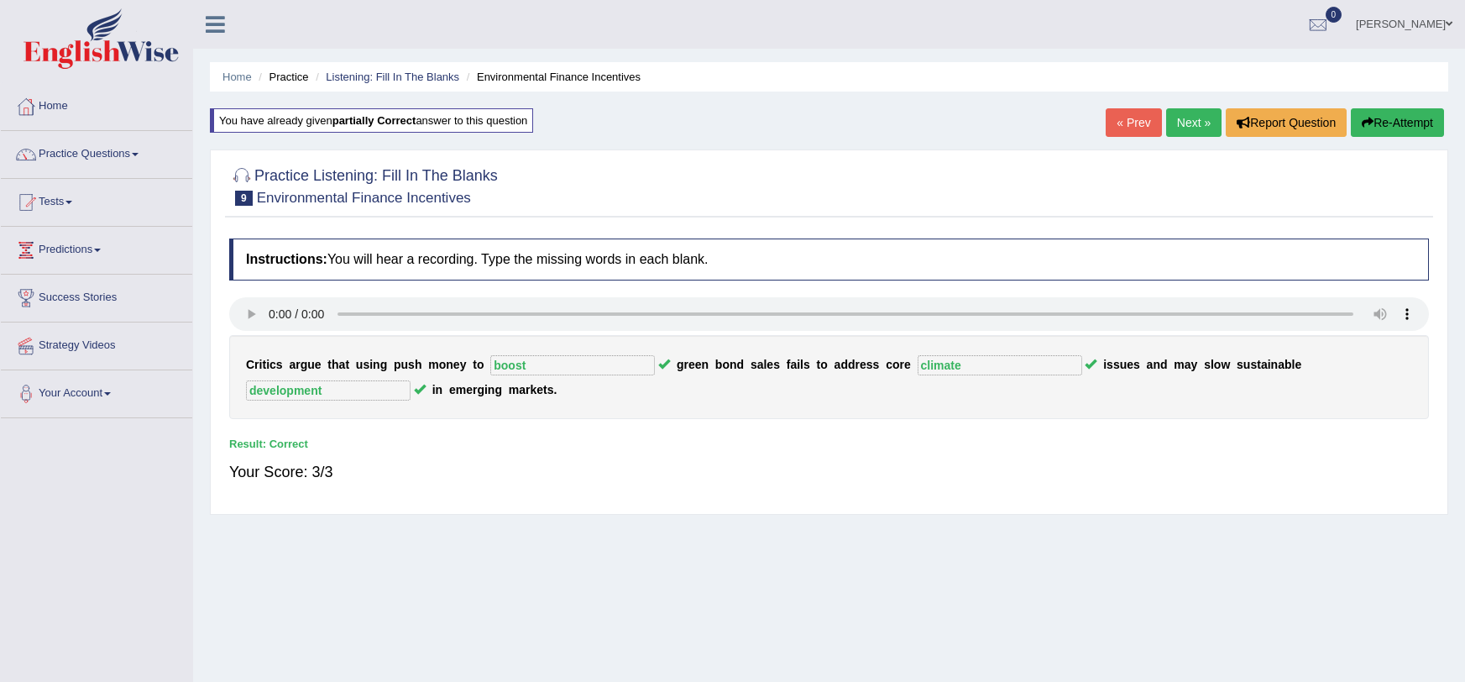
click at [1170, 113] on link "Next »" at bounding box center [1193, 122] width 55 height 29
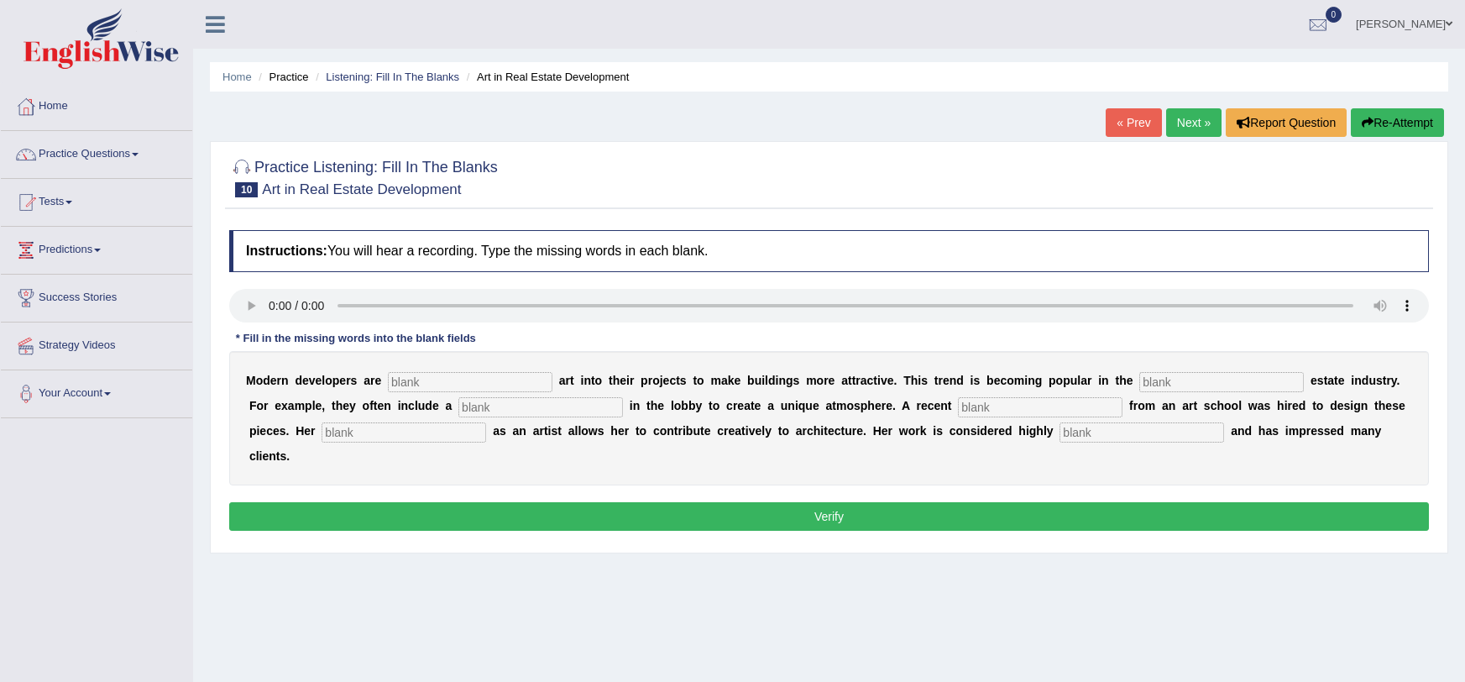
click at [455, 384] on input "text" at bounding box center [470, 382] width 165 height 20
type input "incorporating"
click at [1220, 382] on input "text" at bounding box center [1221, 382] width 165 height 20
type input "real"
click at [508, 410] on input "text" at bounding box center [540, 407] width 165 height 20
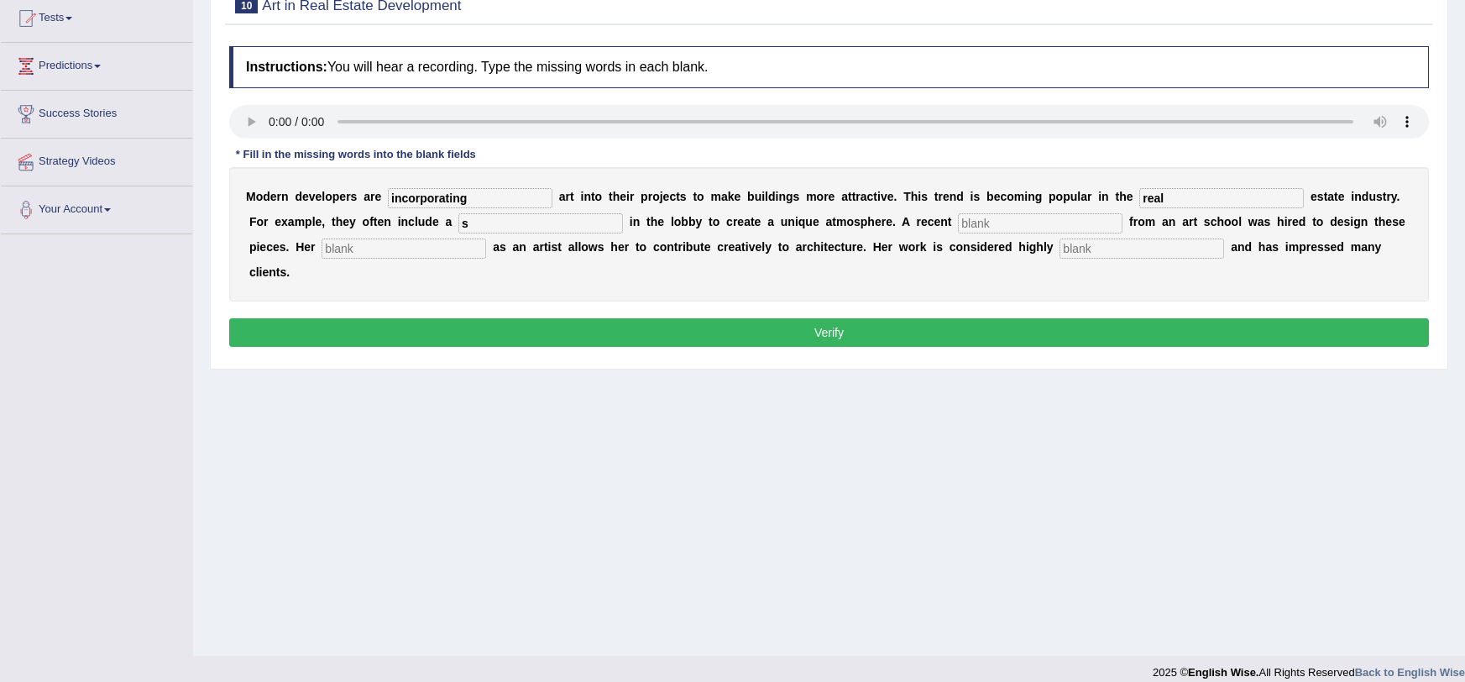
scroll to position [199, 0]
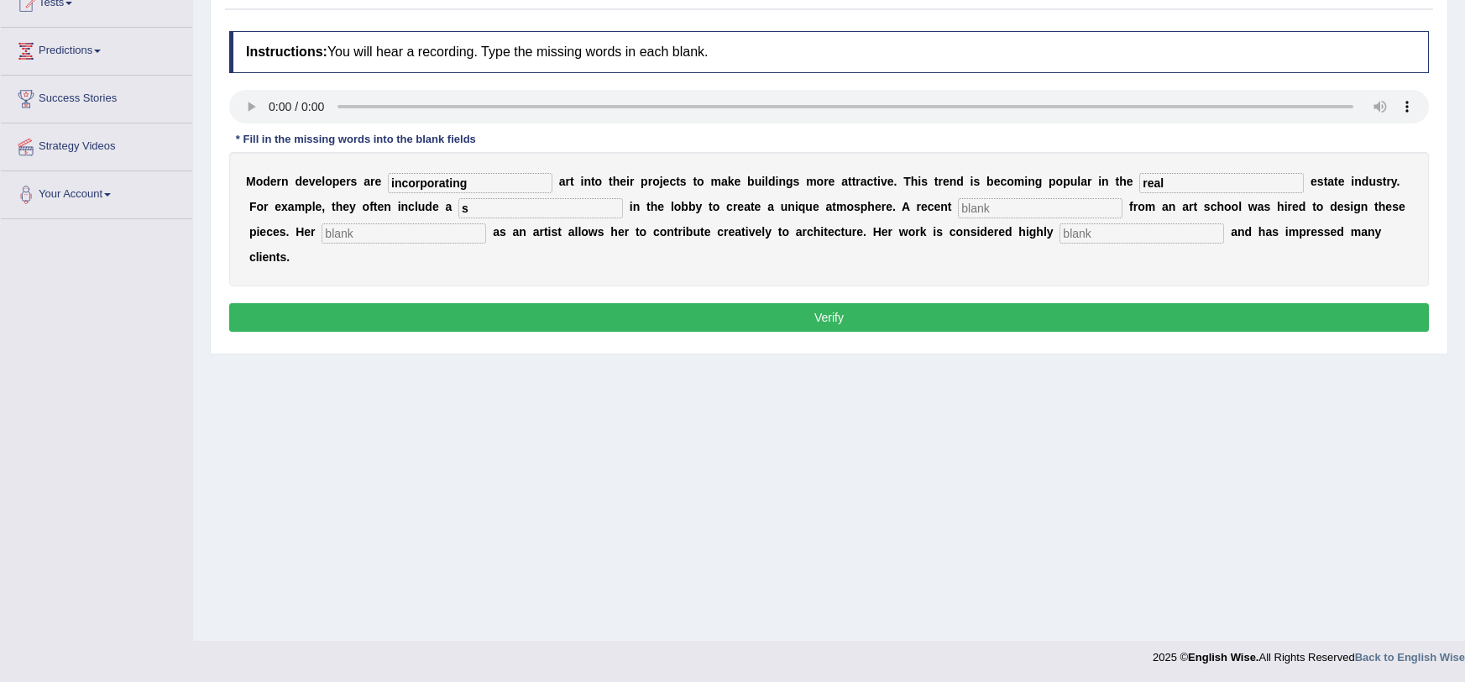
click at [555, 209] on input "s" at bounding box center [540, 208] width 165 height 20
type input "sculpture"
click at [948, 196] on div "M o d e r n d e v e l o p e r s a r e incorporating a r t i n t o t h e i r p r…" at bounding box center [829, 219] width 1200 height 134
click at [958, 210] on input "text" at bounding box center [1040, 208] width 165 height 20
type input "graduate"
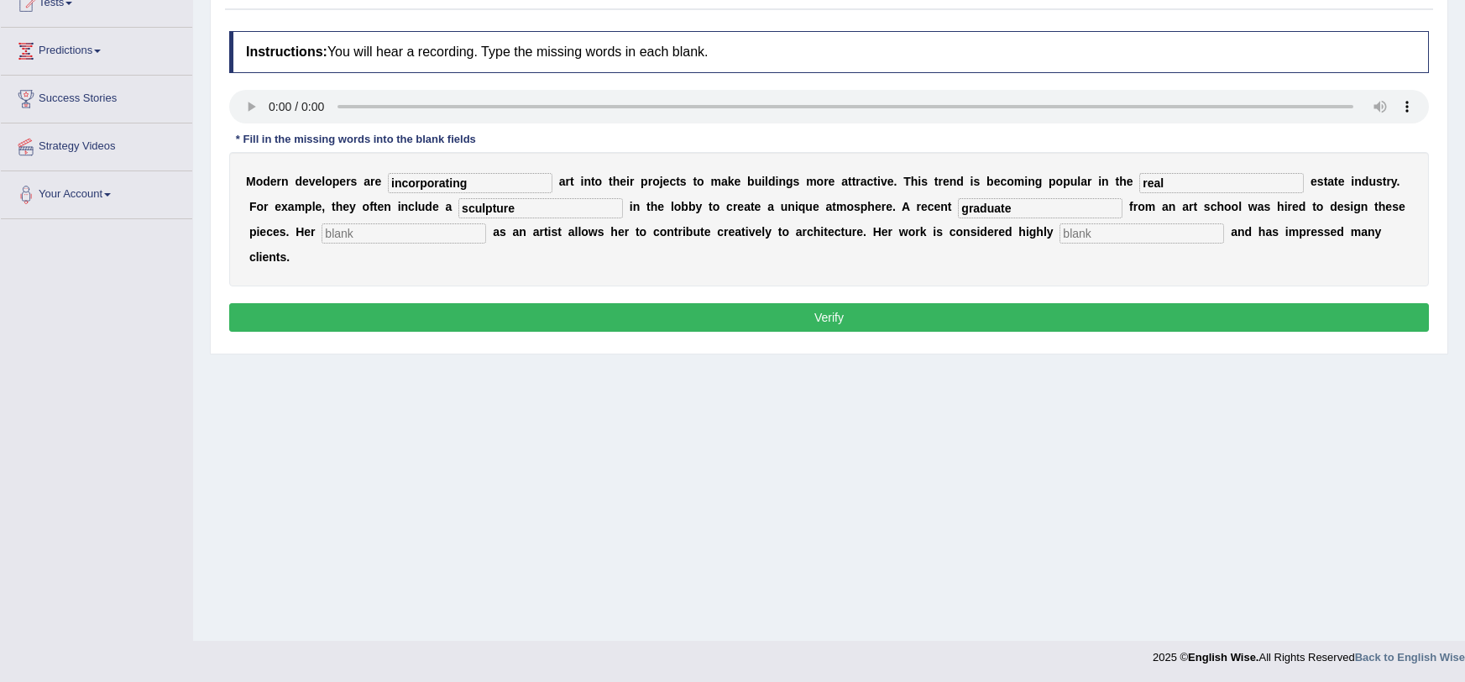
click at [322, 237] on input "text" at bounding box center [404, 233] width 165 height 20
type input "profession"
click at [1060, 231] on input "text" at bounding box center [1142, 233] width 165 height 20
type input "professional"
click at [884, 303] on button "Verify" at bounding box center [829, 317] width 1200 height 29
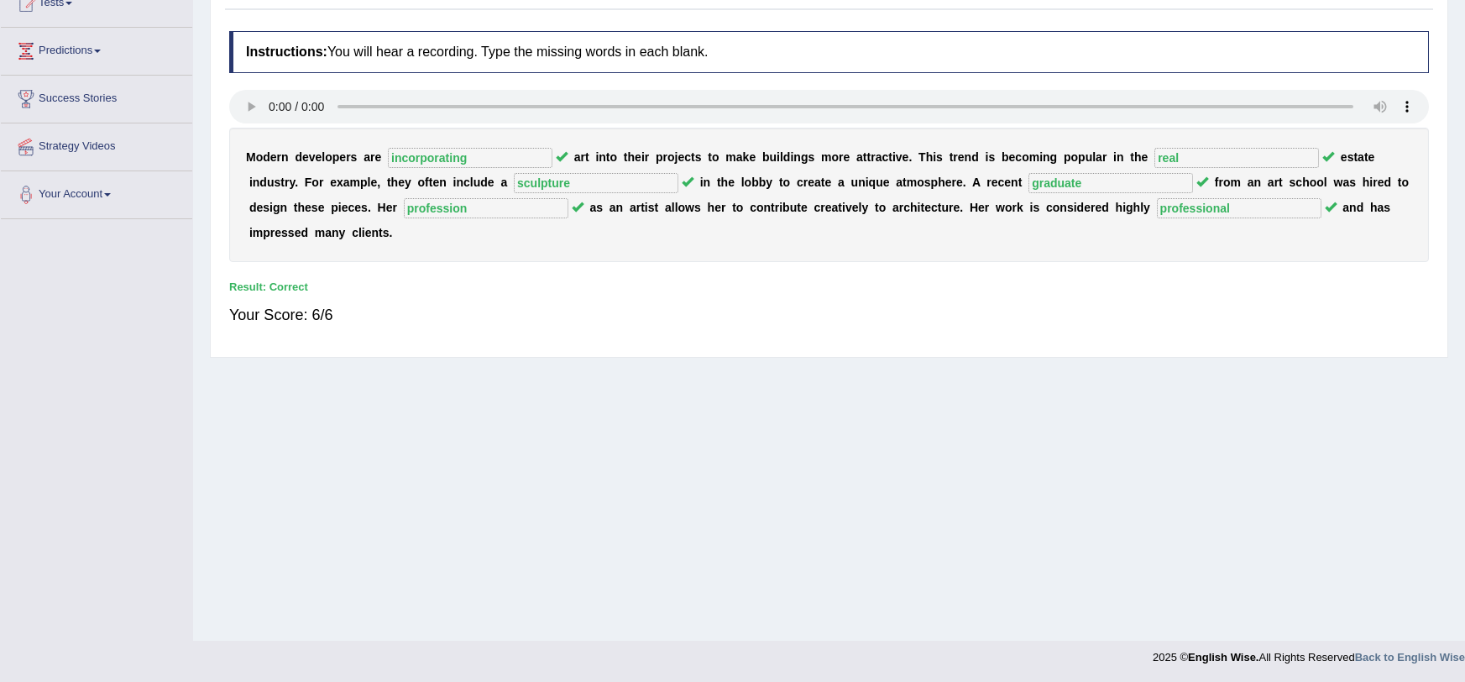
scroll to position [0, 0]
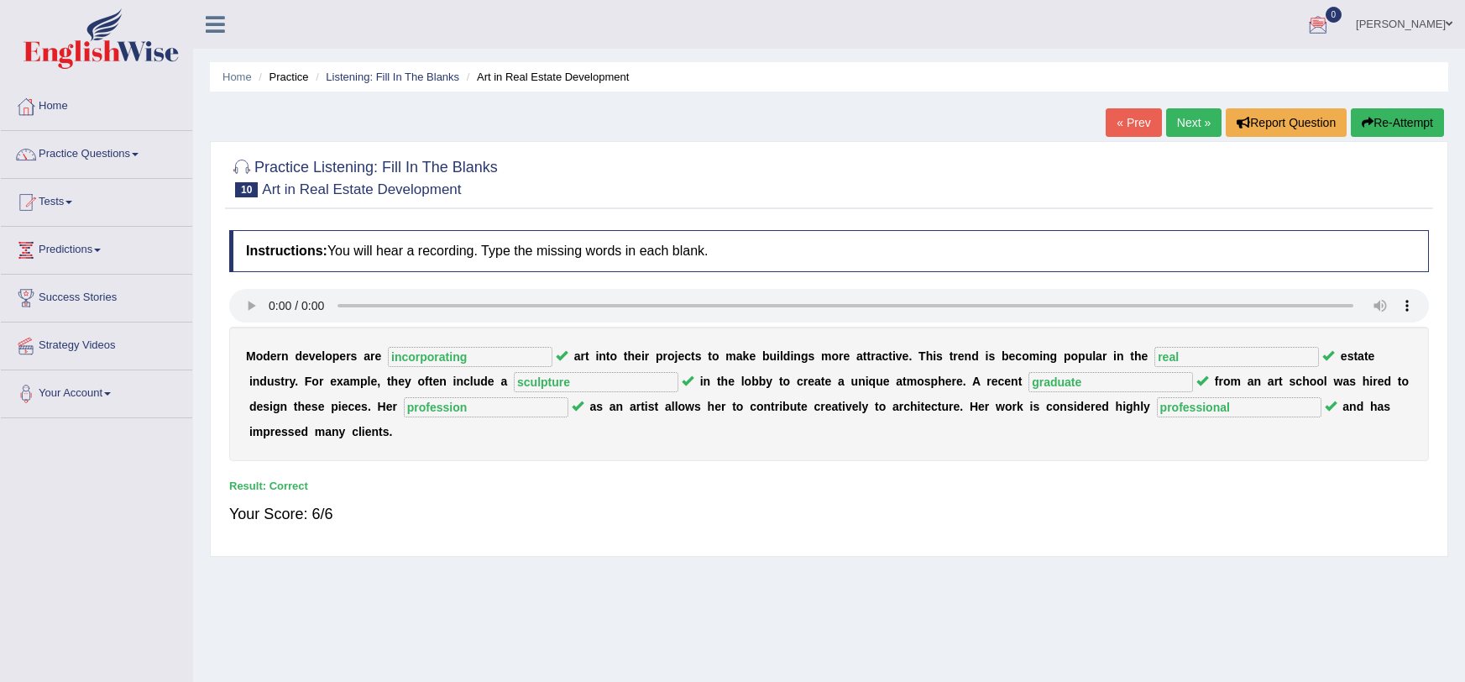
click at [1194, 131] on link "Next »" at bounding box center [1193, 122] width 55 height 29
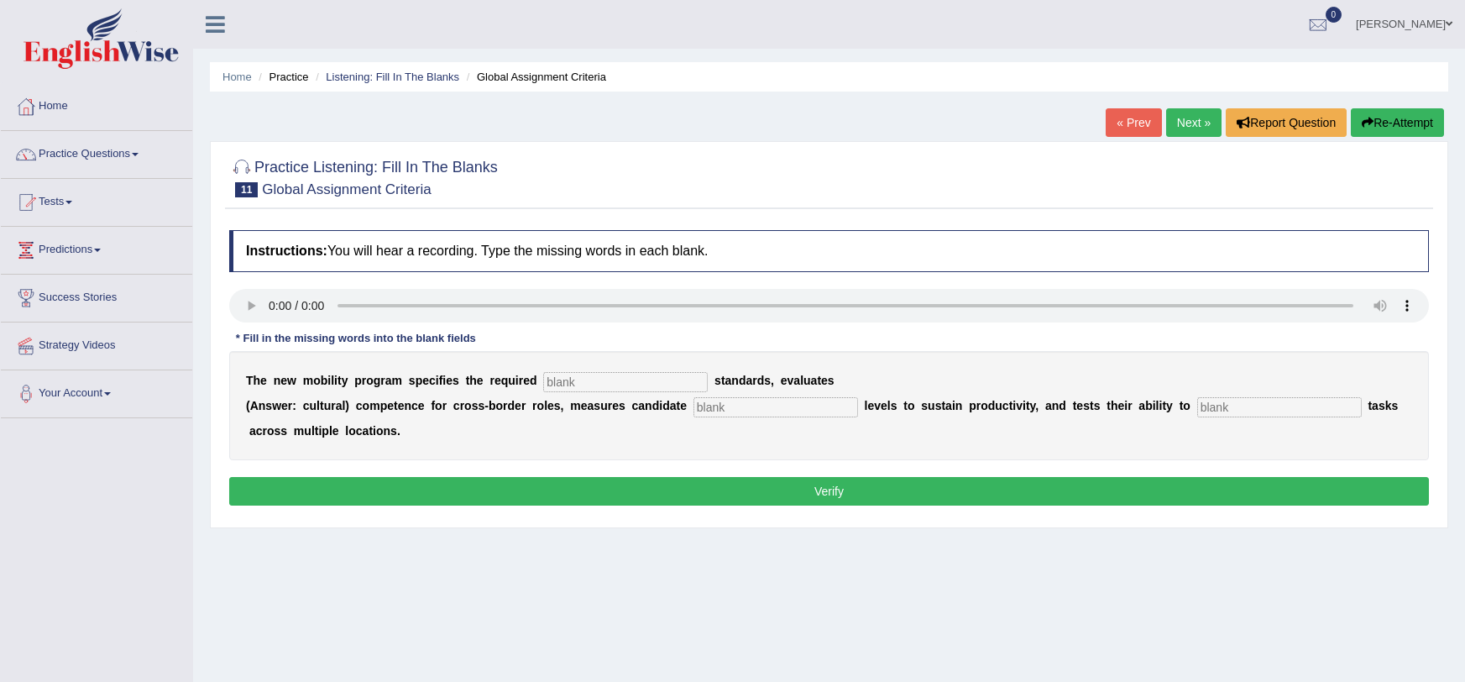
click at [543, 388] on input "text" at bounding box center [625, 382] width 165 height 20
type input "qua"
click at [693, 413] on input "text" at bounding box center [775, 407] width 165 height 20
type input "ene"
click at [1197, 400] on input "text" at bounding box center [1279, 407] width 165 height 20
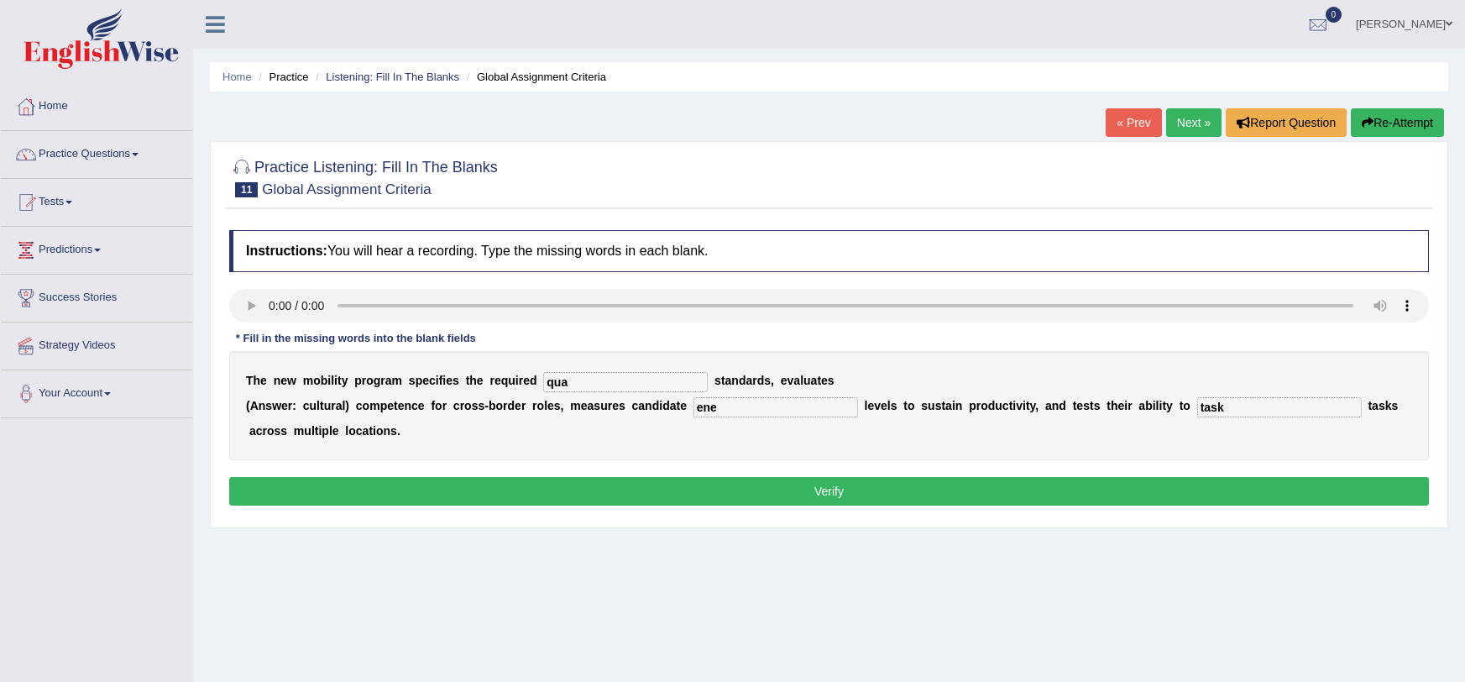
type input "task"
click at [788, 416] on input "ene" at bounding box center [775, 407] width 165 height 20
type input "energy"
click at [571, 385] on input "qua" at bounding box center [625, 382] width 165 height 20
type input "qualification"
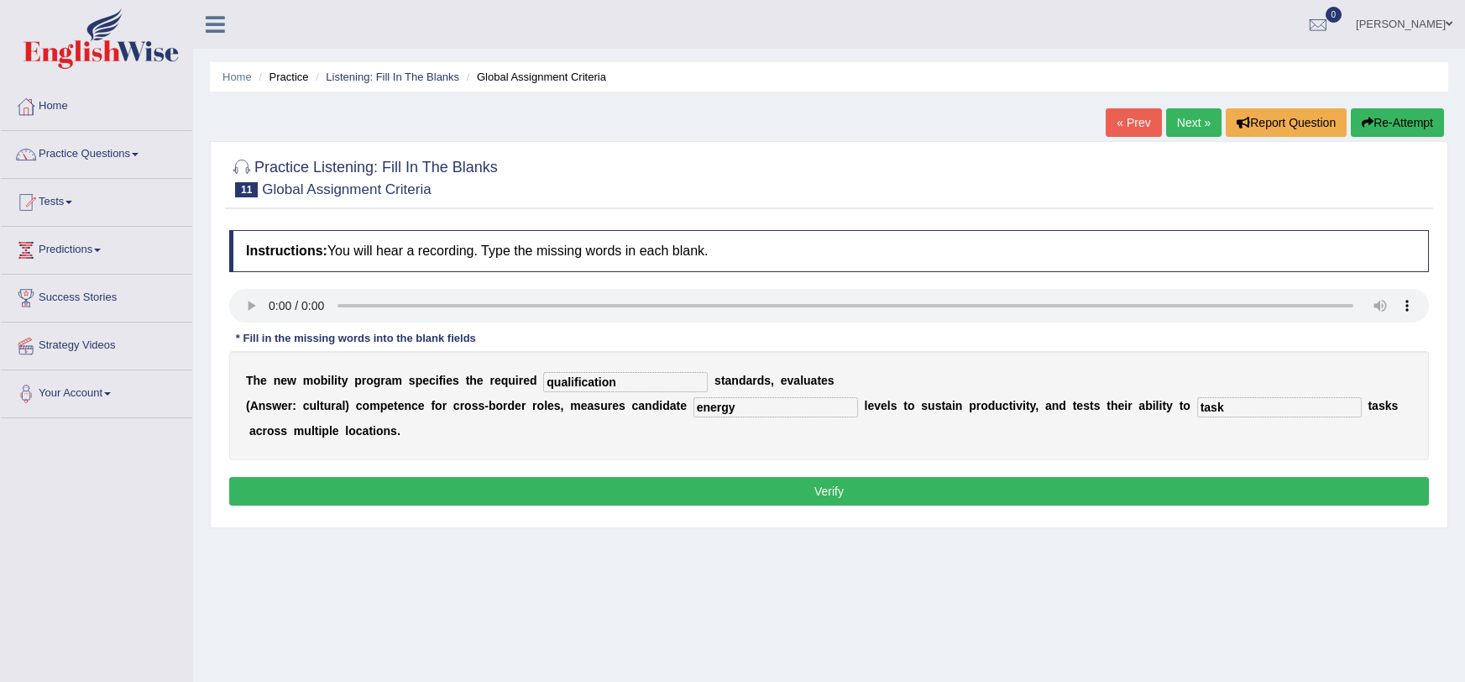
click at [589, 494] on button "Verify" at bounding box center [829, 491] width 1200 height 29
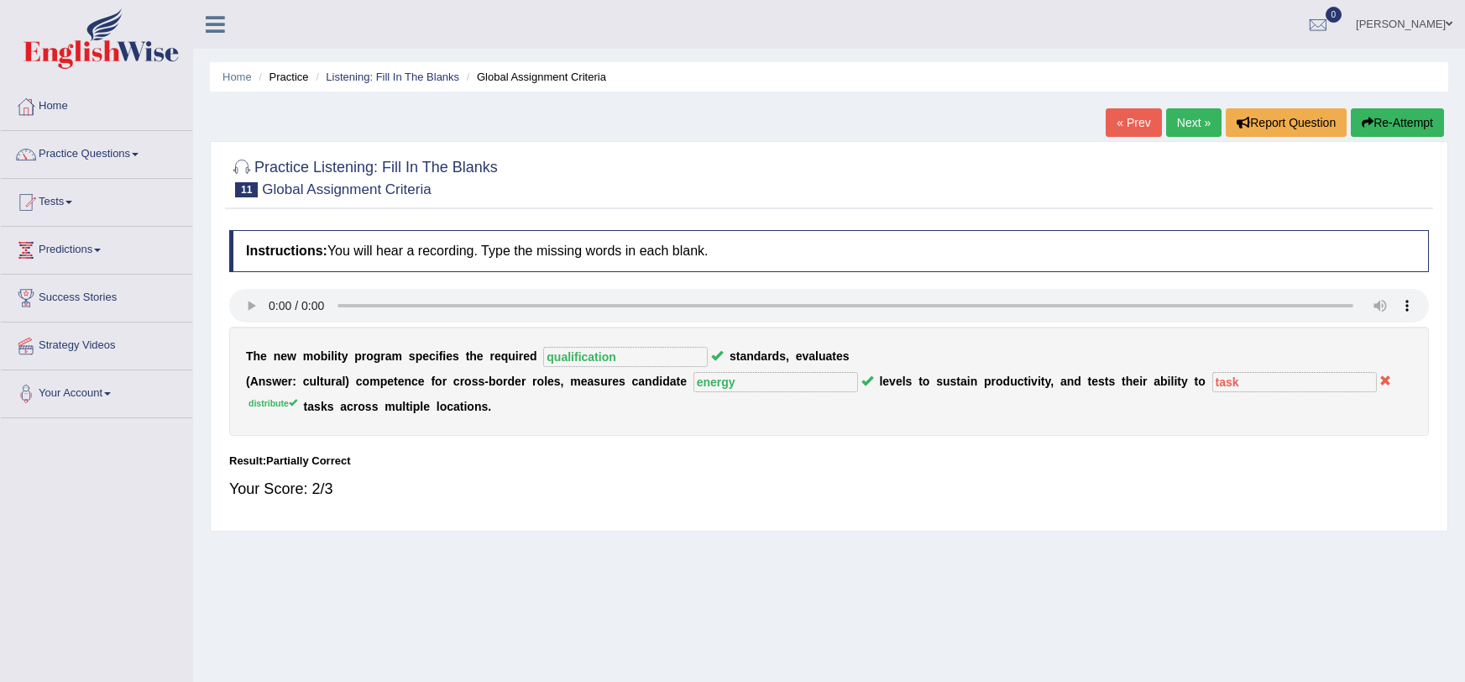
click at [1407, 115] on button "Re-Attempt" at bounding box center [1397, 122] width 93 height 29
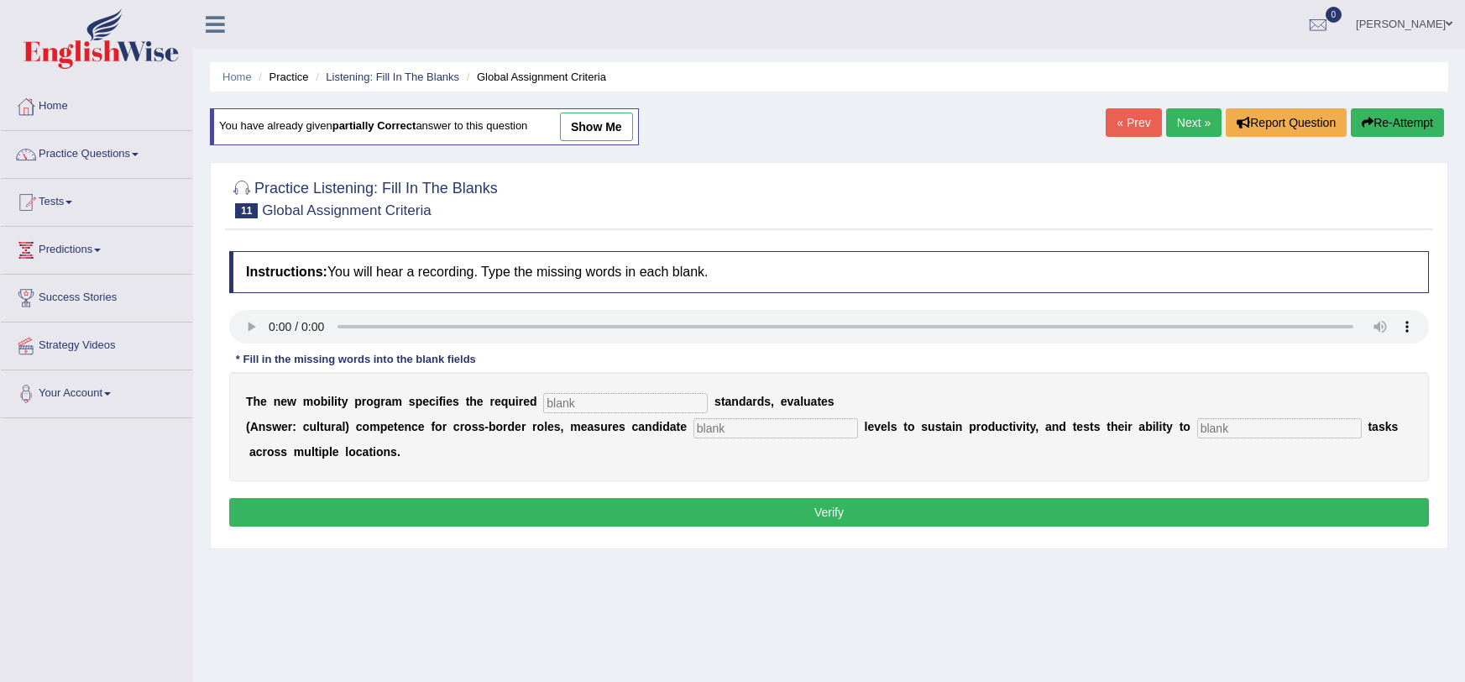
click at [543, 399] on input "text" at bounding box center [625, 403] width 165 height 20
type input "qualification"
type input "energy"
click at [515, 507] on button "Verify" at bounding box center [829, 512] width 1200 height 29
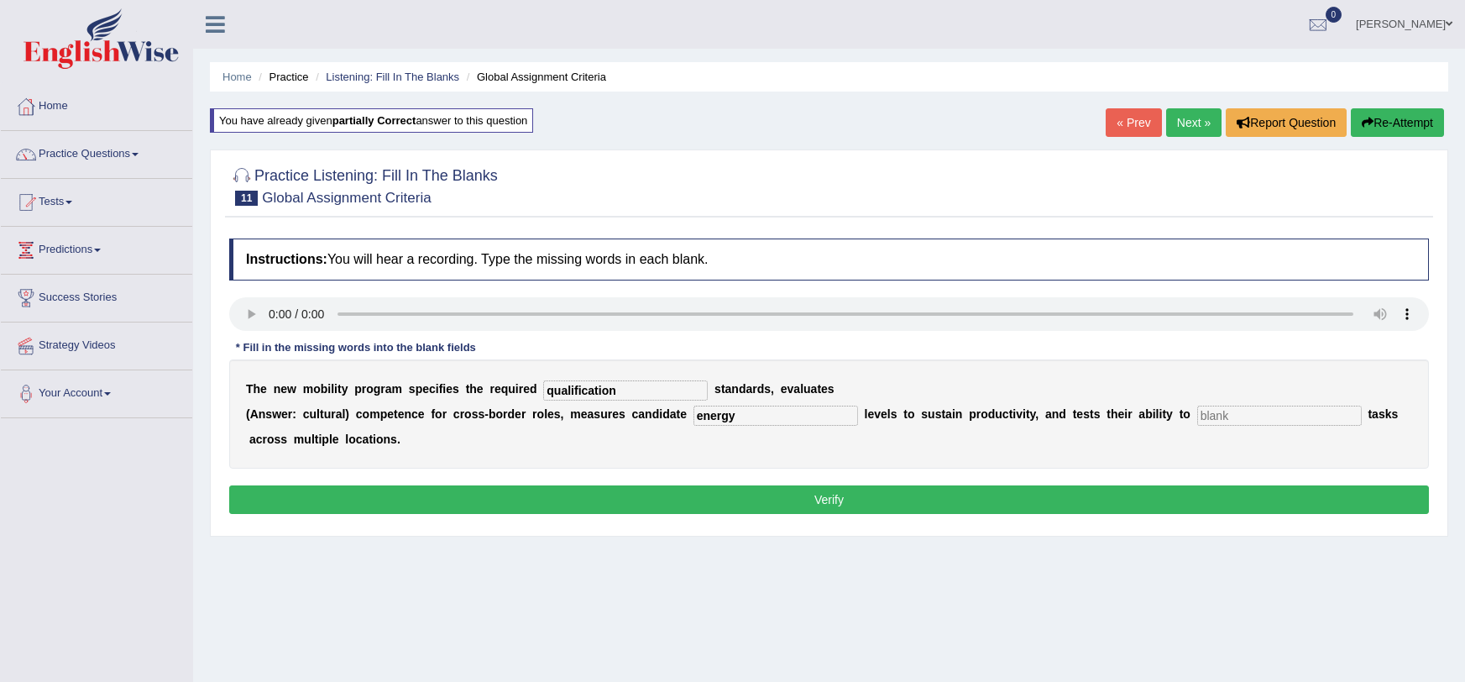
click at [1261, 416] on input "text" at bounding box center [1279, 416] width 165 height 20
type input "vc"
click at [1218, 503] on button "Verify" at bounding box center [829, 499] width 1200 height 29
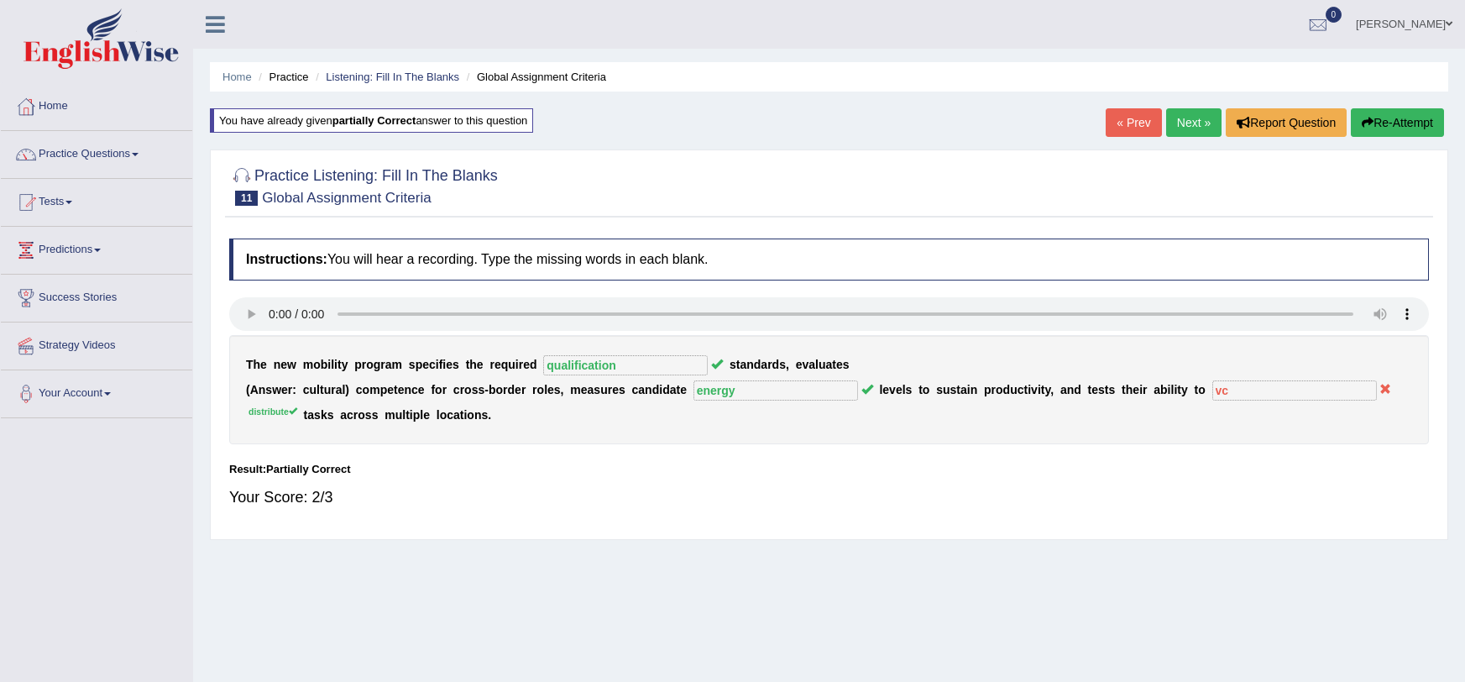
click at [1411, 108] on button "Re-Attempt" at bounding box center [1397, 122] width 93 height 29
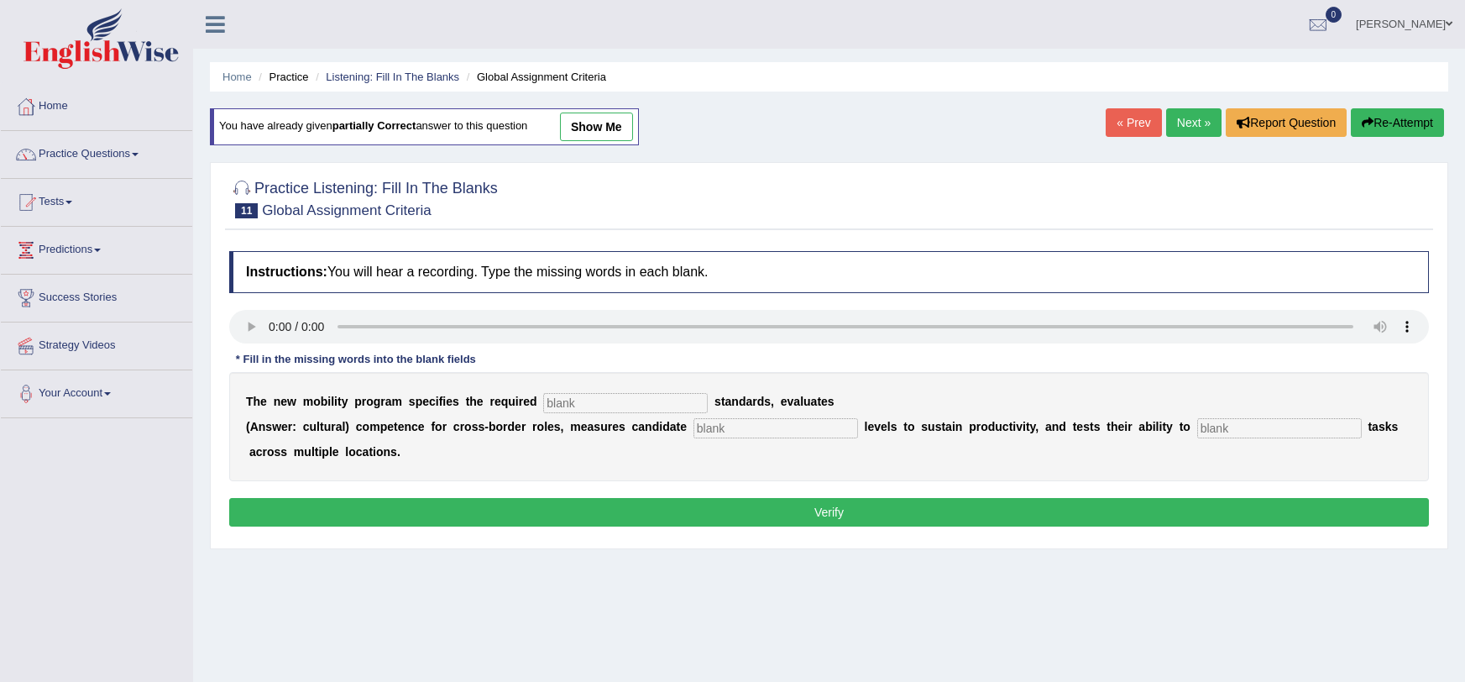
click at [1210, 440] on div "T h e n e w m o b i l i t y p r o g r a m s p e c i f i e s t h e r e q u i r e…" at bounding box center [829, 426] width 1200 height 109
click at [1210, 435] on input "text" at bounding box center [1279, 428] width 165 height 20
type input "distribute"
click at [667, 391] on div "T h e n e w m o b i l i t y p r o g r a m s p e c i f i e s t h e r e q u i r e…" at bounding box center [829, 426] width 1200 height 109
click at [667, 394] on input "text" at bounding box center [625, 403] width 165 height 20
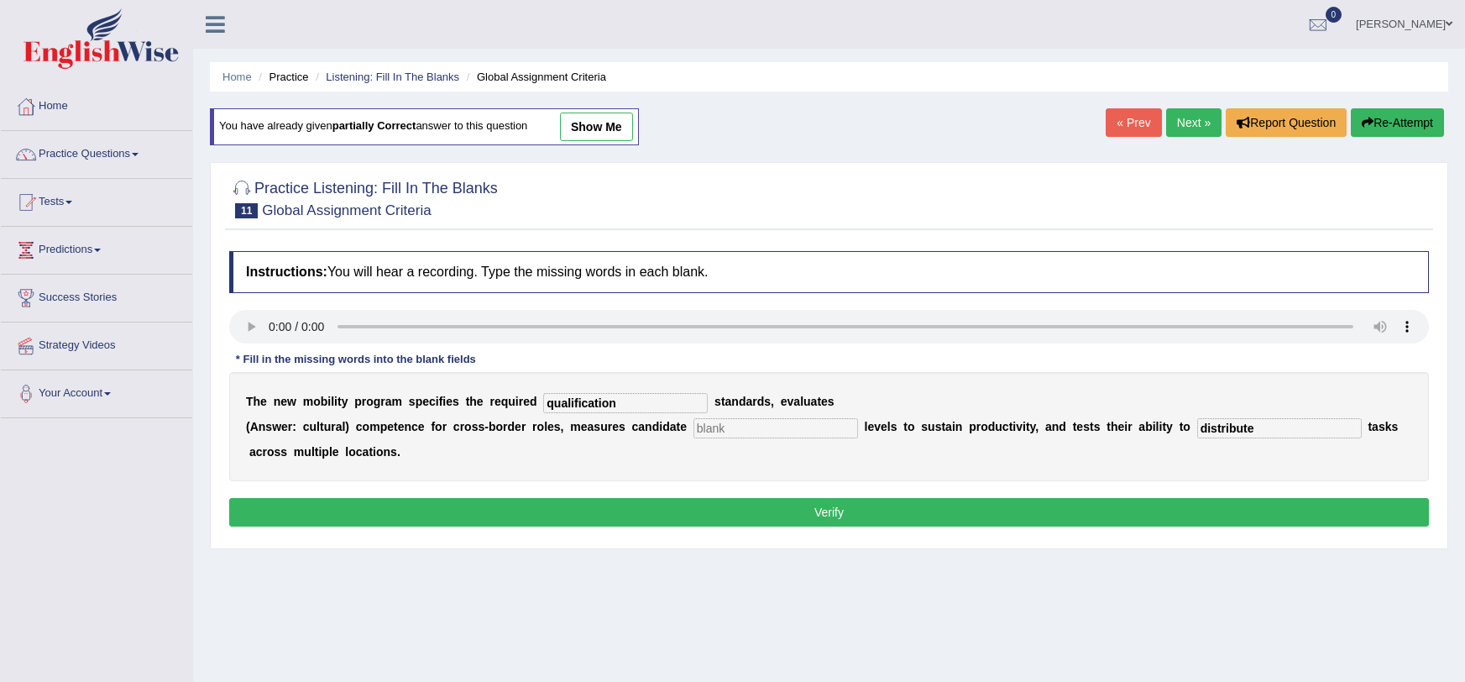
type input "qualification"
type input "t"
type input "energy"
click at [641, 505] on button "Verify" at bounding box center [829, 512] width 1200 height 29
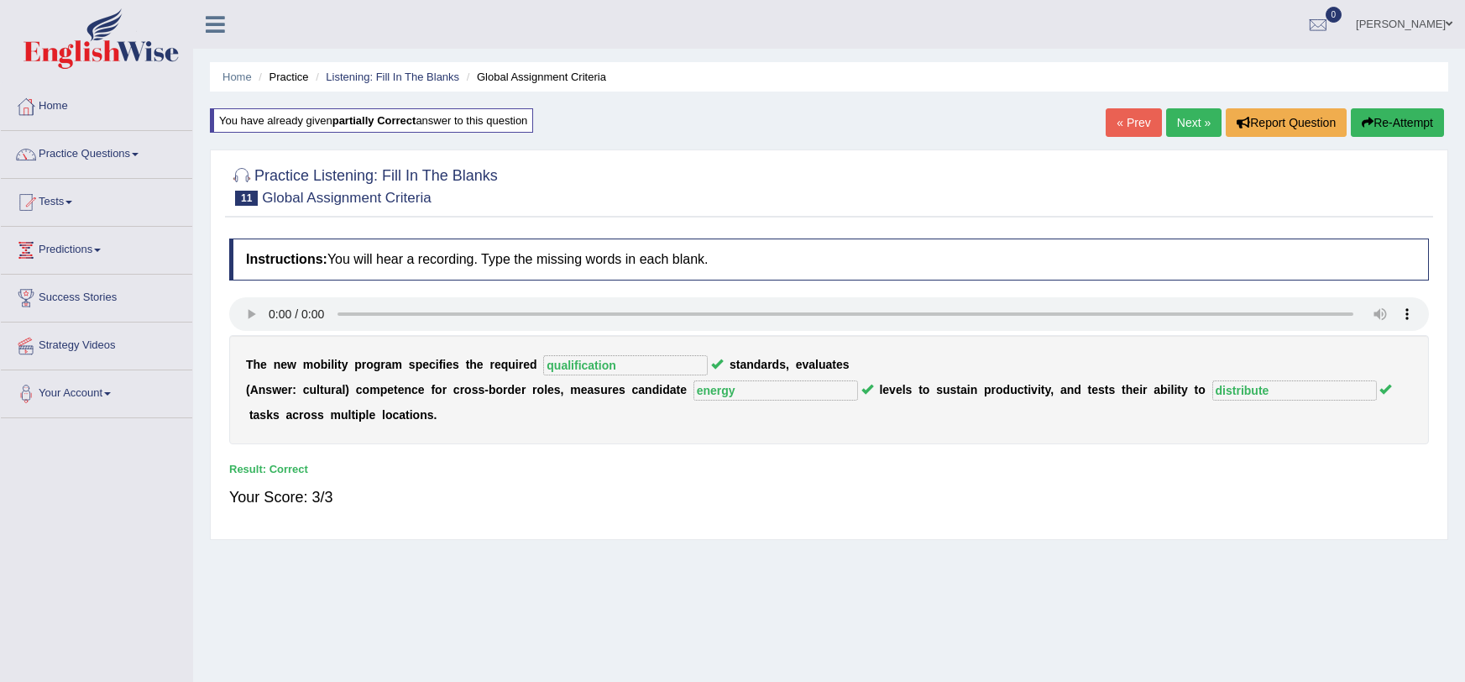
click at [1186, 110] on link "Next »" at bounding box center [1193, 122] width 55 height 29
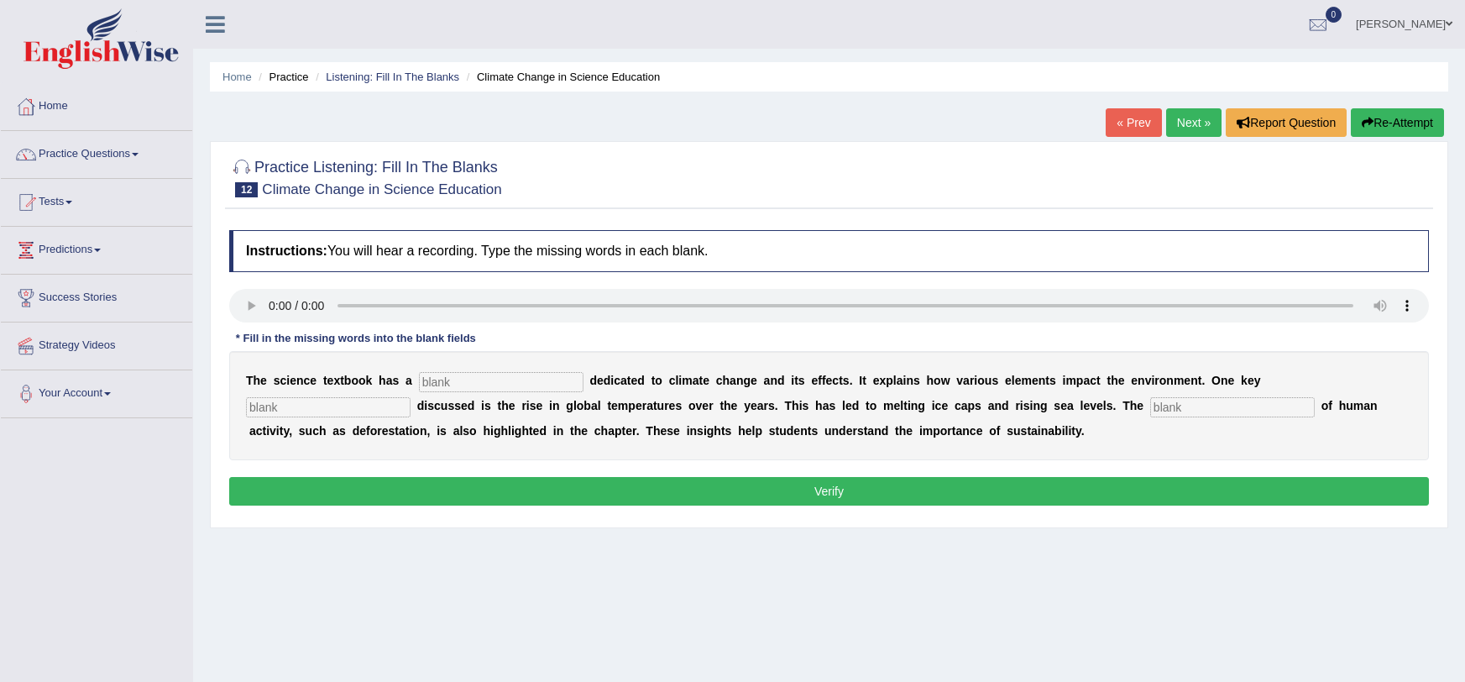
click at [419, 381] on input "text" at bounding box center [501, 382] width 165 height 20
type input "section"
type input "factor"
type input "contribution"
click at [442, 483] on button "Verify" at bounding box center [829, 491] width 1200 height 29
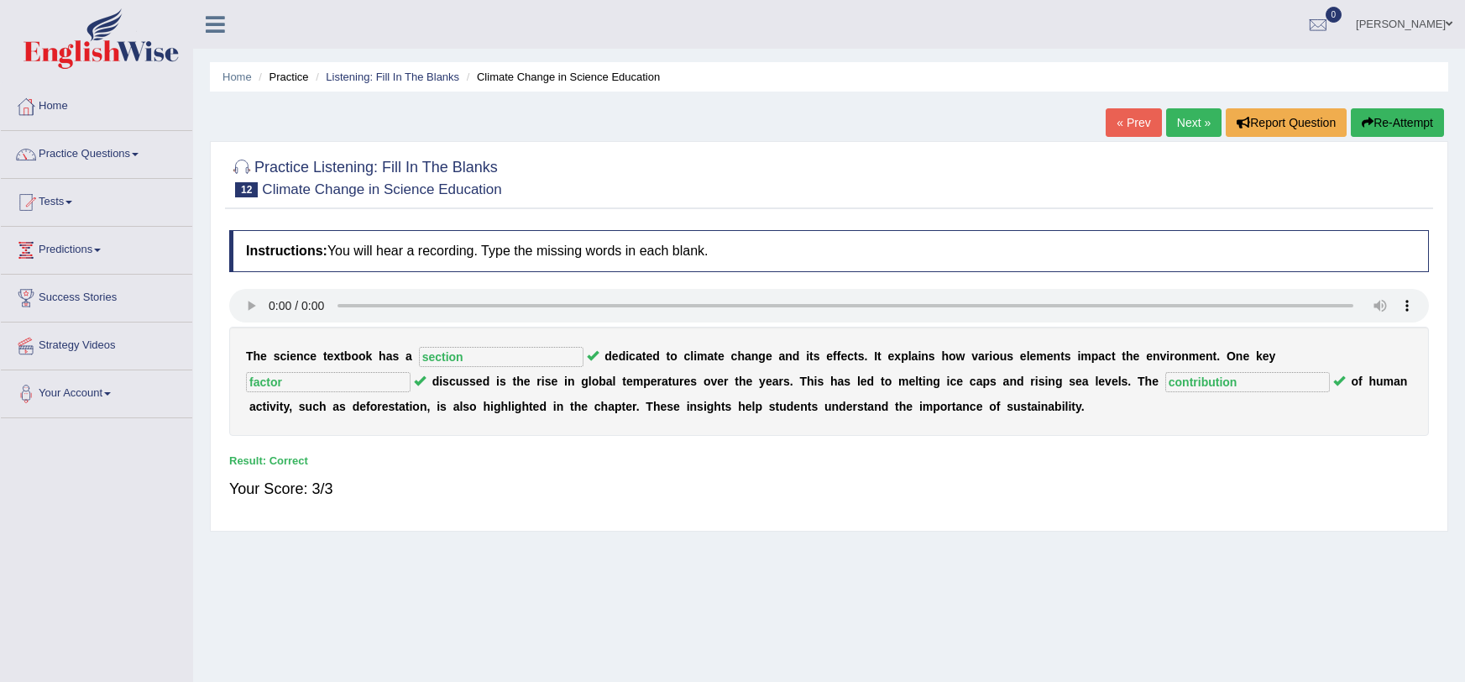
click at [1190, 123] on link "Next »" at bounding box center [1193, 122] width 55 height 29
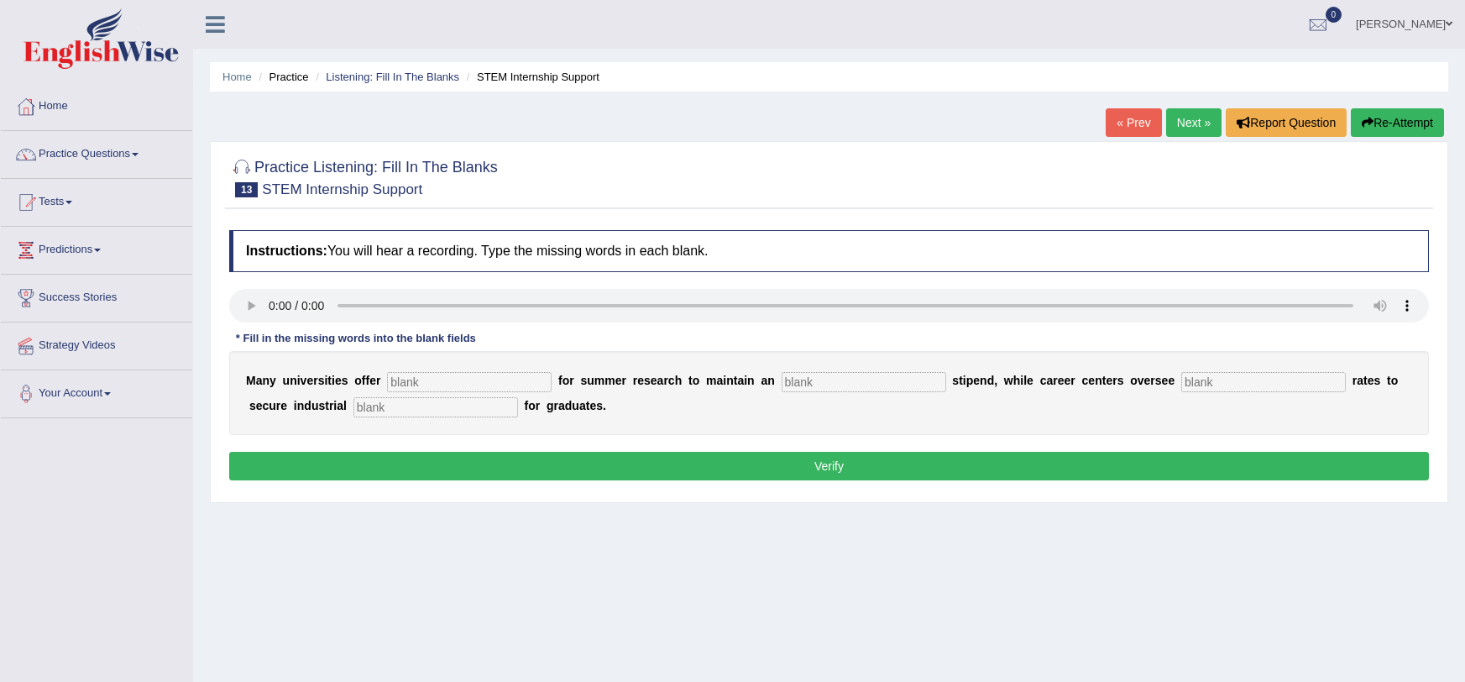
click at [400, 373] on input "text" at bounding box center [469, 382] width 165 height 20
click at [803, 383] on input "text" at bounding box center [864, 382] width 165 height 20
click at [816, 382] on input "text" at bounding box center [864, 382] width 165 height 20
type input "average"
click at [1181, 381] on input "text" at bounding box center [1263, 382] width 165 height 20
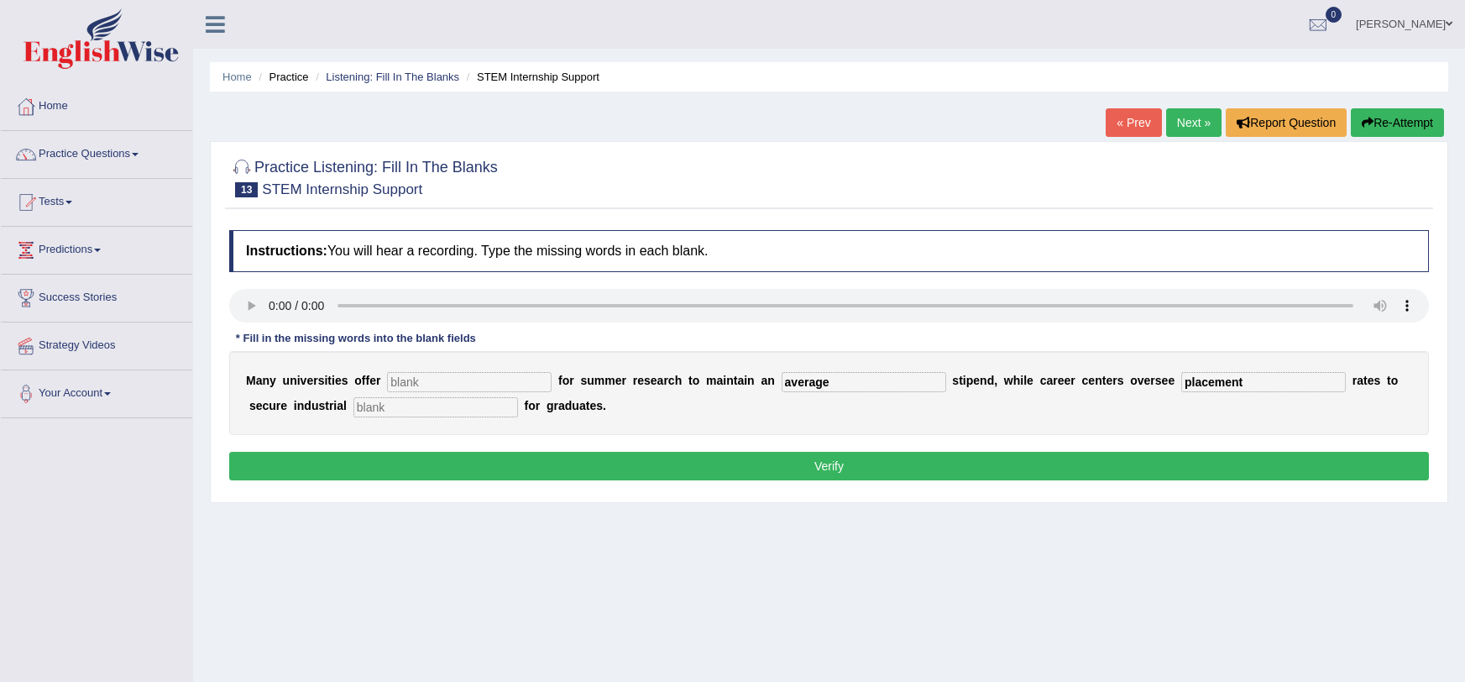
type input "placement"
click at [387, 388] on input "text" at bounding box center [469, 382] width 165 height 20
type input "subsidies"
click at [373, 421] on div "M a n y u n i v e r s i t i e s o f f e r subsidies f o r s u m m e r r e s e a…" at bounding box center [829, 393] width 1200 height 84
click at [371, 409] on input "text" at bounding box center [435, 407] width 165 height 20
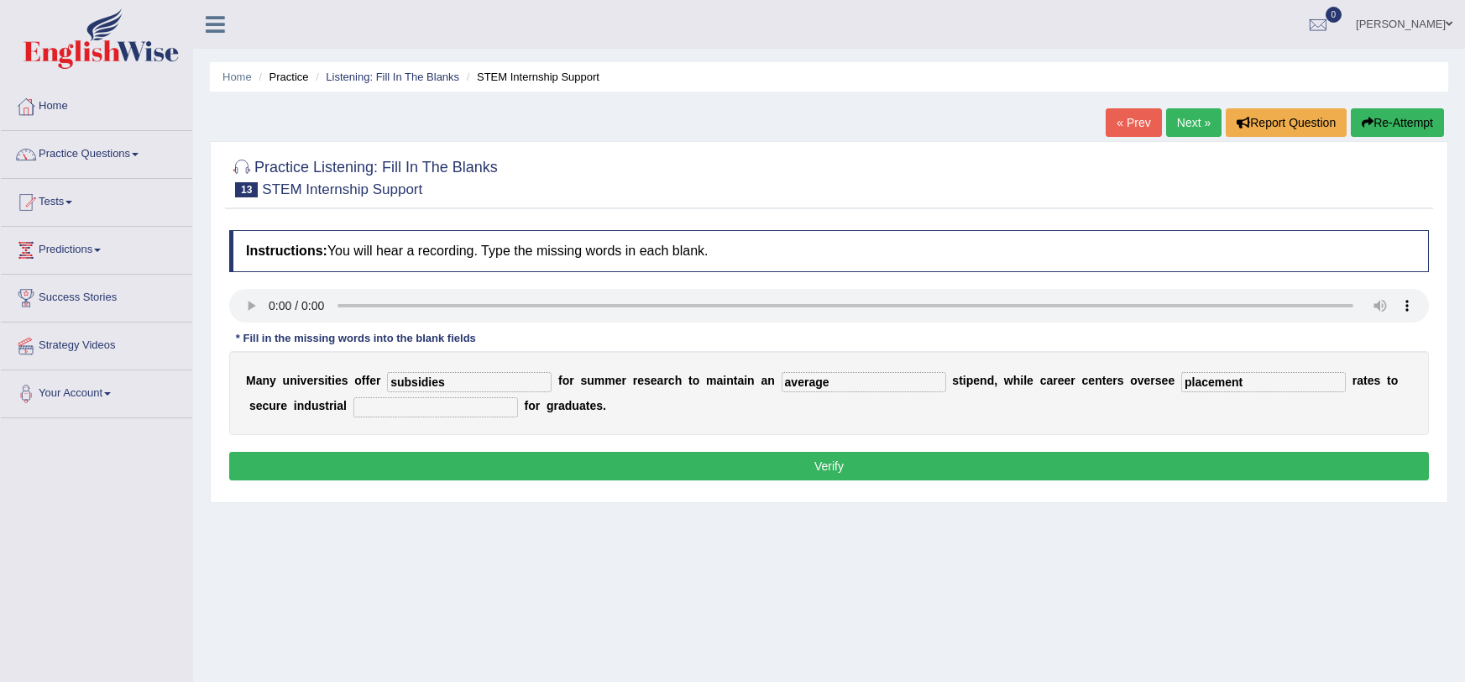
click at [395, 415] on input "text" at bounding box center [435, 407] width 165 height 20
type input "experience"
click at [387, 442] on div "Instructions: You will hear a recording. Type the missing words in each blank. …" at bounding box center [829, 358] width 1208 height 272
click at [390, 458] on button "Verify" at bounding box center [829, 466] width 1200 height 29
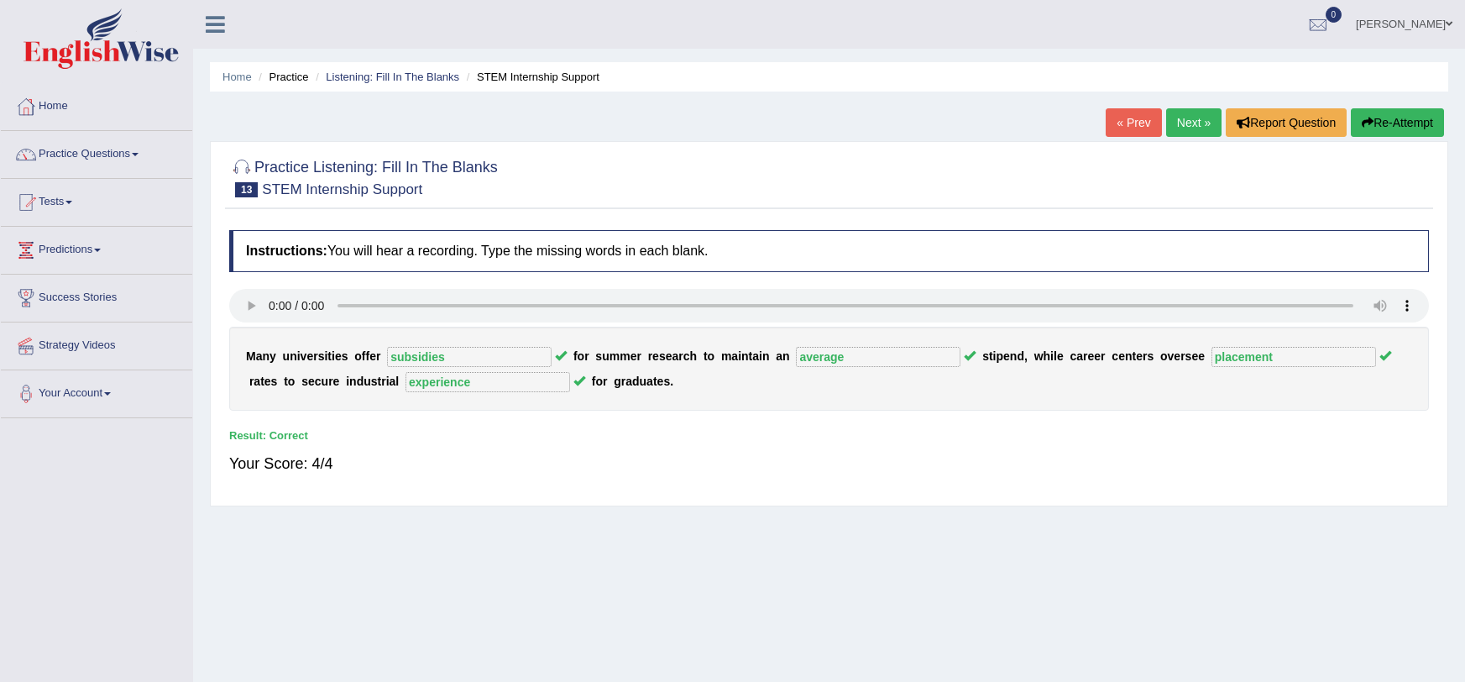
click at [1205, 115] on link "Next »" at bounding box center [1193, 122] width 55 height 29
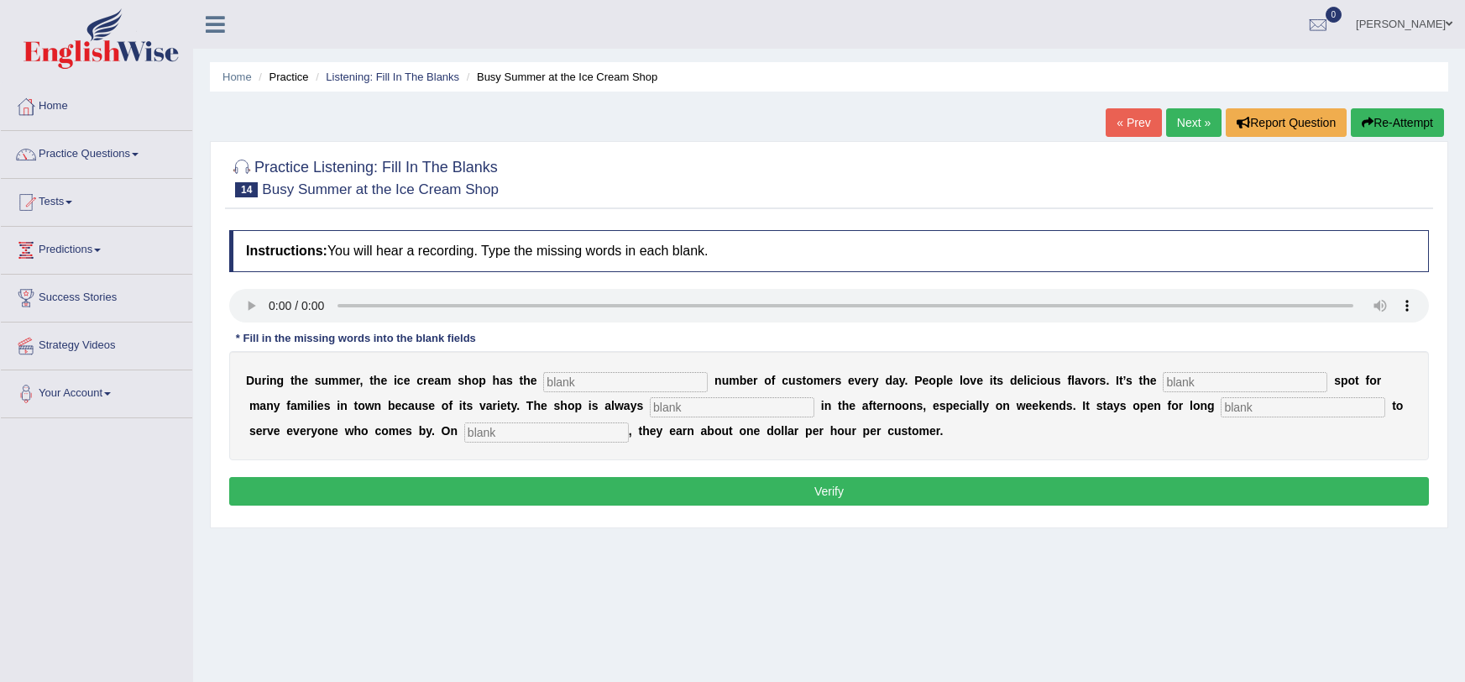
click at [554, 379] on input "text" at bounding box center [625, 382] width 165 height 20
type input "same"
type input "favourate"
click at [650, 409] on input "text" at bounding box center [732, 407] width 165 height 20
type input "vusy"
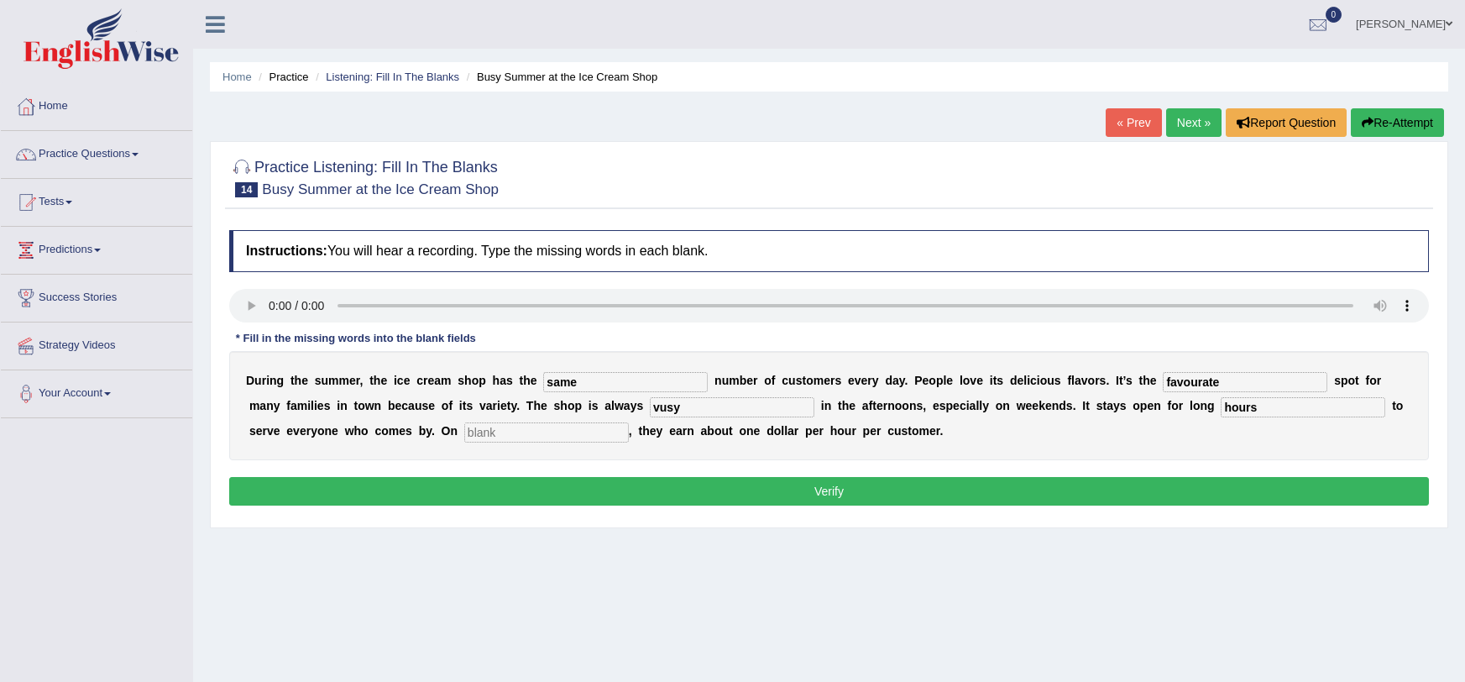
type input "hours"
type input "average"
click at [650, 408] on input "vusy" at bounding box center [732, 407] width 165 height 20
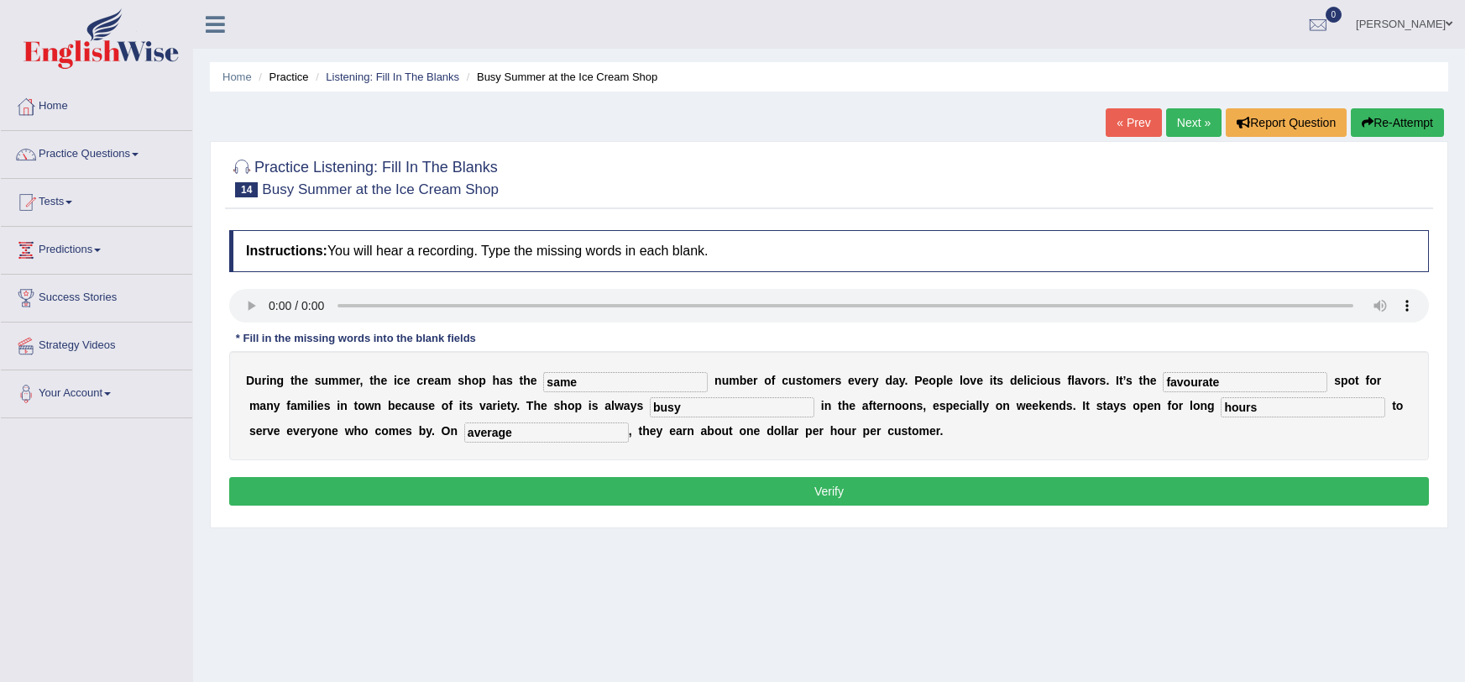
type input "busy"
click at [617, 484] on button "Verify" at bounding box center [829, 491] width 1200 height 29
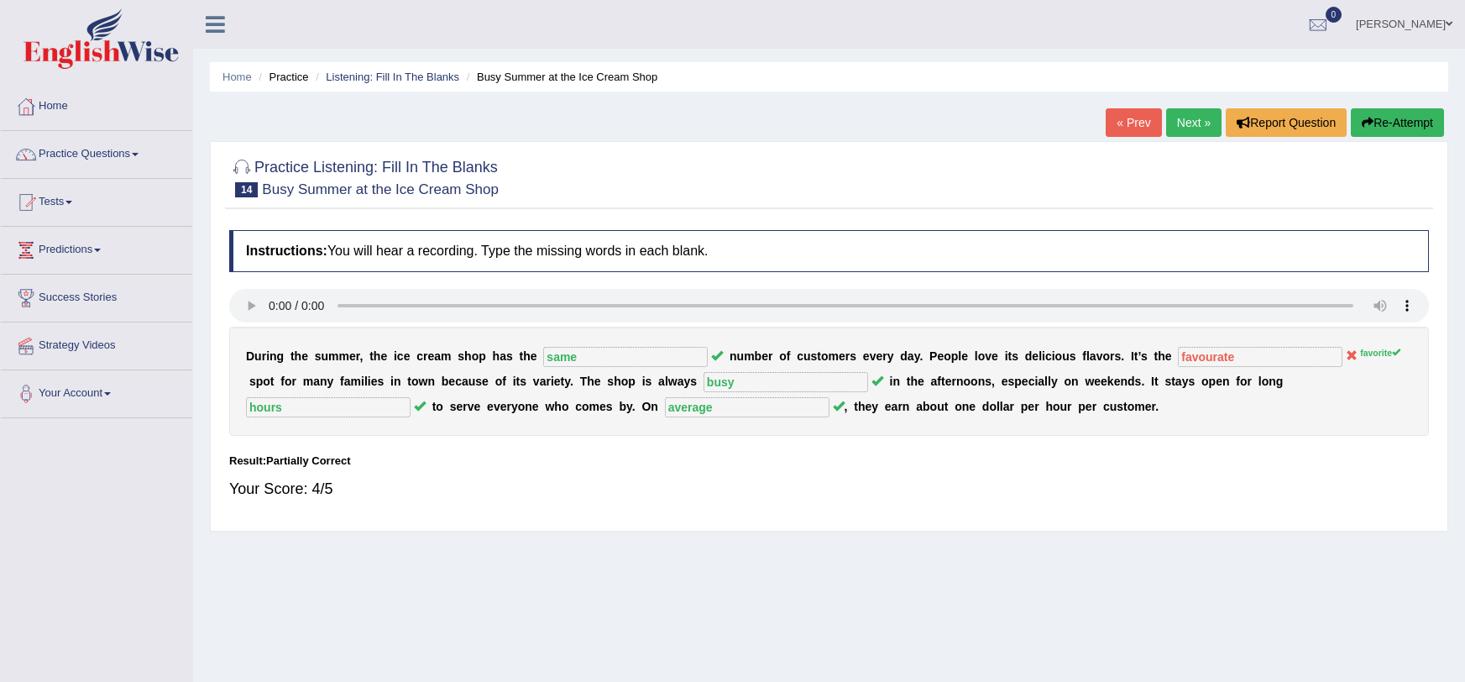
click at [1423, 121] on button "Re-Attempt" at bounding box center [1397, 122] width 93 height 29
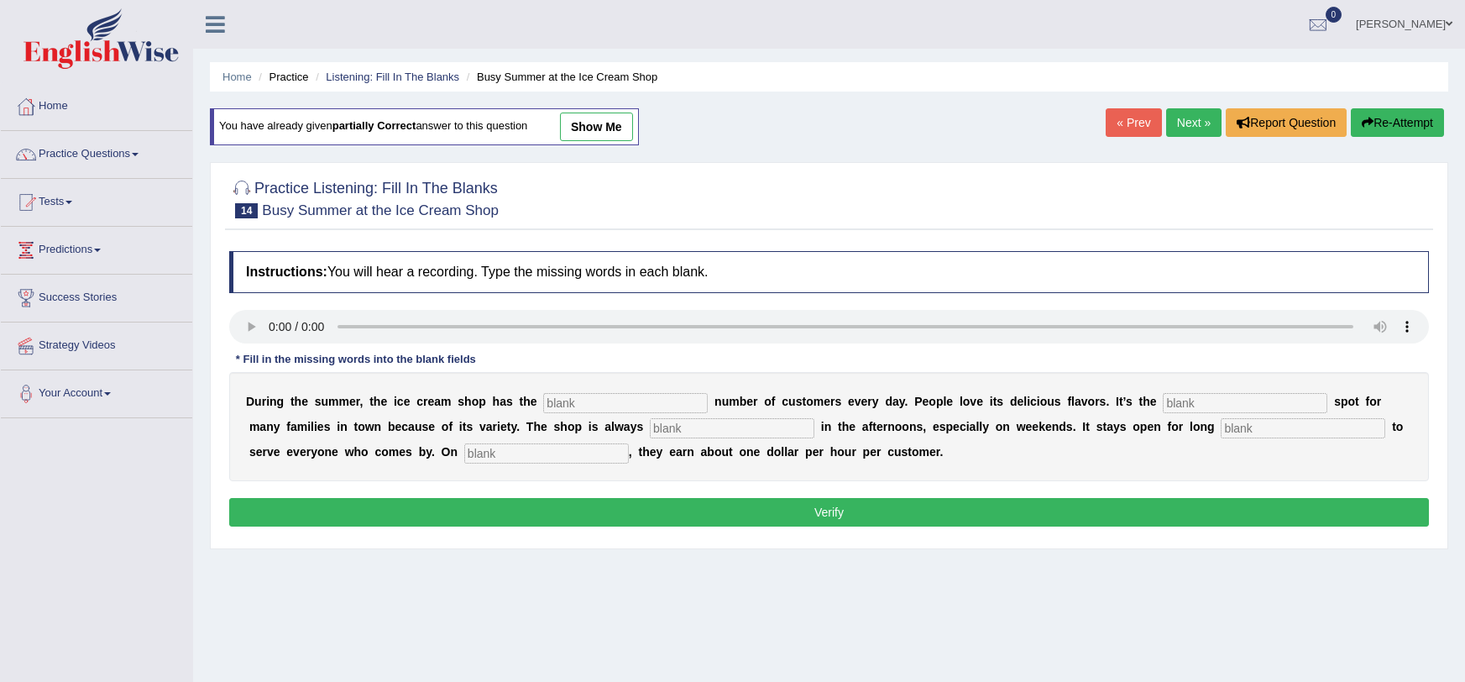
click at [600, 404] on input "text" at bounding box center [625, 403] width 165 height 20
type input "same"
type input "favorate"
type input "busy"
type input "hours"
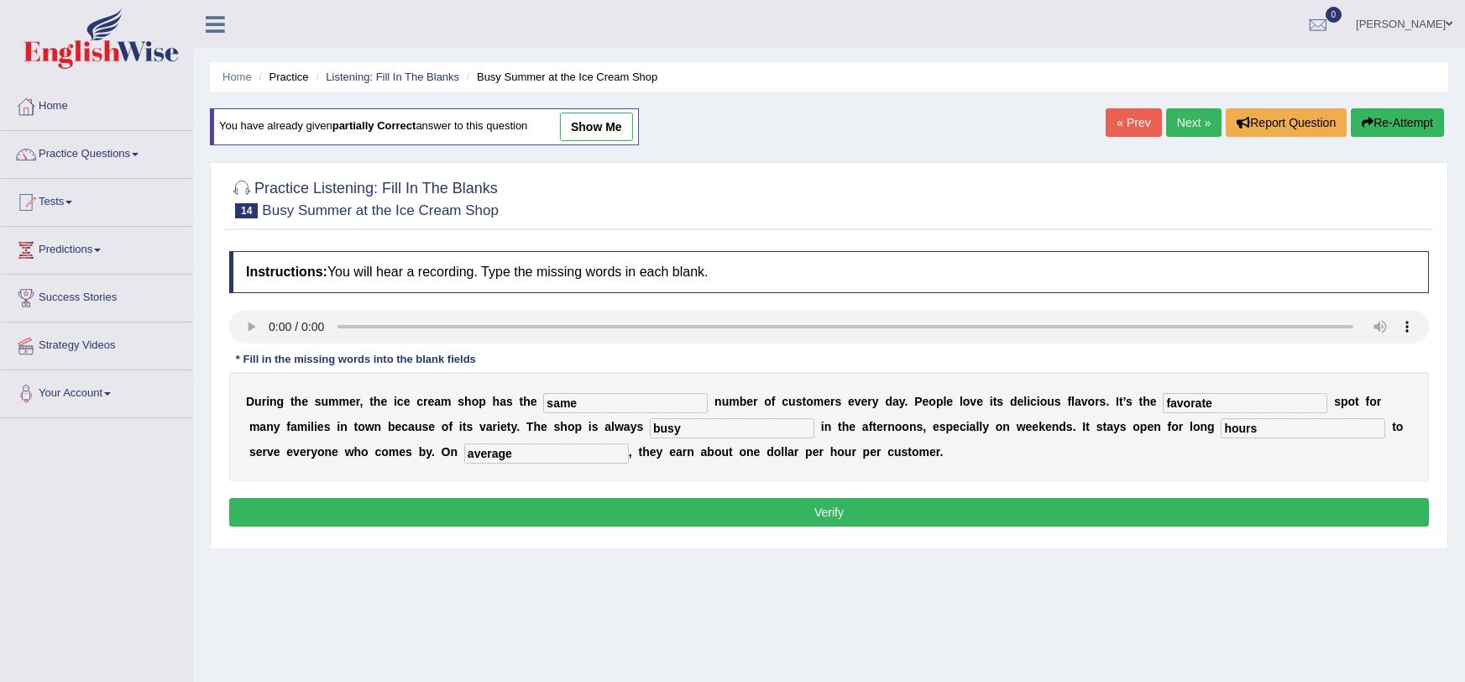
type input "average"
click at [587, 510] on button "Verify" at bounding box center [829, 512] width 1200 height 29
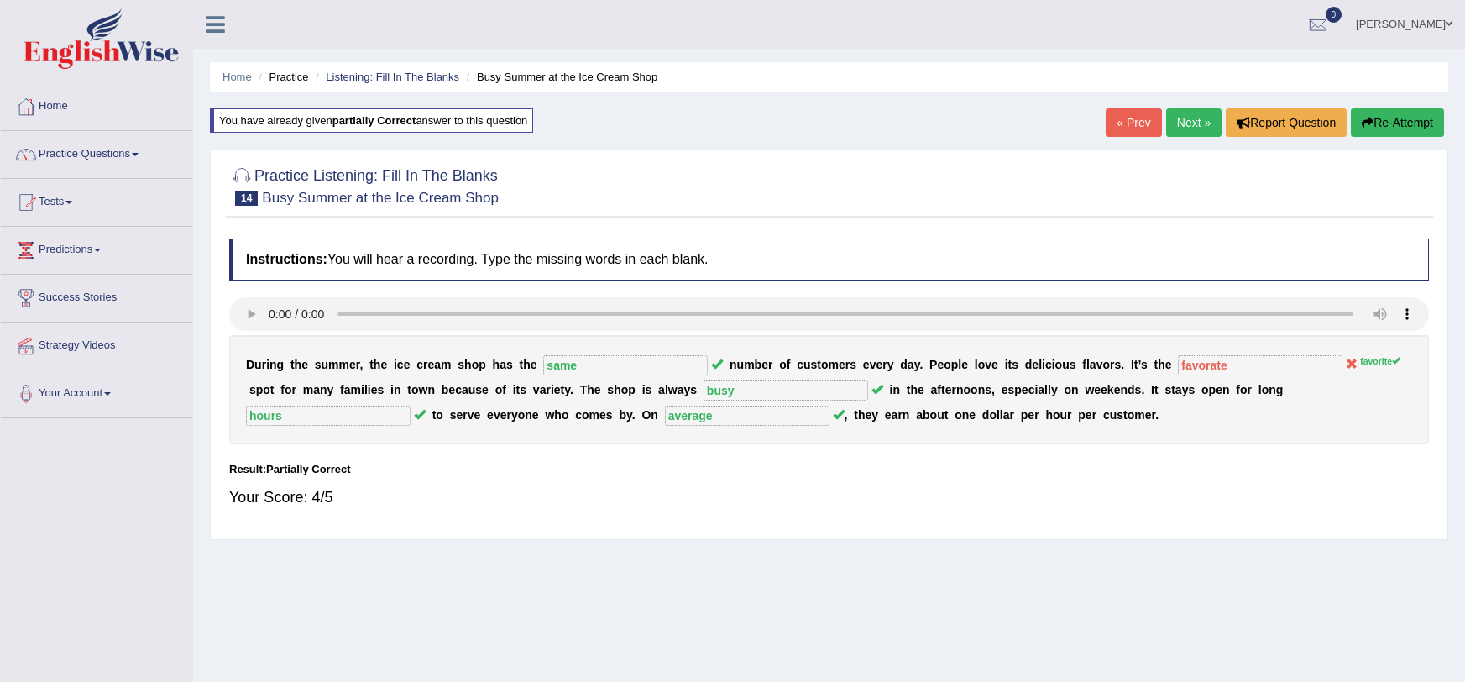
click at [1393, 130] on button "Re-Attempt" at bounding box center [1397, 122] width 93 height 29
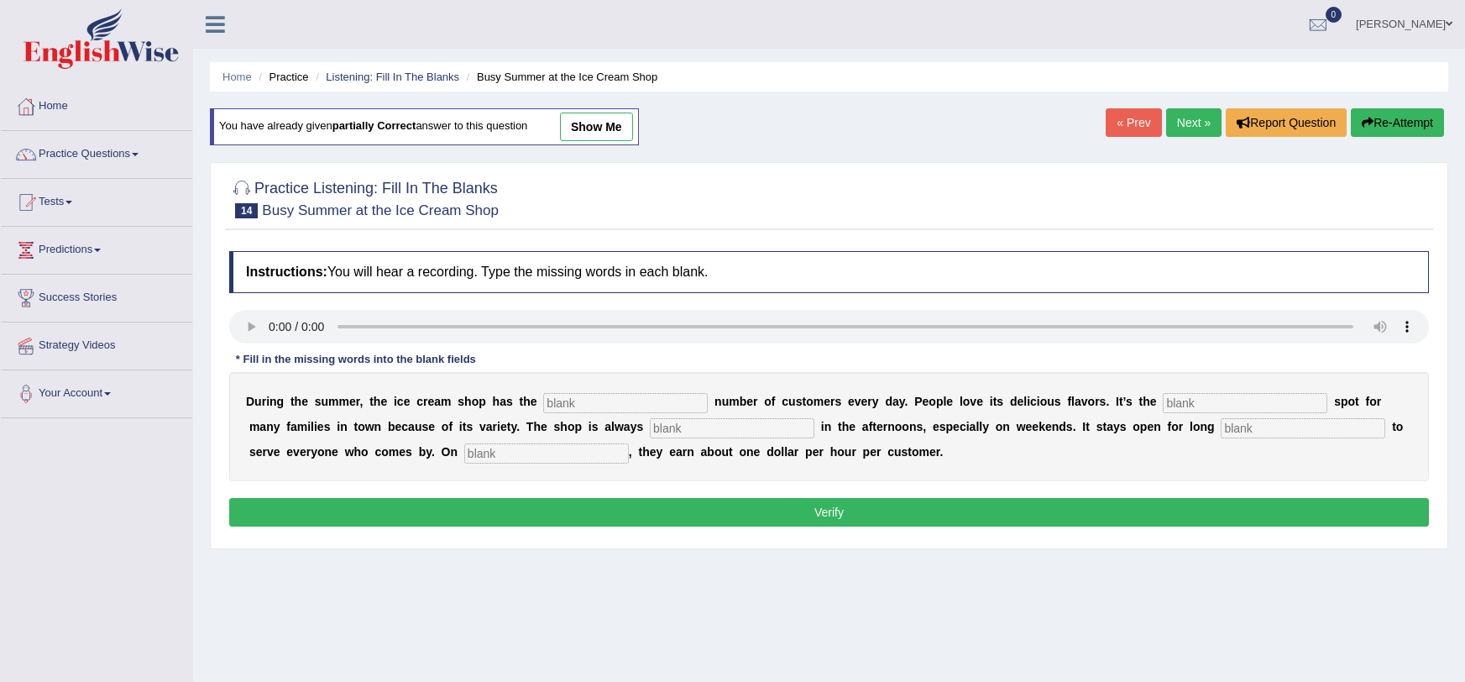
click at [610, 408] on input "text" at bounding box center [625, 403] width 165 height 20
type input "same"
type input "favorite"
type input "busy"
type input "hours"
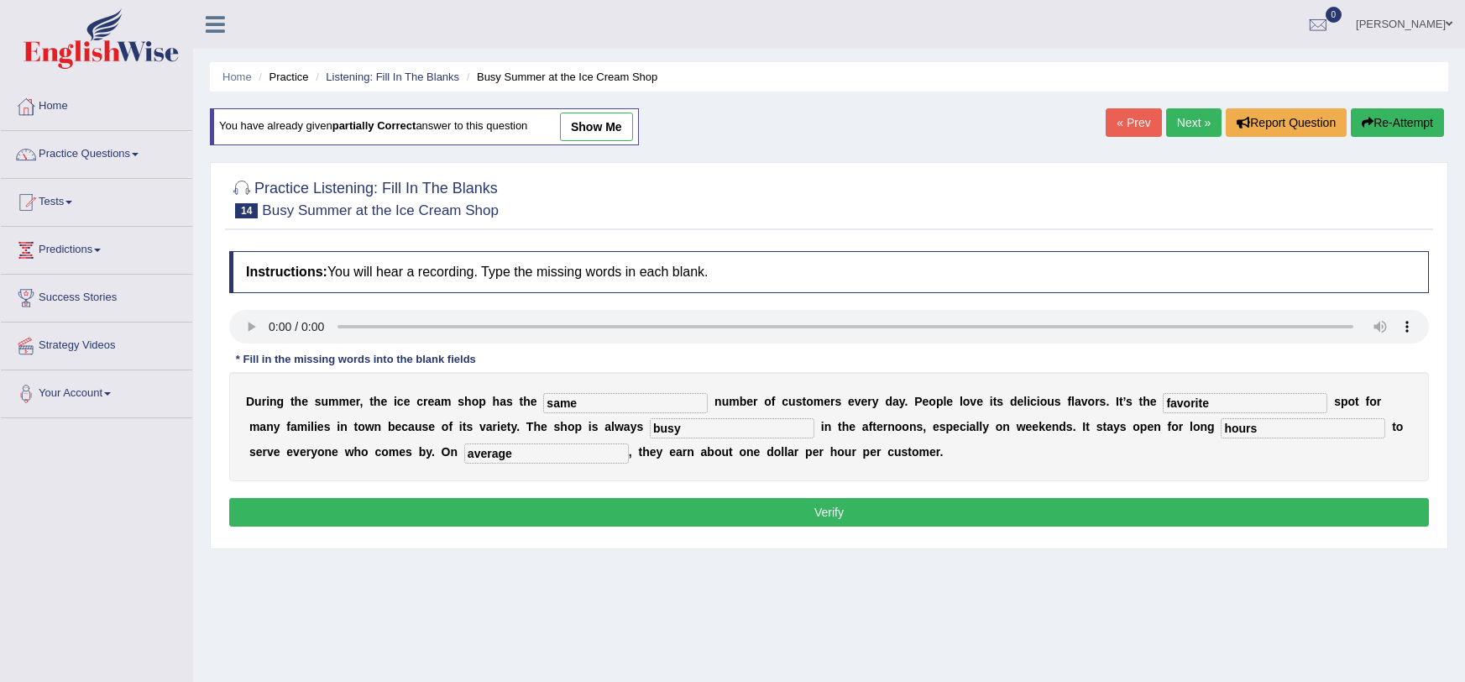
type input "average"
click at [644, 492] on div "Instructions: You will hear a recording. Type the missing words in each blank. …" at bounding box center [829, 391] width 1208 height 297
click at [646, 501] on button "Verify" at bounding box center [829, 512] width 1200 height 29
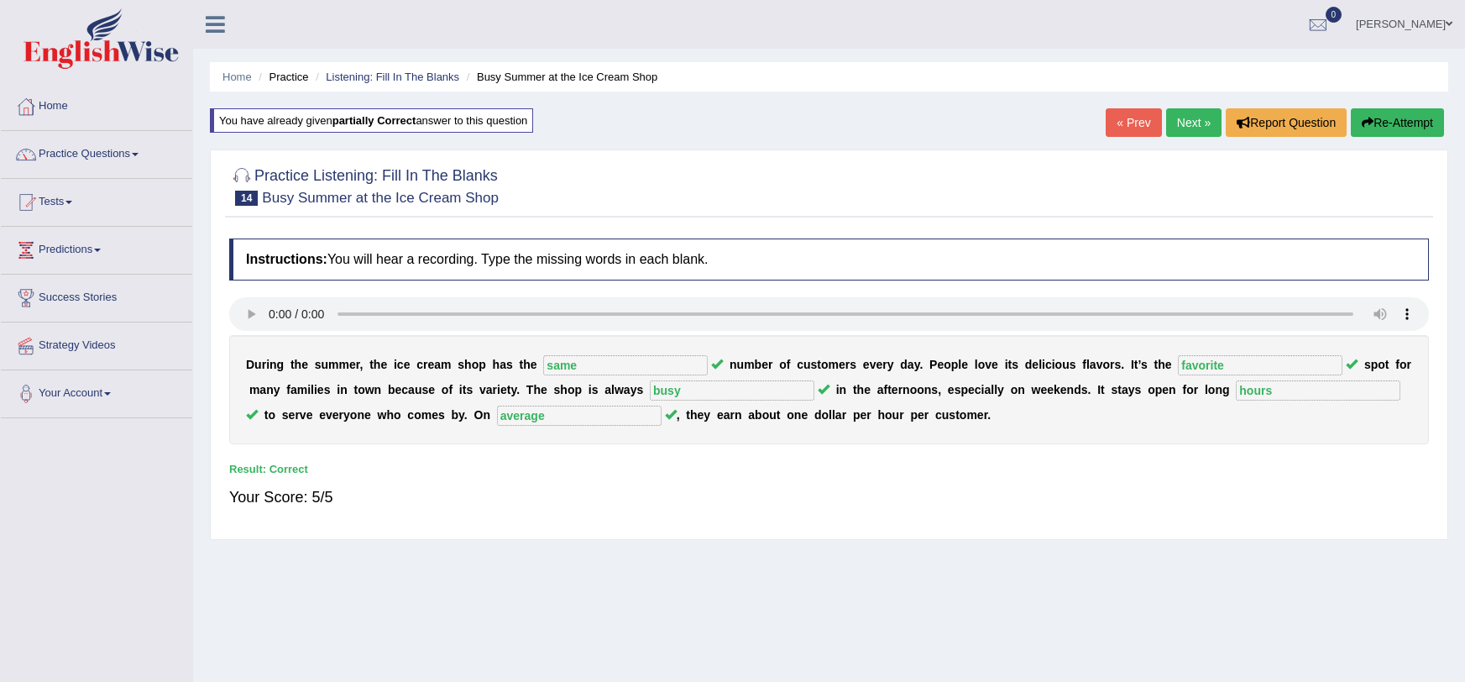
click at [1212, 121] on link "Next »" at bounding box center [1193, 122] width 55 height 29
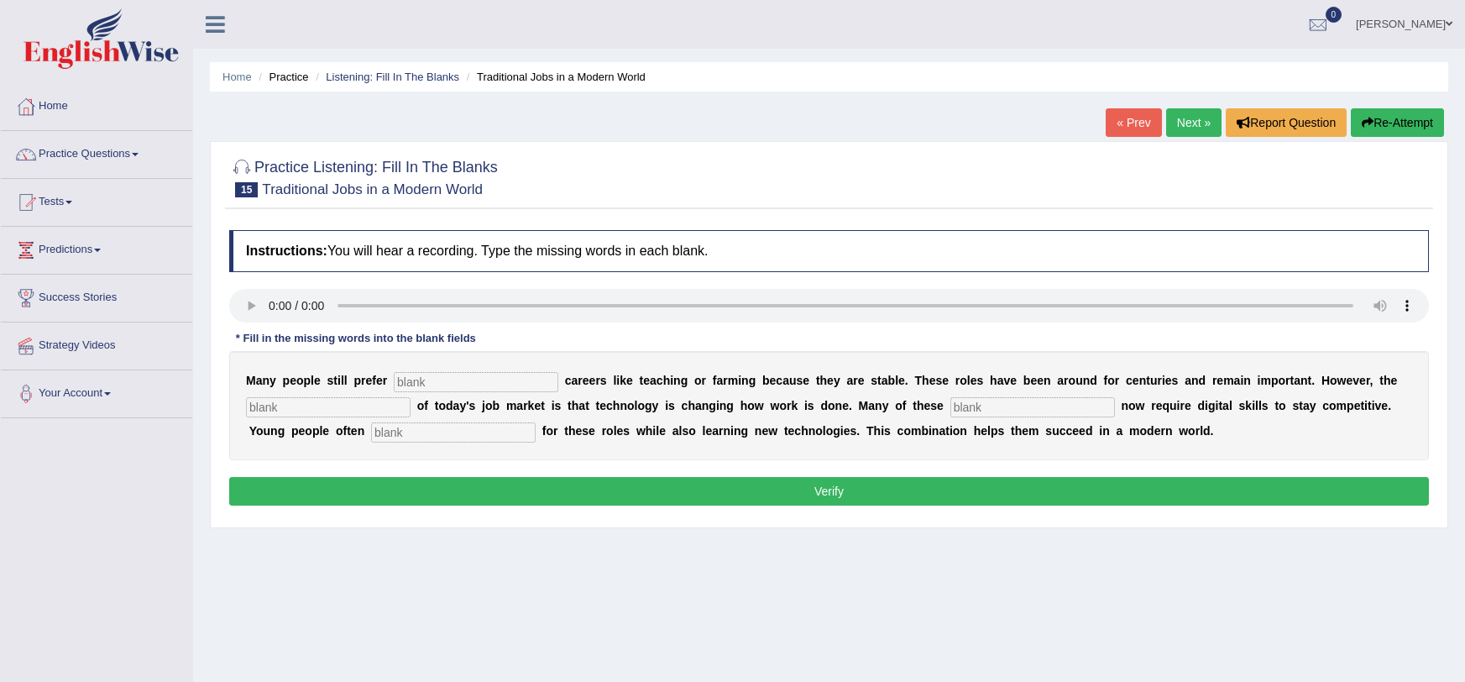
click at [418, 377] on input "text" at bounding box center [476, 382] width 165 height 20
type input "traditional"
type input "reality"
type input "jobs"
type input "apply"
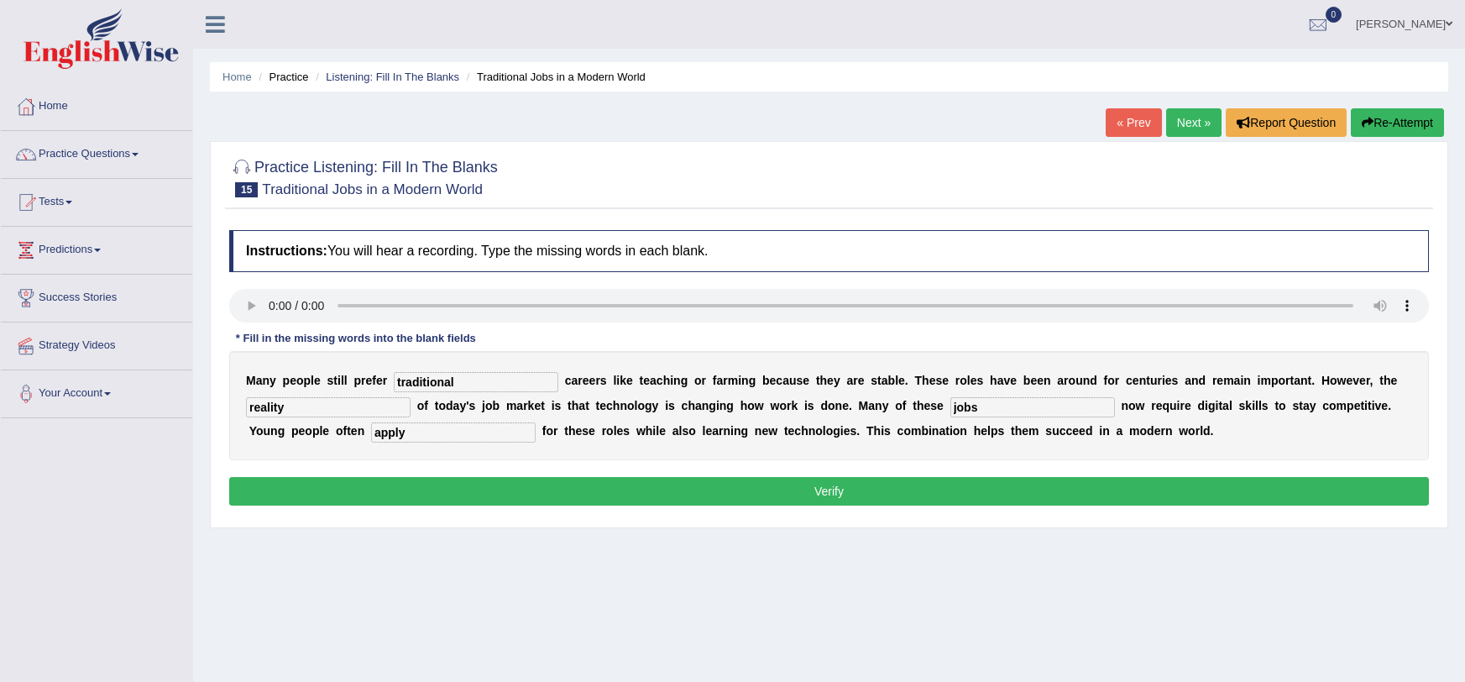
click at [406, 485] on button "Verify" at bounding box center [829, 491] width 1200 height 29
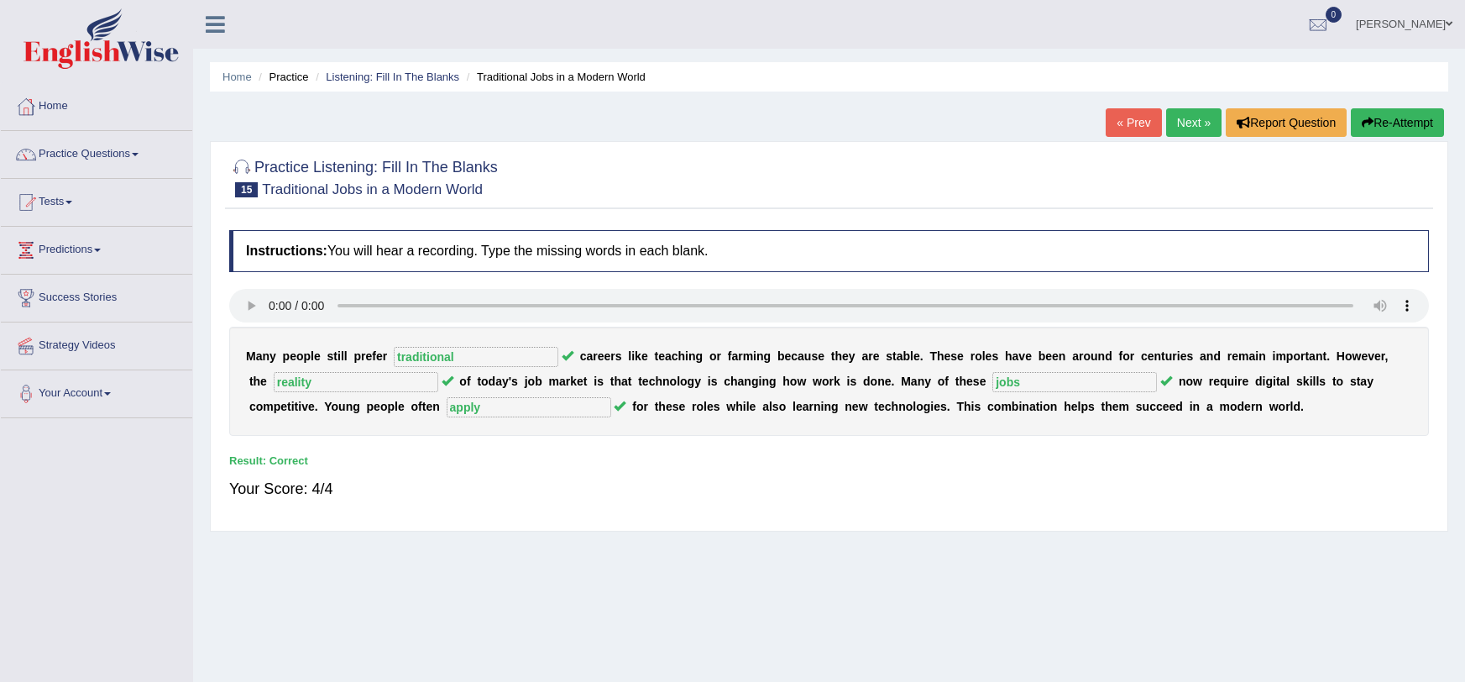
click at [1210, 128] on link "Next »" at bounding box center [1193, 122] width 55 height 29
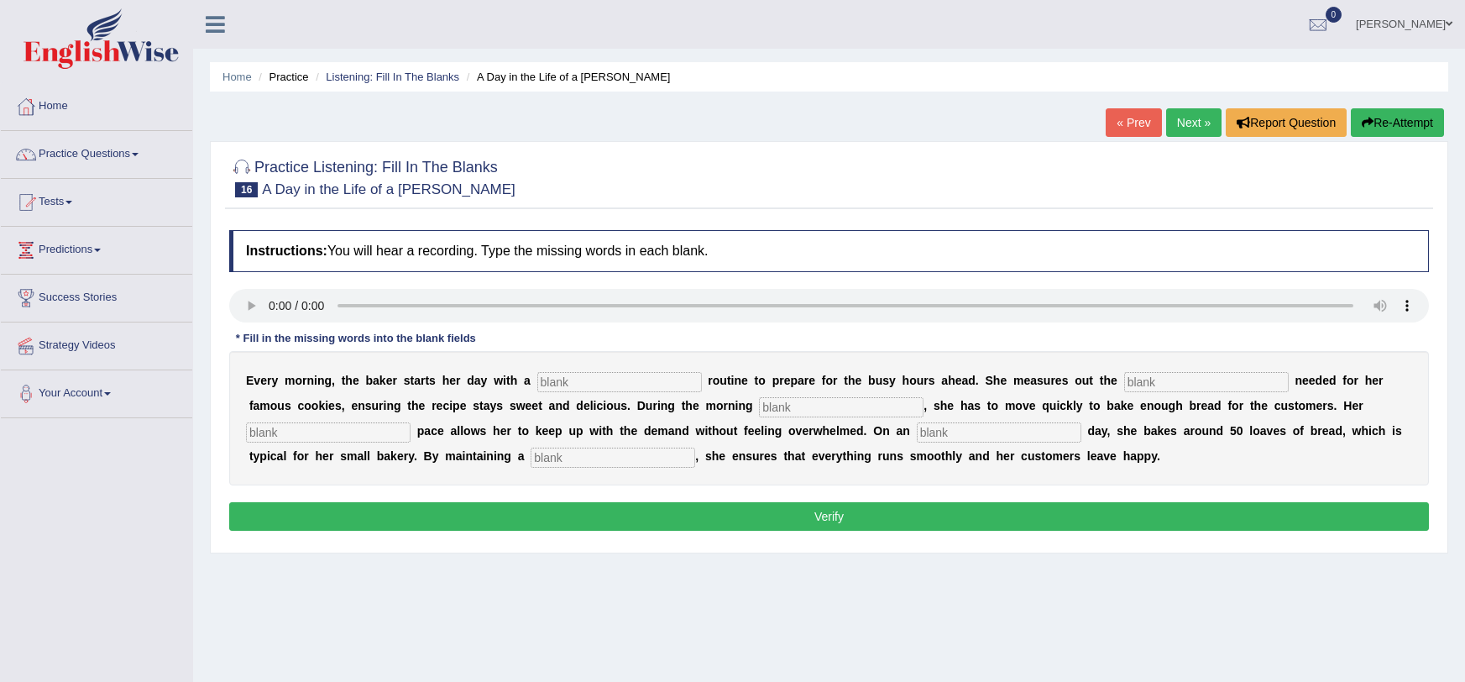
click at [555, 385] on input "text" at bounding box center [619, 382] width 165 height 20
type input "simple"
type input "sugar"
type input "rush"
type input "steady"
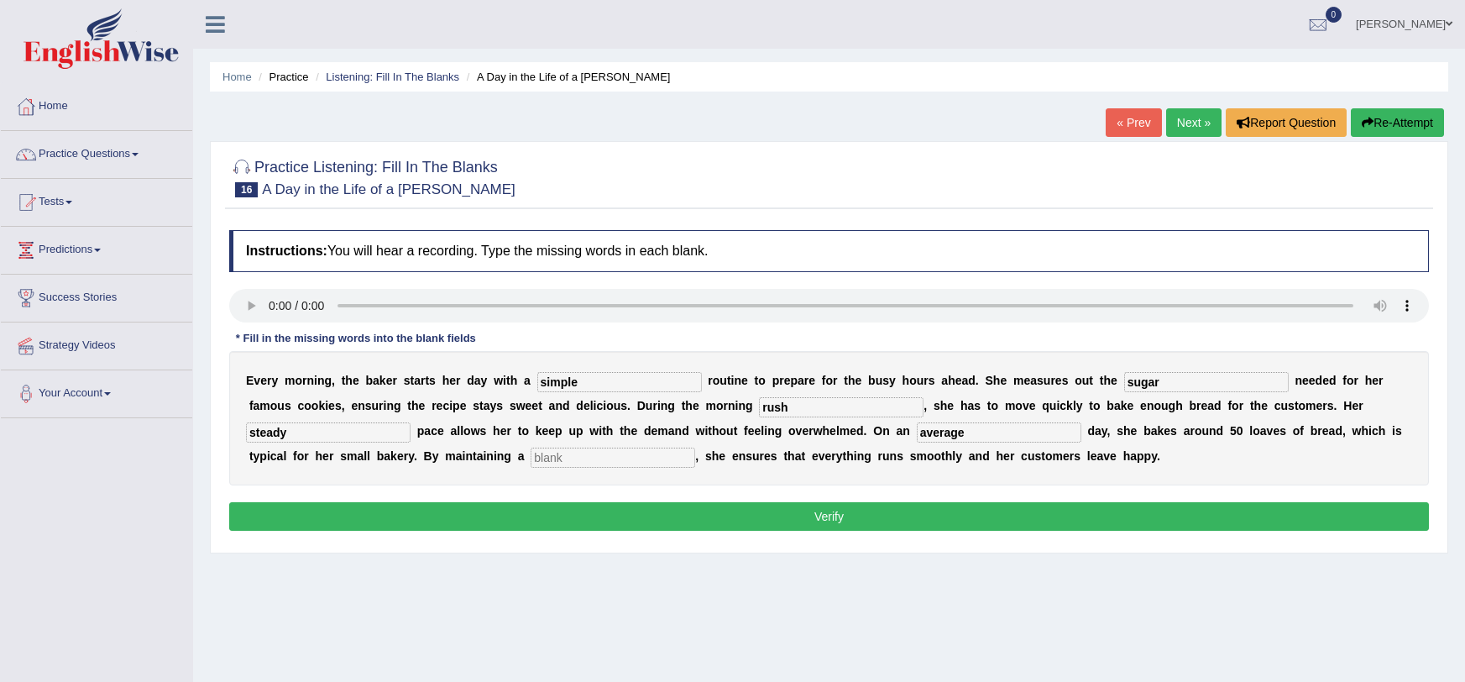
type input "average"
type input "work"
click at [558, 530] on button "Verify" at bounding box center [829, 516] width 1200 height 29
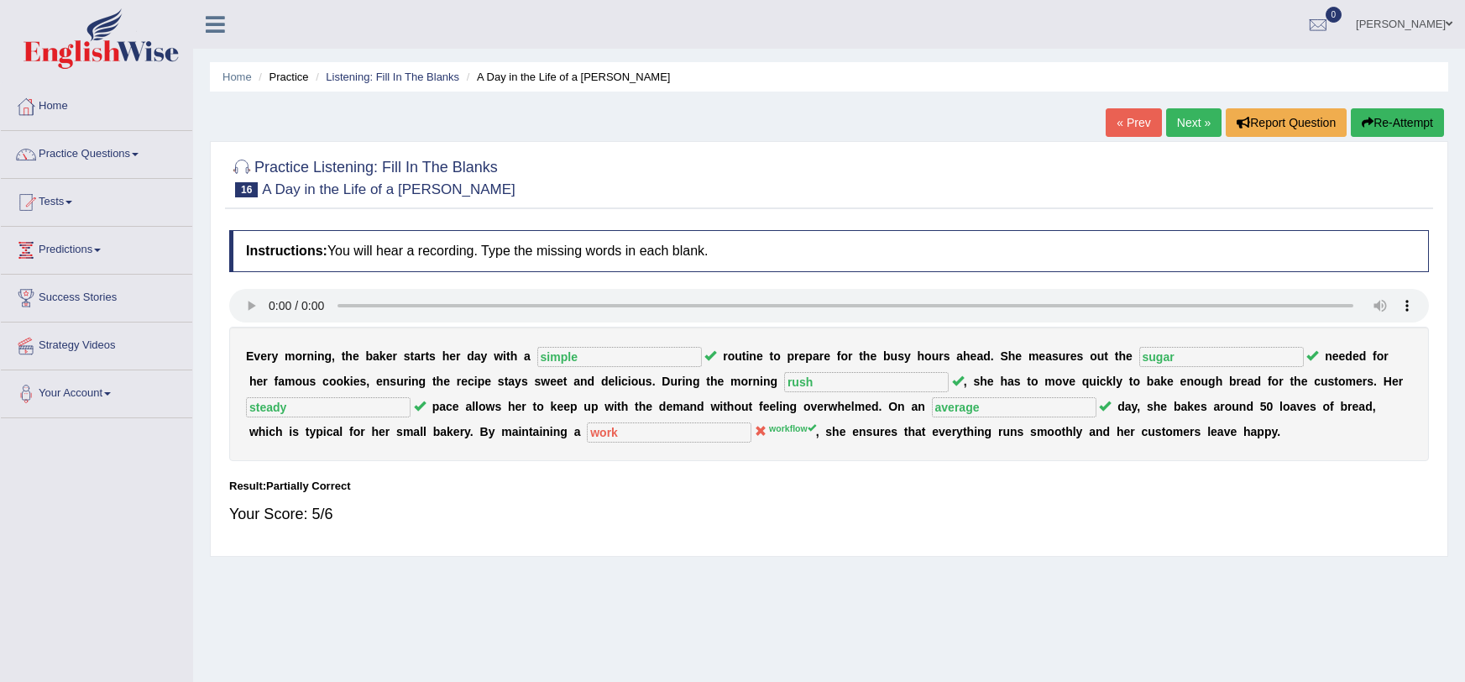
click at [1390, 112] on button "Re-Attempt" at bounding box center [1397, 122] width 93 height 29
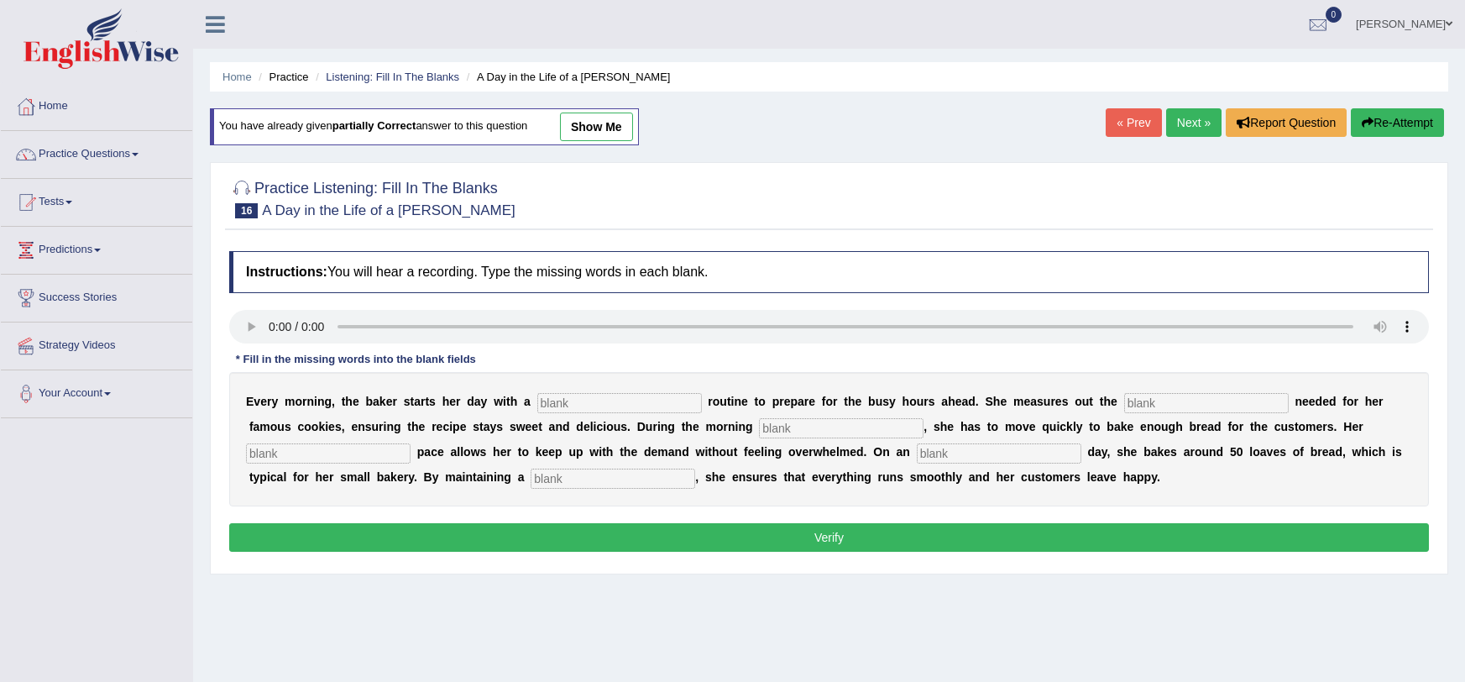
click at [579, 406] on input "text" at bounding box center [619, 403] width 165 height 20
type input "simple"
click at [1130, 395] on input "text" at bounding box center [1206, 403] width 165 height 20
type input "sugar"
click at [287, 447] on input "text" at bounding box center [328, 453] width 165 height 20
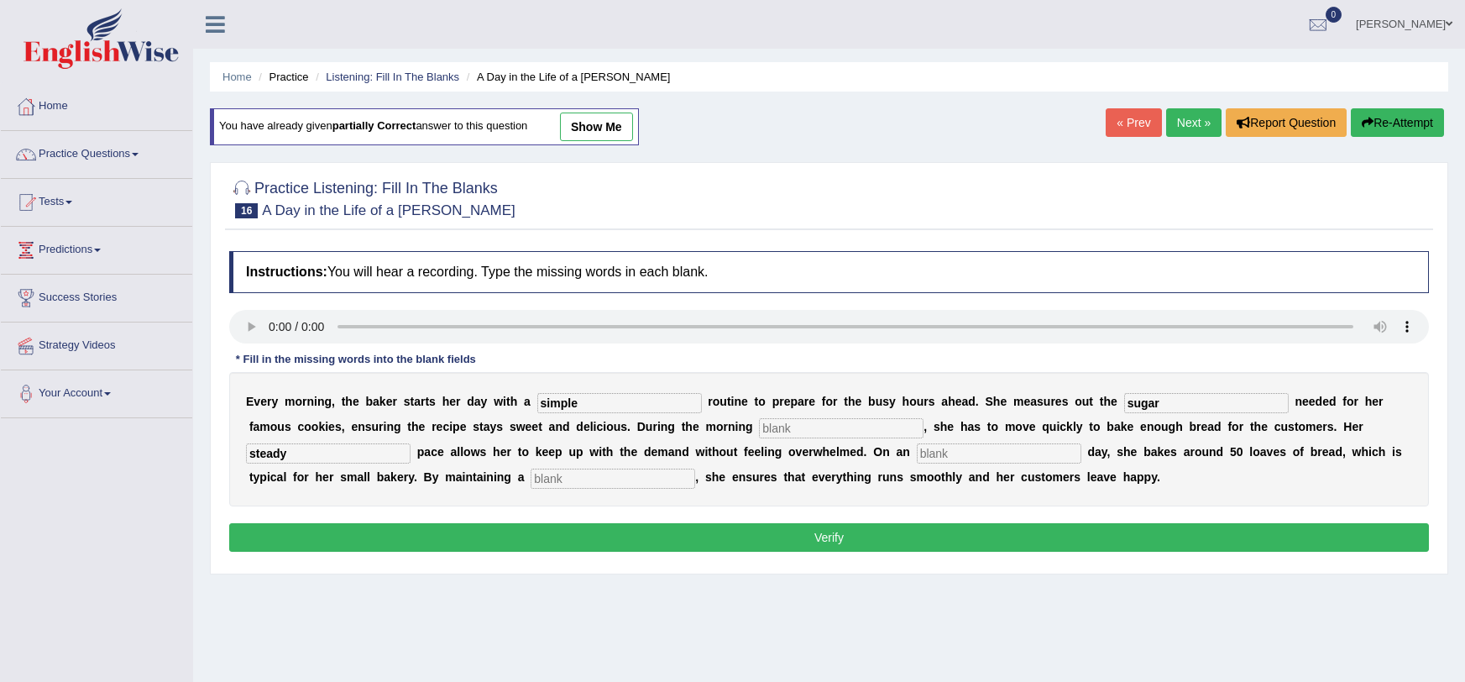
type input "steady"
click at [947, 458] on input "text" at bounding box center [999, 453] width 165 height 20
type input "average"
type input "workflow"
click at [926, 544] on button "Verify" at bounding box center [829, 537] width 1200 height 29
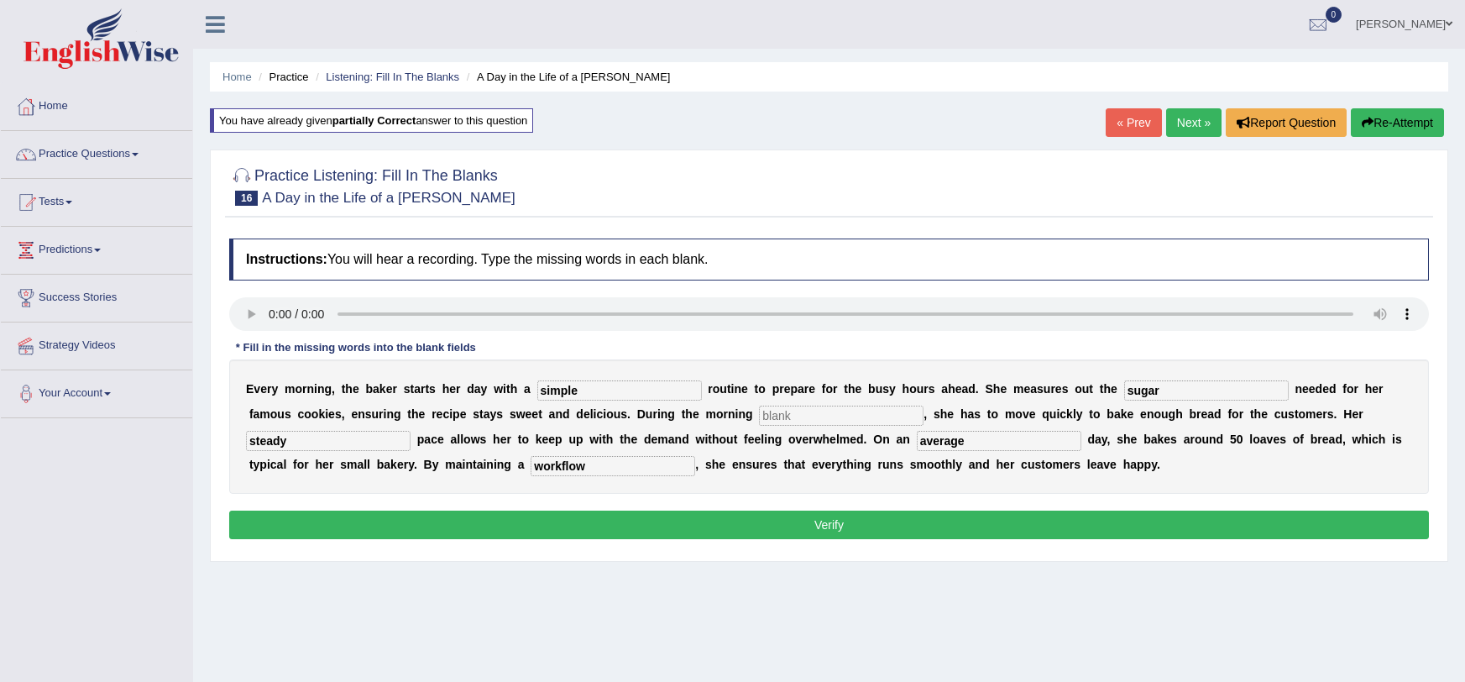
click at [759, 419] on input "text" at bounding box center [841, 416] width 165 height 20
type input "rush"
click at [687, 528] on button "Verify" at bounding box center [829, 524] width 1200 height 29
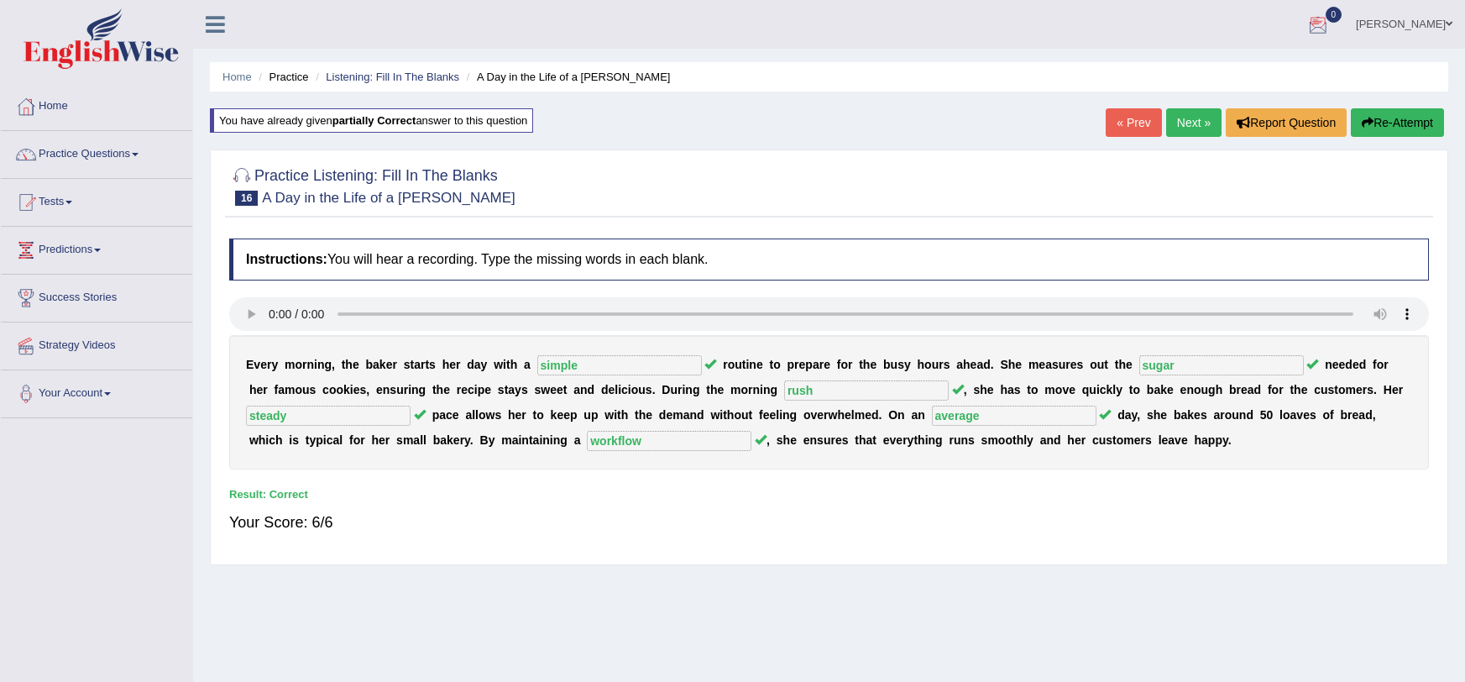
click at [1205, 111] on link "Next »" at bounding box center [1193, 122] width 55 height 29
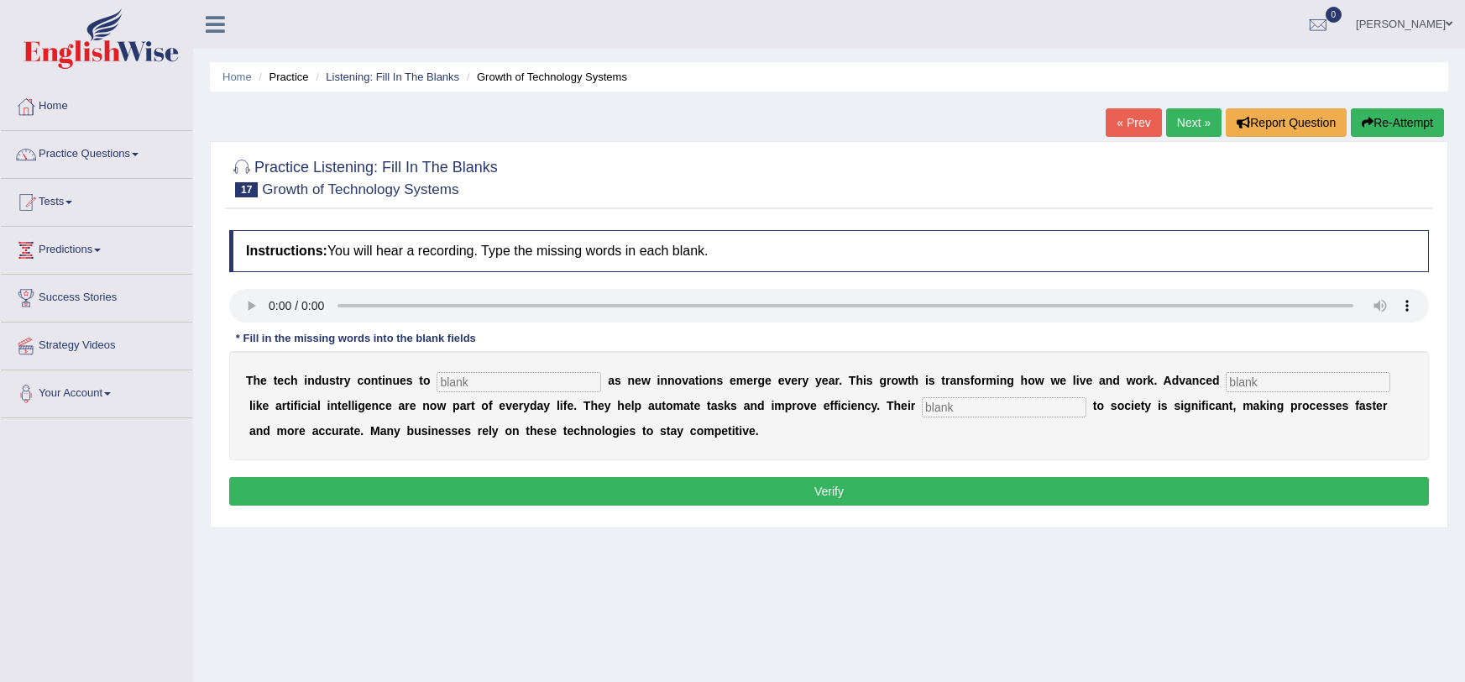
click at [444, 384] on input "text" at bounding box center [519, 382] width 165 height 20
type input "[PERSON_NAME]"
click at [1226, 385] on input "text" at bounding box center [1308, 382] width 165 height 20
type input "system"
click at [990, 409] on input "text" at bounding box center [1004, 407] width 165 height 20
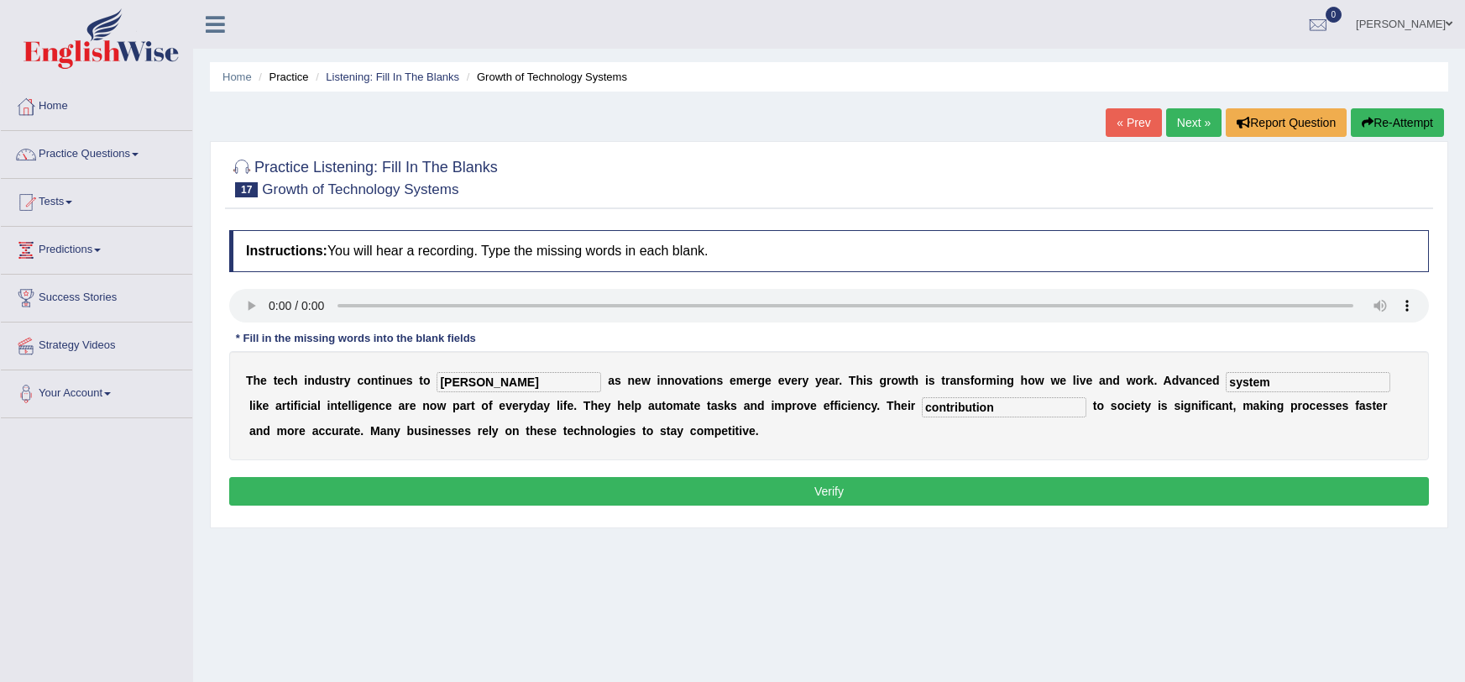
type input "contribution"
click at [784, 503] on button "Verify" at bounding box center [829, 491] width 1200 height 29
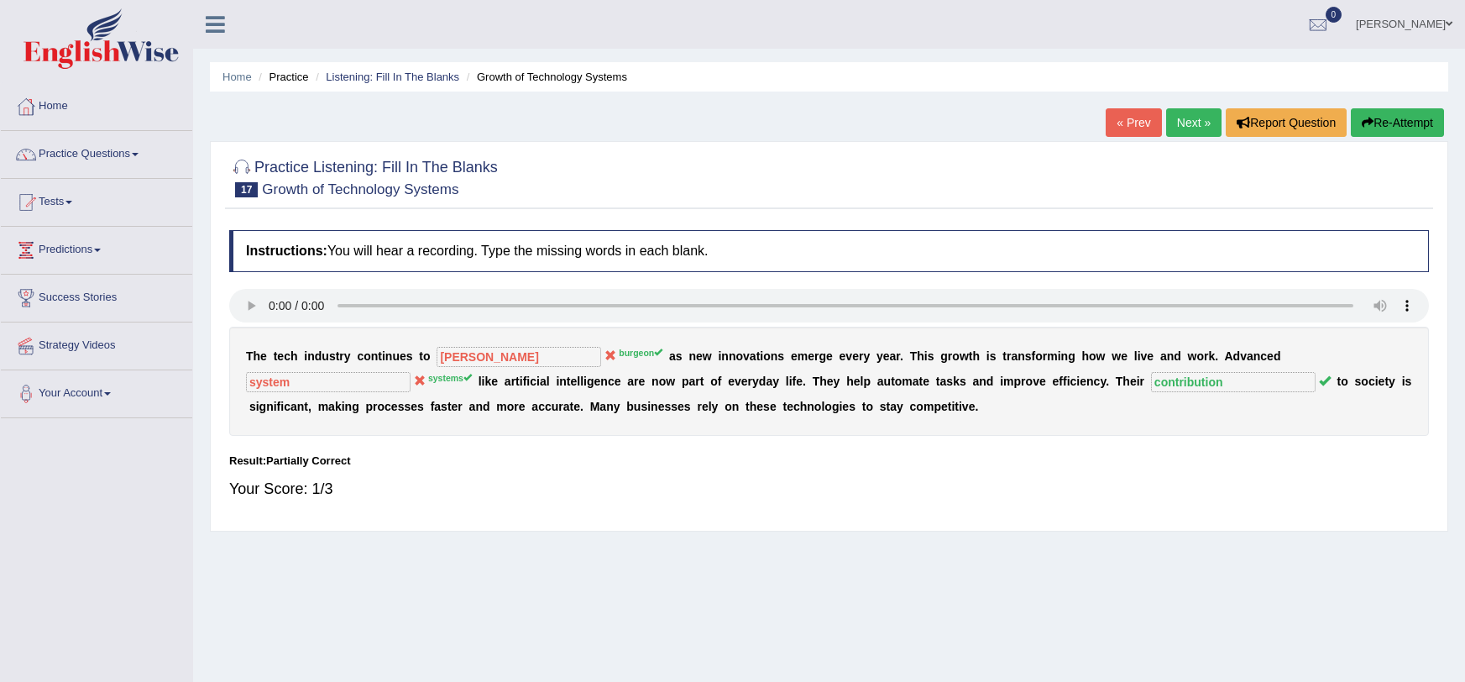
click at [1408, 123] on button "Re-Attempt" at bounding box center [1397, 122] width 93 height 29
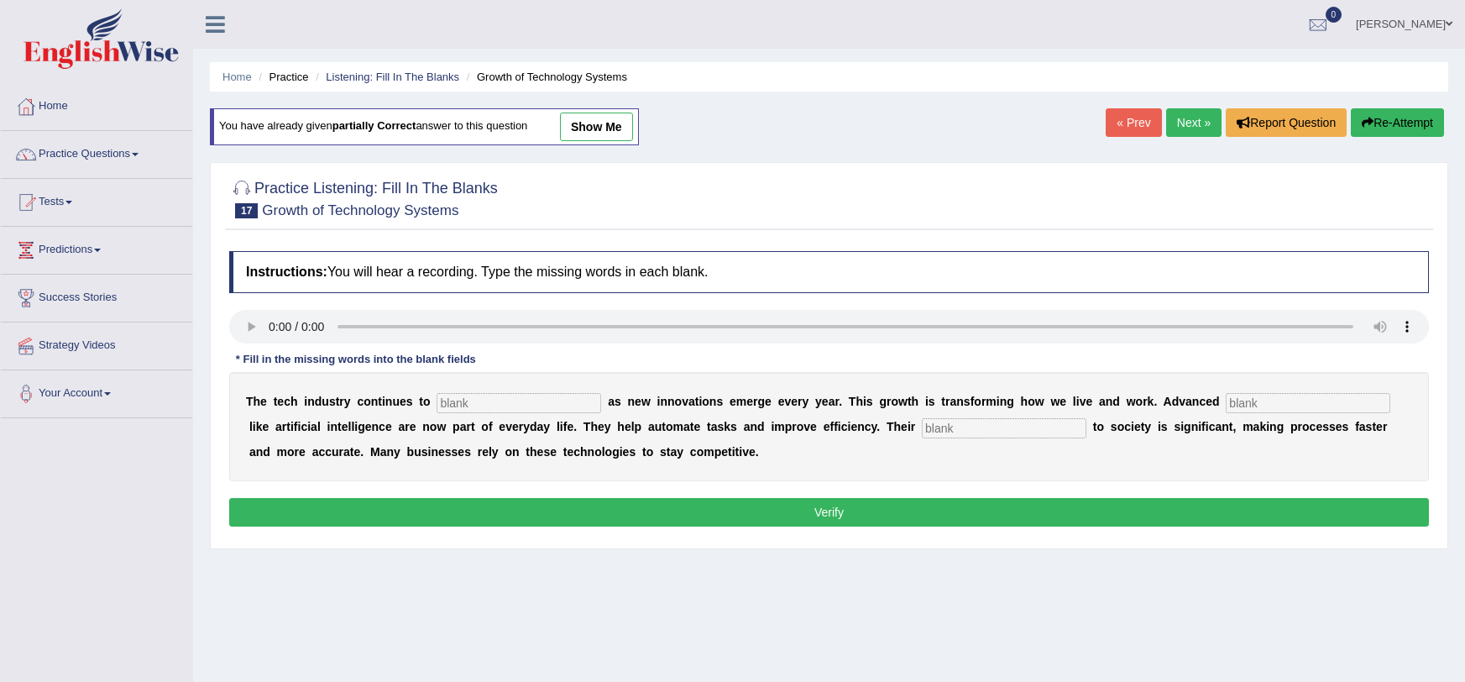
click at [508, 402] on input "text" at bounding box center [519, 403] width 165 height 20
type input "burgeon"
click at [724, 568] on div "Home Practice Listening: Fill In The Blanks Growth of Technology Systems You ha…" at bounding box center [829, 420] width 1272 height 840
click at [493, 395] on input "burgeon" at bounding box center [519, 403] width 165 height 20
type input "systems"
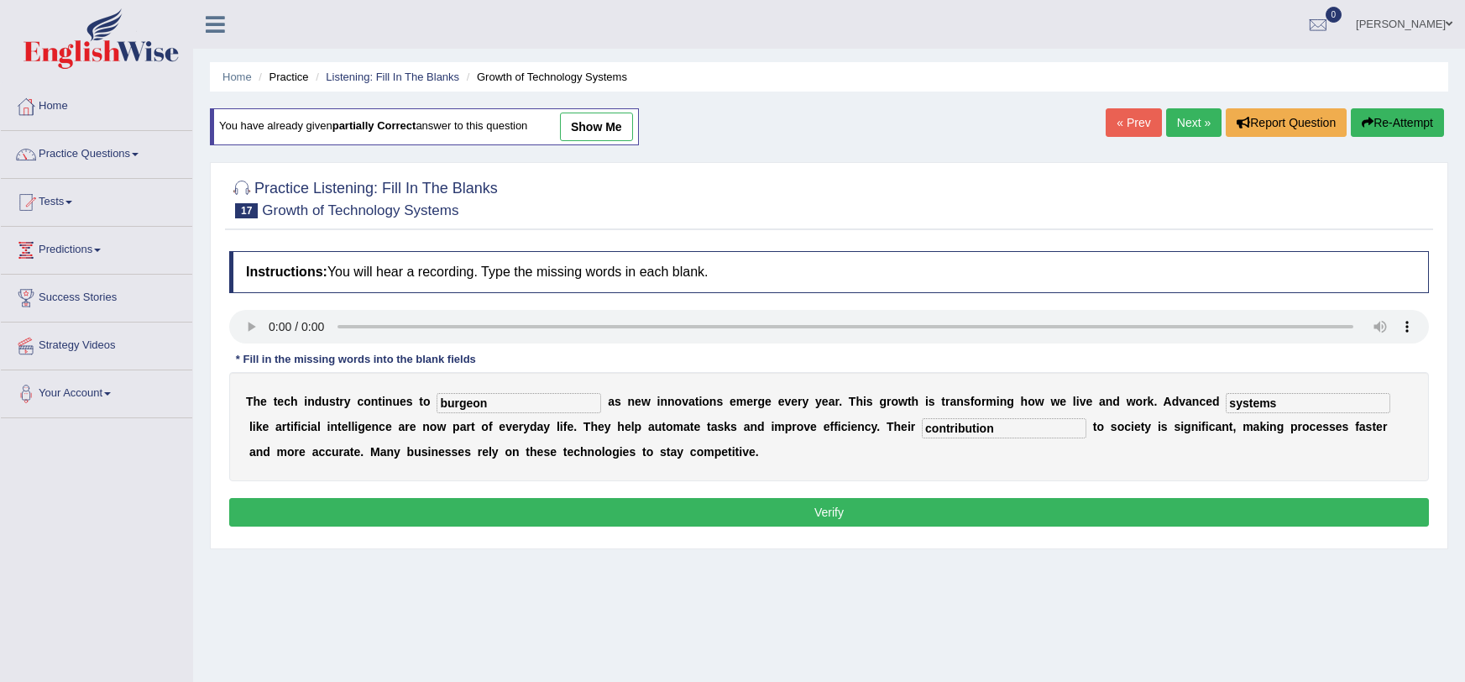
type input "contribution"
click at [444, 491] on div "Instructions: You will hear a recording. Type the missing words in each blank. …" at bounding box center [829, 391] width 1208 height 297
click at [446, 510] on button "Verify" at bounding box center [829, 512] width 1200 height 29
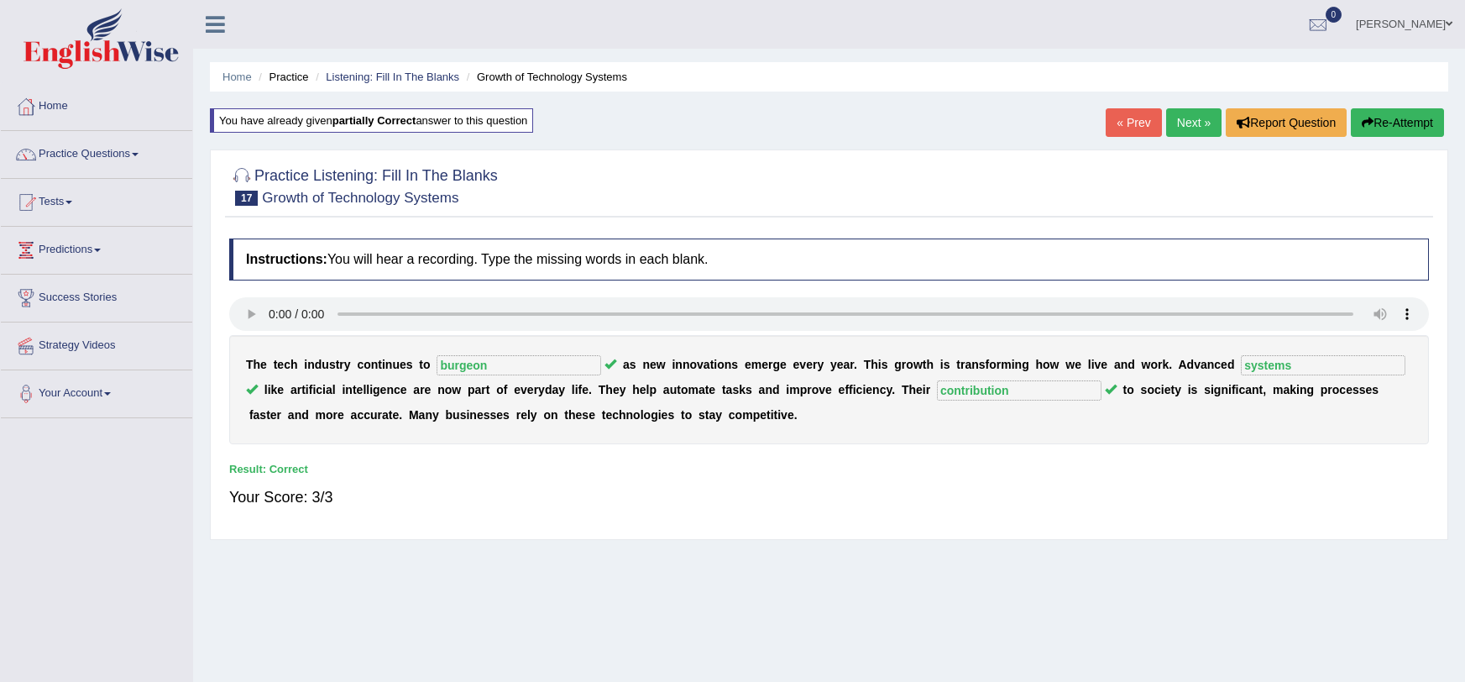
click at [1198, 133] on link "Next »" at bounding box center [1193, 122] width 55 height 29
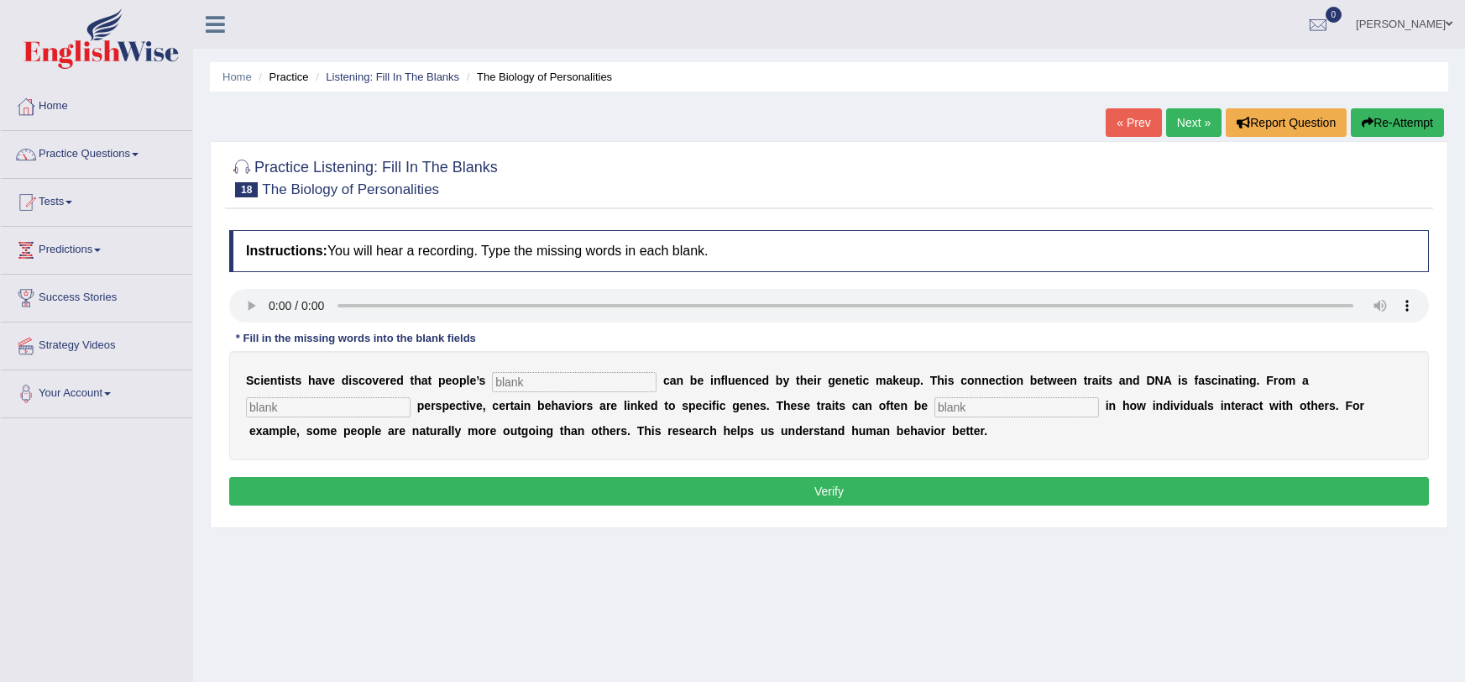
click at [495, 383] on input "text" at bounding box center [574, 382] width 165 height 20
type input "personalities"
type input "biology"
type input "visible"
click at [568, 502] on button "Verify" at bounding box center [829, 491] width 1200 height 29
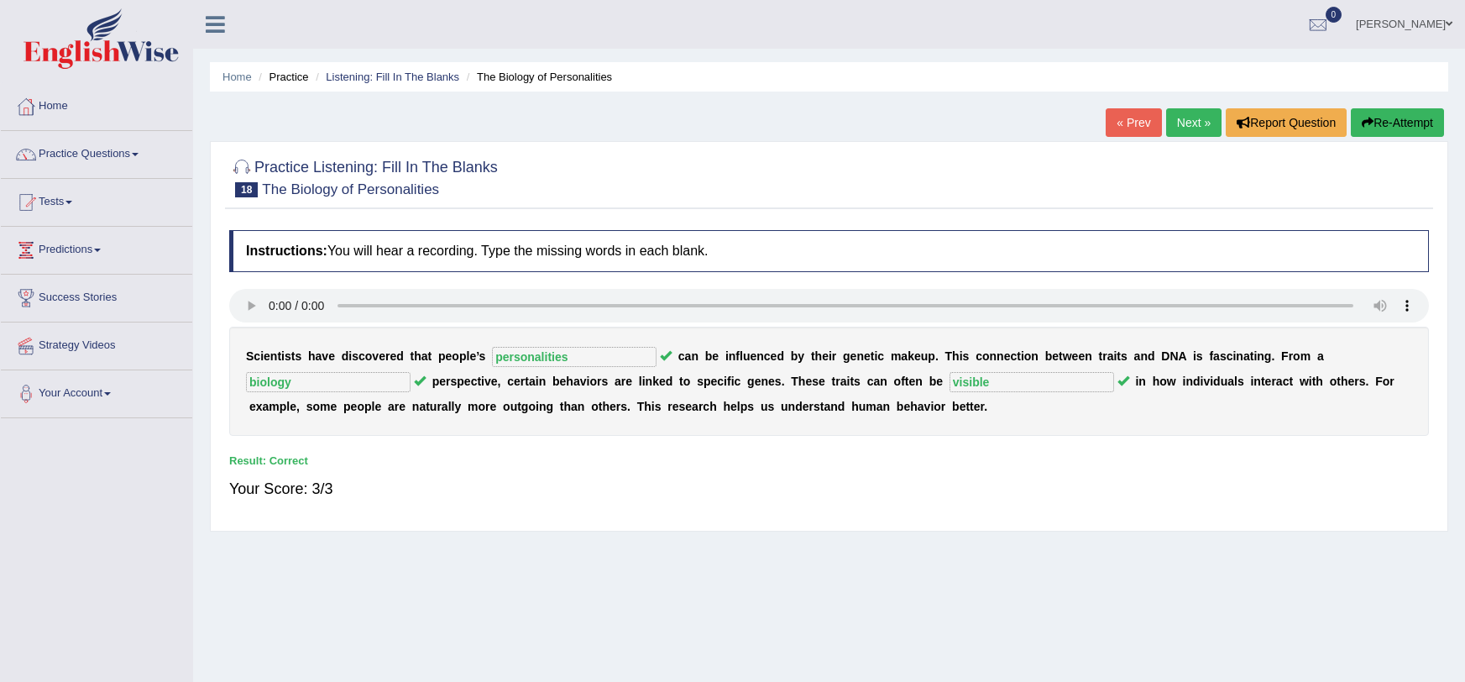
click at [1196, 117] on link "Next »" at bounding box center [1193, 122] width 55 height 29
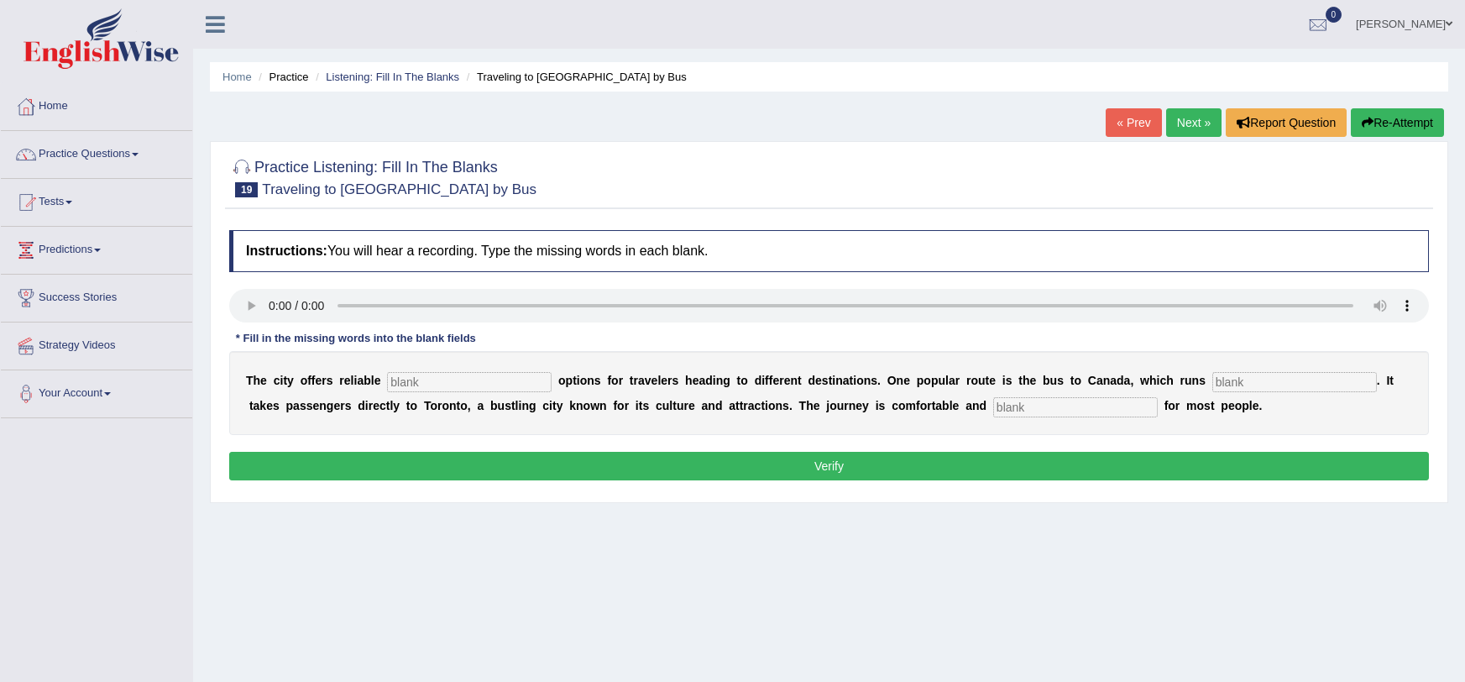
click at [406, 369] on div "T h e c i t y o f f e r s r e l i a b l e o p t i o n s f o r t r a v e l e r s…" at bounding box center [829, 393] width 1200 height 84
click at [406, 378] on input "text" at bounding box center [469, 382] width 165 height 20
type input "trasport"
type input "daily"
type input "affordable"
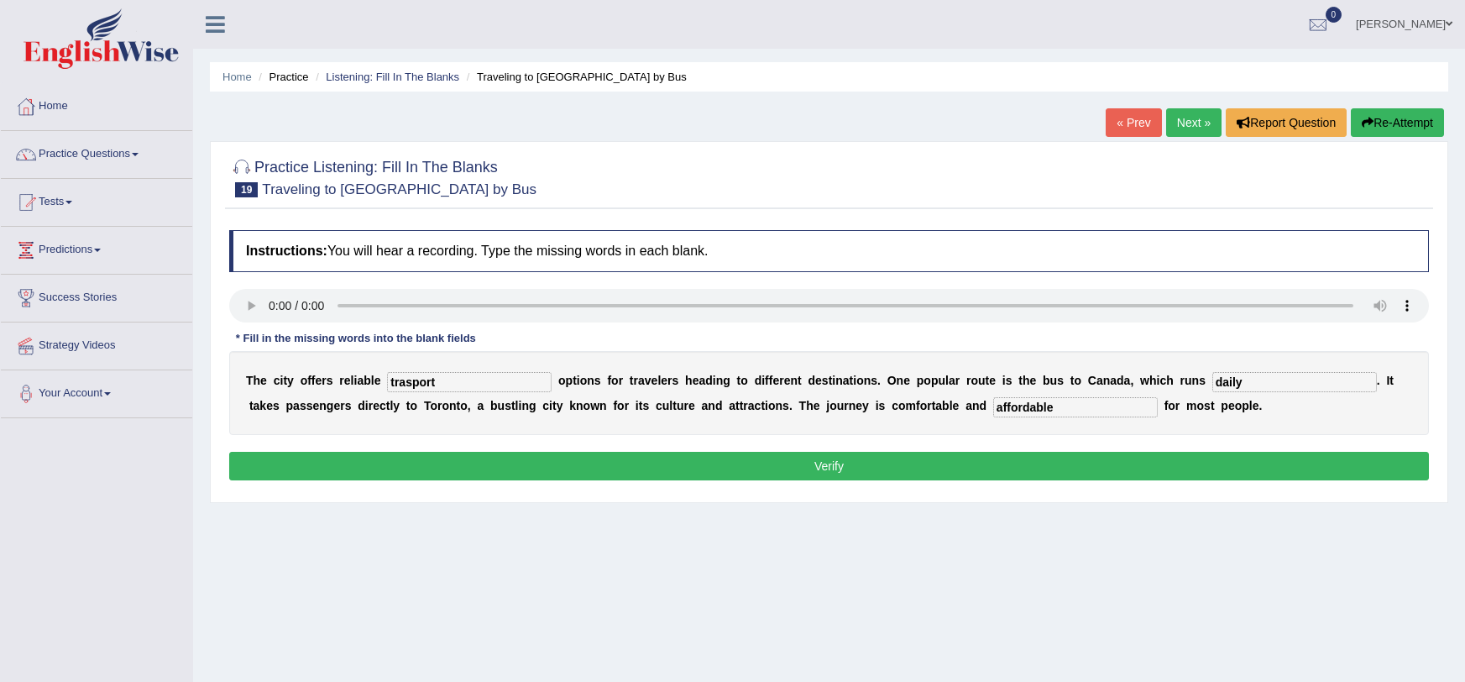
click at [488, 468] on button "Verify" at bounding box center [829, 466] width 1200 height 29
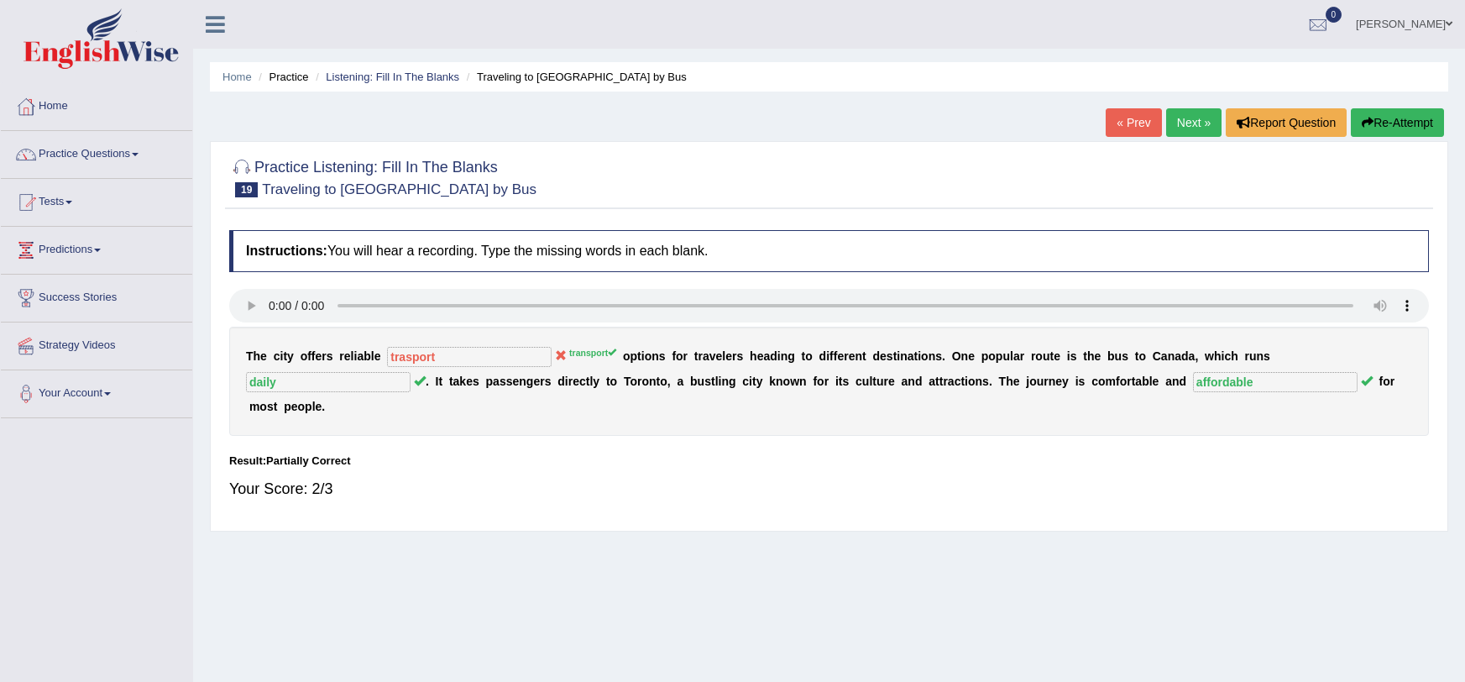
click at [1373, 119] on button "Re-Attempt" at bounding box center [1397, 122] width 93 height 29
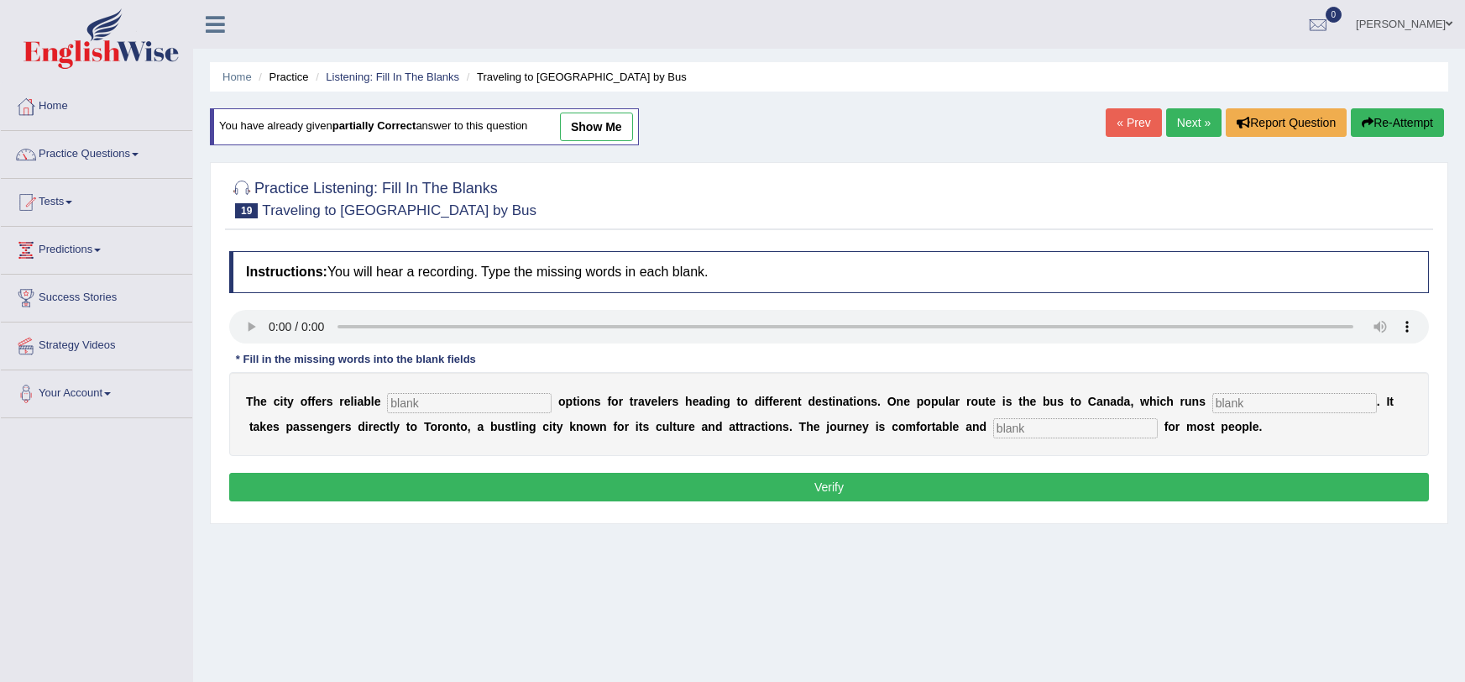
click at [464, 393] on input "text" at bounding box center [469, 403] width 165 height 20
type input "transport"
type input "daily"
type input "affordable"
click at [453, 489] on button "Verify" at bounding box center [829, 487] width 1200 height 29
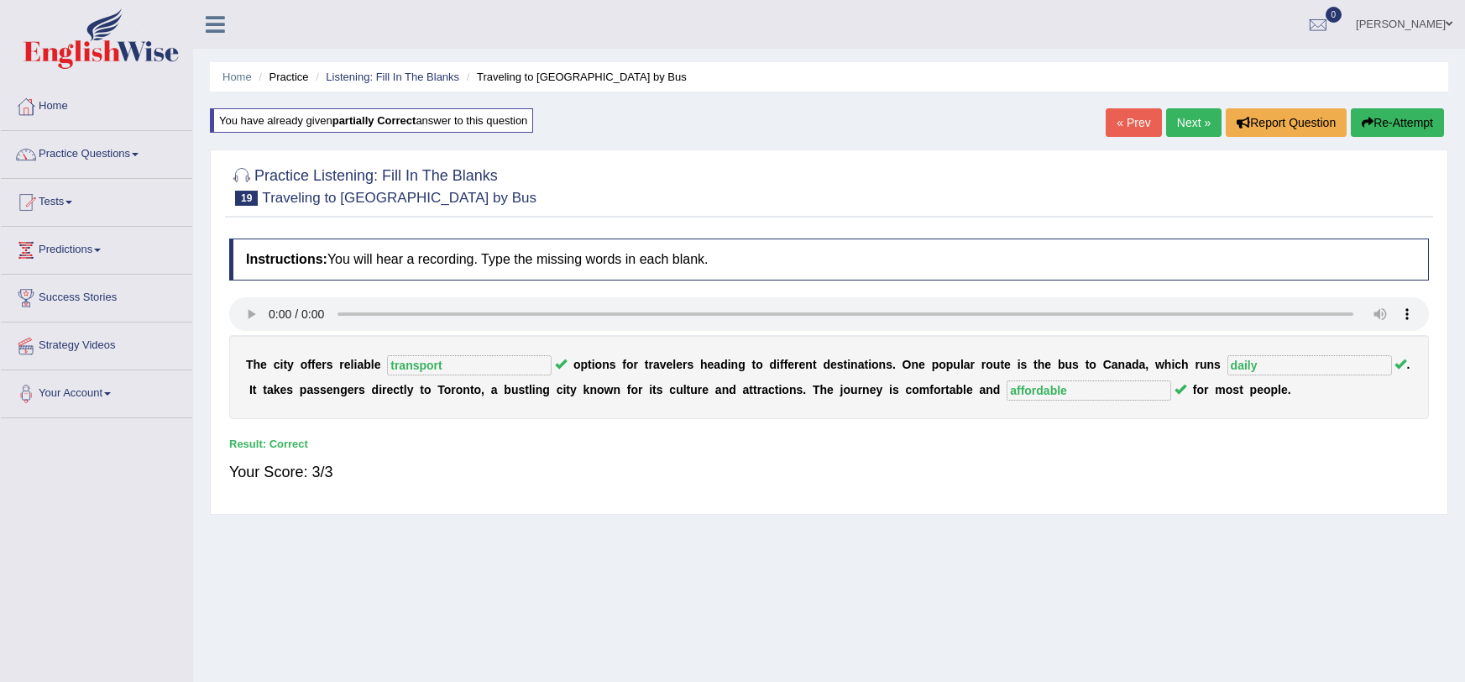
click at [1192, 115] on link "Next »" at bounding box center [1193, 122] width 55 height 29
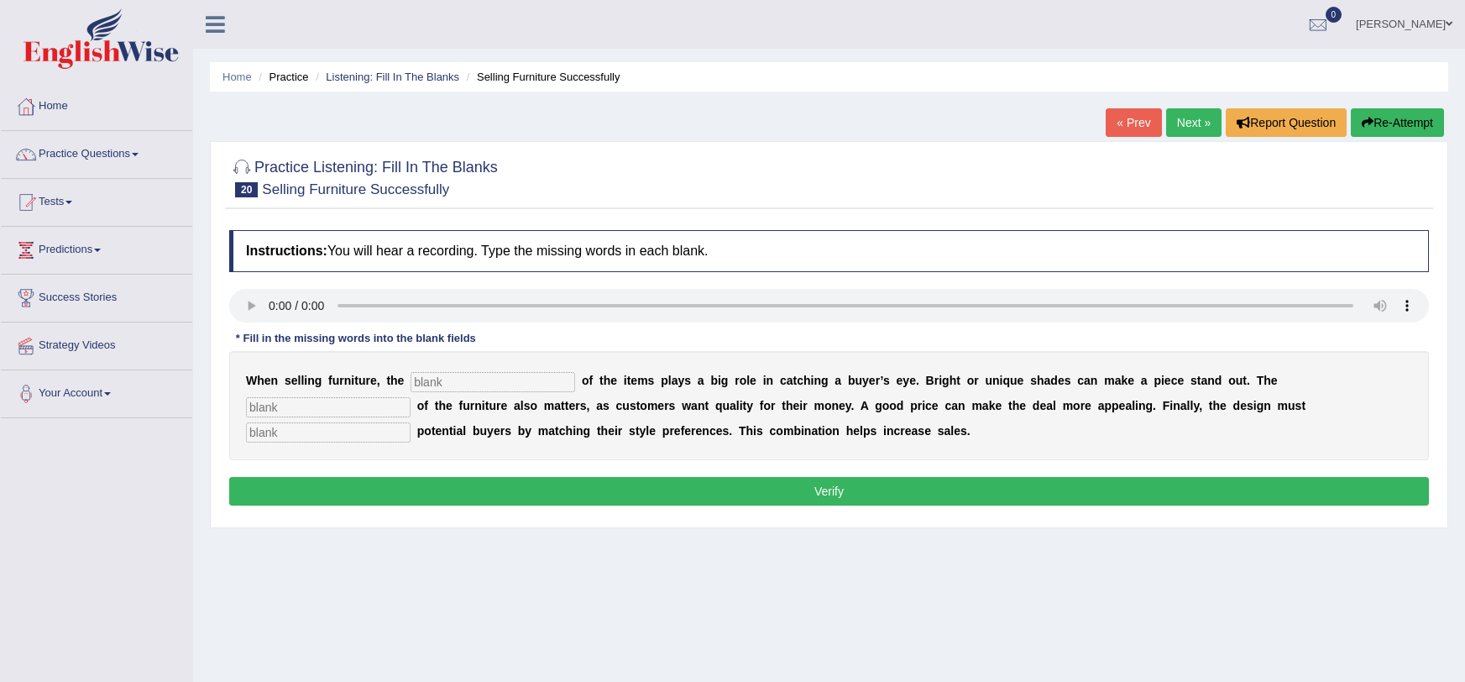
click at [446, 388] on input "text" at bounding box center [493, 382] width 165 height 20
type input "color"
click at [411, 397] on input "text" at bounding box center [328, 407] width 165 height 20
type input "value"
click at [411, 422] on input "text" at bounding box center [328, 432] width 165 height 20
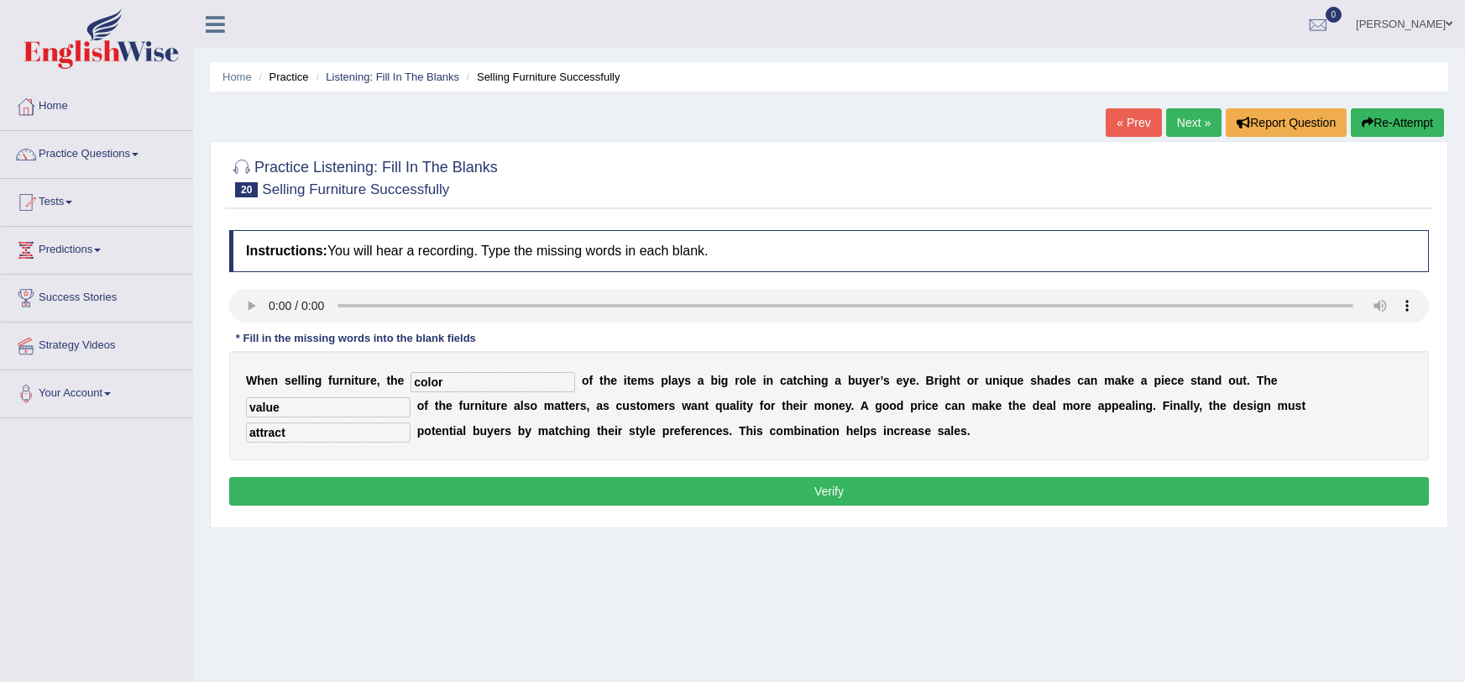
type input "attract"
click at [1234, 495] on button "Verify" at bounding box center [829, 491] width 1200 height 29
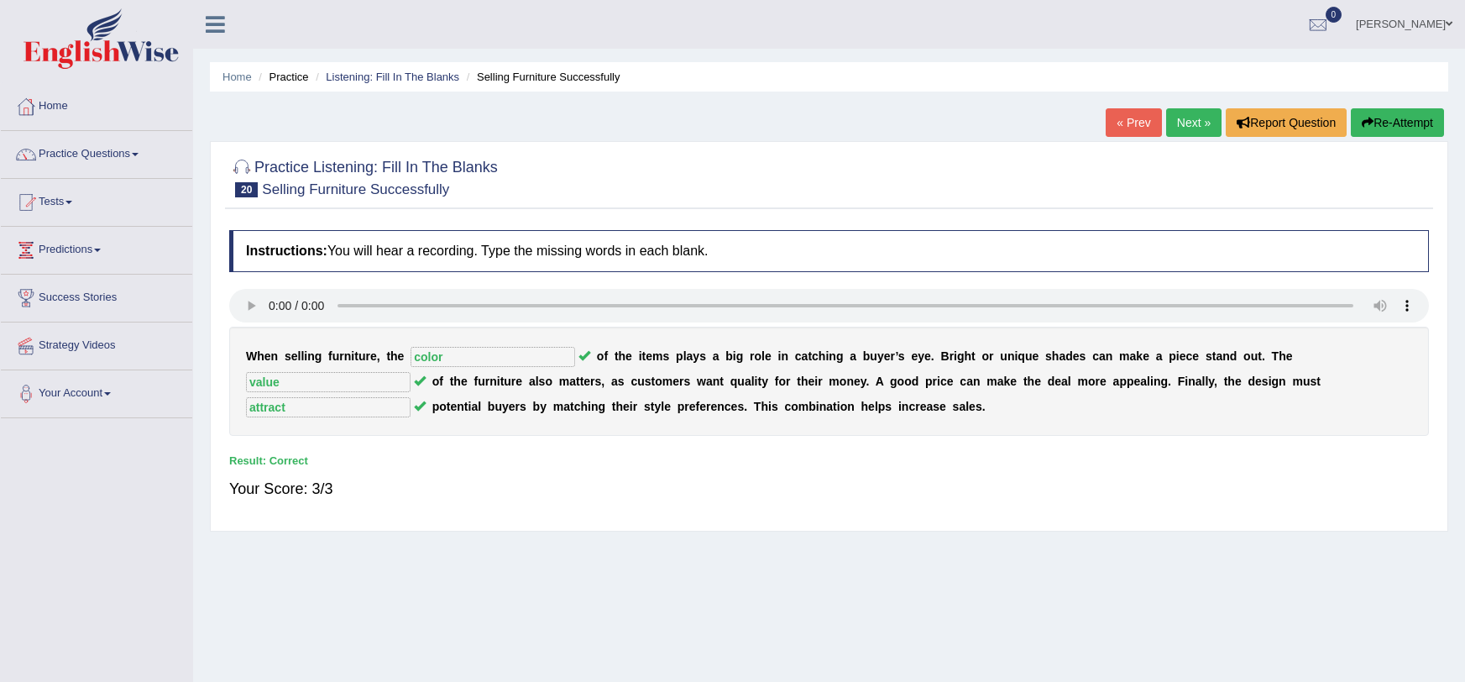
click at [1204, 128] on link "Next »" at bounding box center [1193, 122] width 55 height 29
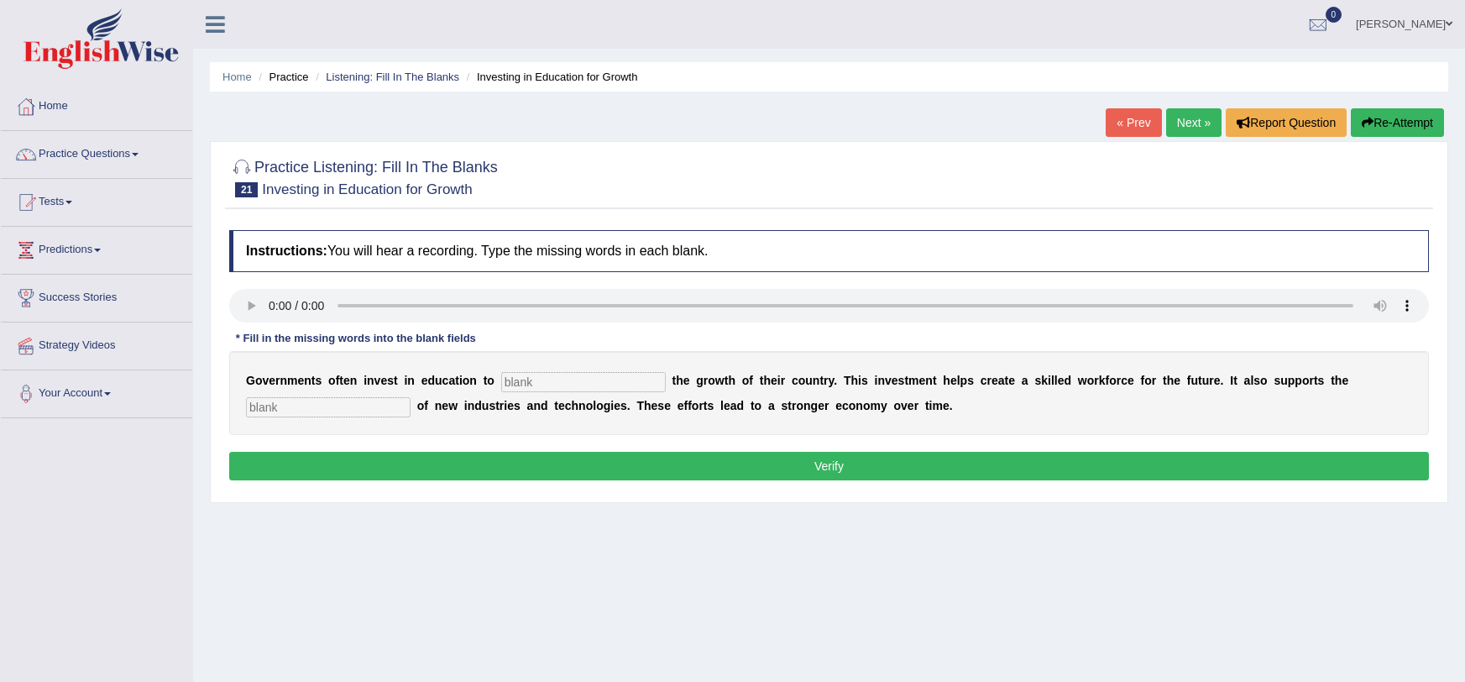
click at [505, 374] on input "text" at bounding box center [583, 382] width 165 height 20
type input "boost"
type input "development"
click at [515, 480] on p "Verify" at bounding box center [829, 466] width 1200 height 29
click at [515, 475] on button "Verify" at bounding box center [829, 466] width 1200 height 29
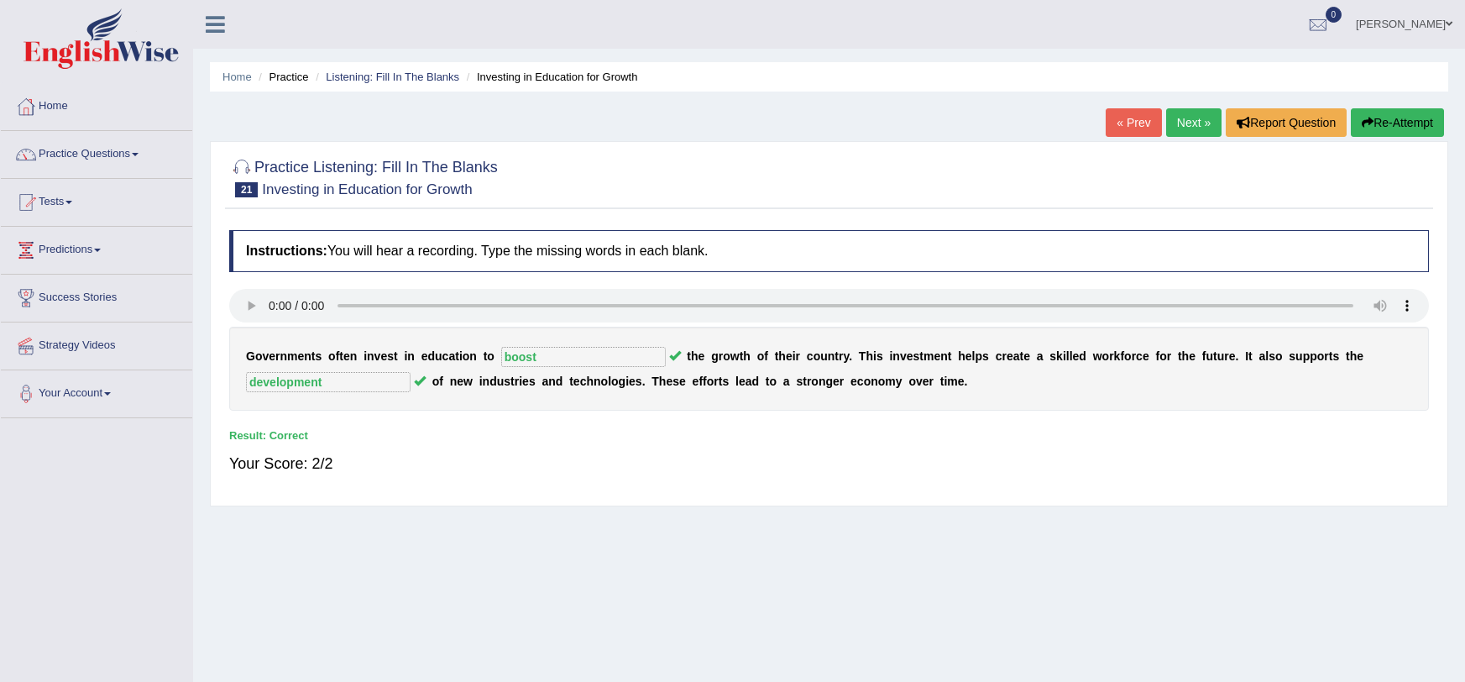
click at [1169, 117] on link "Next »" at bounding box center [1193, 122] width 55 height 29
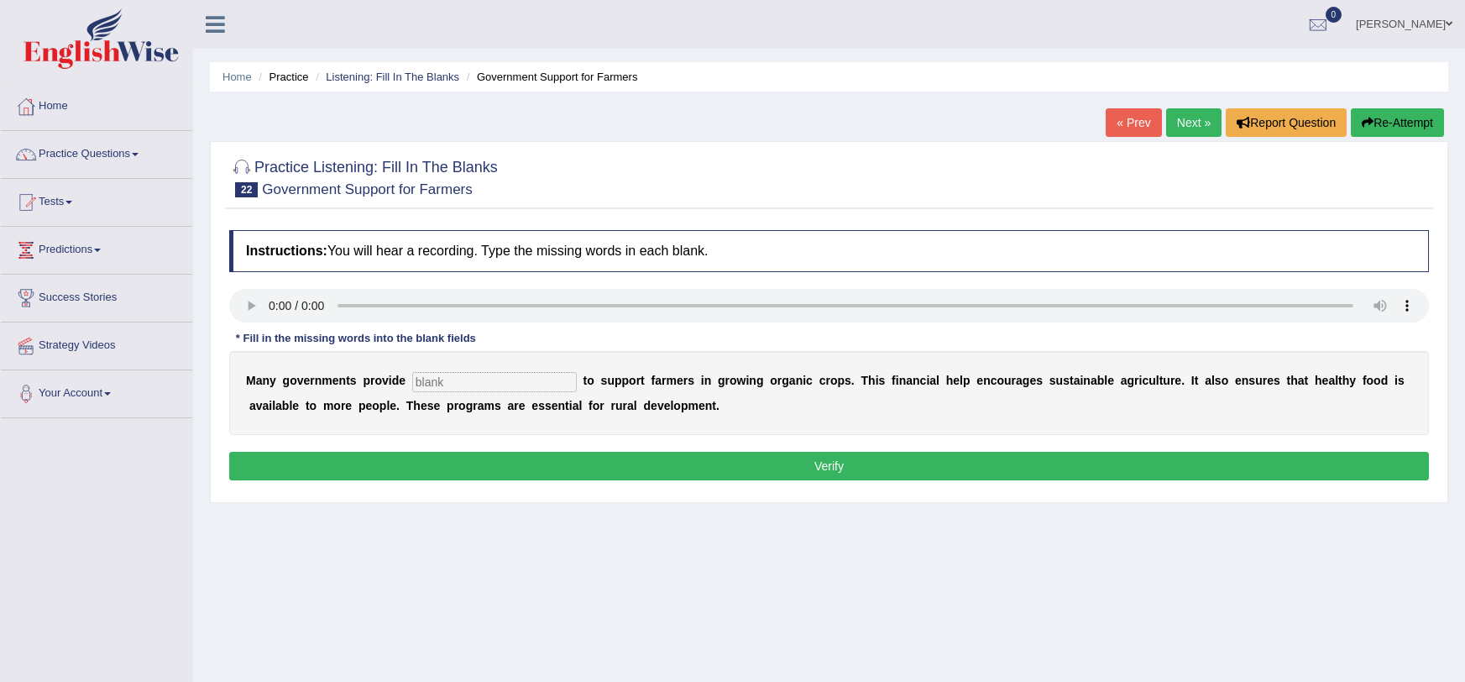
click at [421, 387] on input "text" at bounding box center [494, 382] width 165 height 20
type input "d"
type input "subsidies"
click at [417, 444] on div "Instructions: You will hear a recording. Type the missing words in each blank. …" at bounding box center [829, 358] width 1208 height 272
click at [416, 449] on div "Instructions: You will hear a recording. Type the missing words in each blank. …" at bounding box center [829, 358] width 1208 height 272
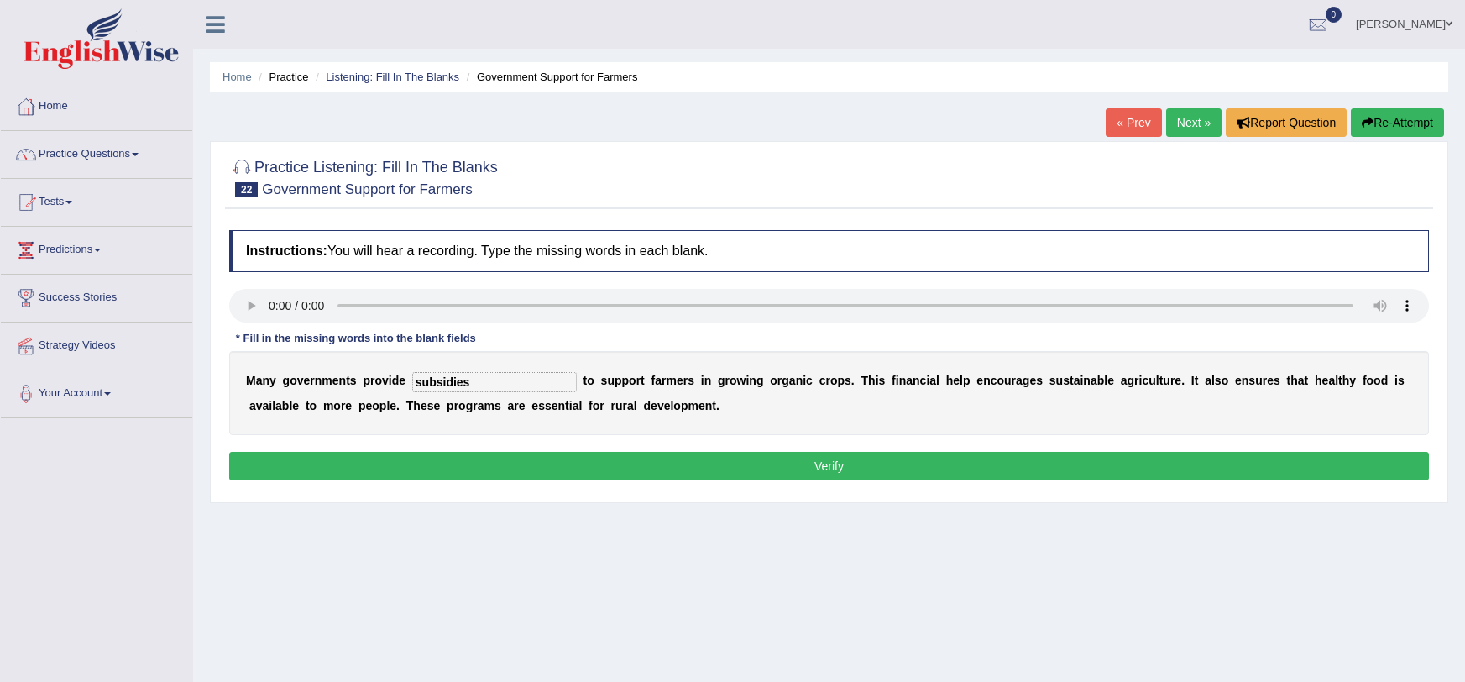
click at [417, 458] on button "Verify" at bounding box center [829, 466] width 1200 height 29
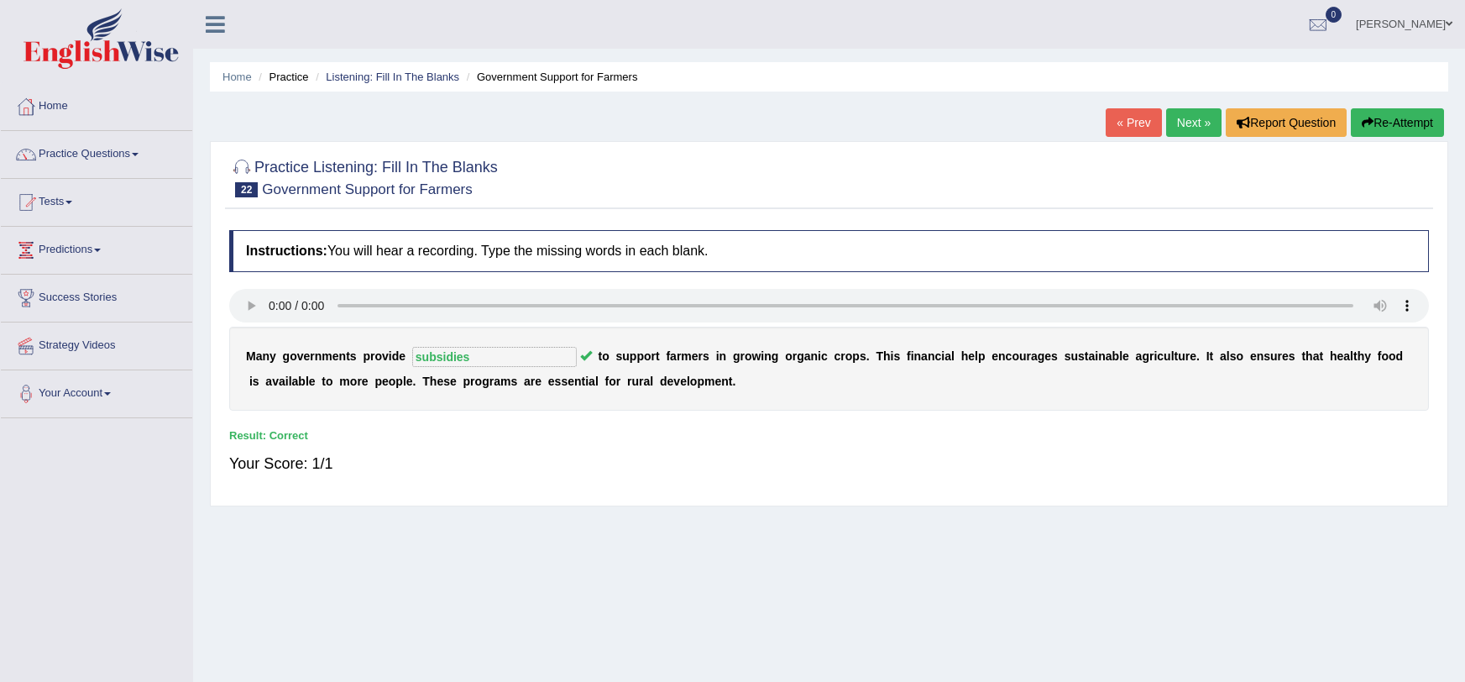
click at [1194, 118] on link "Next »" at bounding box center [1193, 122] width 55 height 29
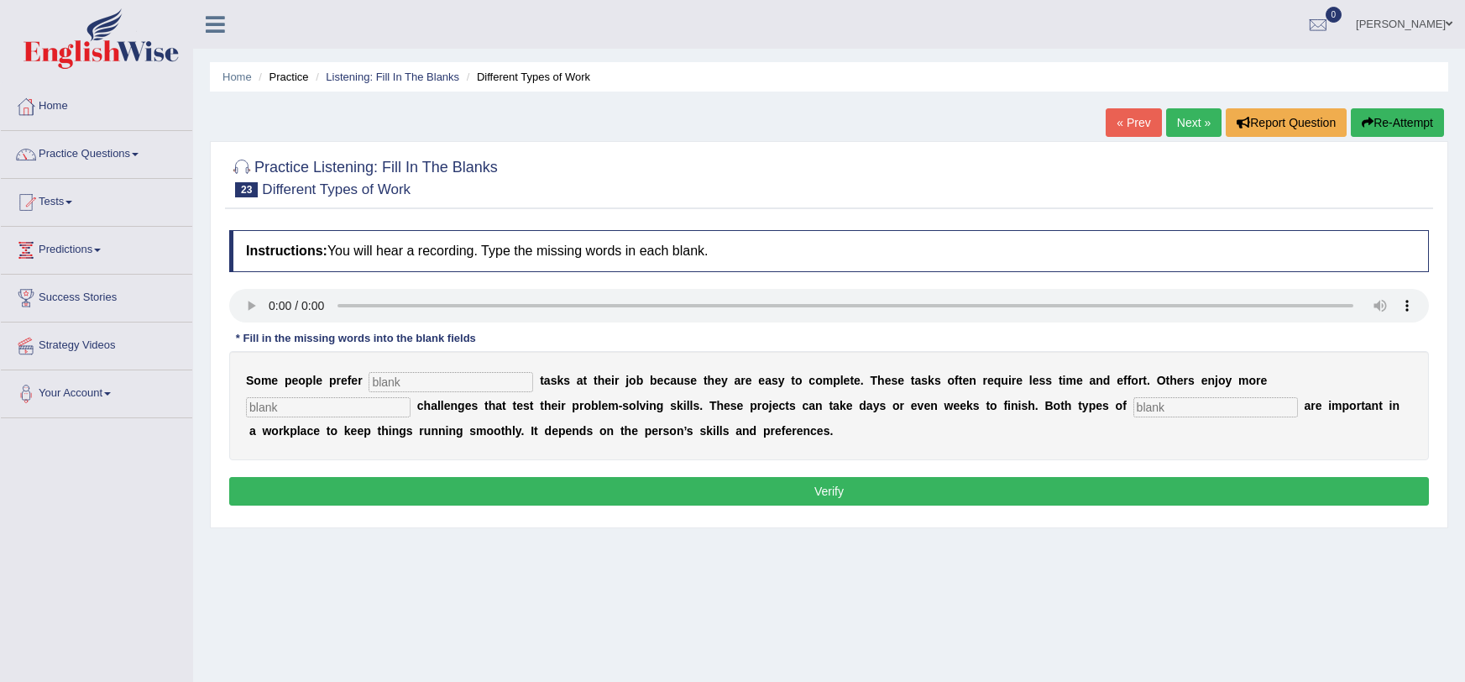
click at [381, 386] on input "text" at bounding box center [451, 382] width 165 height 20
type input "simple"
type input "complex"
type input "work"
click at [984, 489] on button "Verify" at bounding box center [829, 491] width 1200 height 29
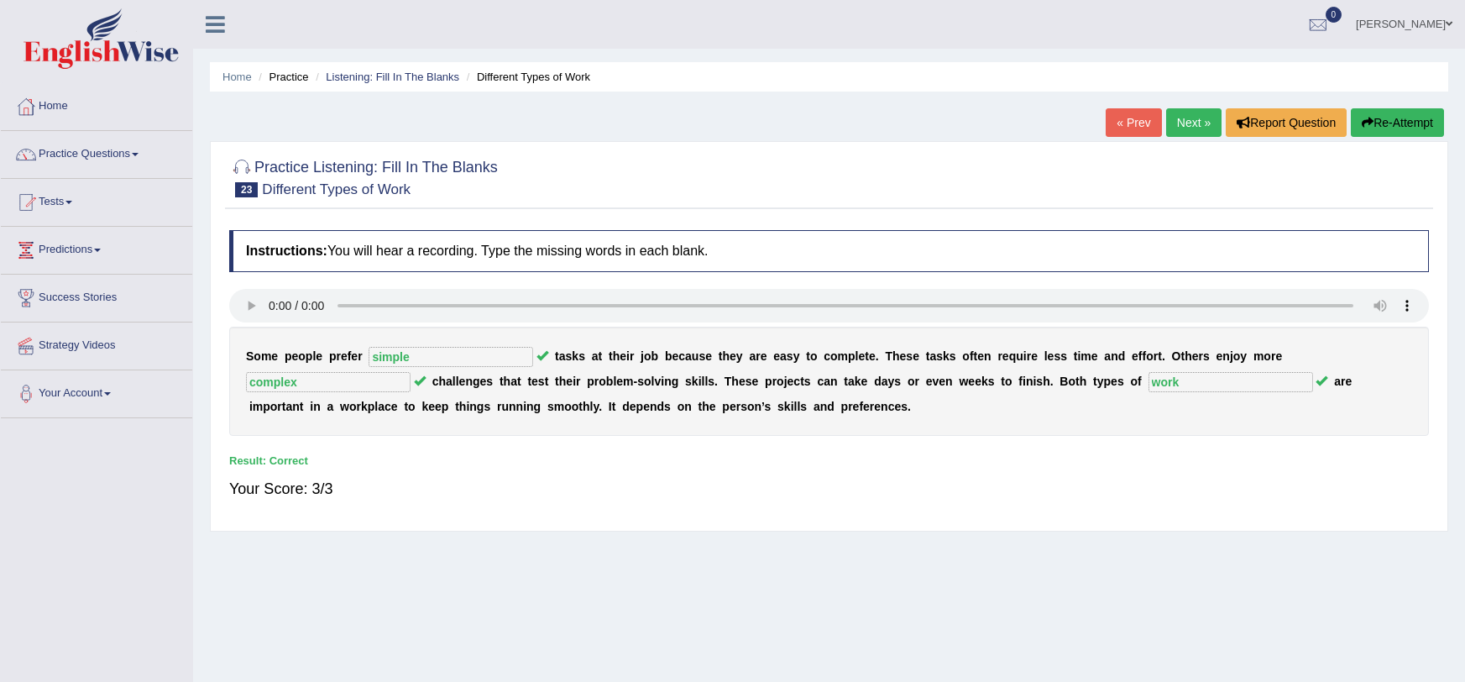
click at [1180, 129] on link "Next »" at bounding box center [1193, 122] width 55 height 29
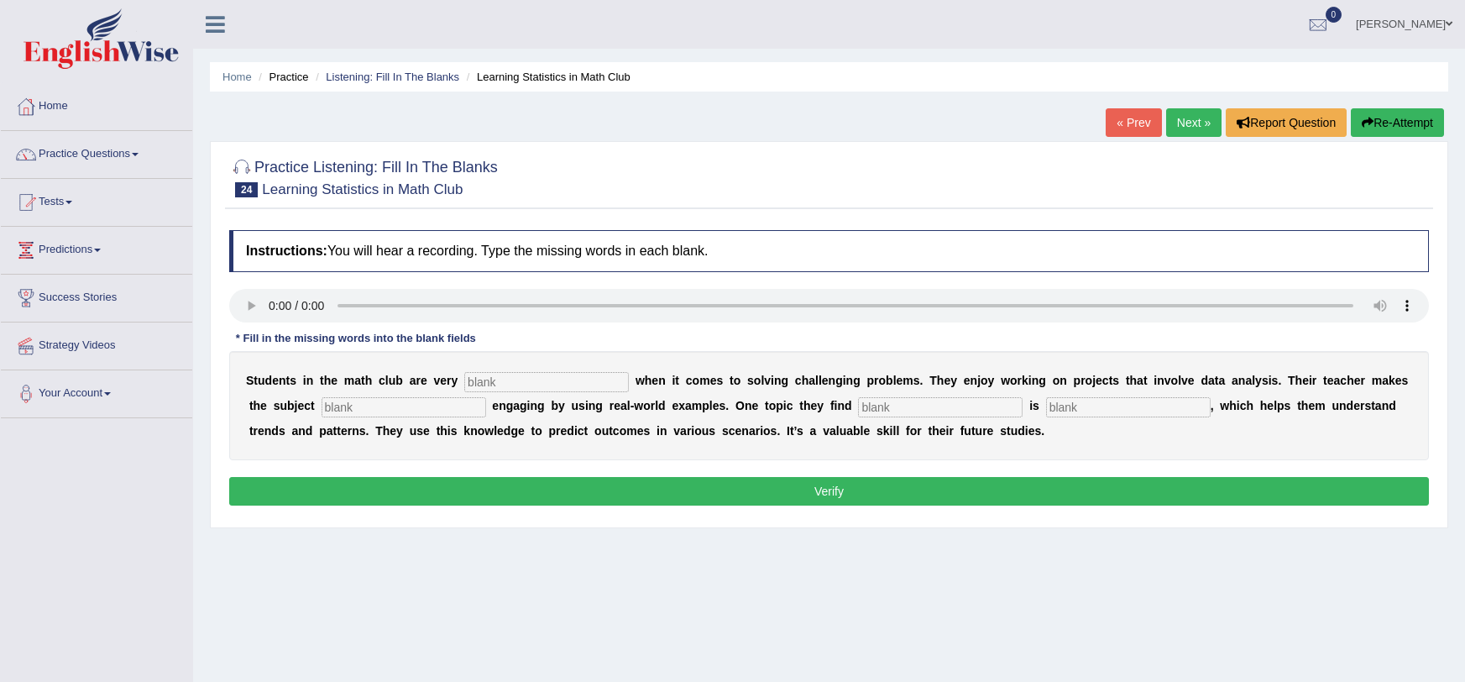
click at [471, 374] on input "text" at bounding box center [546, 382] width 165 height 20
type input "active"
type input "completely"
click at [876, 414] on input "intersting" at bounding box center [940, 407] width 165 height 20
type input "interesting"
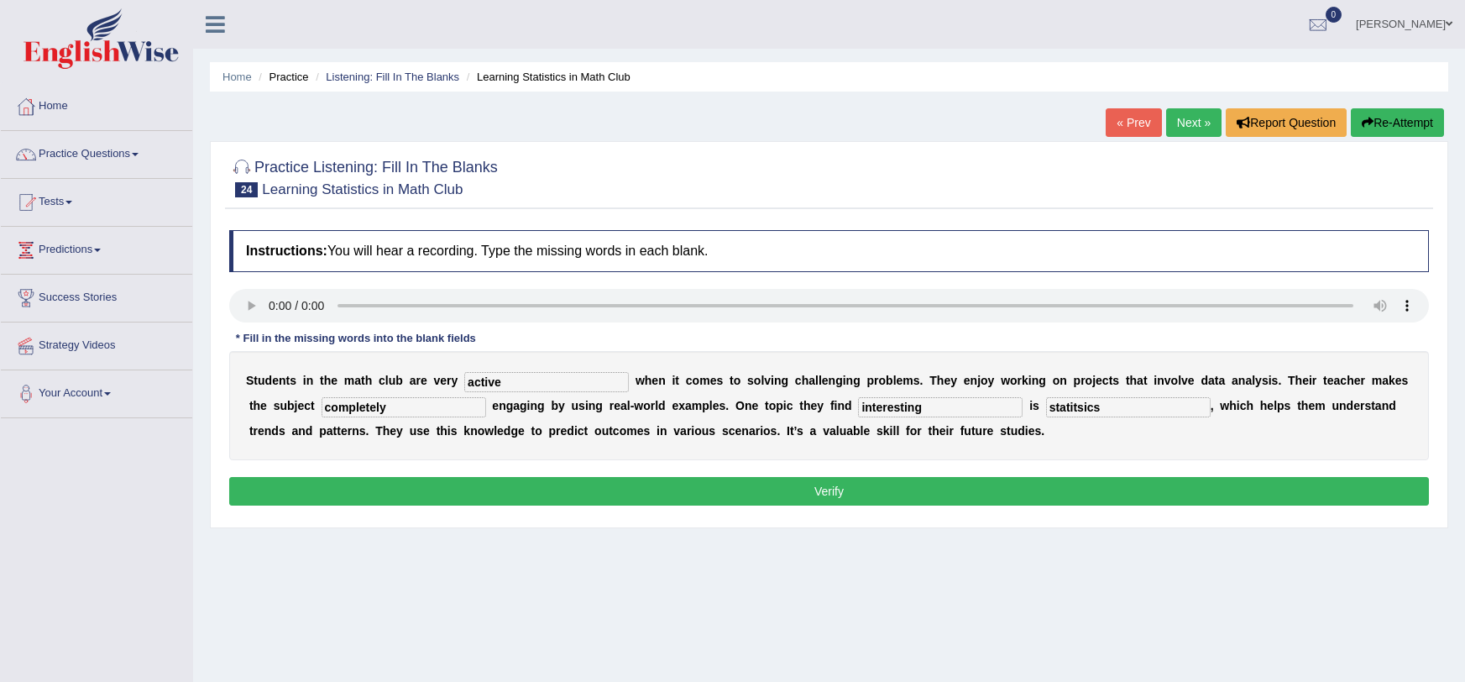
type input "statitsics"
click at [1064, 464] on div "Instructions: You will hear a recording. Type the missing words in each blank. …" at bounding box center [829, 370] width 1208 height 297
click at [1056, 478] on button "Verify" at bounding box center [829, 491] width 1200 height 29
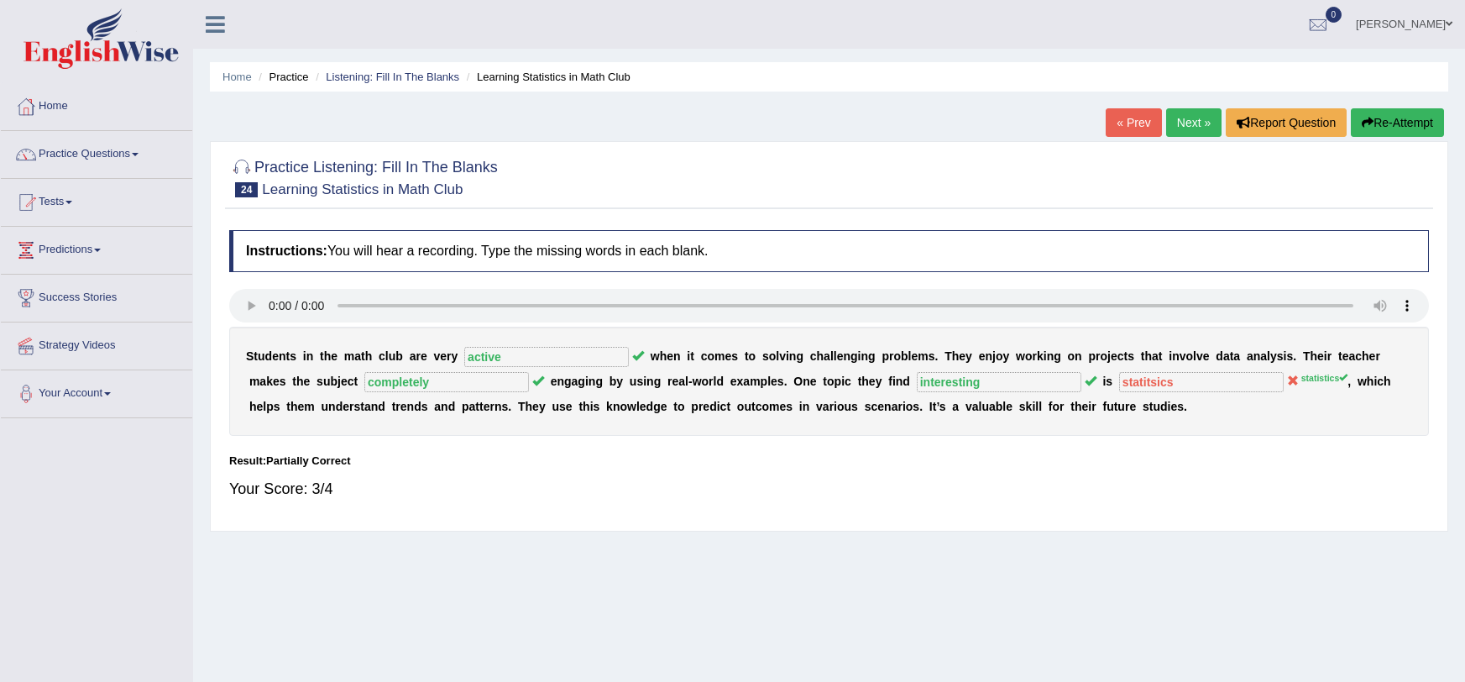
click at [1397, 117] on button "Re-Attempt" at bounding box center [1397, 122] width 93 height 29
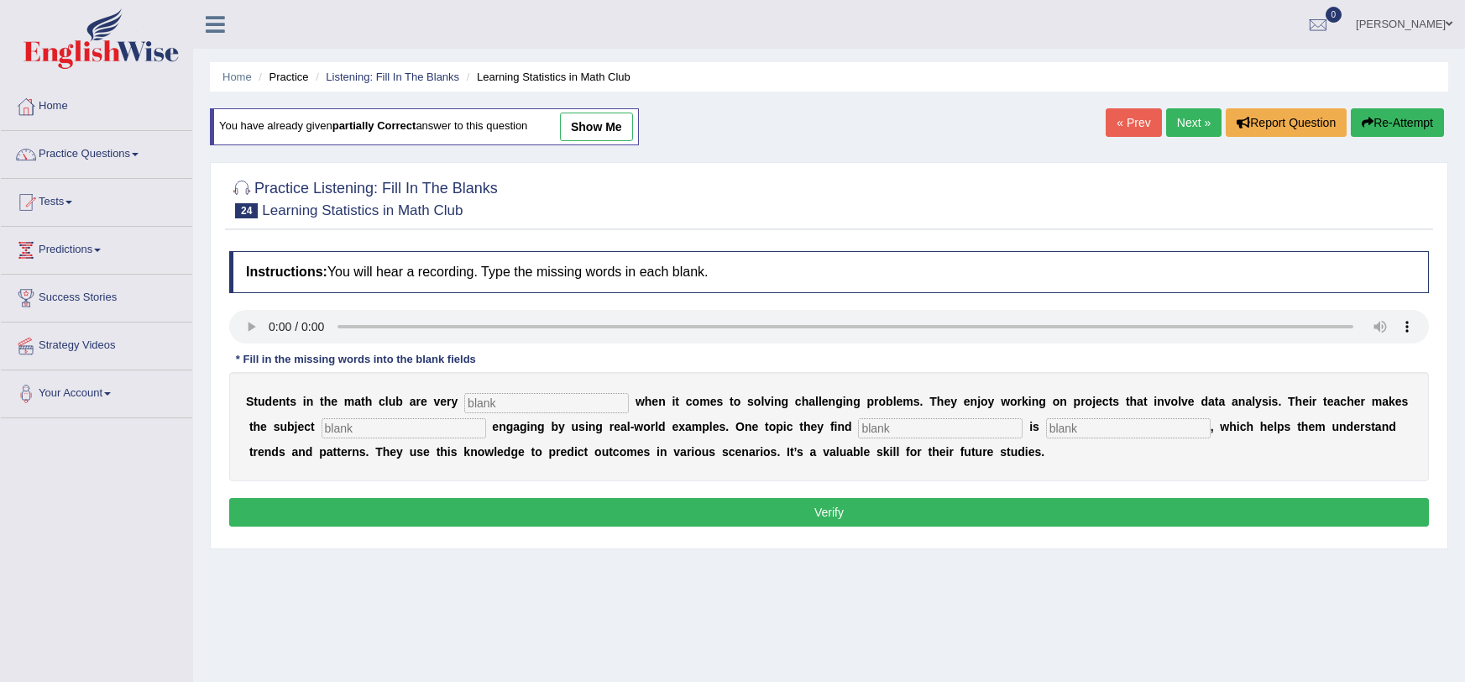
click at [506, 403] on input "text" at bounding box center [546, 403] width 165 height 20
type input "active"
click at [349, 435] on input "text" at bounding box center [404, 428] width 165 height 20
click at [405, 426] on input "text" at bounding box center [404, 428] width 165 height 20
type input "completely"
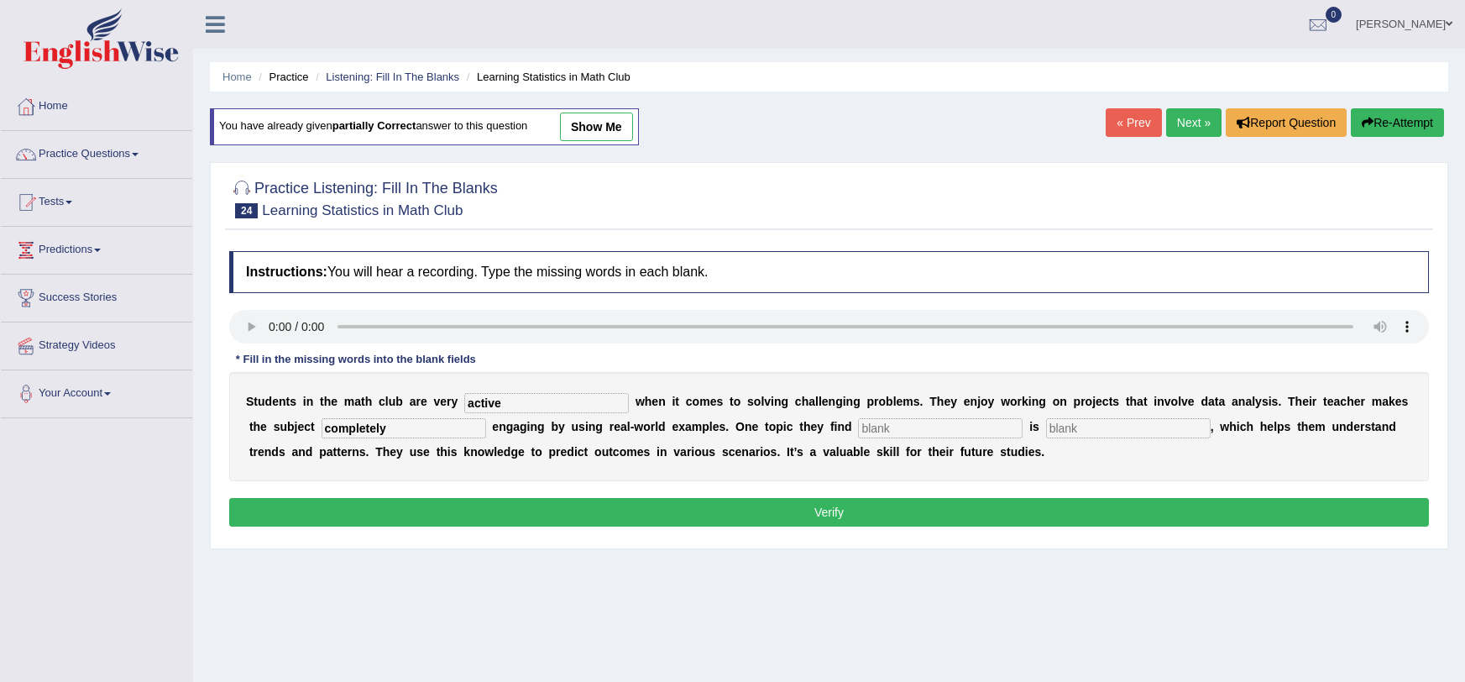
click at [903, 421] on input "text" at bounding box center [940, 428] width 165 height 20
type input "interesting"
type input "statistics"
click at [922, 505] on button "Verify" at bounding box center [829, 512] width 1200 height 29
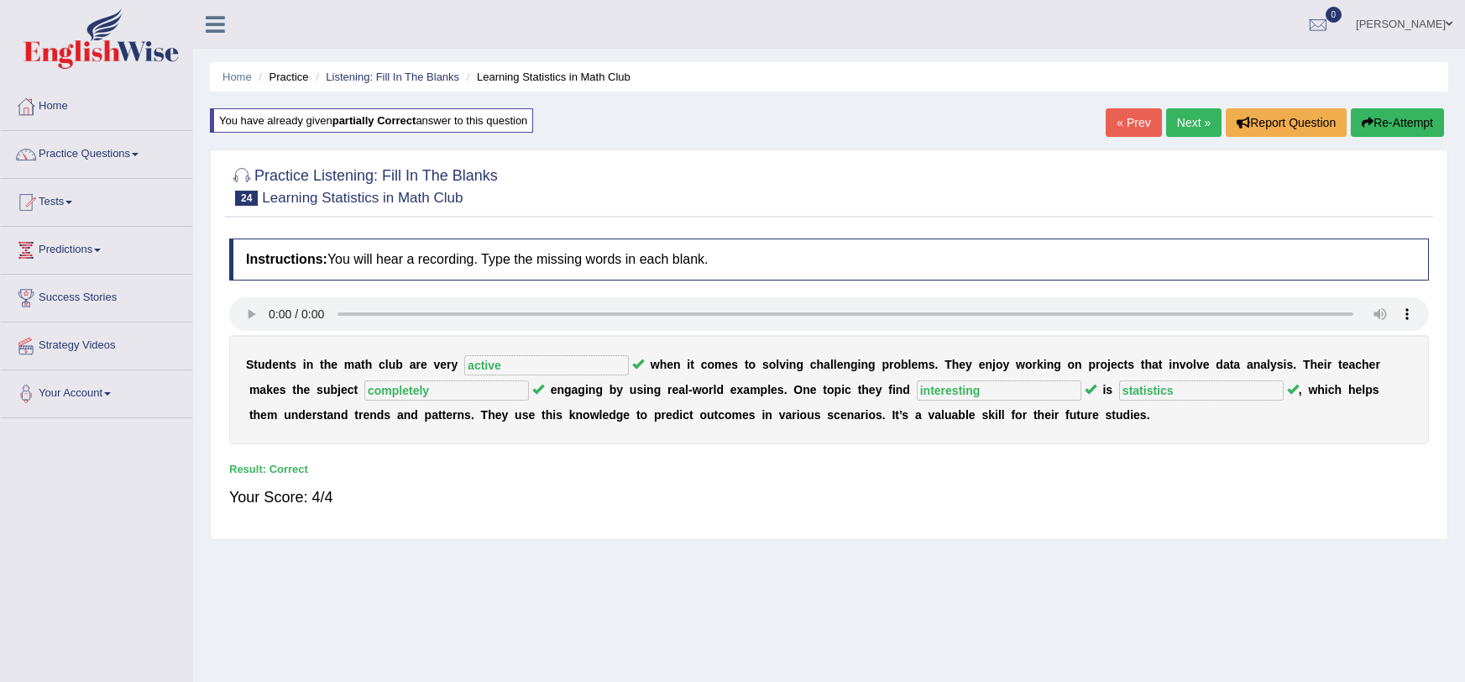
click at [1196, 121] on link "Next »" at bounding box center [1193, 122] width 55 height 29
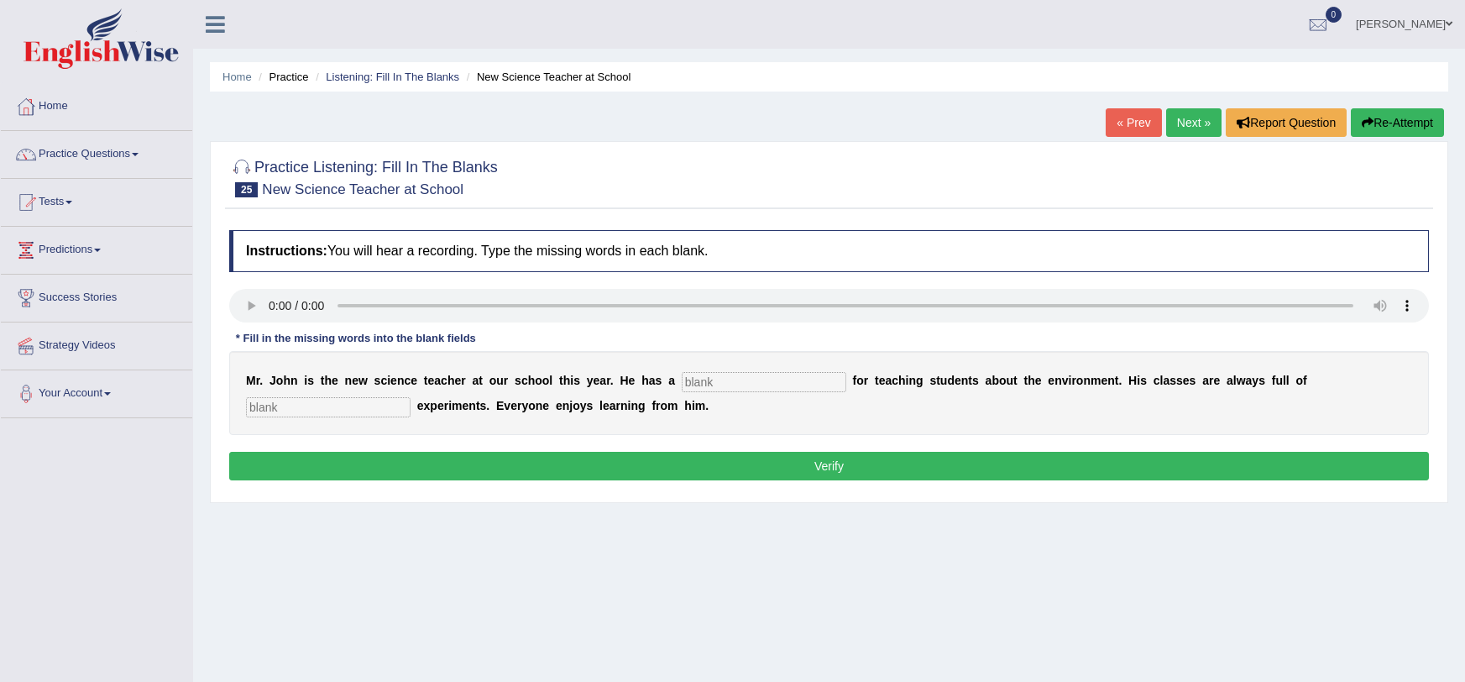
click at [704, 379] on input "text" at bounding box center [764, 382] width 165 height 20
type input "passion"
click at [353, 416] on input "text" at bounding box center [328, 407] width 165 height 20
type input "exciting"
click at [377, 480] on button "Verify" at bounding box center [829, 466] width 1200 height 29
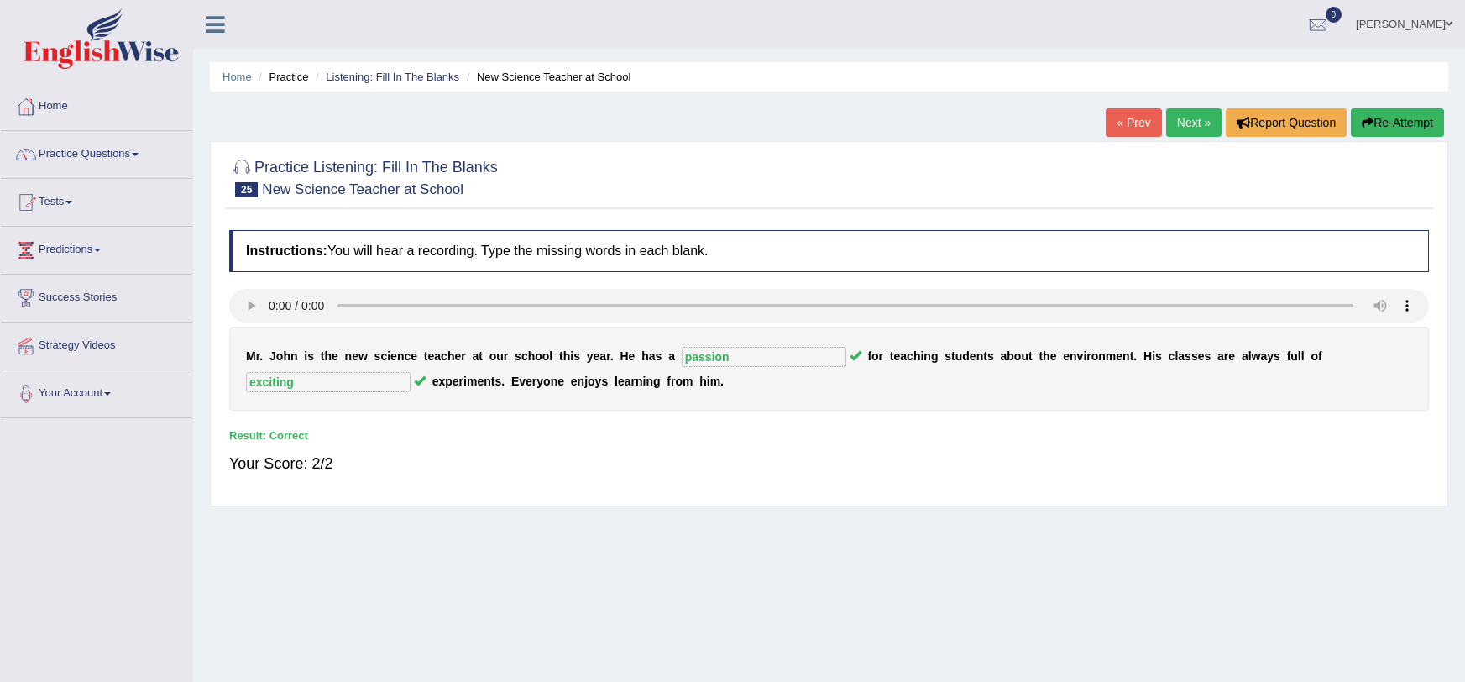
click at [1190, 117] on link "Next »" at bounding box center [1193, 122] width 55 height 29
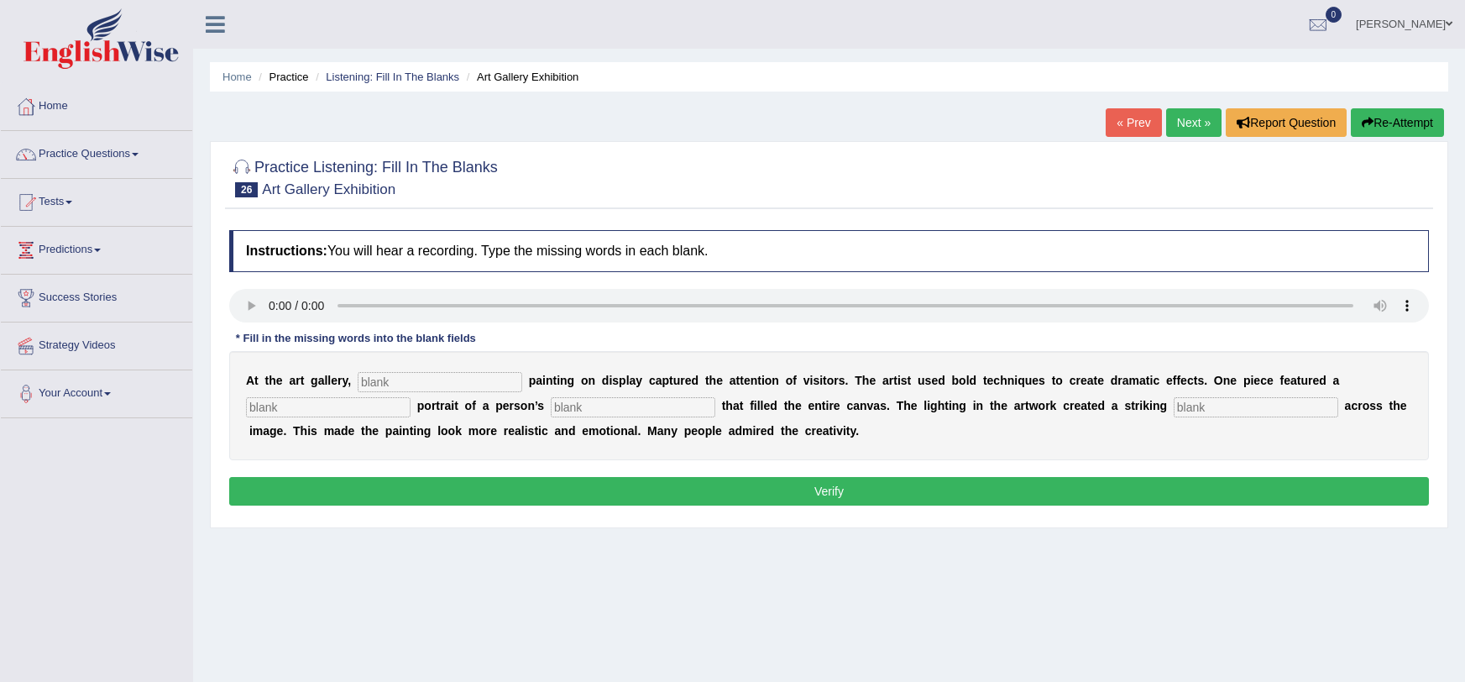
click at [358, 374] on input "text" at bounding box center [440, 382] width 165 height 20
type input "every"
type input "huge"
type input "face"
type input "shadow"
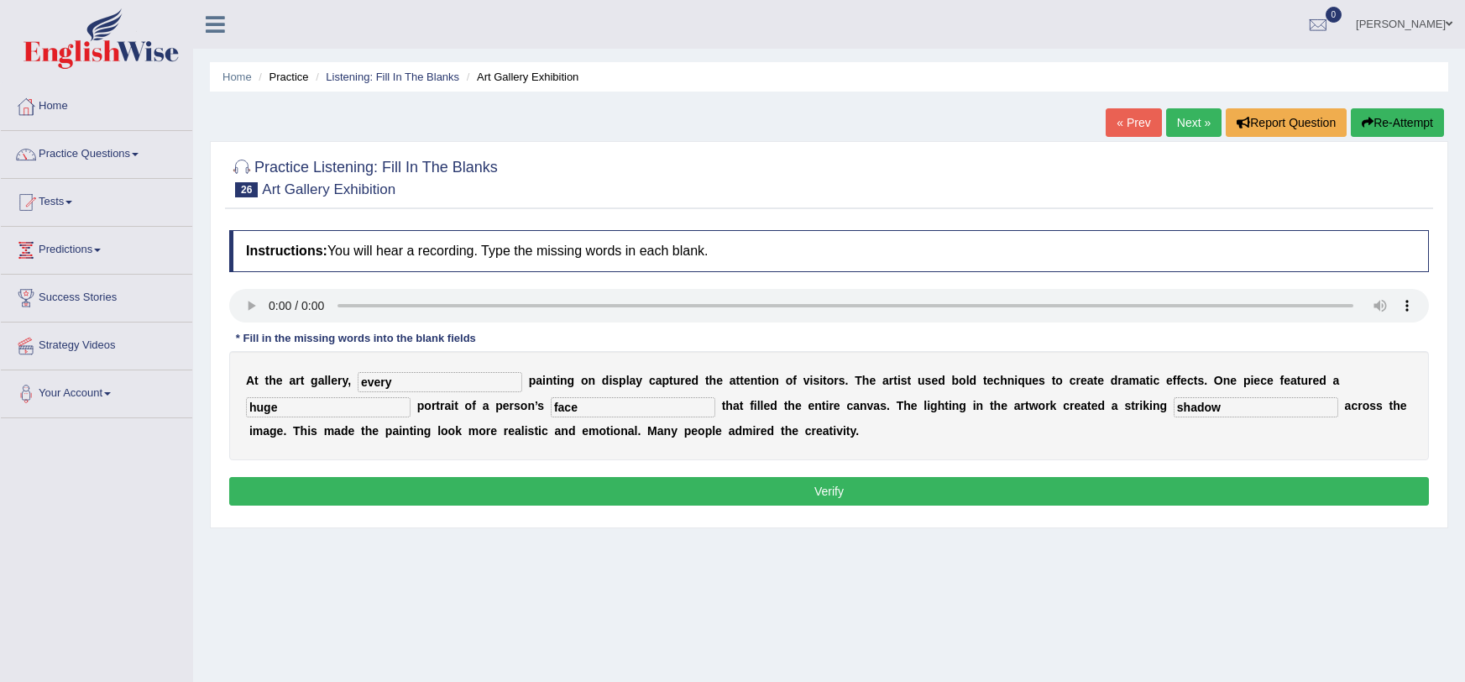
click at [338, 501] on button "Verify" at bounding box center [829, 491] width 1200 height 29
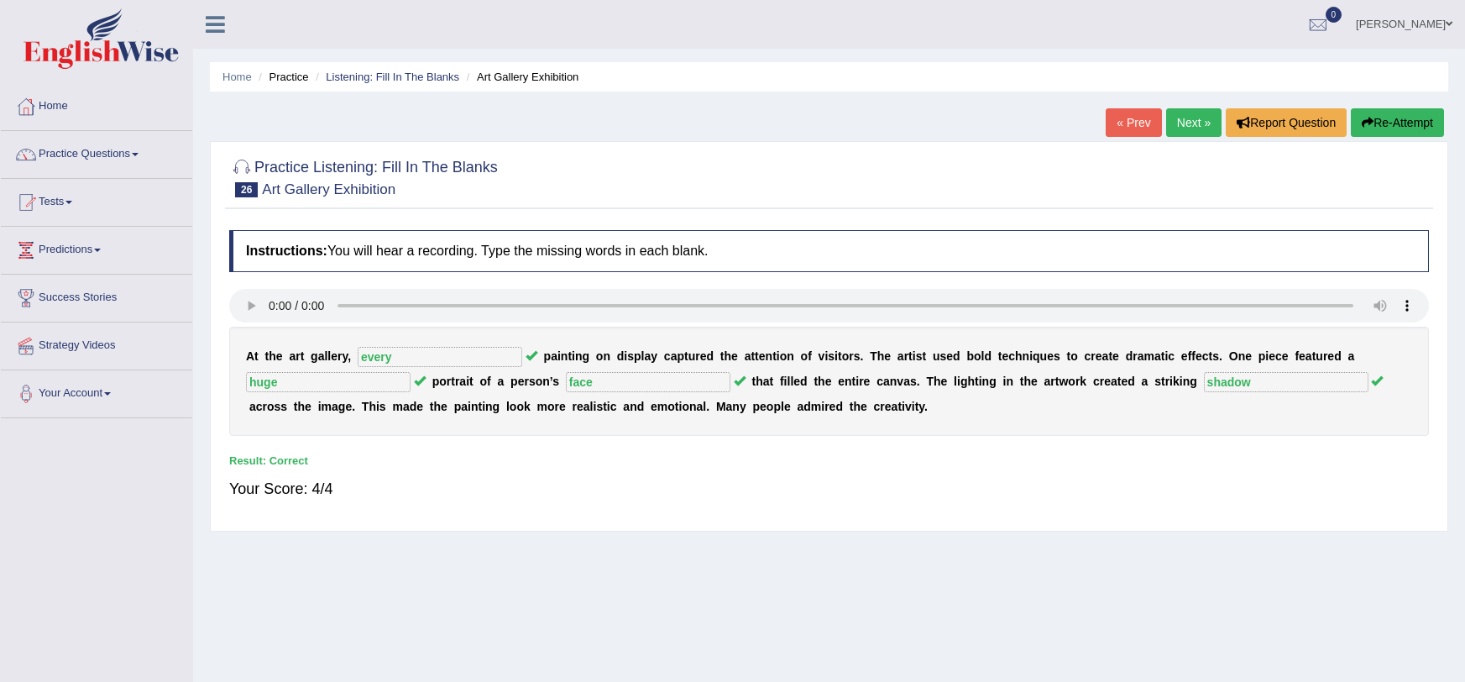
click at [1214, 118] on link "Next »" at bounding box center [1193, 122] width 55 height 29
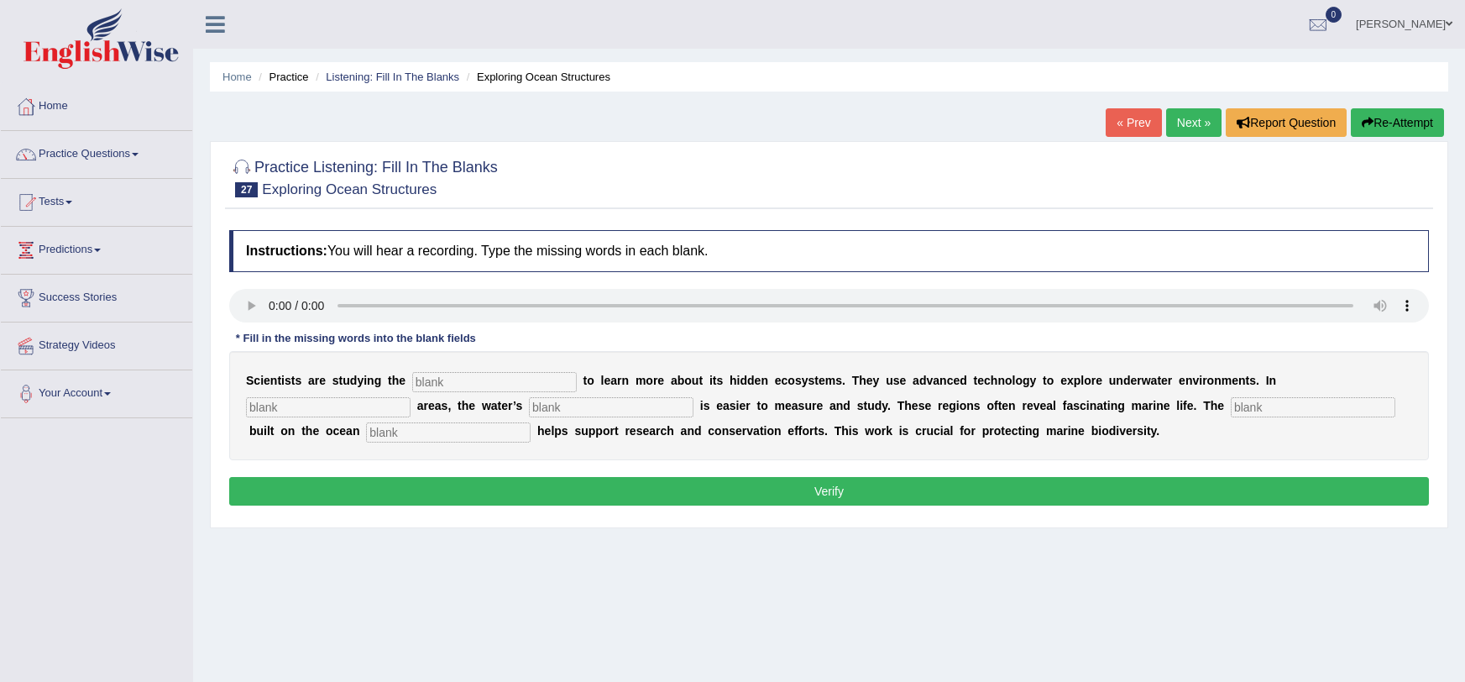
click at [446, 379] on input "text" at bounding box center [494, 382] width 165 height 20
type input "ocean"
type input "shallow"
click at [366, 442] on input "text" at bounding box center [448, 432] width 165 height 20
type input "floor"
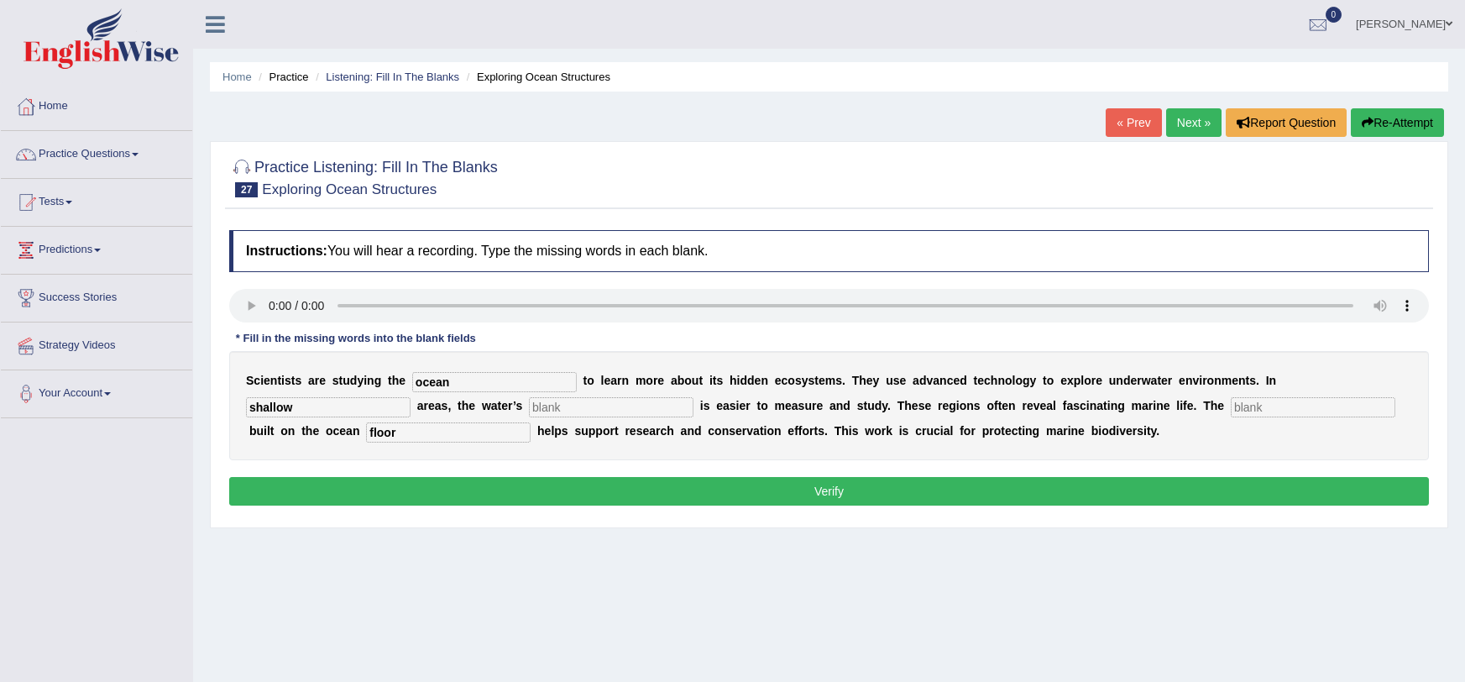
click at [1231, 406] on input "text" at bounding box center [1313, 407] width 165 height 20
type input "infrustracture"
click at [529, 408] on input "text" at bounding box center [611, 407] width 165 height 20
type input "dept"
click at [432, 499] on button "Verify" at bounding box center [829, 491] width 1200 height 29
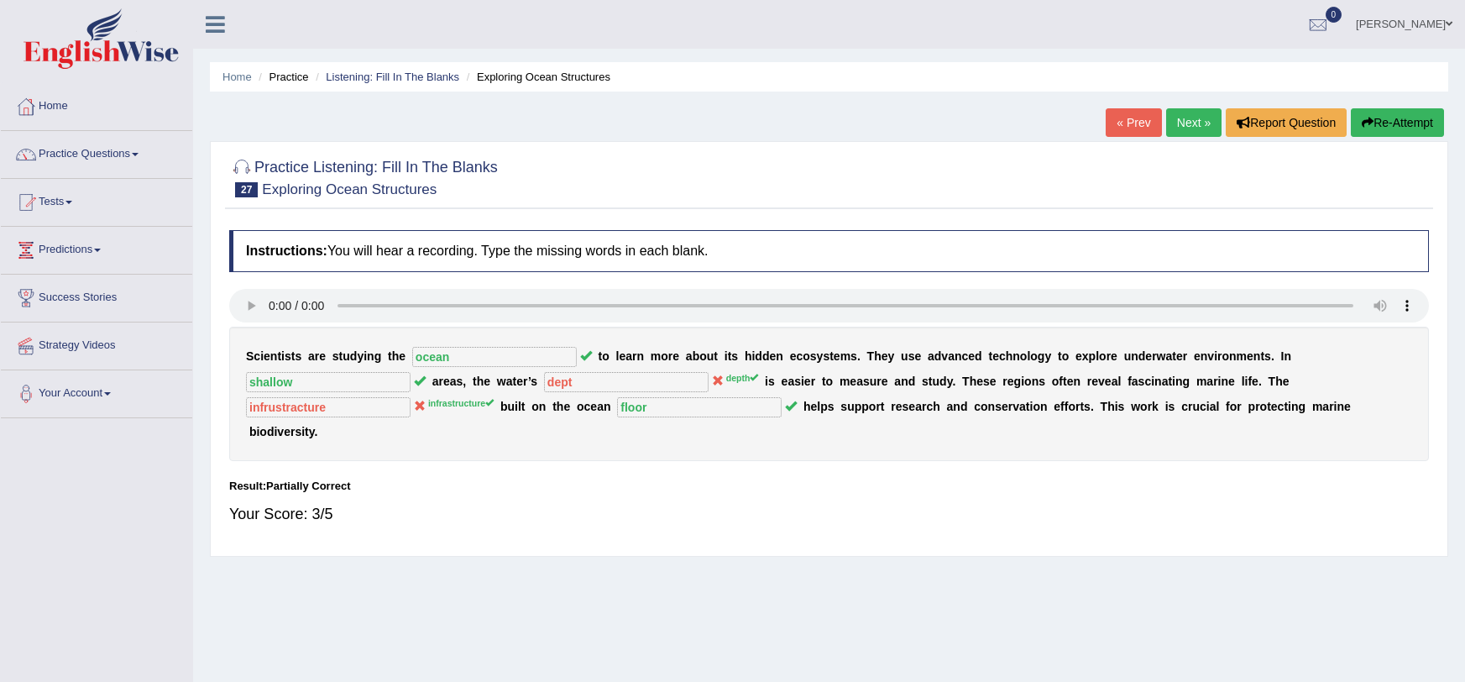
click at [1365, 117] on icon "button" at bounding box center [1368, 123] width 12 height 12
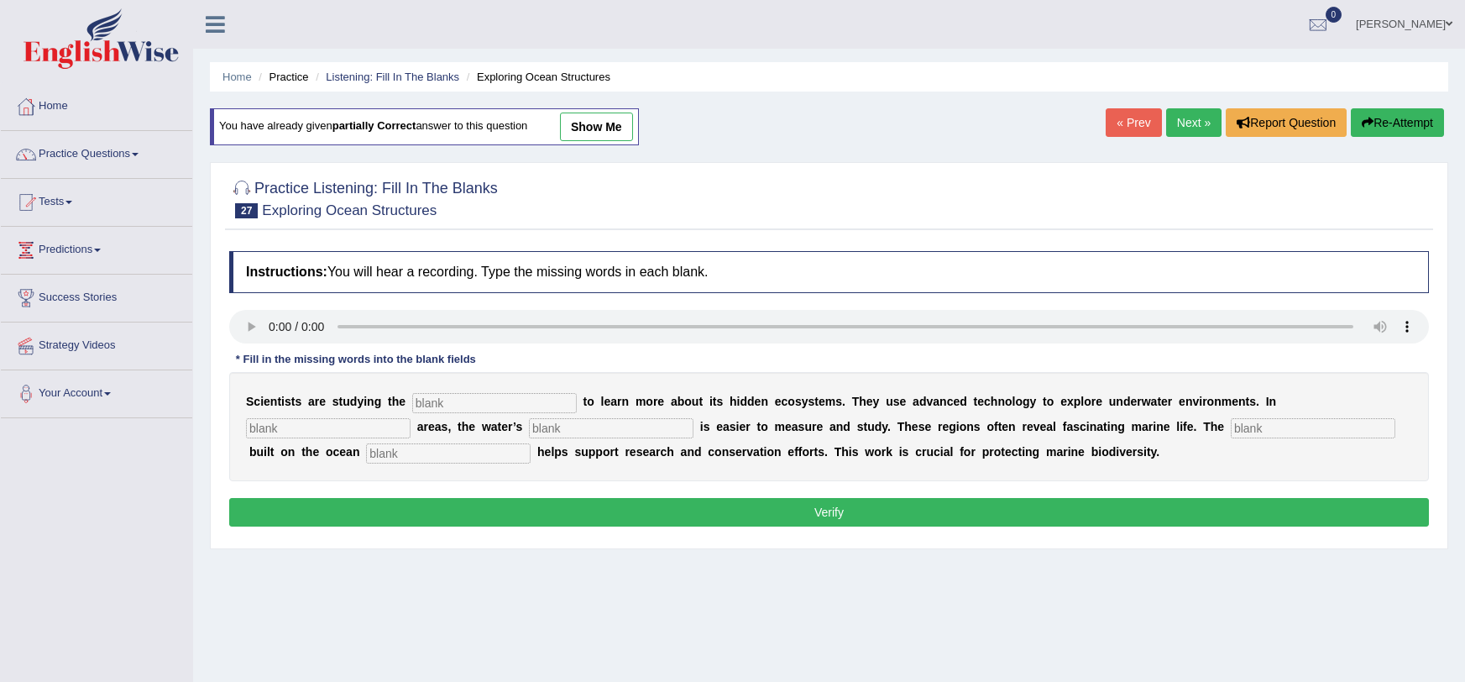
click at [434, 402] on input "text" at bounding box center [494, 403] width 165 height 20
type input "ocean"
click at [1303, 390] on div "S c i e n t i s t s a r e s t u d y i n g t h e ocean t o l e a r n m o r e a b…" at bounding box center [829, 426] width 1200 height 109
click at [411, 418] on input "text" at bounding box center [328, 428] width 165 height 20
type input "shallow"
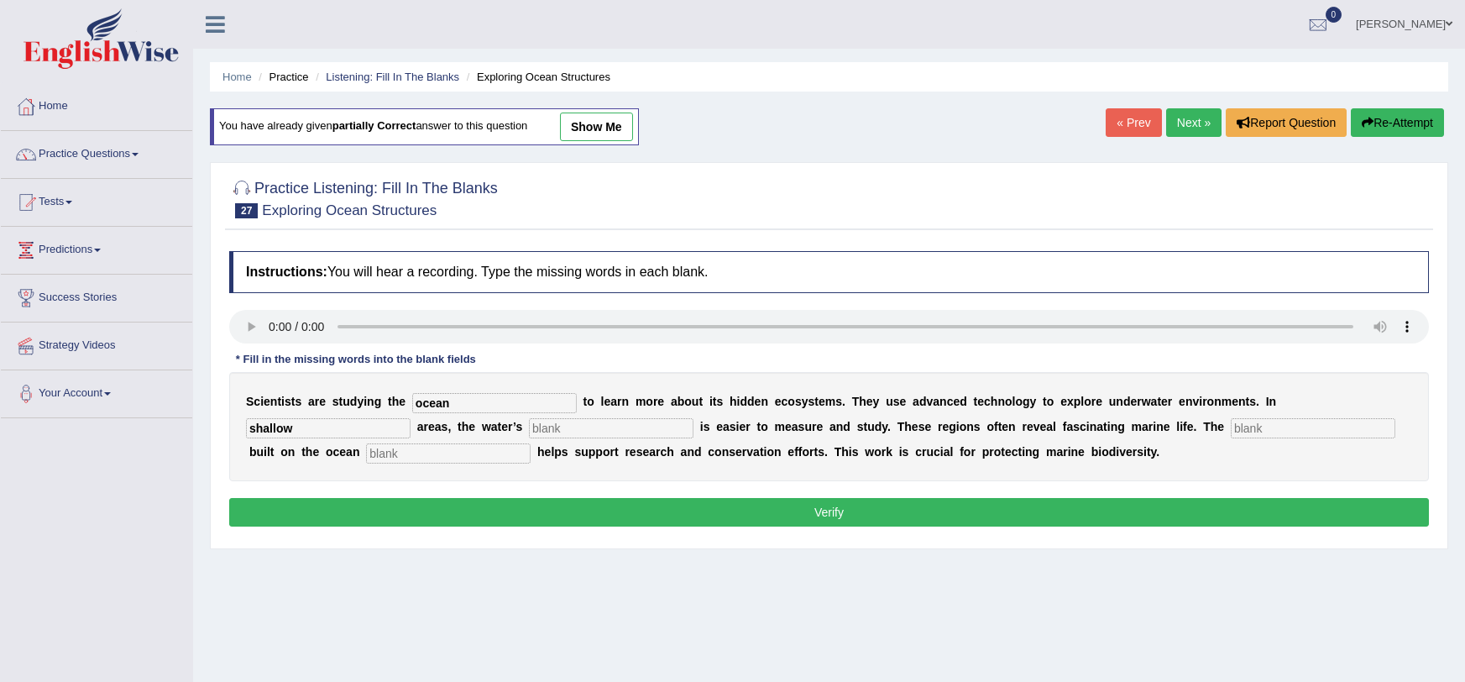
click at [529, 430] on input "text" at bounding box center [611, 428] width 165 height 20
type input "depth"
click at [1231, 422] on input "text" at bounding box center [1313, 428] width 165 height 20
click at [1231, 430] on input "instrastrusture" at bounding box center [1313, 428] width 165 height 20
click at [1231, 432] on input "insfrastrusture" at bounding box center [1313, 428] width 165 height 20
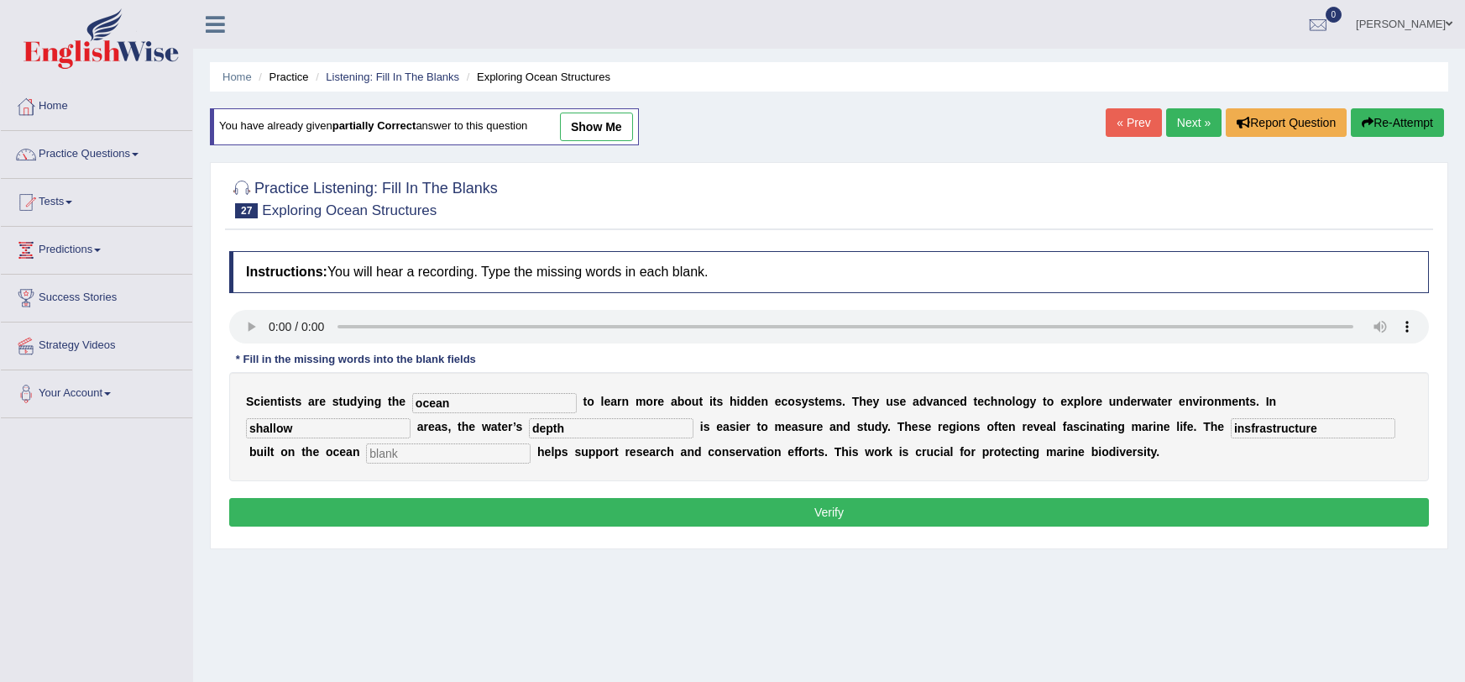
type input "insfrastructure"
click at [1048, 460] on div "S c i e n t i s t s a r e s t u d y i n g t h e ocean t o l e a r n m o r e a b…" at bounding box center [829, 426] width 1200 height 109
click at [366, 459] on input "text" at bounding box center [448, 453] width 165 height 20
type input "floor"
click at [359, 488] on div "Instructions: You will hear a recording. Type the missing words in each blank. …" at bounding box center [829, 391] width 1208 height 297
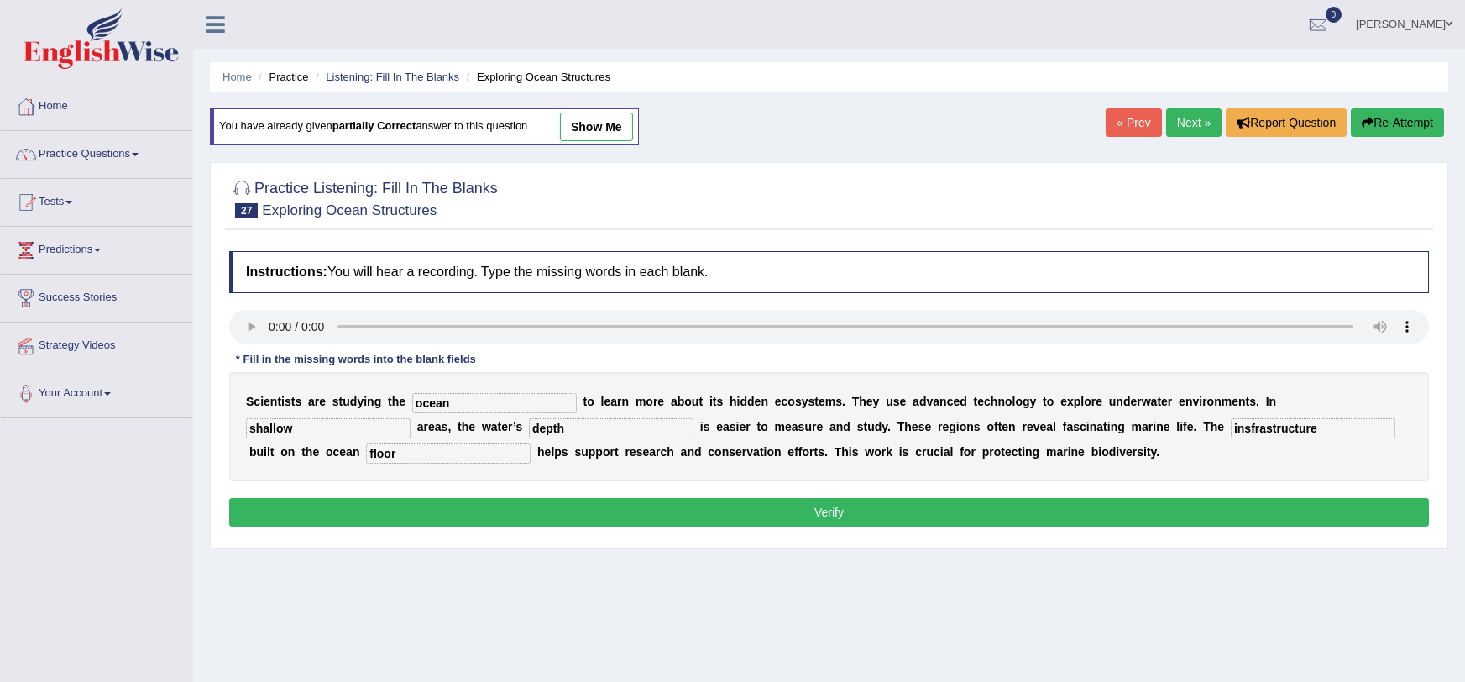
click at [358, 506] on button "Verify" at bounding box center [829, 512] width 1200 height 29
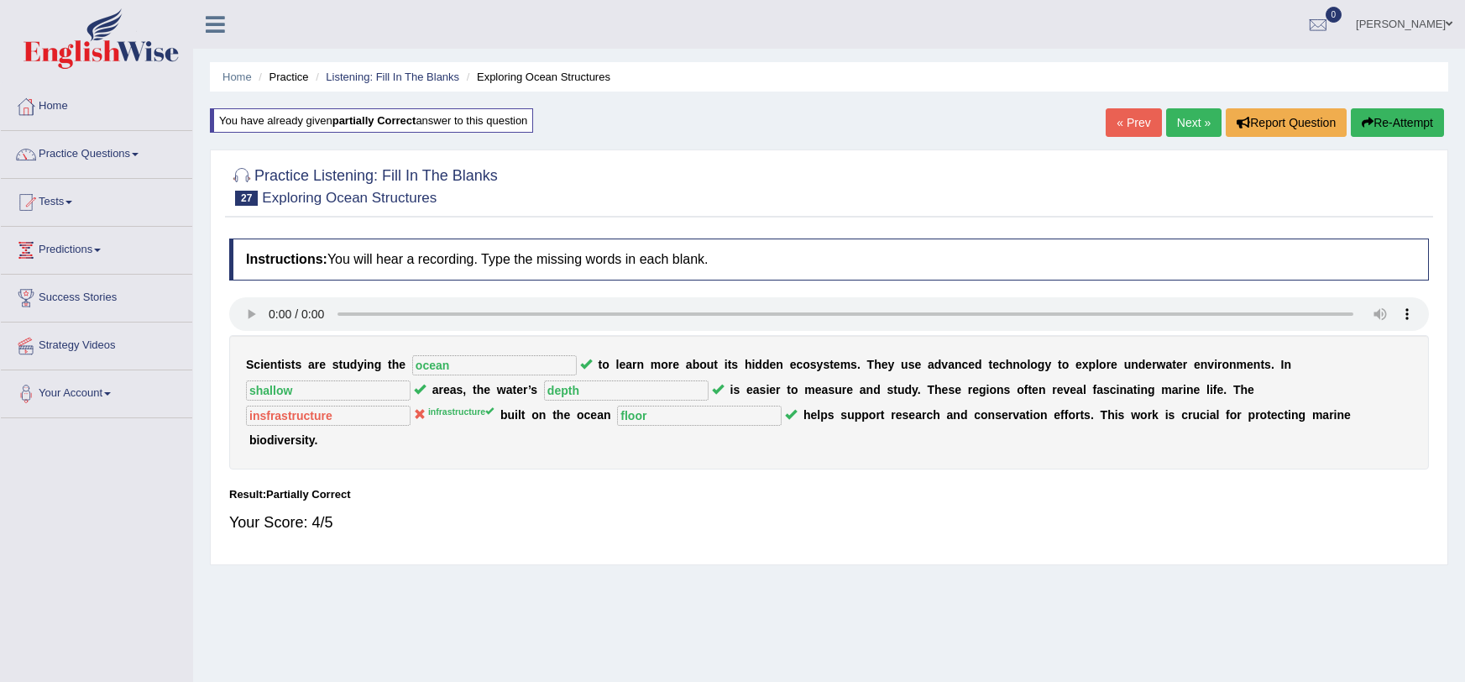
click at [1390, 112] on button "Re-Attempt" at bounding box center [1397, 122] width 93 height 29
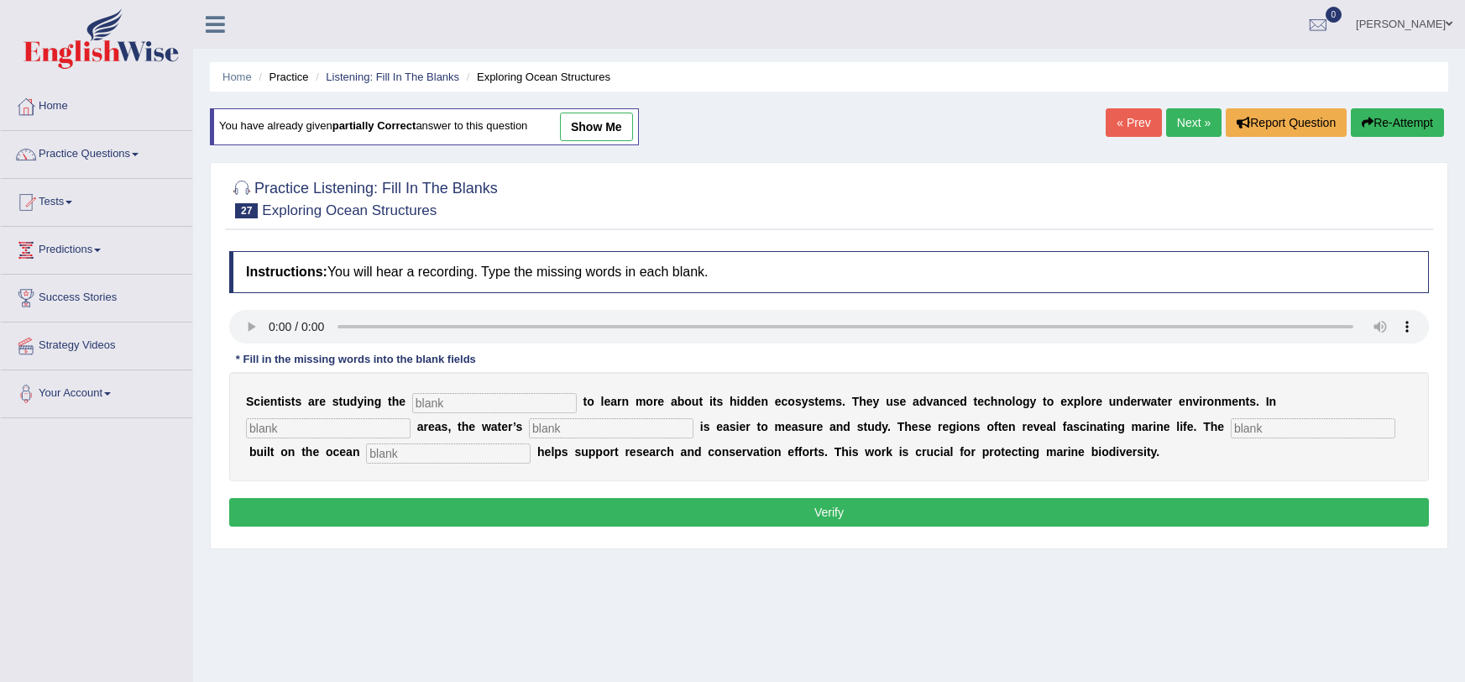
click at [454, 410] on input "text" at bounding box center [494, 403] width 165 height 20
type input "ocean"
type input "shallow"
type input "depth"
type input "infastructure"
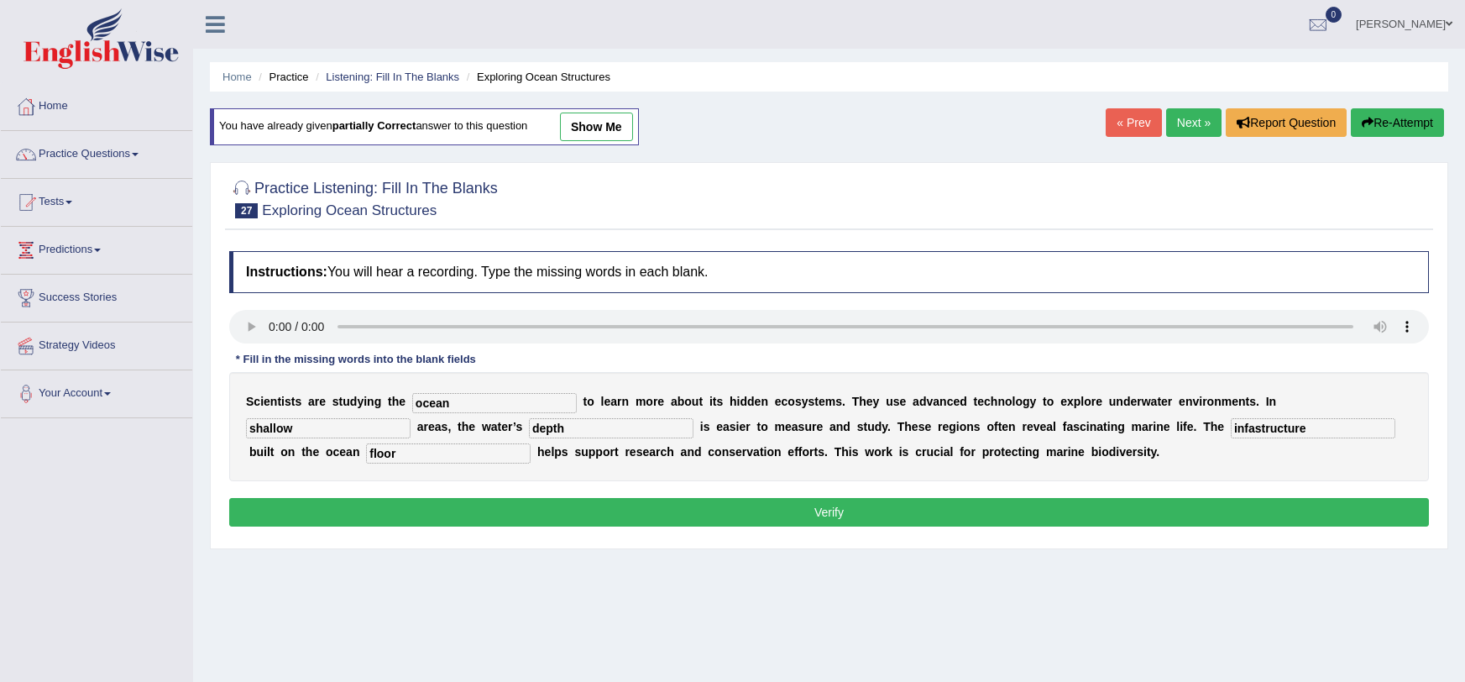
type input "floor"
click at [393, 535] on div "Instructions: You will hear a recording. Type the missing words in each blank. …" at bounding box center [829, 391] width 1208 height 297
click at [372, 507] on button "Verify" at bounding box center [829, 512] width 1200 height 29
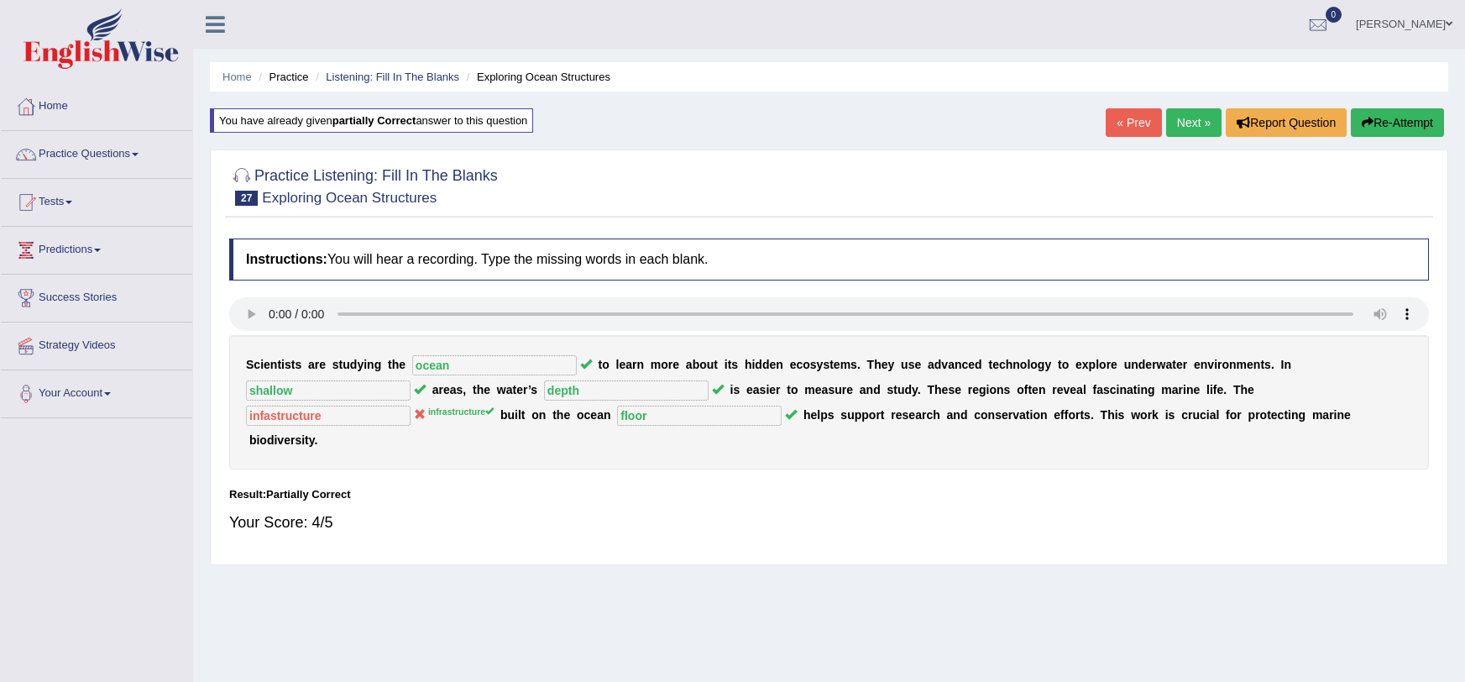
click at [1394, 124] on button "Re-Attempt" at bounding box center [1397, 122] width 93 height 29
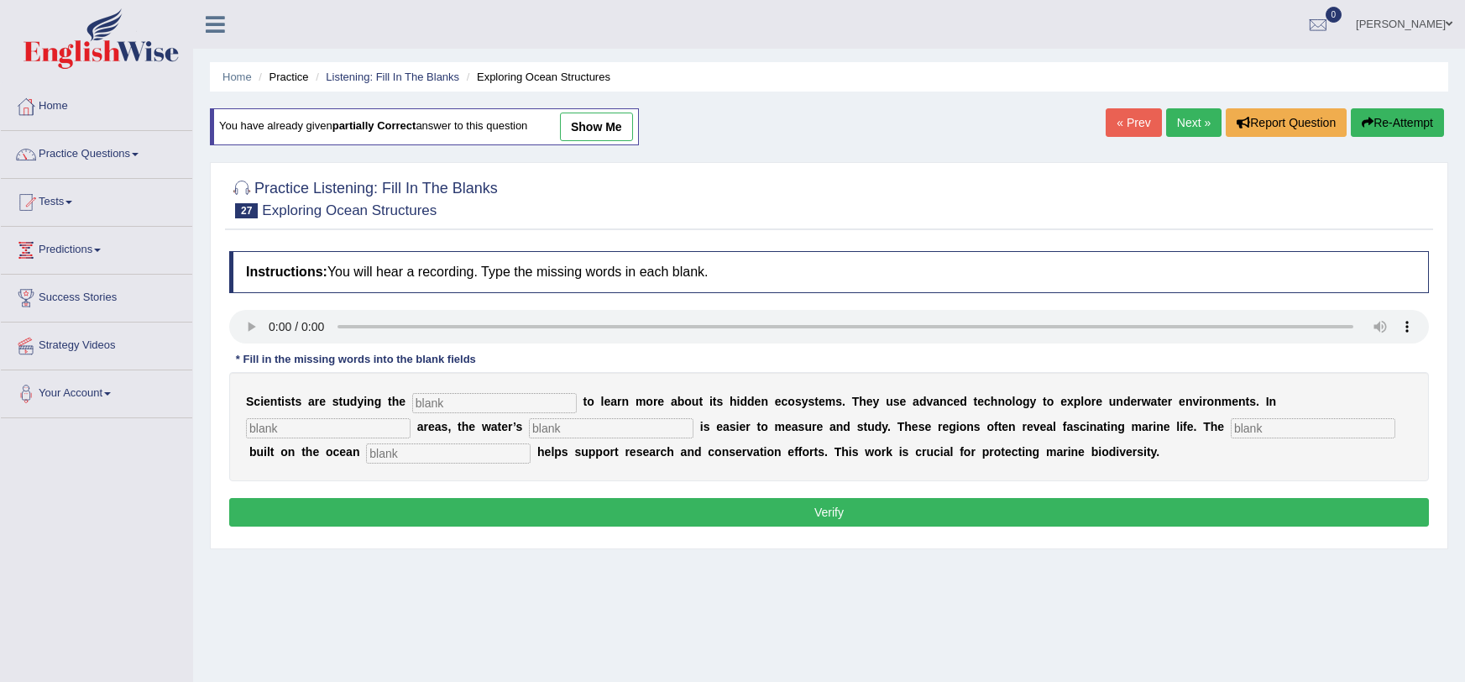
click at [438, 400] on input "text" at bounding box center [494, 403] width 165 height 20
click at [447, 405] on input "oceasn" at bounding box center [494, 403] width 165 height 20
type input "ocean"
type input "shallow"
type input "depth"
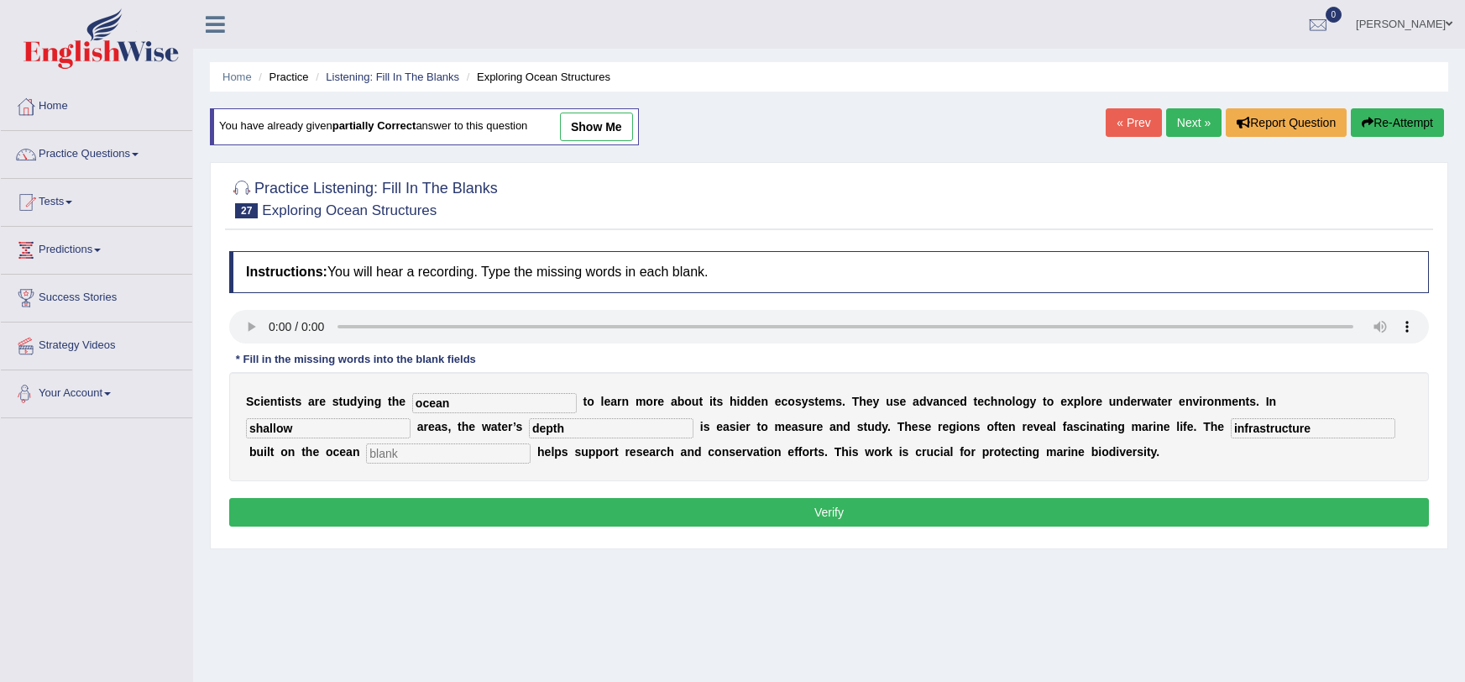
type input "infrastructure"
click at [366, 456] on input "text" at bounding box center [448, 453] width 165 height 20
type input "d"
type input "floor"
click at [280, 529] on div "Instructions: You will hear a recording. Type the missing words in each blank. …" at bounding box center [829, 391] width 1208 height 297
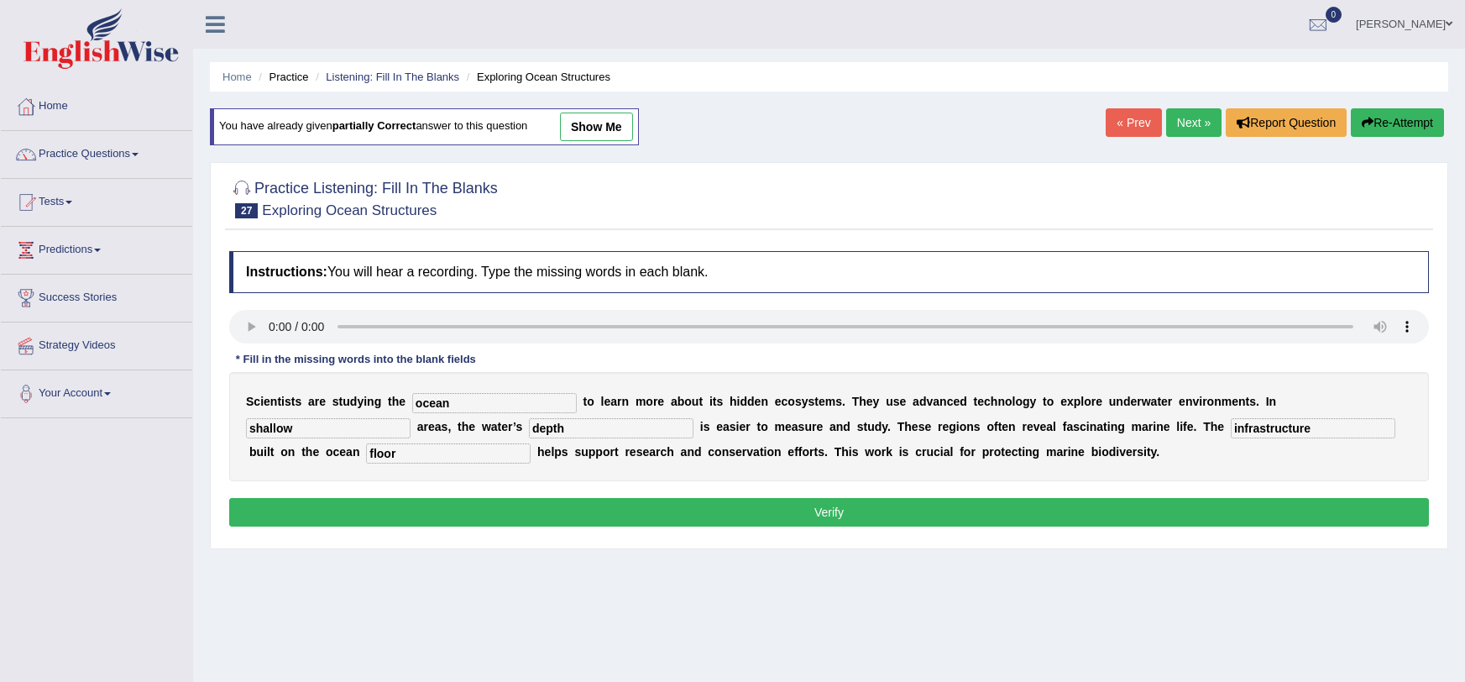
click at [280, 524] on button "Verify" at bounding box center [829, 512] width 1200 height 29
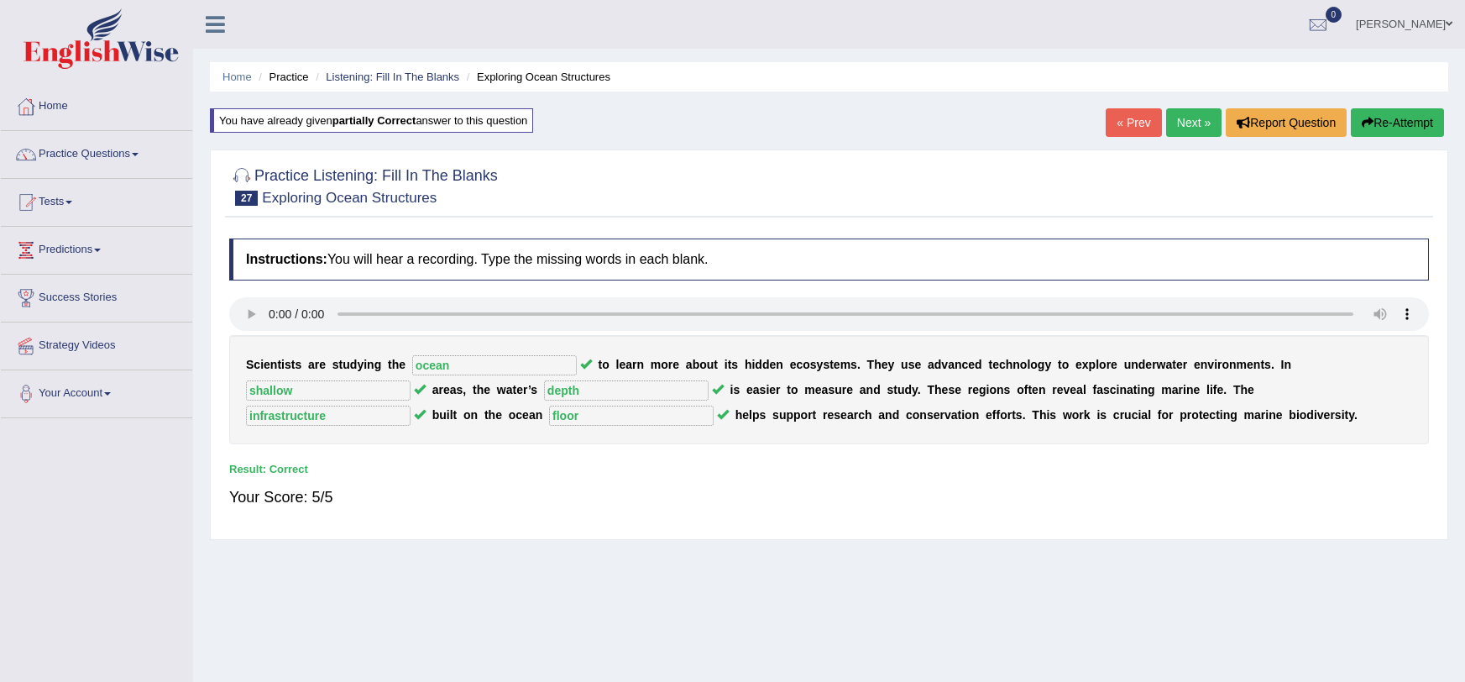
click at [1189, 126] on link "Next »" at bounding box center [1193, 122] width 55 height 29
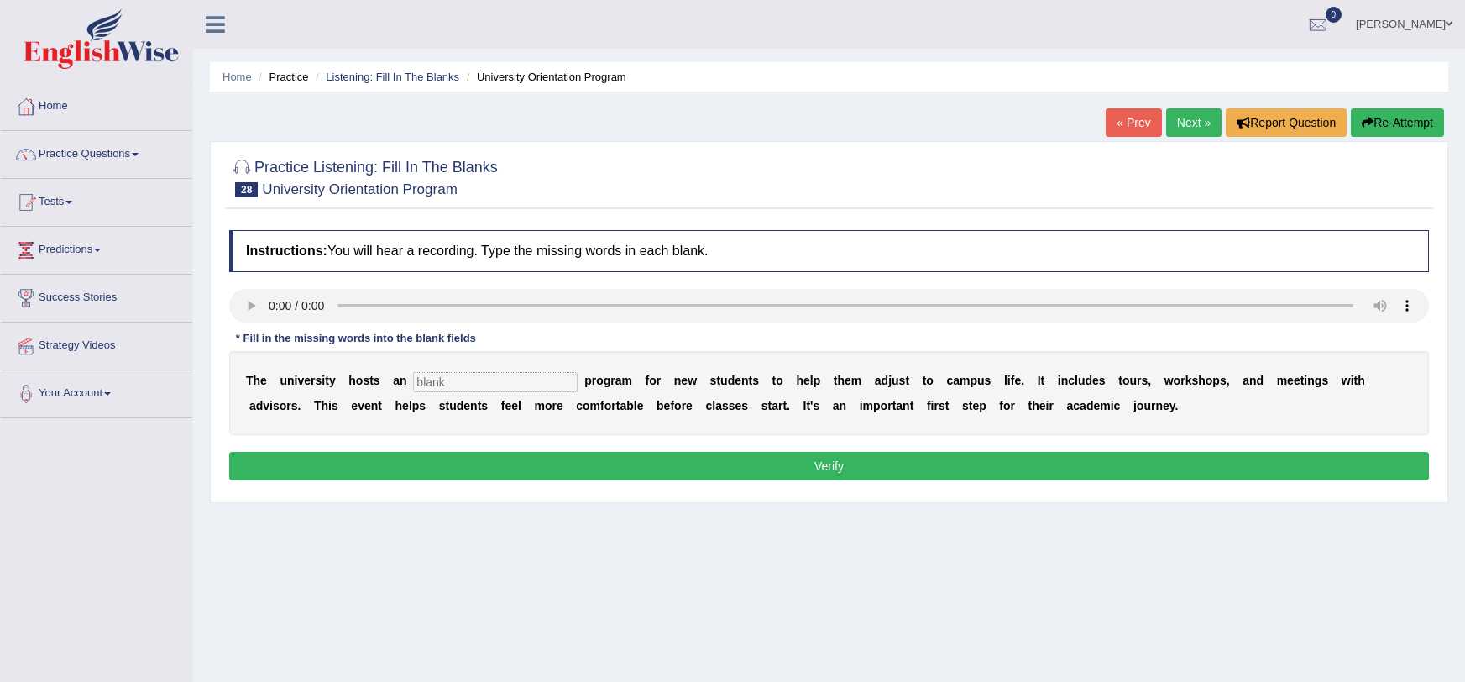
click at [422, 380] on input "text" at bounding box center [495, 382] width 165 height 20
click at [416, 384] on input "orreintation" at bounding box center [495, 382] width 165 height 20
type input "oereintation"
click at [462, 458] on button "Verify" at bounding box center [829, 466] width 1200 height 29
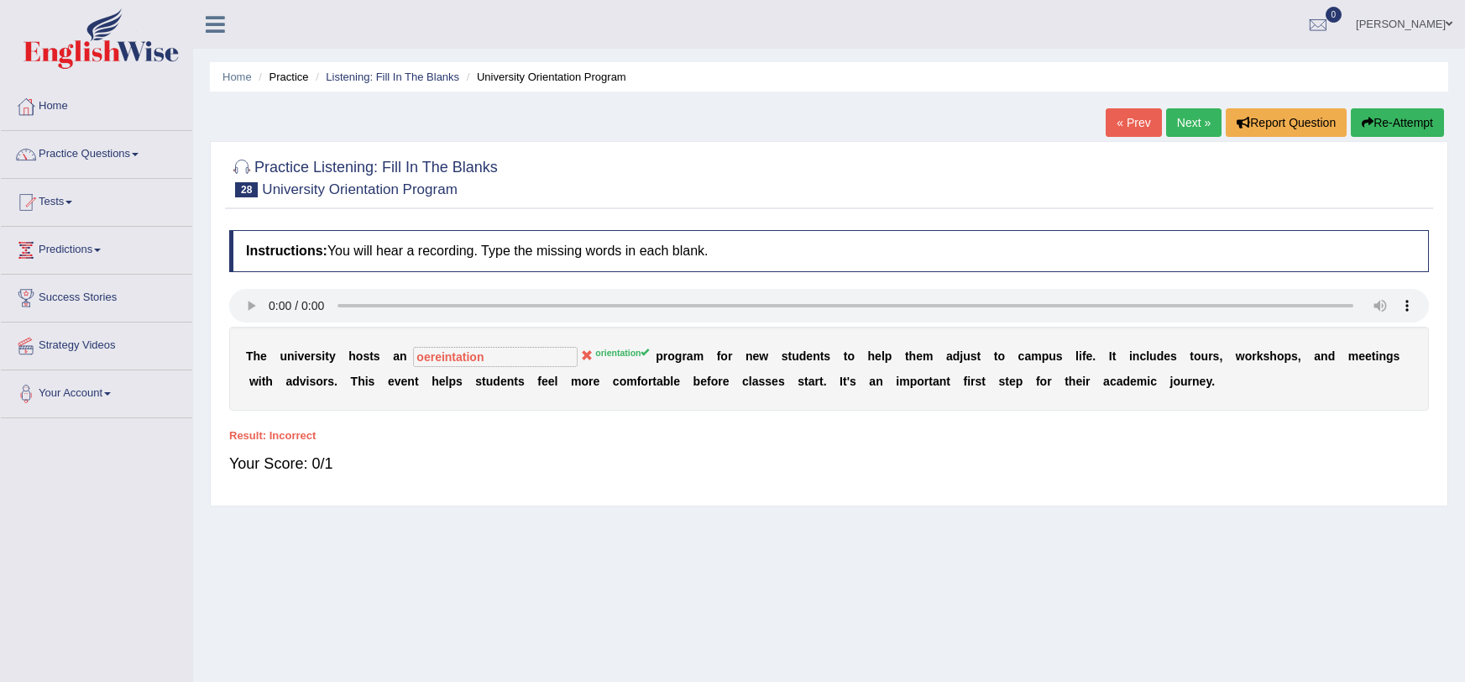
click at [1366, 128] on button "Re-Attempt" at bounding box center [1397, 122] width 93 height 29
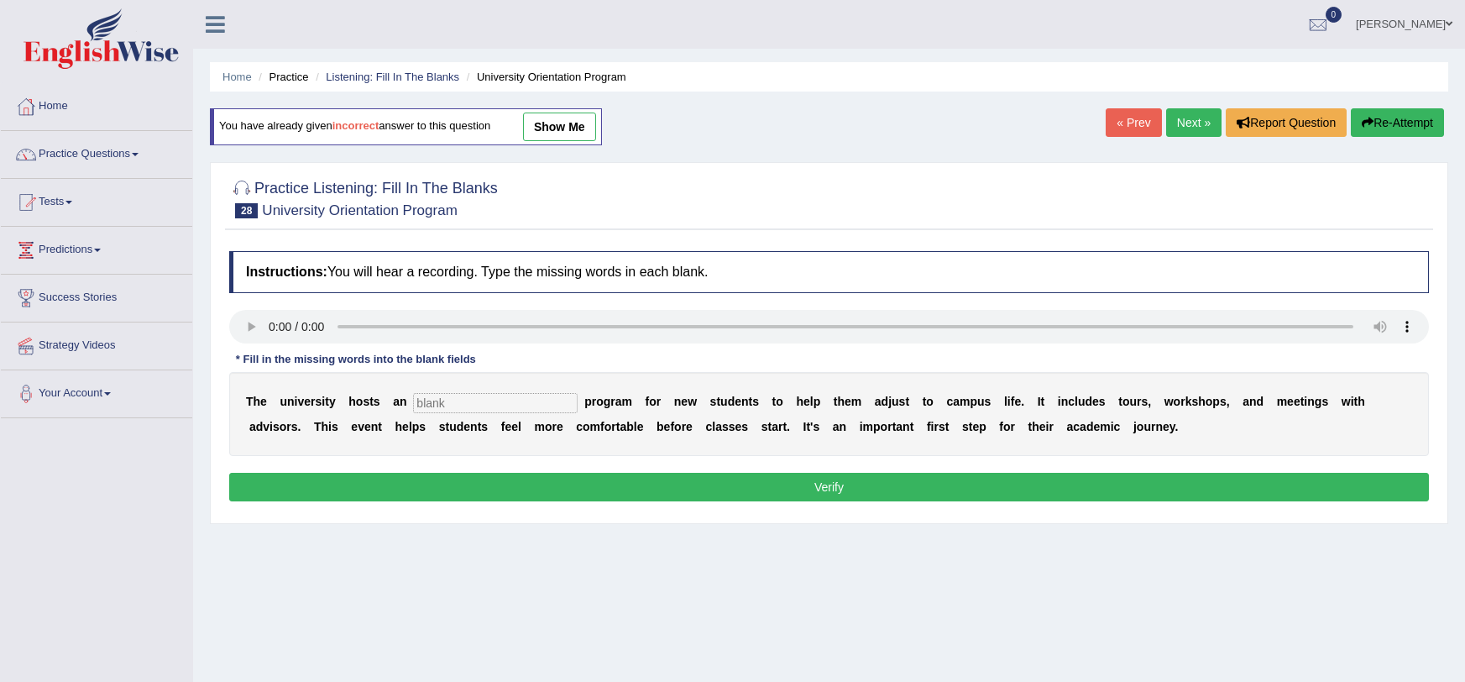
click at [533, 399] on input "text" at bounding box center [495, 403] width 165 height 20
type input "orrientation"
click at [491, 455] on div "T h e u n i v e r s i t y h o s t s a n orrientation p r o g r a m f o r n e w …" at bounding box center [829, 414] width 1200 height 84
click at [455, 487] on button "Verify" at bounding box center [829, 487] width 1200 height 29
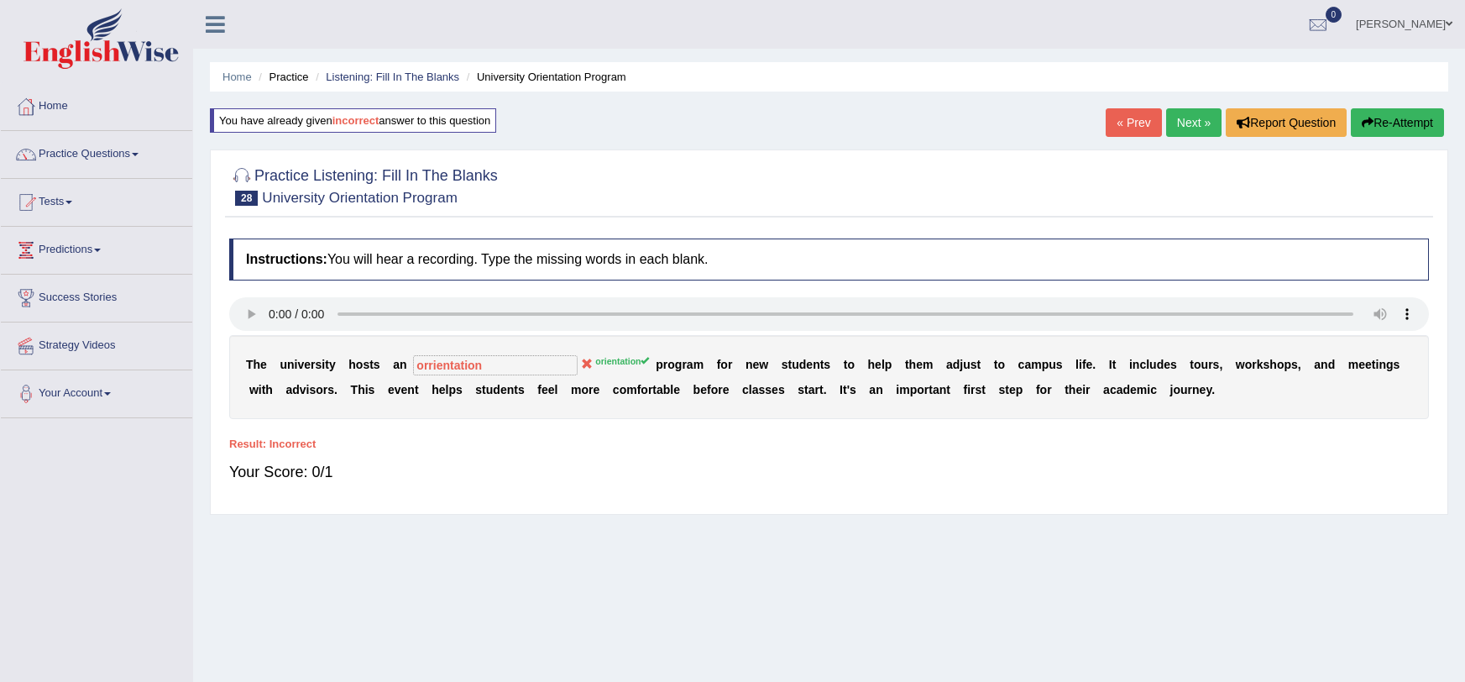
click at [1364, 118] on icon "button" at bounding box center [1368, 123] width 12 height 12
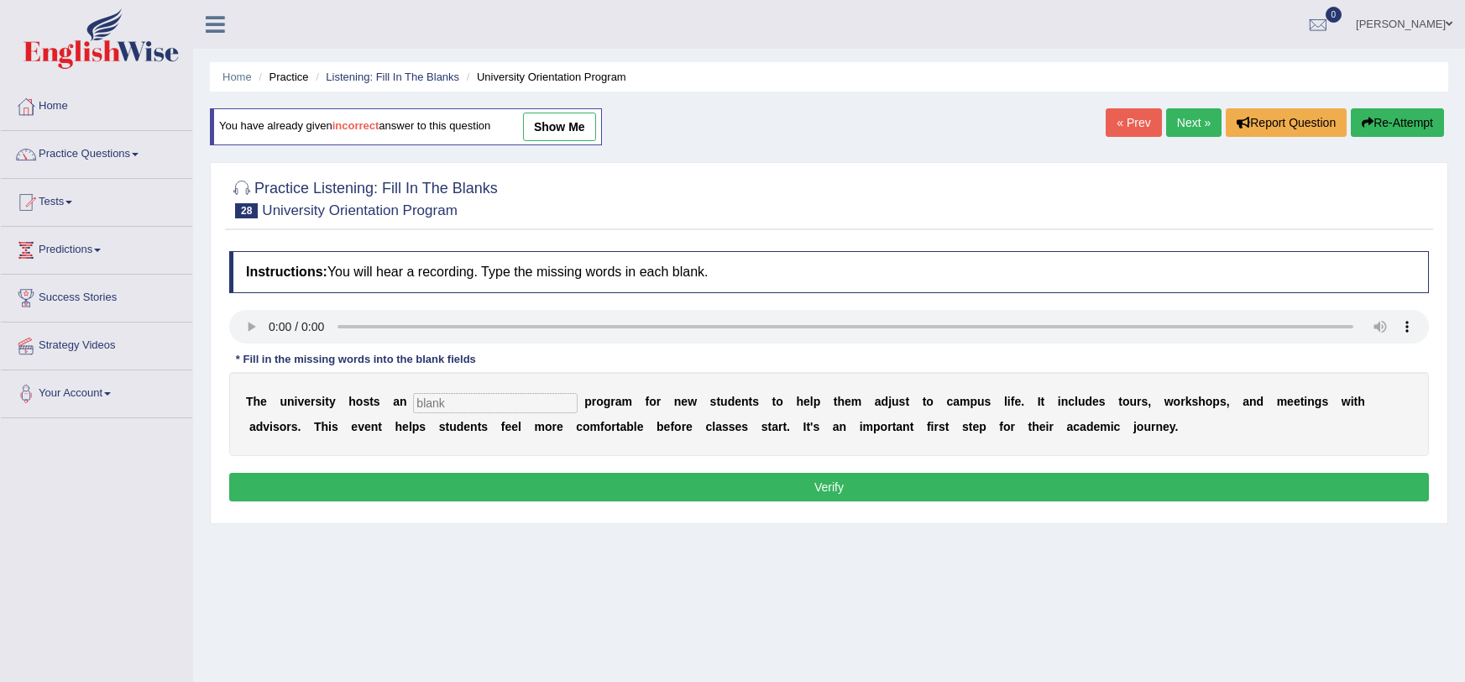
click at [500, 416] on div "T h e u n i v e r s i t y h o s t s a n p r o g r a m f o r n e w s t u d e n t…" at bounding box center [829, 414] width 1200 height 84
click at [491, 406] on input "text" at bounding box center [495, 403] width 165 height 20
type input "p"
type input "orientation"
click at [458, 482] on button "Verify" at bounding box center [829, 487] width 1200 height 29
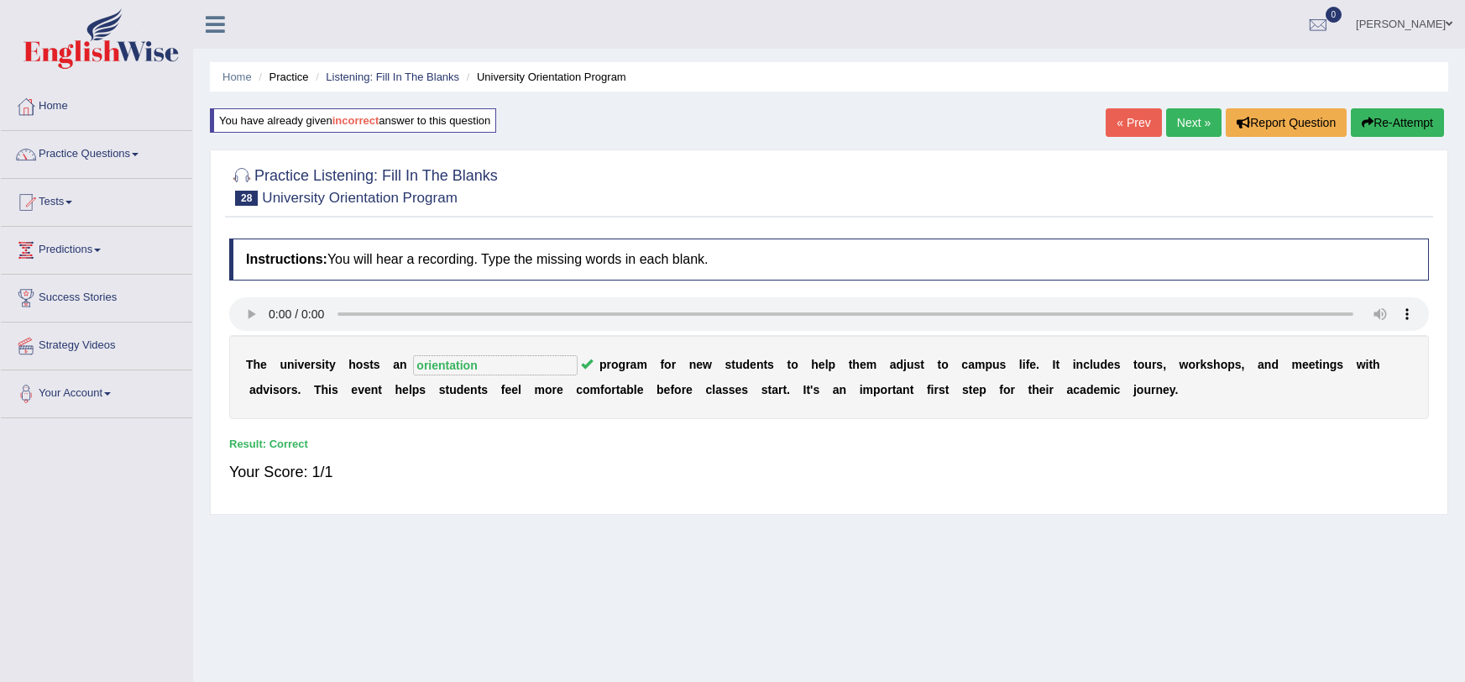
click at [1181, 118] on link "Next »" at bounding box center [1193, 122] width 55 height 29
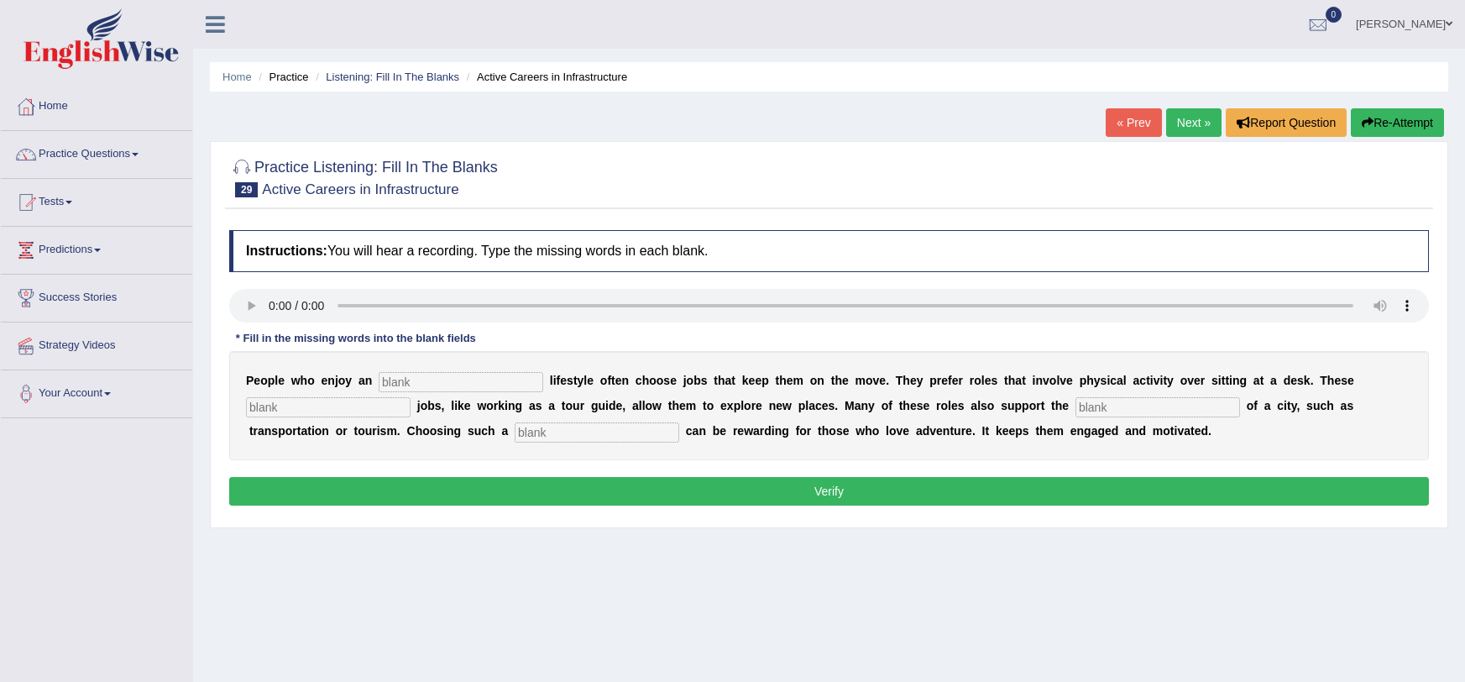
click at [380, 385] on input "text" at bounding box center [461, 382] width 165 height 20
type input "active"
